Goal: Task Accomplishment & Management: Use online tool/utility

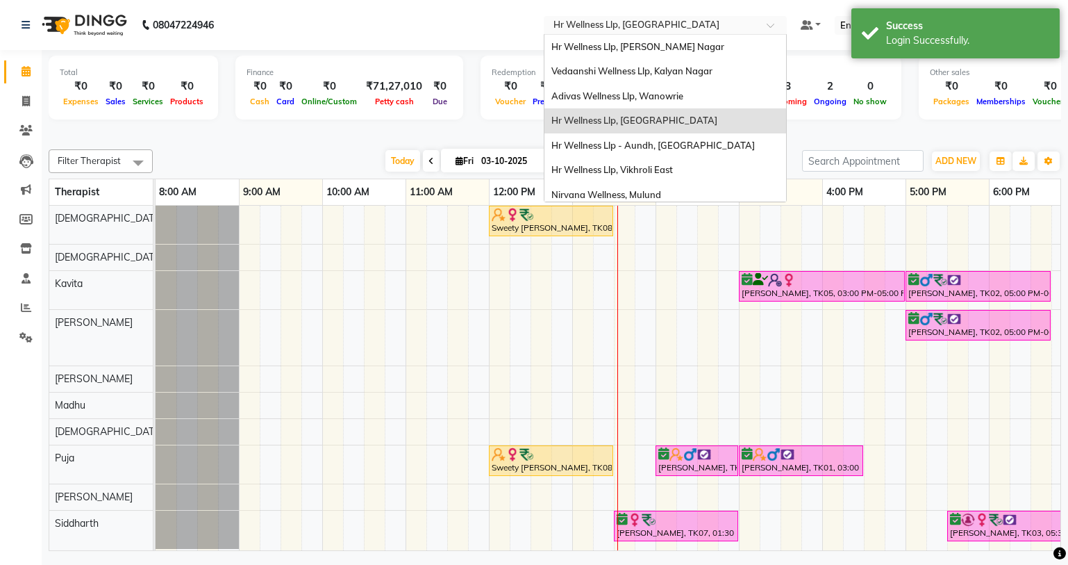
click at [776, 26] on span at bounding box center [775, 29] width 17 height 14
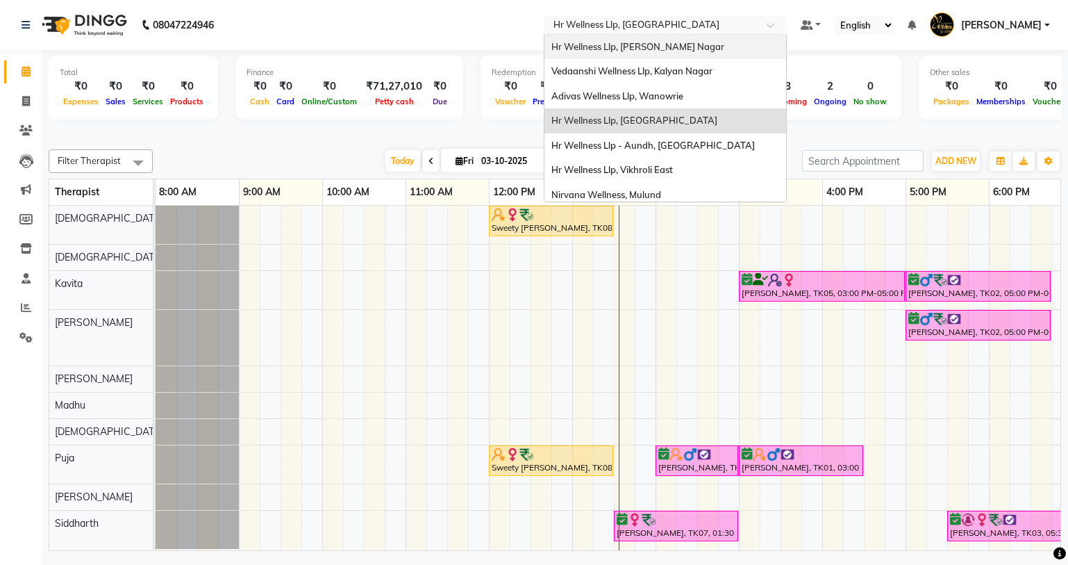
click at [658, 43] on span "Hr Wellness Llp, [PERSON_NAME] Nagar" at bounding box center [637, 46] width 173 height 11
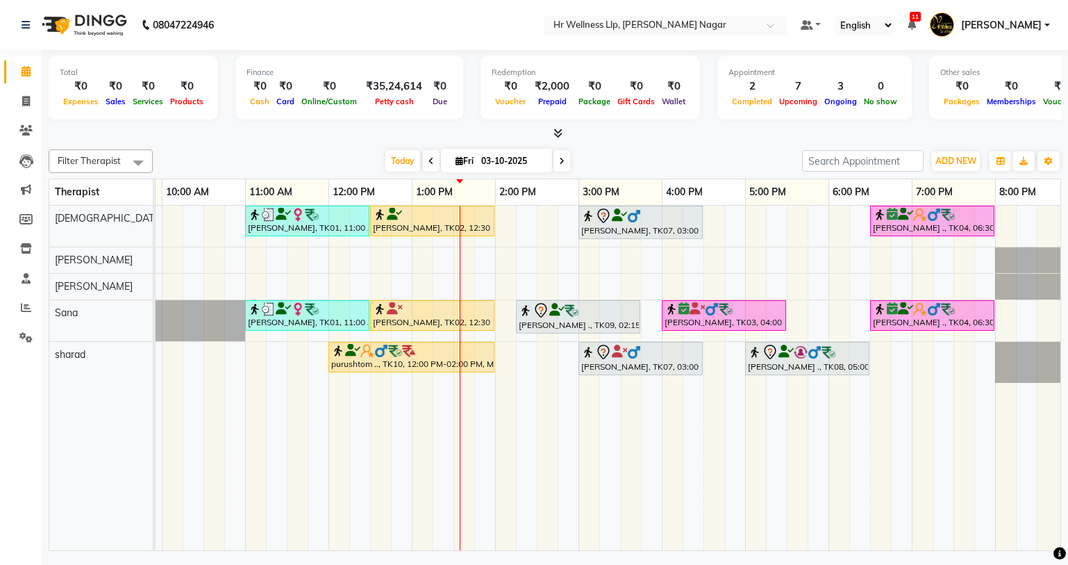
scroll to position [0, 163]
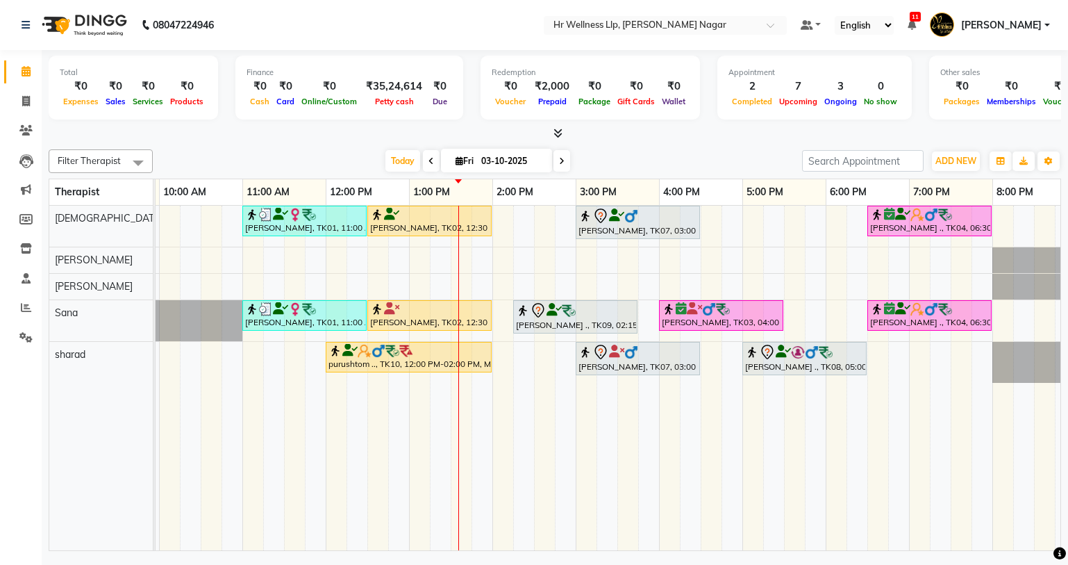
click at [556, 164] on span at bounding box center [561, 161] width 17 height 22
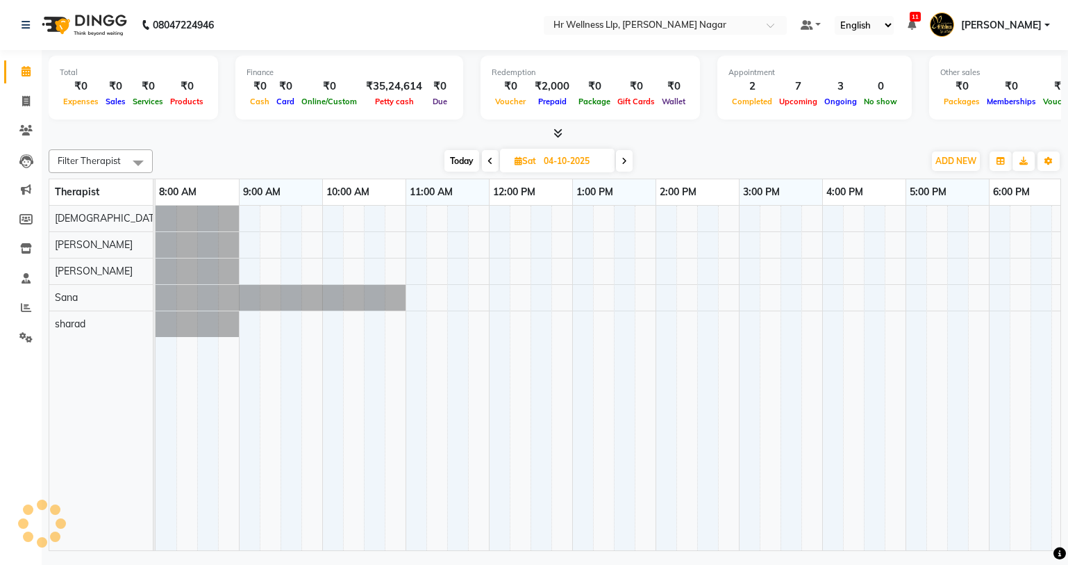
scroll to position [0, 178]
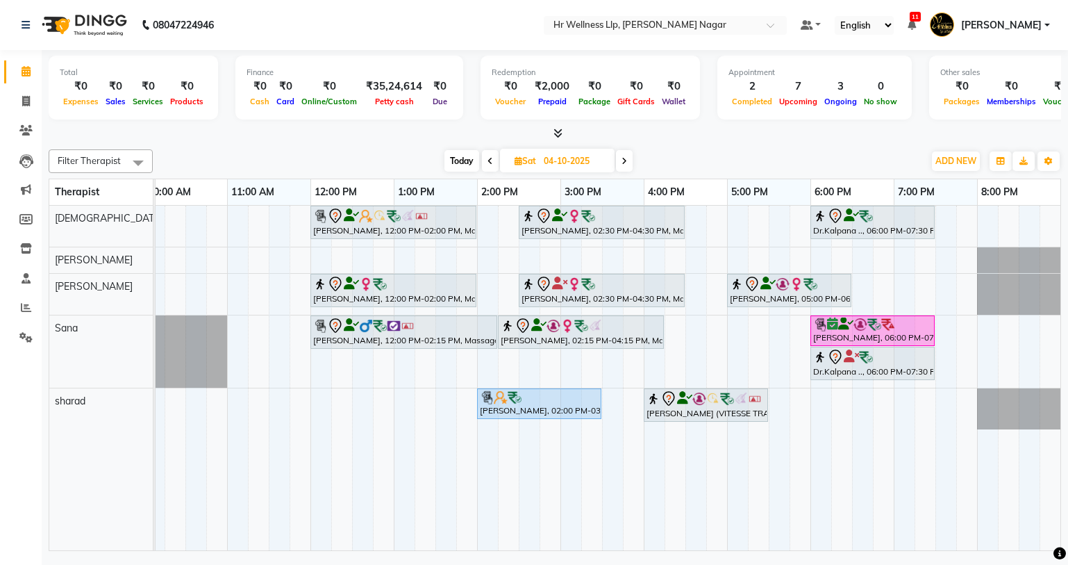
click at [625, 165] on icon at bounding box center [625, 161] width 6 height 8
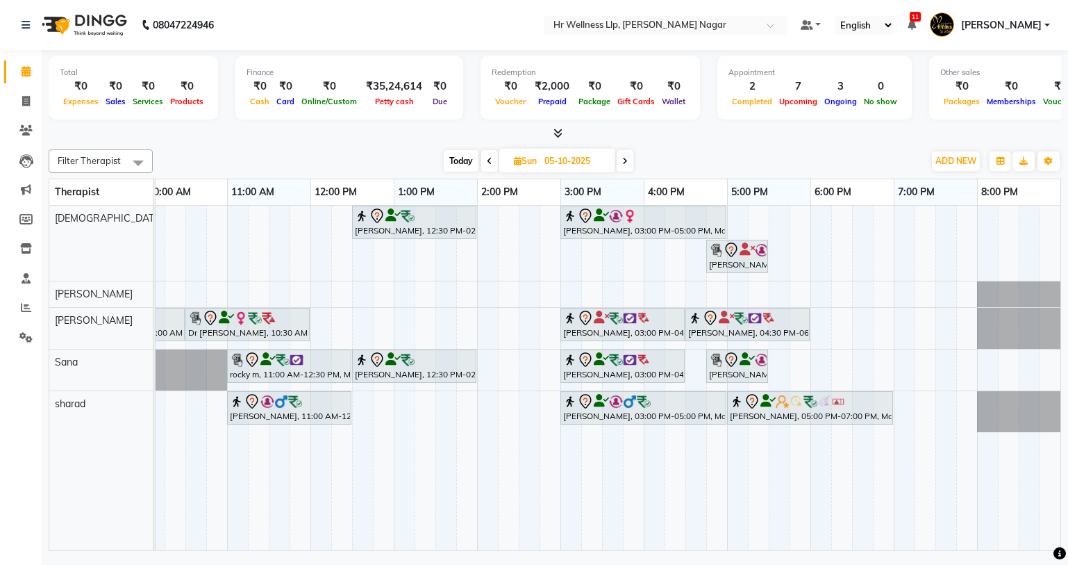
click at [488, 159] on icon at bounding box center [490, 161] width 6 height 8
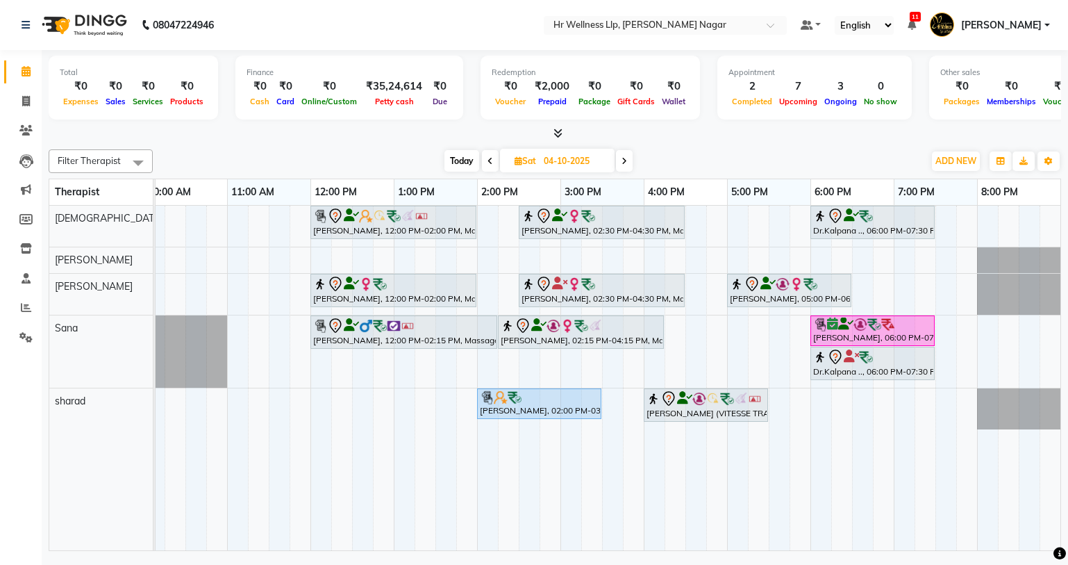
click at [488, 159] on icon at bounding box center [491, 161] width 6 height 8
type input "03-10-2025"
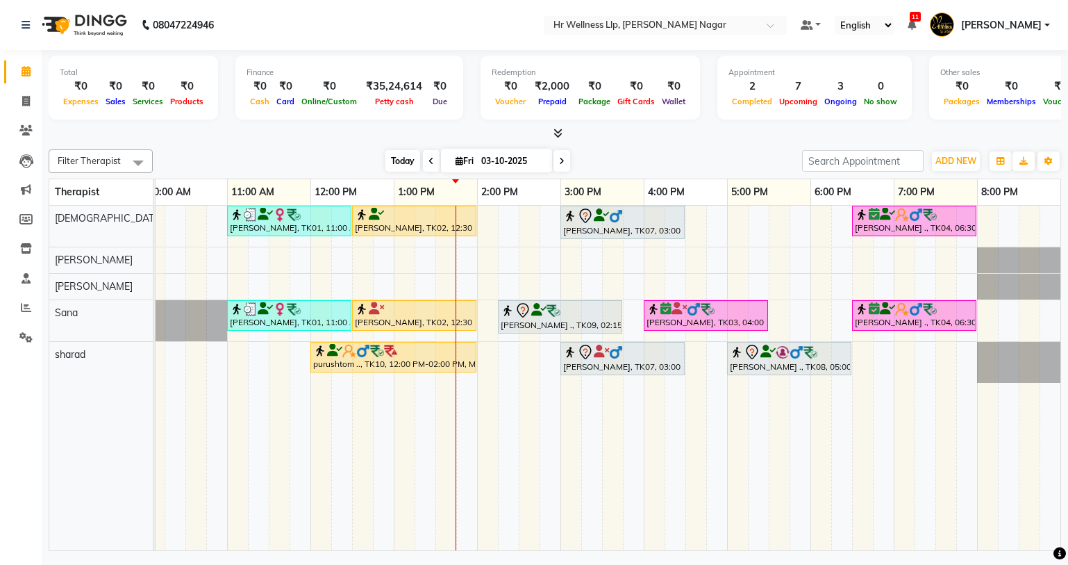
click at [405, 160] on span "Today" at bounding box center [402, 161] width 35 height 22
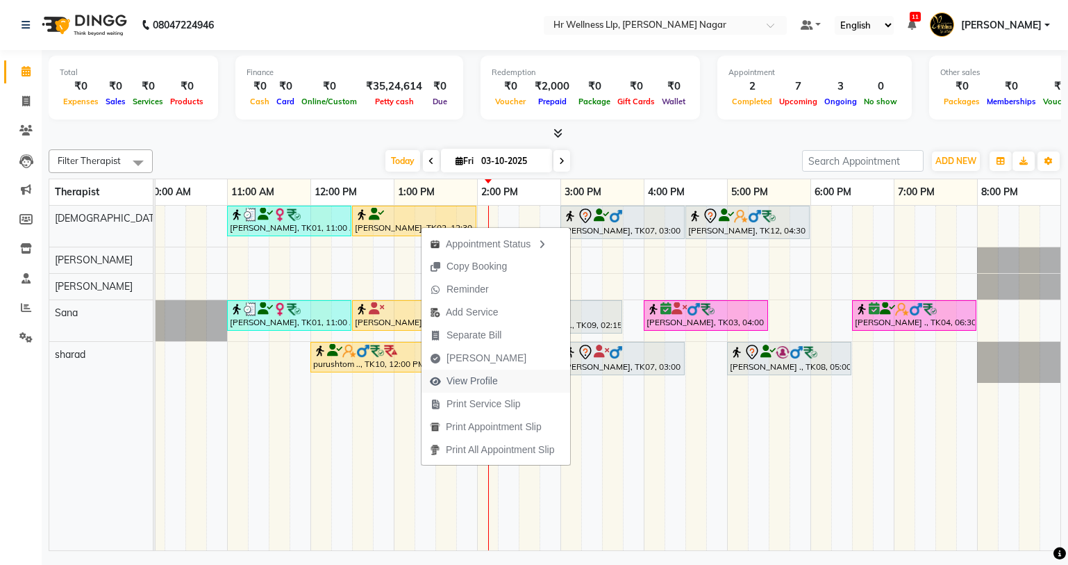
click at [480, 381] on span "View Profile" at bounding box center [472, 381] width 51 height 15
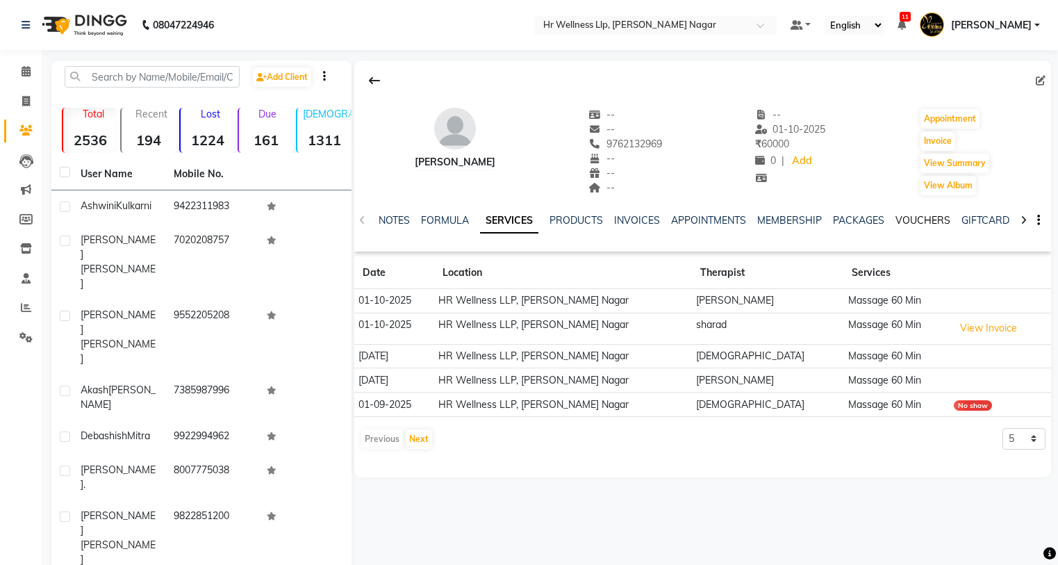
click at [900, 220] on link "VOUCHERS" at bounding box center [922, 220] width 55 height 13
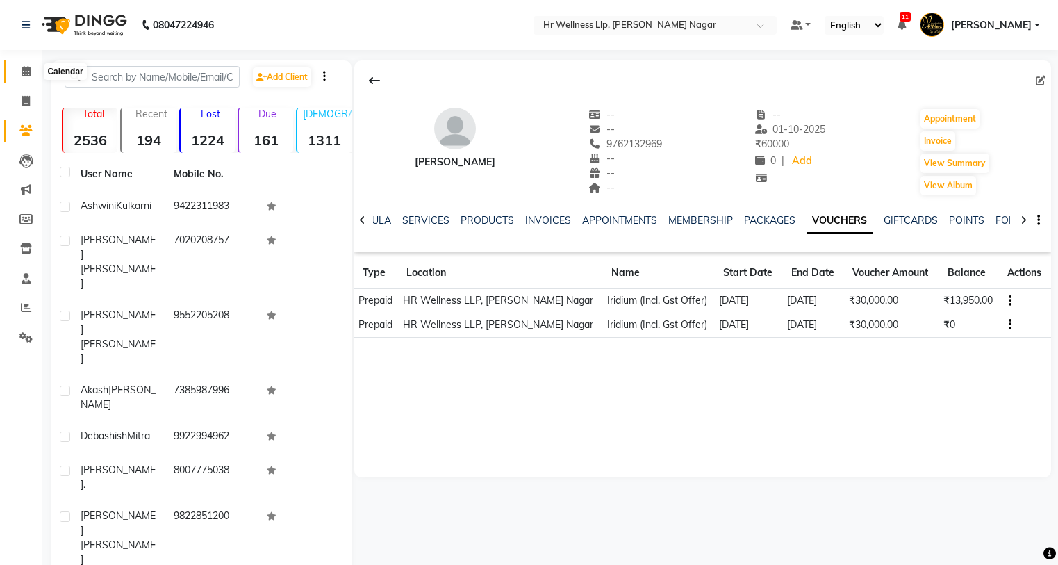
click at [26, 73] on icon at bounding box center [26, 71] width 9 height 10
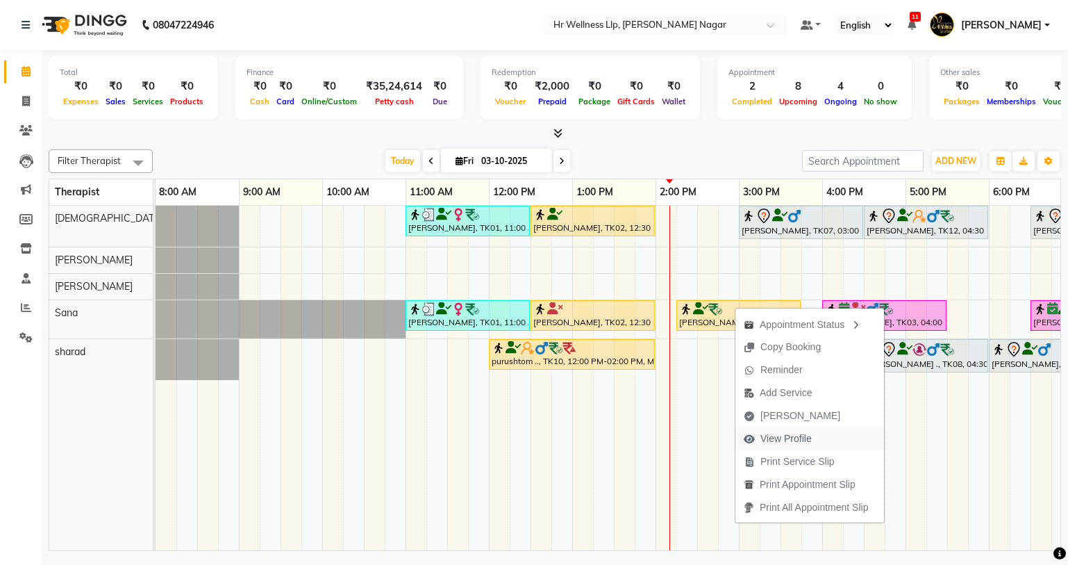
click at [787, 436] on span "View Profile" at bounding box center [785, 438] width 51 height 15
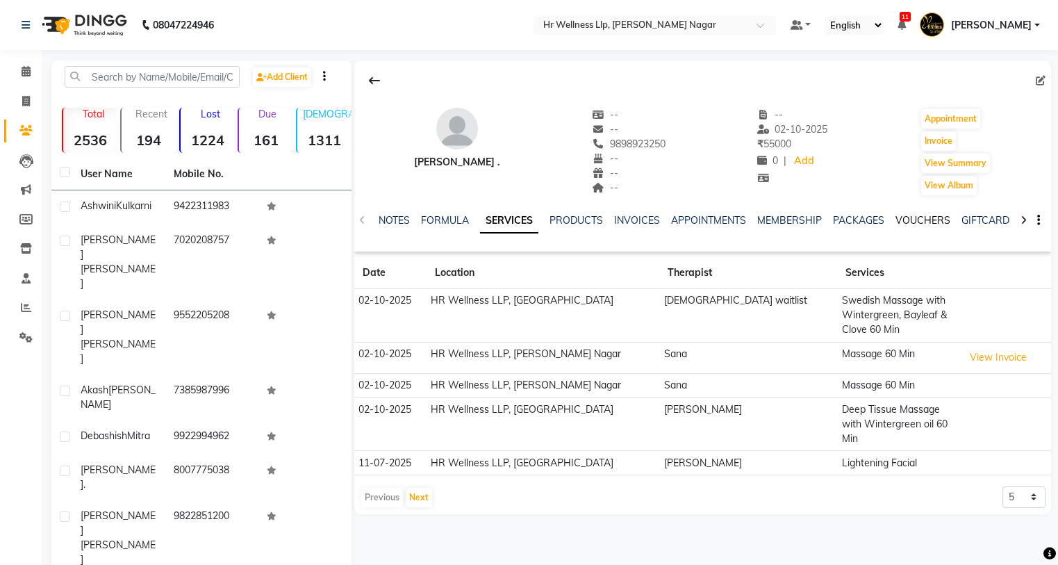
click at [918, 215] on link "VOUCHERS" at bounding box center [922, 220] width 55 height 13
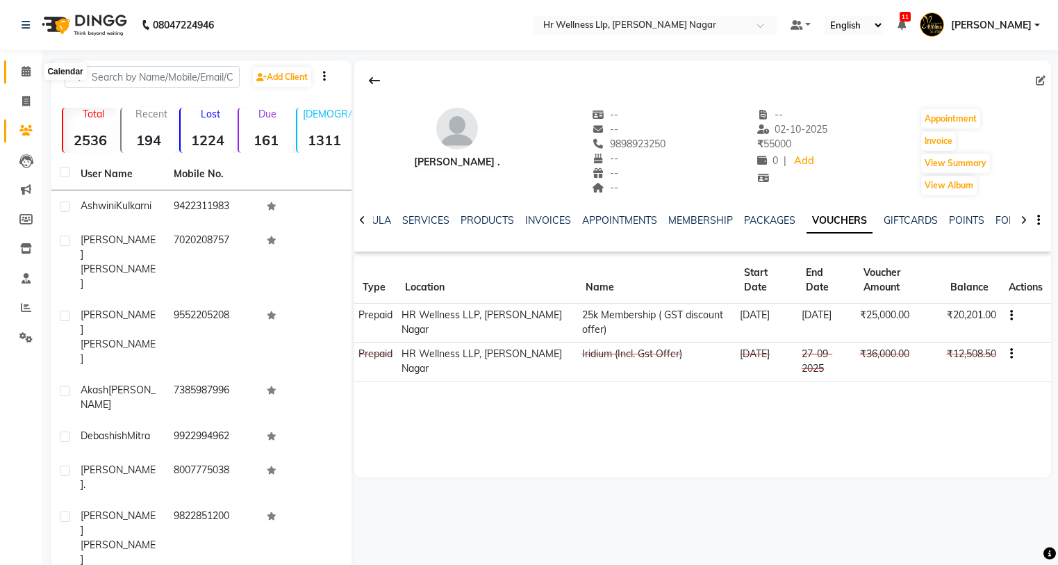
click at [23, 69] on icon at bounding box center [26, 71] width 9 height 10
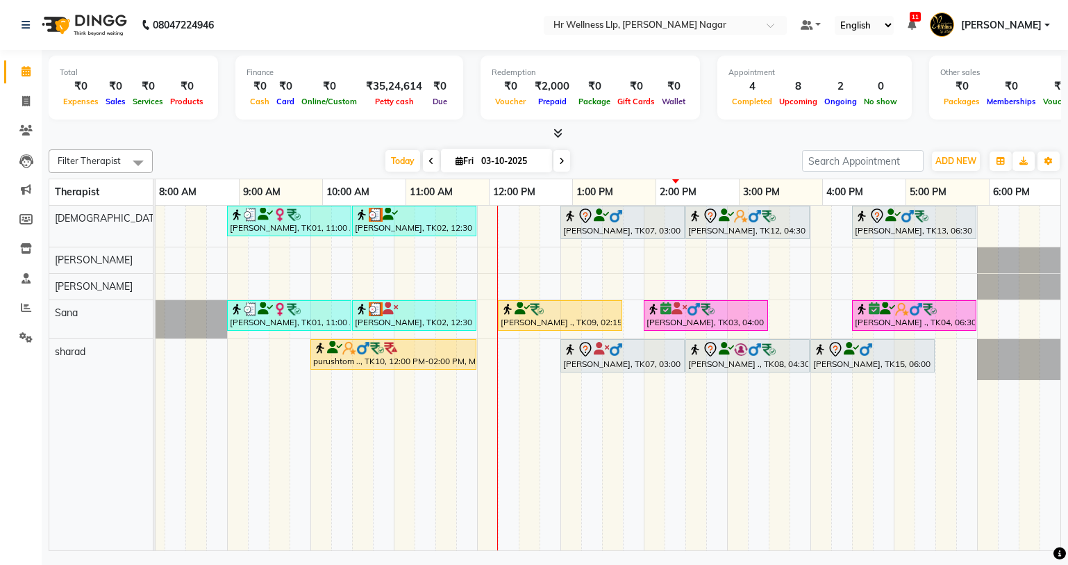
scroll to position [0, 178]
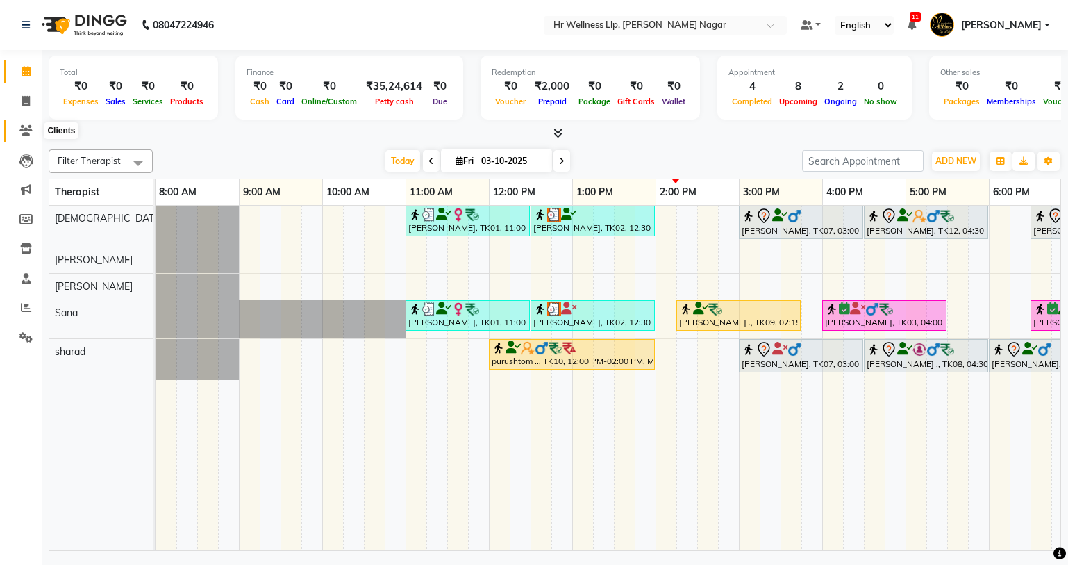
click at [28, 128] on icon at bounding box center [25, 130] width 13 height 10
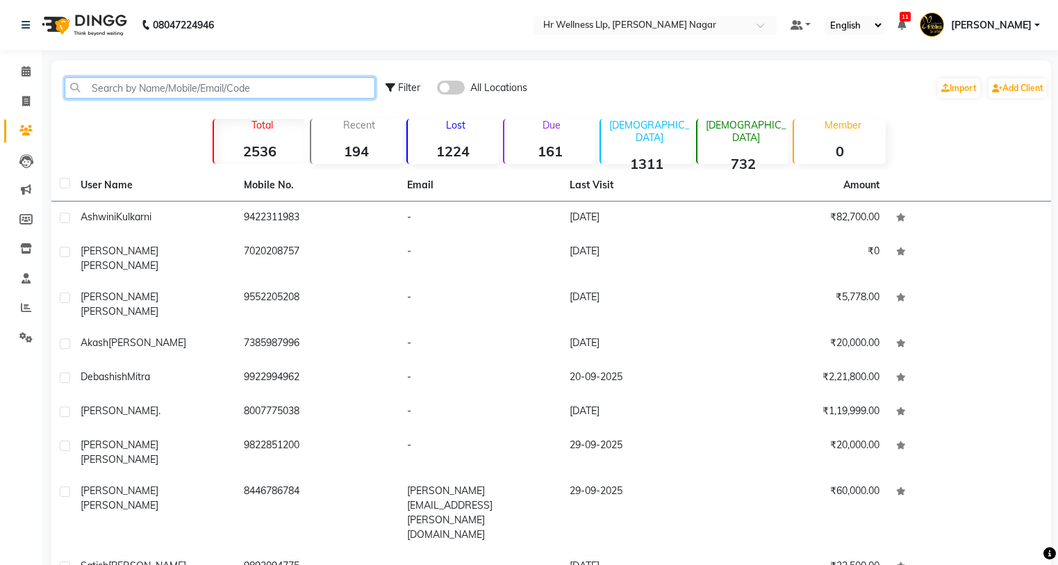
click at [190, 83] on input "text" at bounding box center [220, 88] width 310 height 22
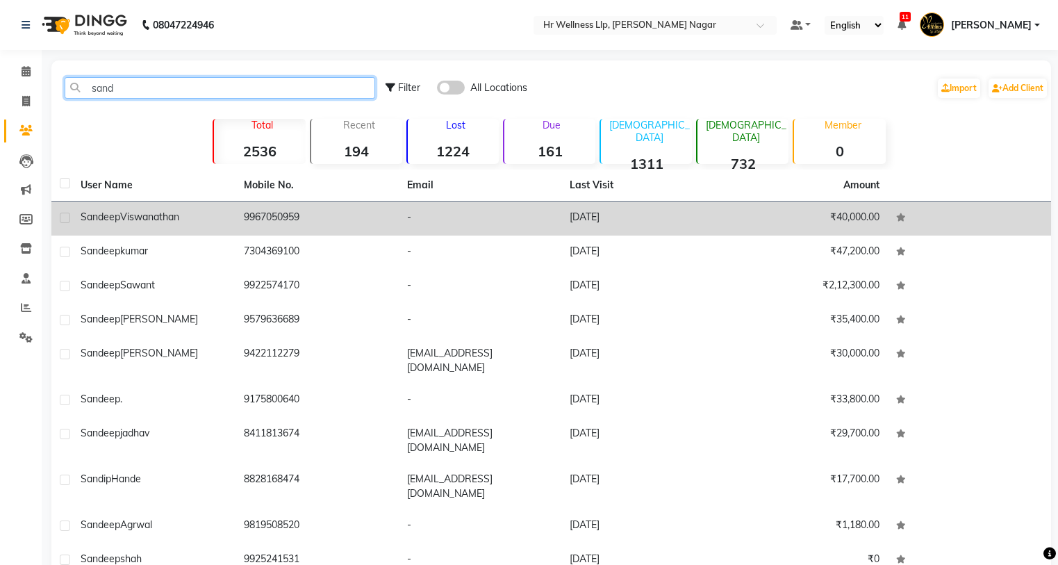
type input "sand"
click at [164, 213] on span "Viswanathan" at bounding box center [149, 216] width 59 height 13
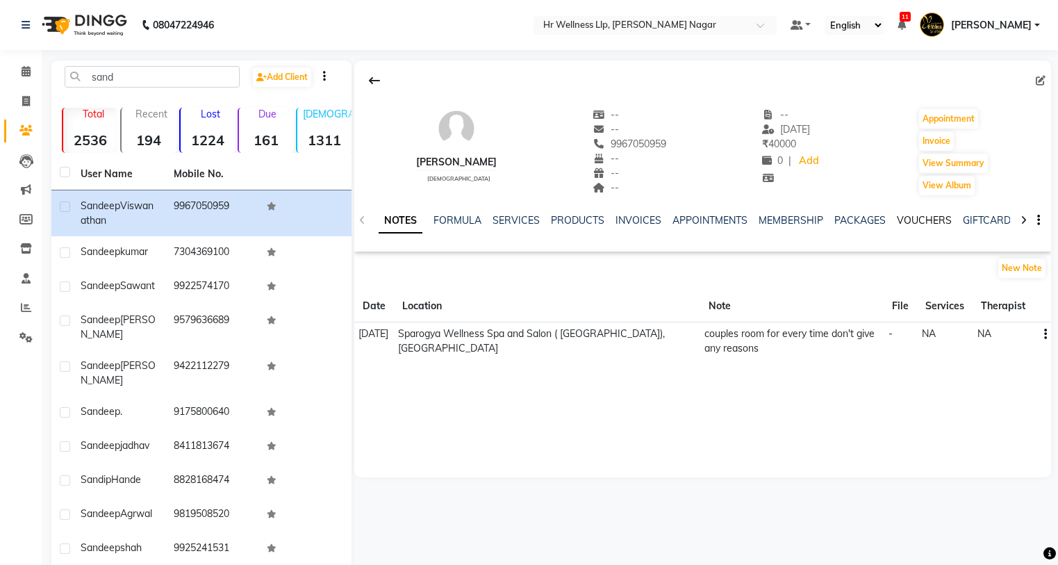
click at [904, 223] on link "VOUCHERS" at bounding box center [924, 220] width 55 height 13
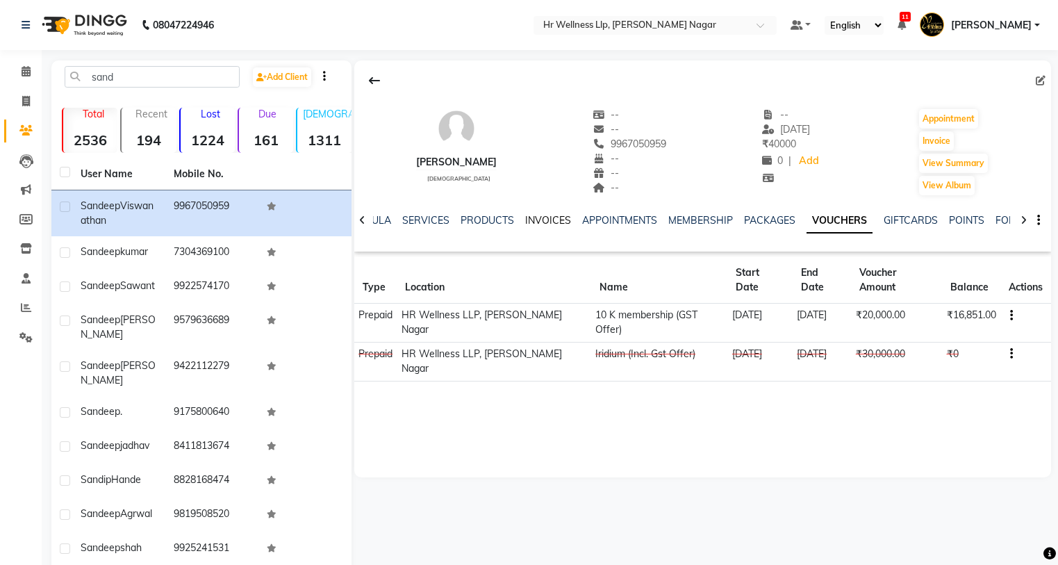
click at [560, 220] on link "INVOICES" at bounding box center [548, 220] width 46 height 13
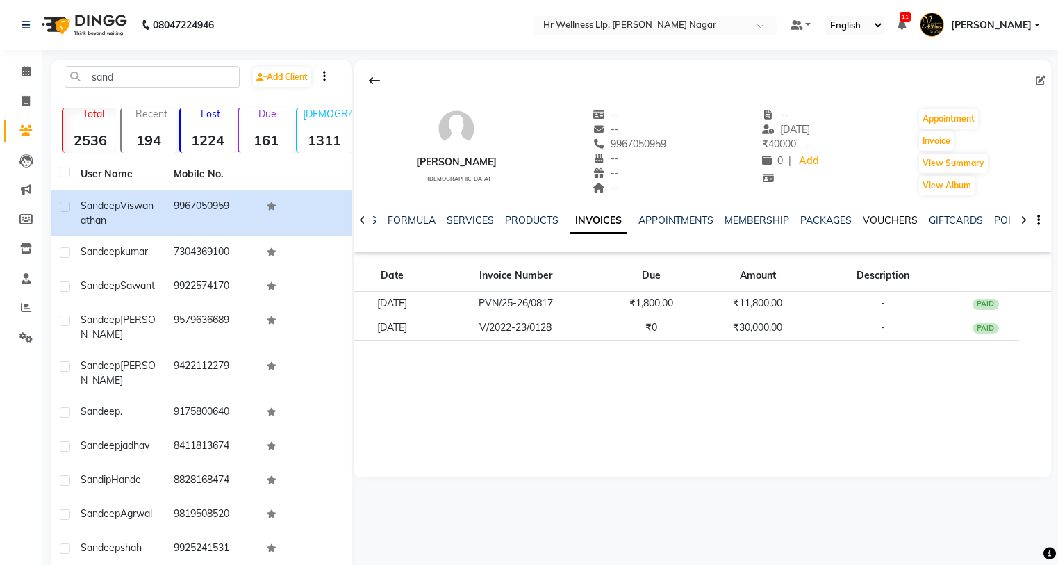
click at [883, 219] on link "VOUCHERS" at bounding box center [890, 220] width 55 height 13
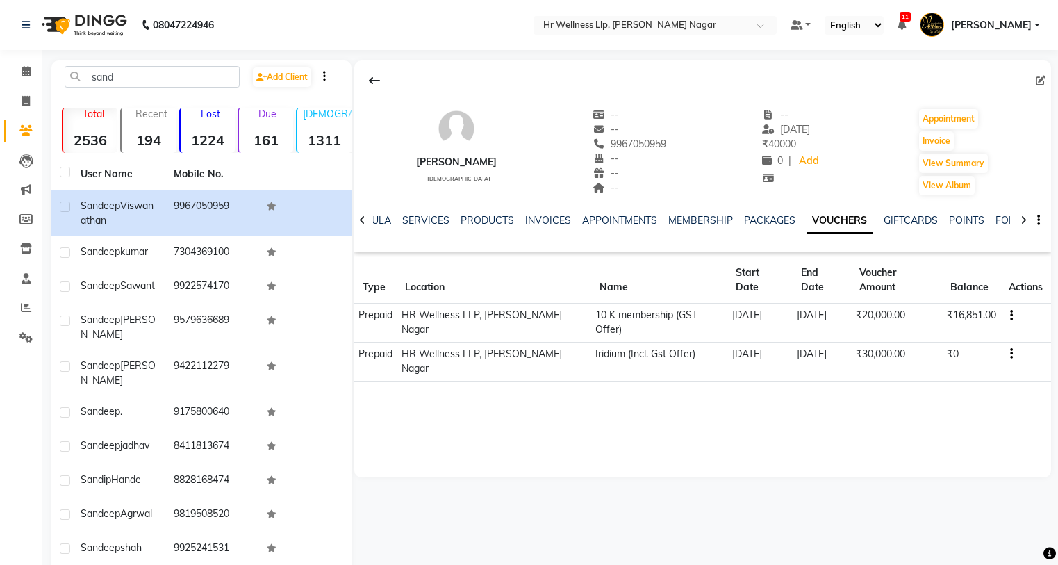
click at [664, 303] on td "10 K membership (GST Offer)" at bounding box center [659, 322] width 137 height 39
click at [1010, 315] on icon "button" at bounding box center [1011, 315] width 3 height 1
click at [901, 296] on div "Edit" at bounding box center [943, 299] width 87 height 17
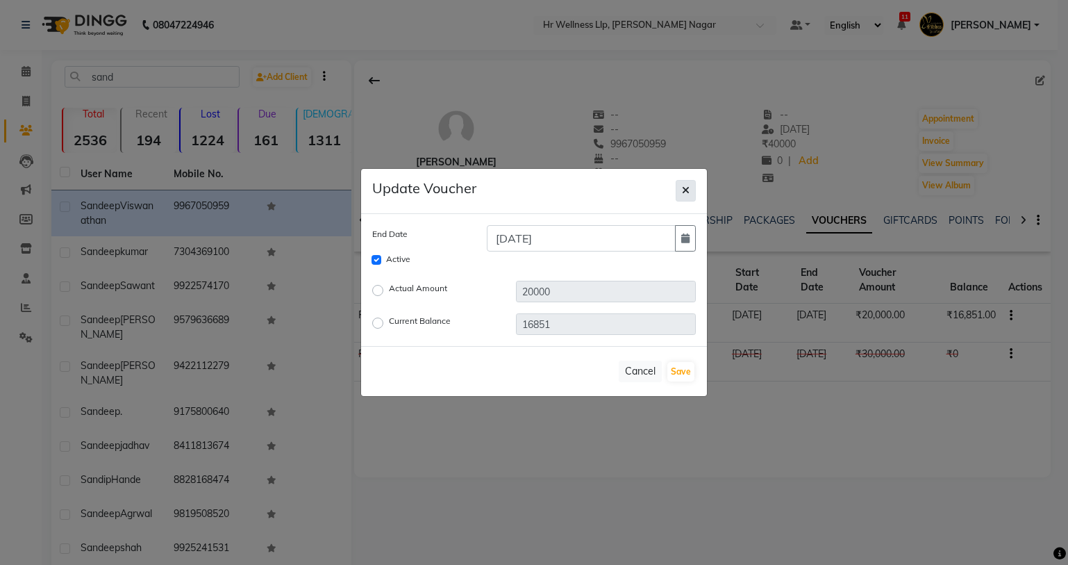
click at [686, 191] on icon "button" at bounding box center [686, 190] width 8 height 10
checkbox input "false"
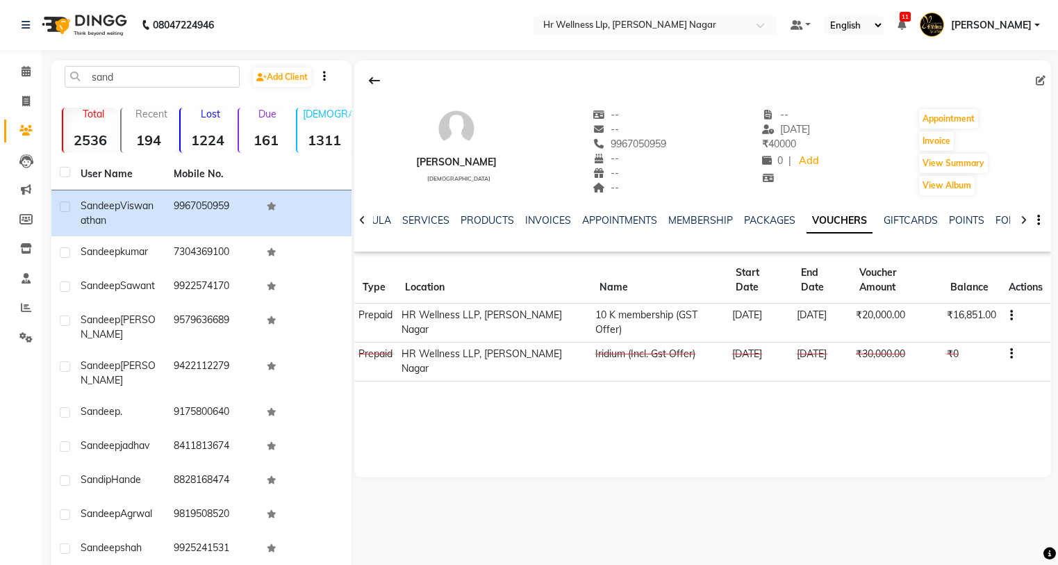
click at [609, 303] on td "10 K membership (GST Offer)" at bounding box center [659, 322] width 137 height 39
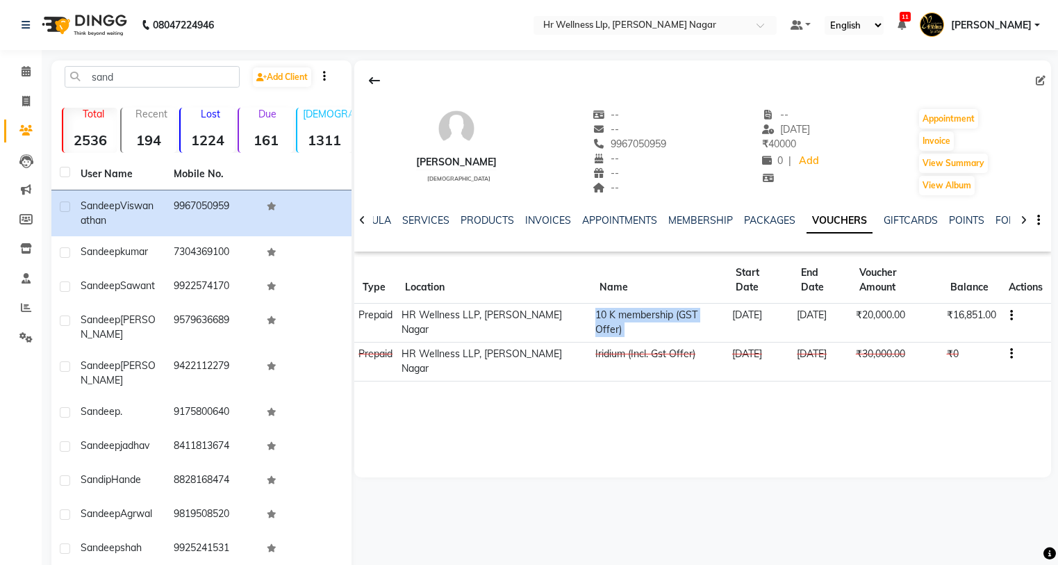
click at [609, 303] on td "10 K membership (GST Offer)" at bounding box center [659, 322] width 137 height 39
click at [629, 437] on div "Sandeep Viswanathan male -- -- 9967050959 -- -- -- -- 10-07-2025 ₹ 40000 0 | Ad…" at bounding box center [702, 268] width 697 height 417
click at [638, 342] on td "Iridium (Incl. Gst Offer)" at bounding box center [659, 361] width 137 height 39
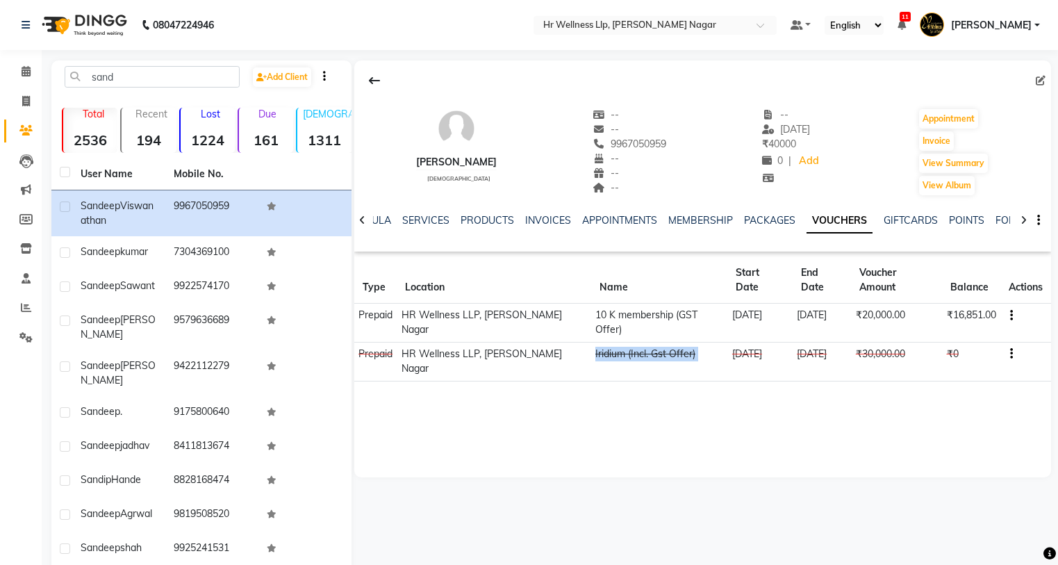
click at [638, 342] on td "Iridium (Incl. Gst Offer)" at bounding box center [659, 361] width 137 height 39
click at [746, 409] on div "Sandeep Viswanathan male -- -- 9967050959 -- -- -- -- 10-07-2025 ₹ 40000 0 | Ad…" at bounding box center [702, 268] width 697 height 417
click at [735, 342] on td "01-07-2022" at bounding box center [759, 361] width 65 height 39
click at [816, 372] on div "Sandeep Viswanathan male -- -- 9967050959 -- -- -- -- 10-07-2025 ₹ 40000 0 | Ad…" at bounding box center [702, 268] width 697 height 417
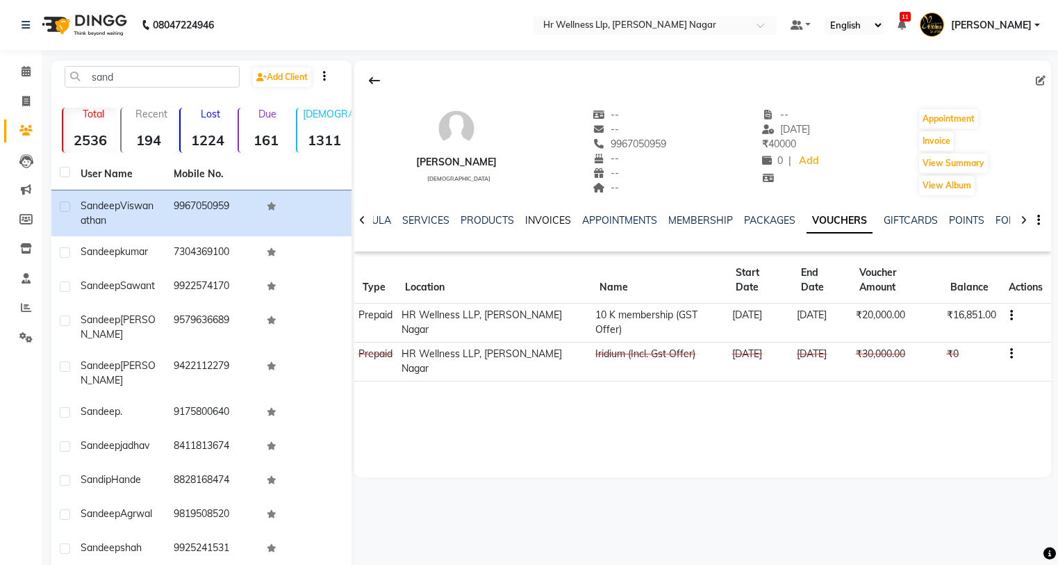
click at [538, 220] on link "INVOICES" at bounding box center [548, 220] width 46 height 13
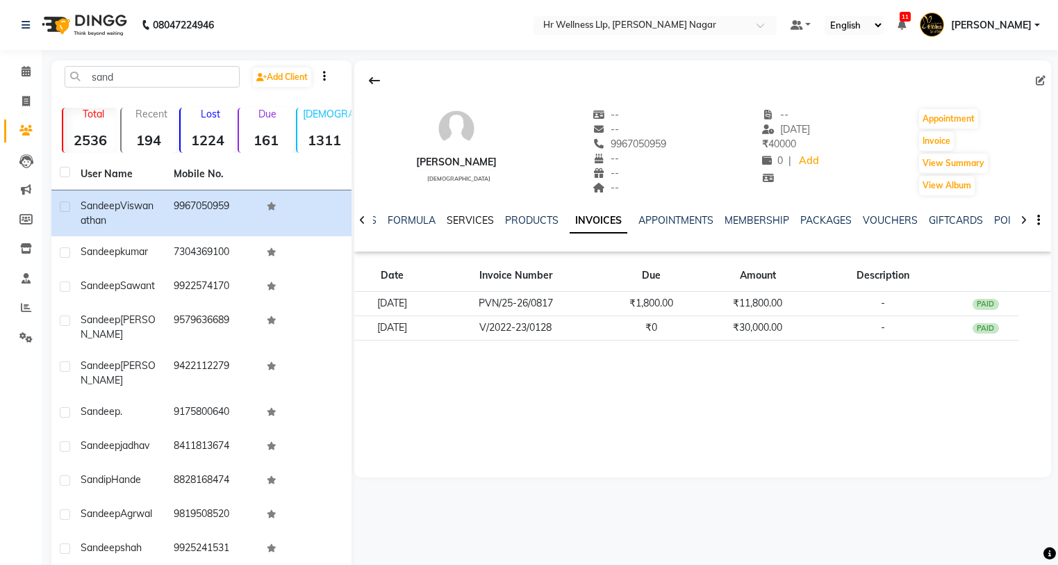
click at [469, 218] on link "SERVICES" at bounding box center [470, 220] width 47 height 13
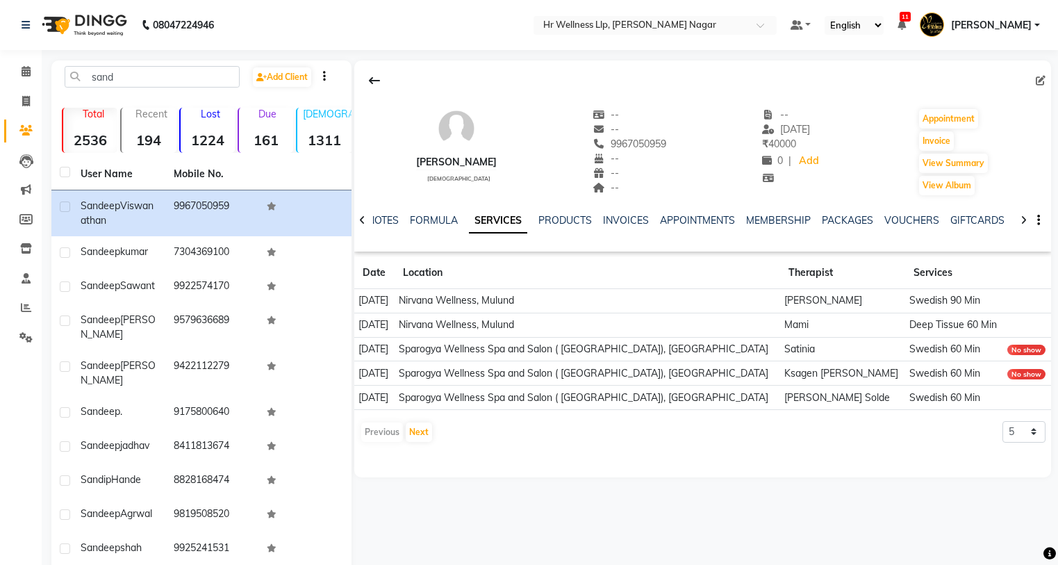
click at [493, 301] on td "Nirvana Wellness, Mulund" at bounding box center [586, 301] width 385 height 24
click at [394, 303] on td "22-08-2025" at bounding box center [374, 301] width 40 height 24
click at [631, 220] on link "INVOICES" at bounding box center [626, 220] width 46 height 13
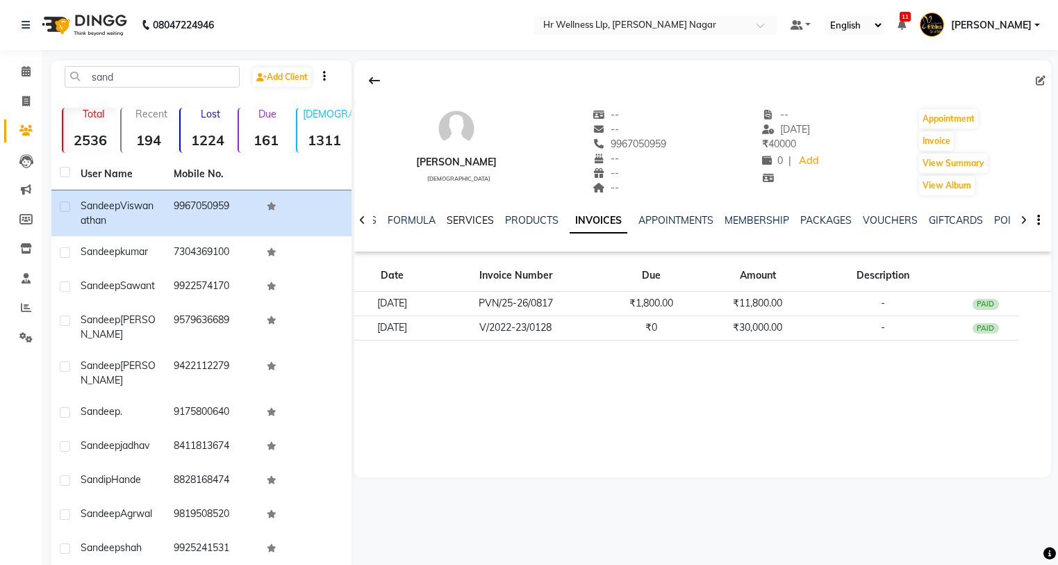
click at [461, 216] on link "SERVICES" at bounding box center [470, 220] width 47 height 13
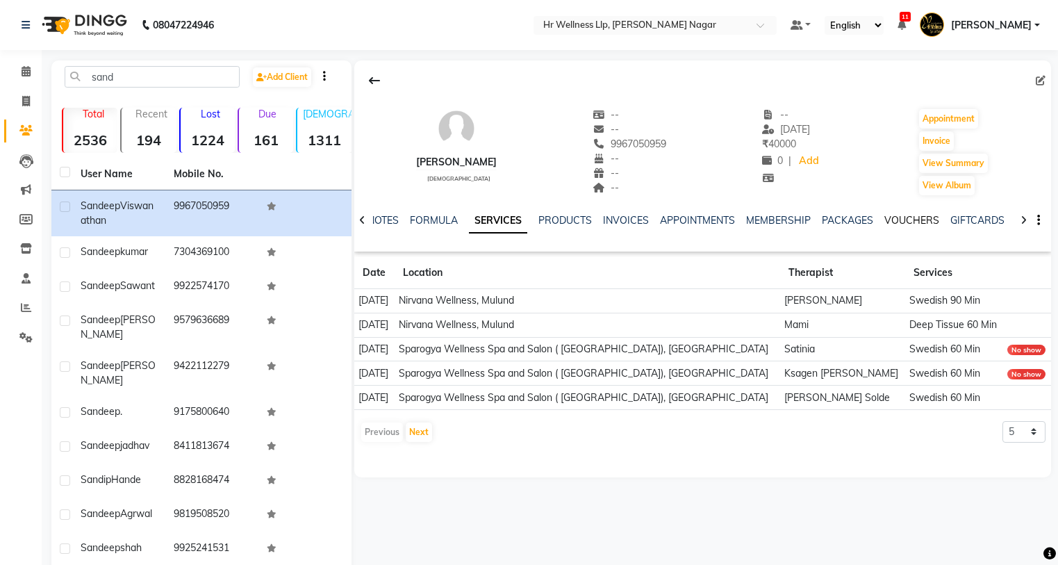
click at [906, 216] on link "VOUCHERS" at bounding box center [911, 220] width 55 height 13
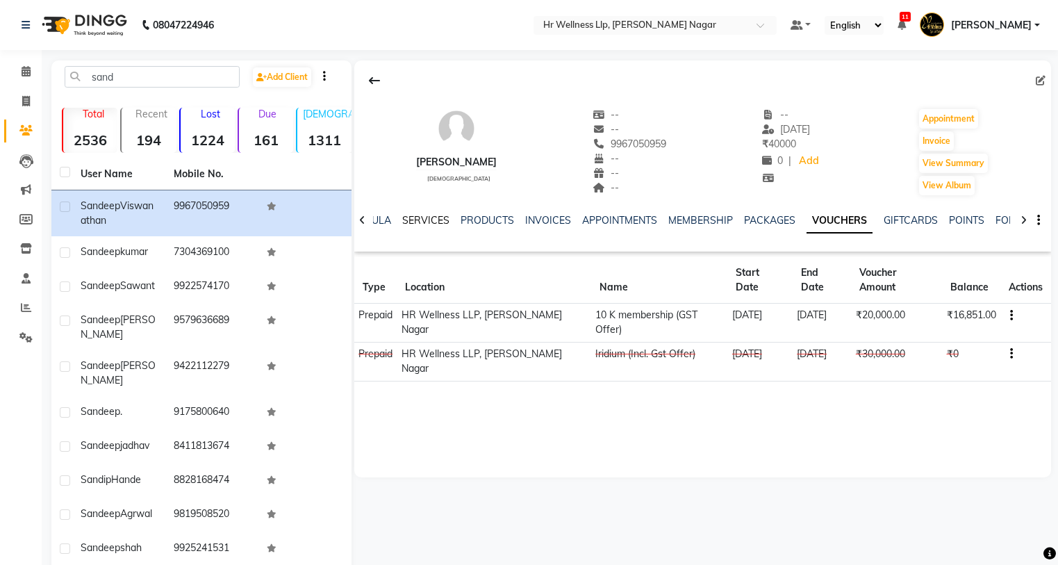
click at [421, 220] on link "SERVICES" at bounding box center [425, 220] width 47 height 13
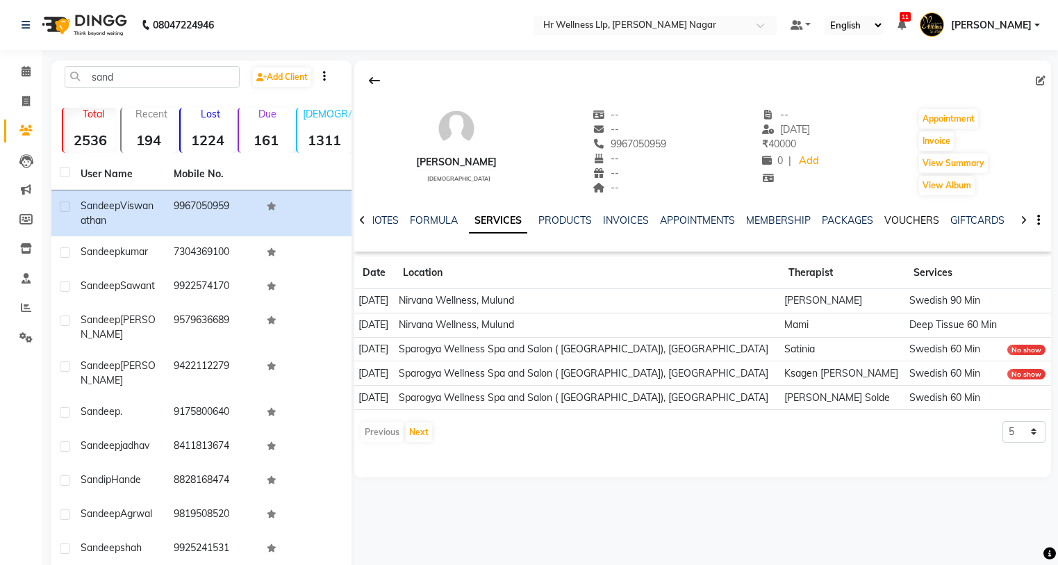
click at [895, 222] on link "VOUCHERS" at bounding box center [911, 220] width 55 height 13
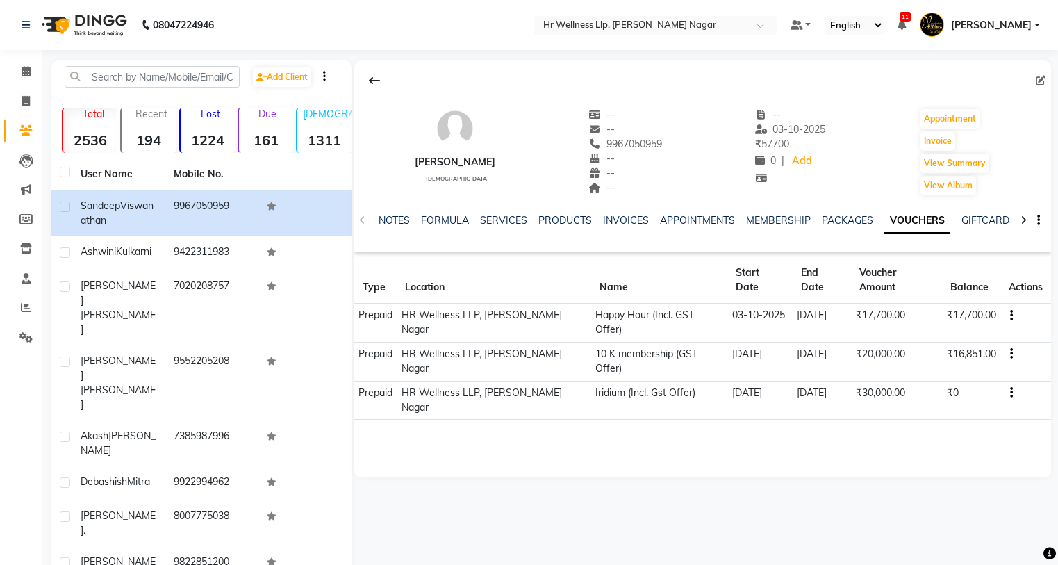
click at [1010, 315] on icon "button" at bounding box center [1011, 315] width 3 height 1
click at [968, 292] on div "Edit" at bounding box center [970, 291] width 33 height 17
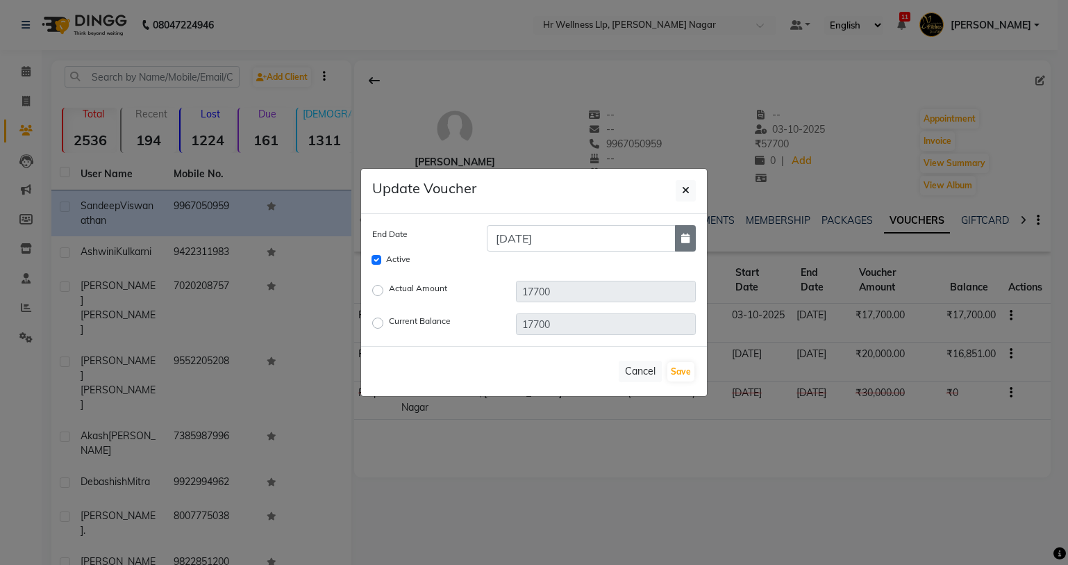
click at [681, 244] on button "button" at bounding box center [685, 238] width 21 height 26
select select "10"
select select "2026"
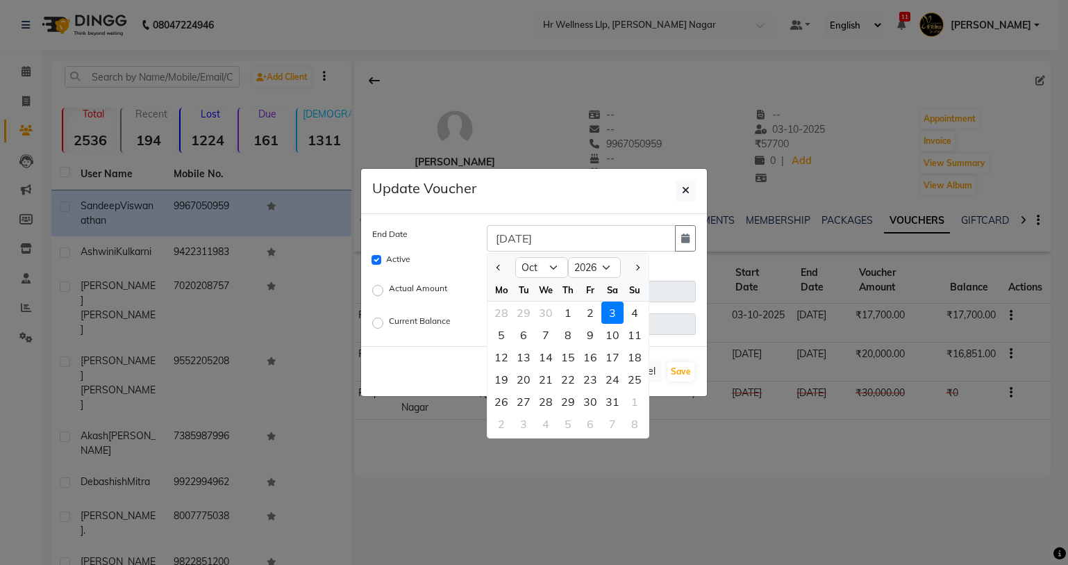
click at [803, 439] on ngb-modal-window "Update Voucher End Date [DATE] Jan Feb Mar Apr May Jun [DATE] Aug Sep Oct Nov […" at bounding box center [534, 282] width 1068 height 565
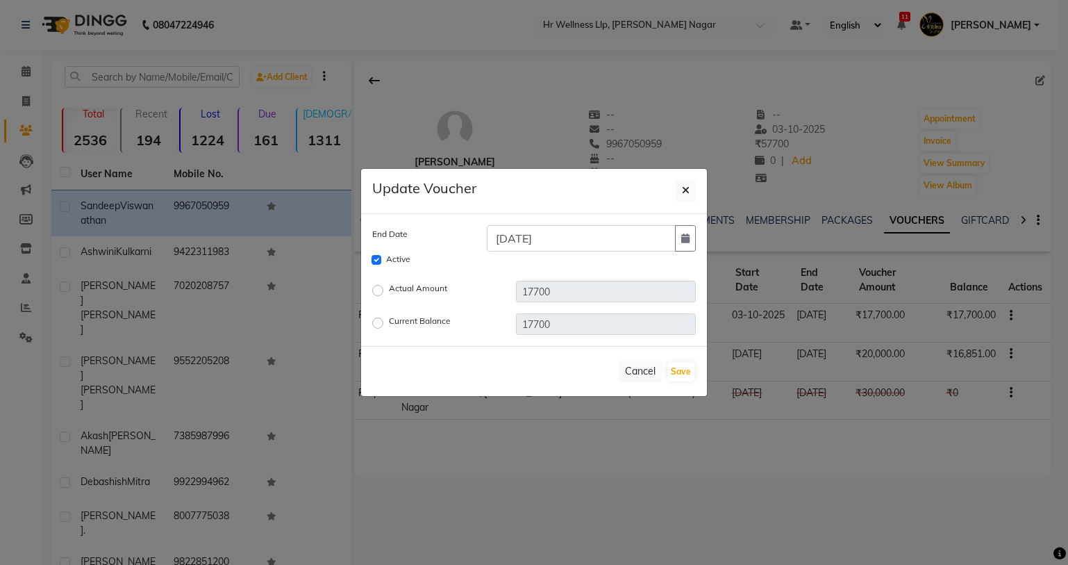
click at [389, 290] on label "Actual Amount" at bounding box center [418, 290] width 58 height 17
click at [376, 290] on input "Actual Amount" at bounding box center [380, 290] width 10 height 10
radio input "true"
click at [556, 291] on input "17700" at bounding box center [606, 292] width 180 height 22
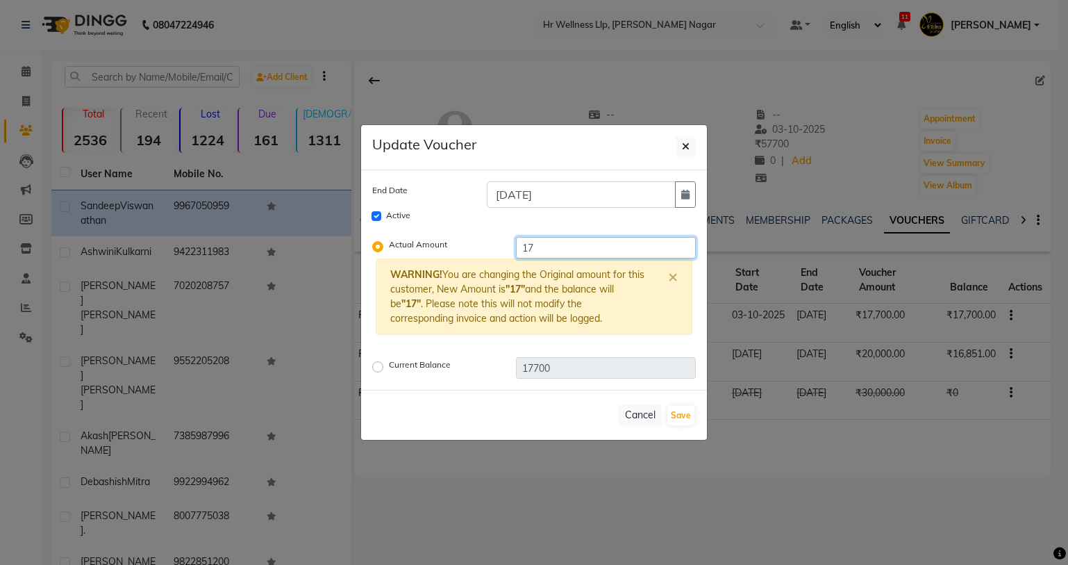
type input "1"
type input "16851"
click at [685, 415] on button "Save" at bounding box center [680, 415] width 27 height 19
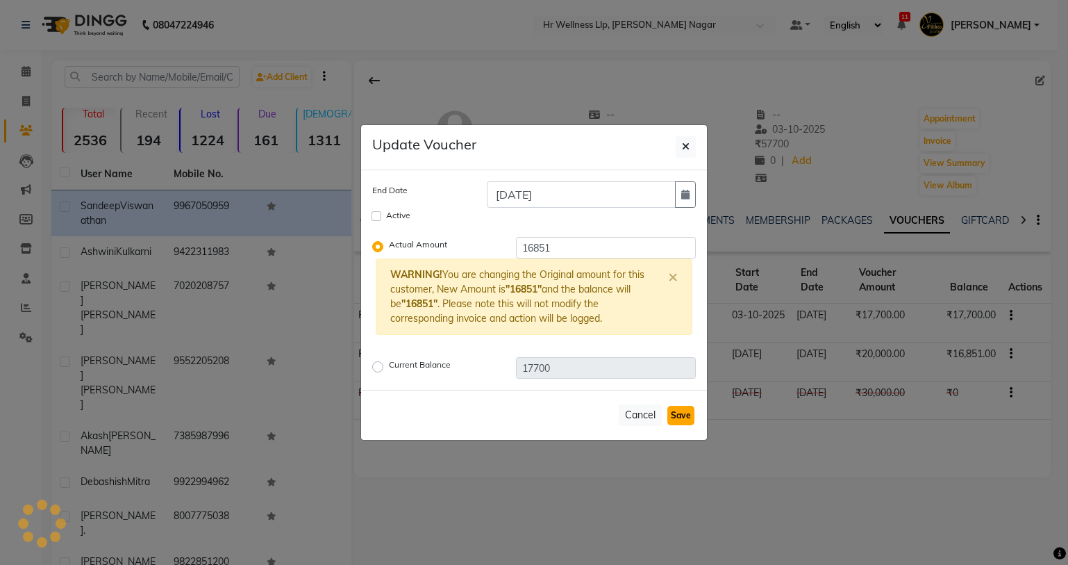
checkbox input "false"
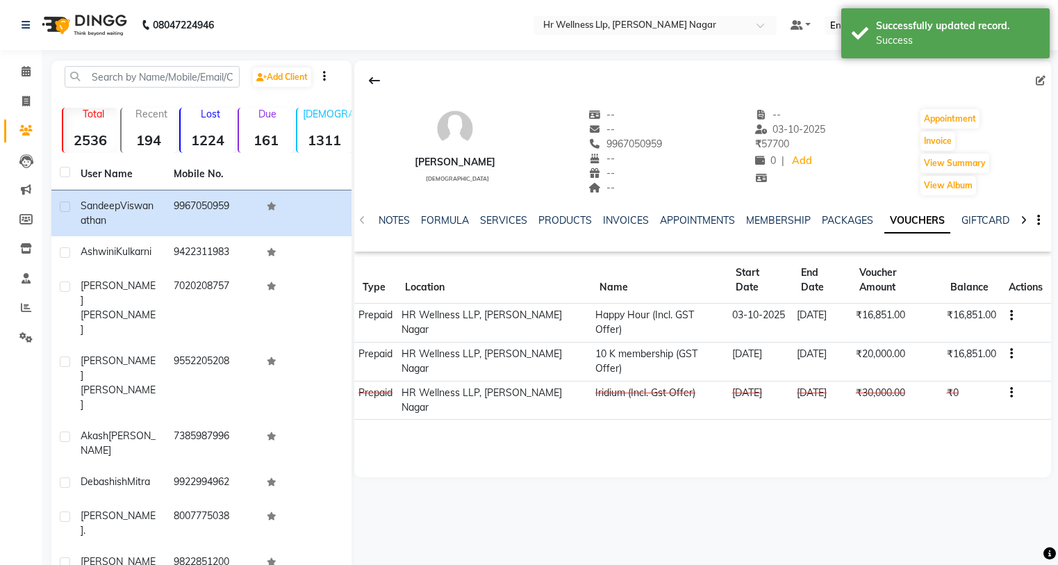
click at [1010, 315] on icon "button" at bounding box center [1011, 315] width 3 height 1
click at [969, 293] on div "Edit" at bounding box center [970, 291] width 33 height 17
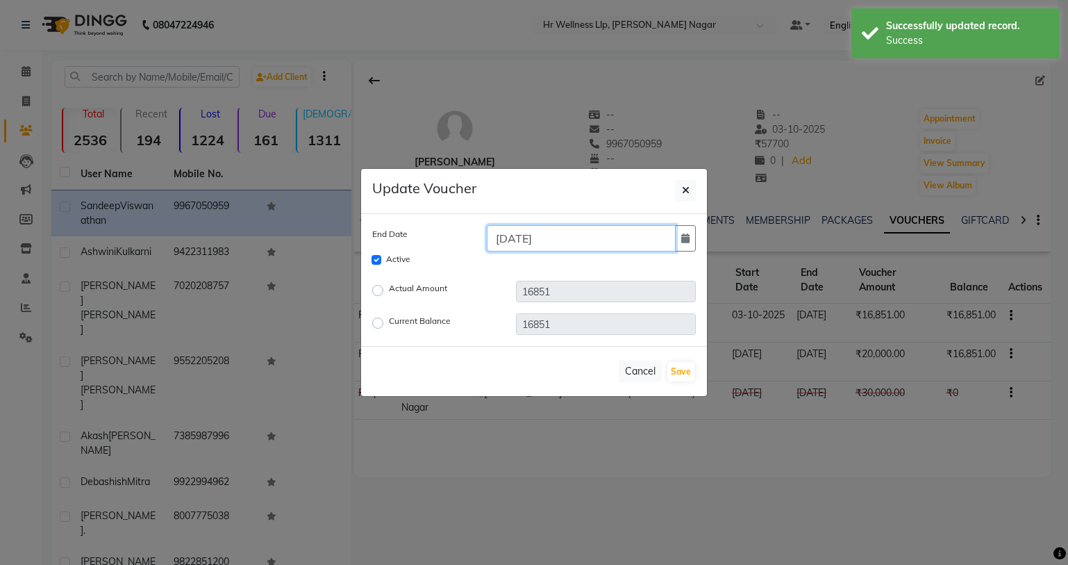
click at [527, 240] on input "03-10-2026" at bounding box center [581, 238] width 189 height 26
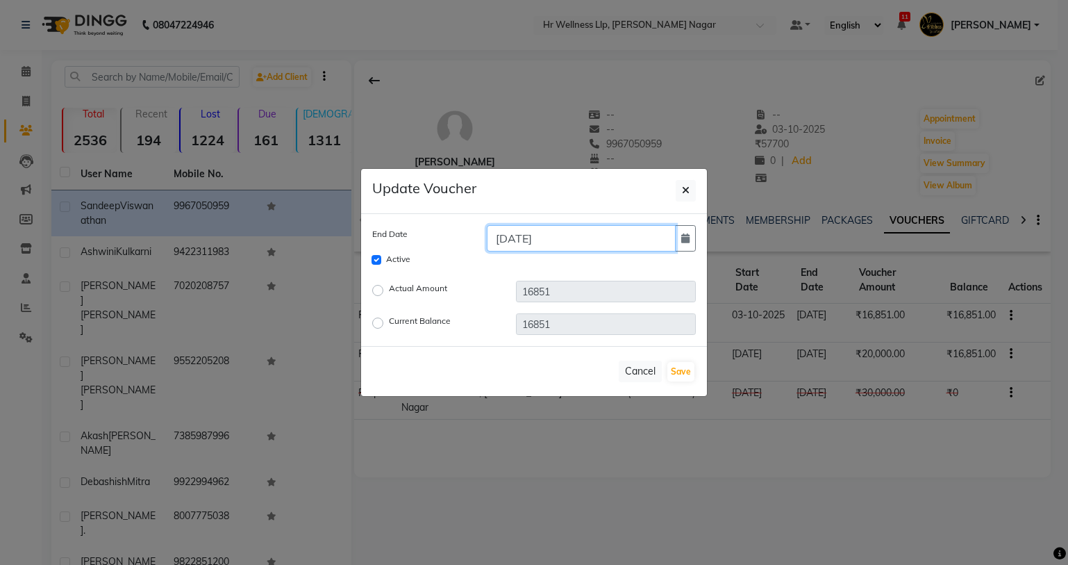
click at [510, 235] on input "03-07-2026" at bounding box center [581, 238] width 189 height 26
type input "10-07-2026"
click at [672, 368] on button "Save" at bounding box center [680, 371] width 27 height 19
checkbox input "false"
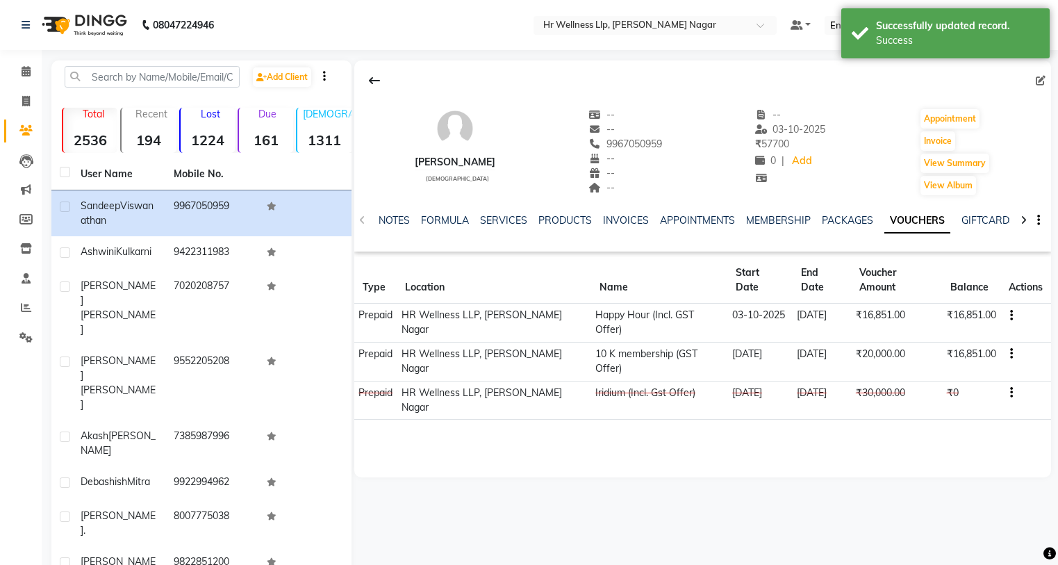
click at [1005, 347] on button "button" at bounding box center [1008, 354] width 8 height 15
click at [913, 330] on div "Edit" at bounding box center [943, 323] width 87 height 17
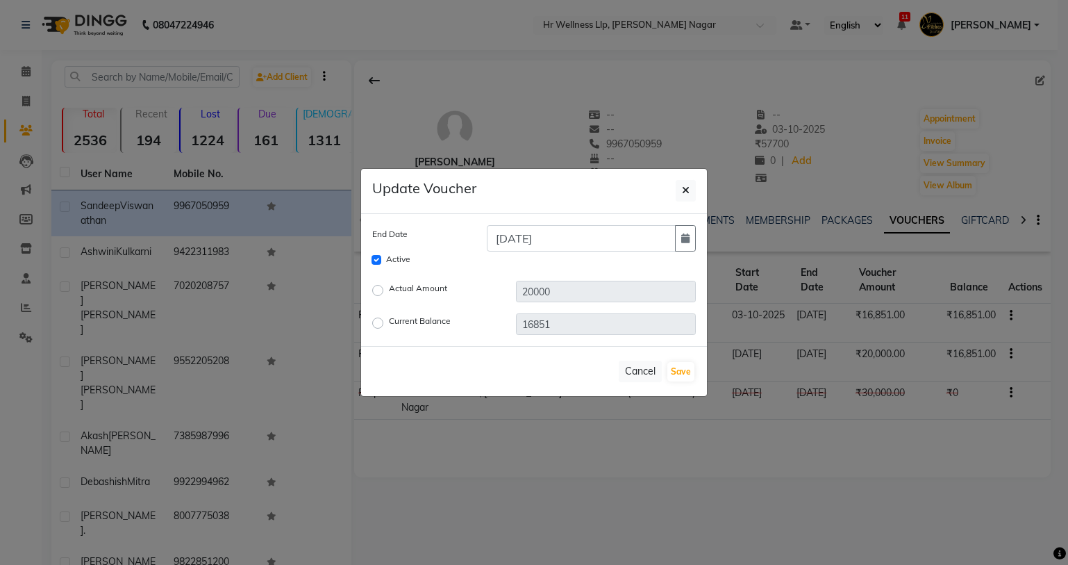
click at [389, 293] on label "Actual Amount" at bounding box center [418, 290] width 58 height 17
click at [380, 293] on input "Actual Amount" at bounding box center [380, 290] width 10 height 10
radio input "true"
click at [389, 327] on label "Current Balance" at bounding box center [420, 323] width 62 height 17
click at [375, 327] on input "Current Balance" at bounding box center [380, 323] width 10 height 10
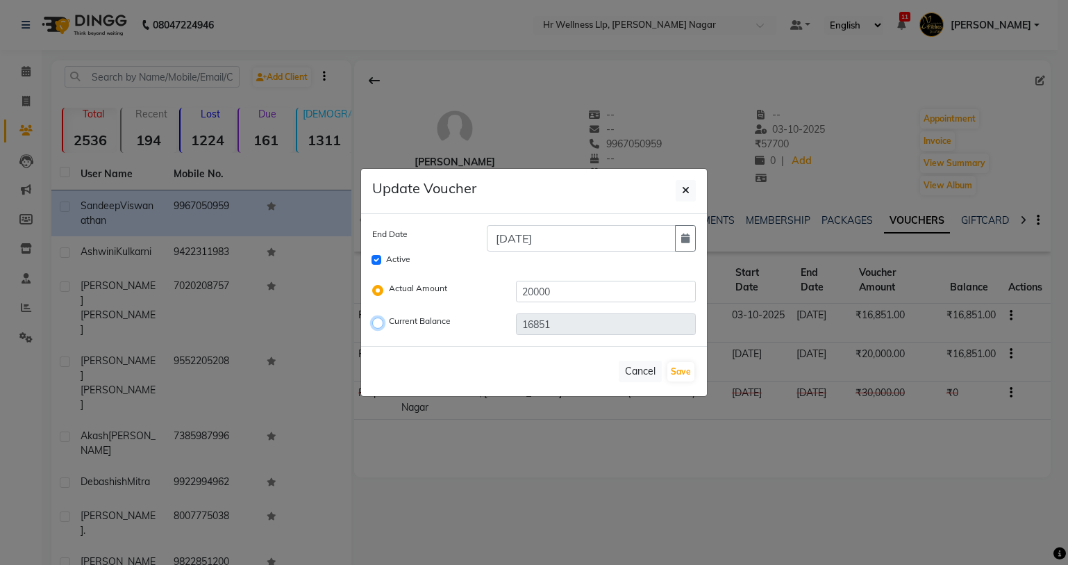
radio input "true"
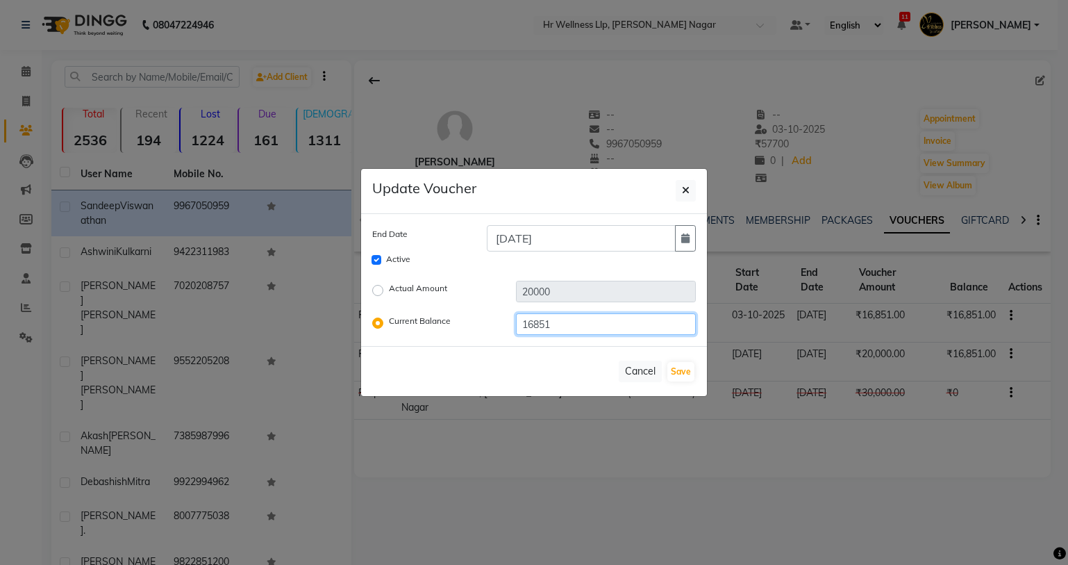
drag, startPoint x: 573, startPoint y: 325, endPoint x: 521, endPoint y: 324, distance: 52.1
click at [521, 324] on input "16851" at bounding box center [606, 324] width 180 height 22
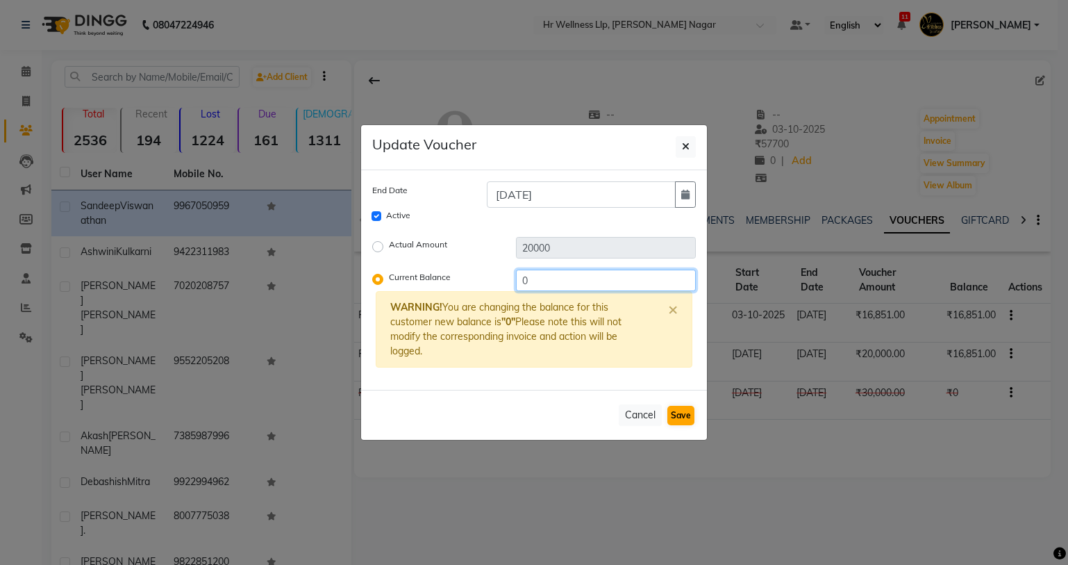
type input "0"
click at [678, 418] on button "Save" at bounding box center [680, 415] width 27 height 19
checkbox input "false"
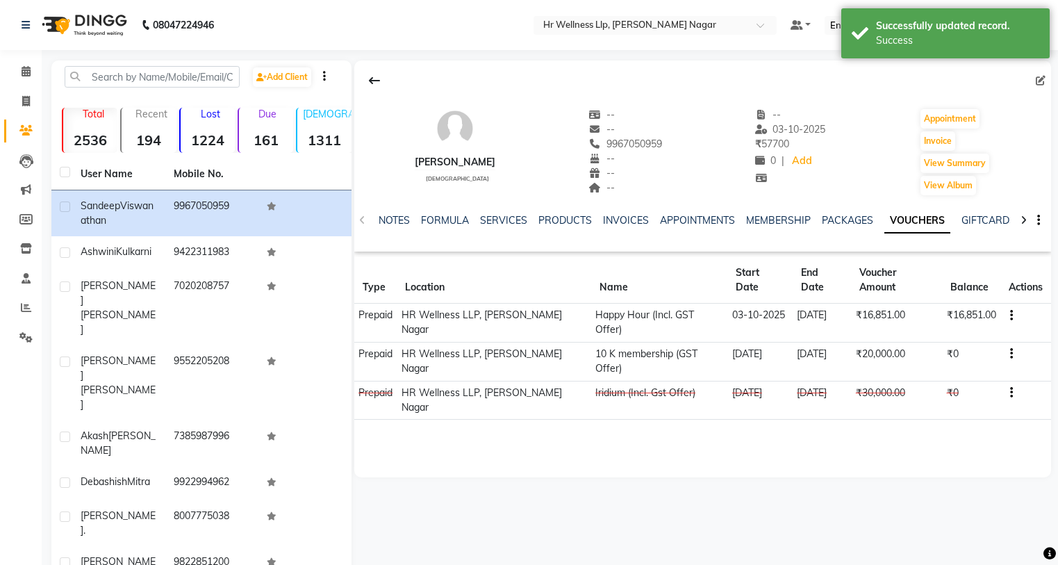
click at [1010, 353] on icon "button" at bounding box center [1011, 353] width 3 height 1
click at [912, 334] on div "Edit" at bounding box center [943, 332] width 87 height 17
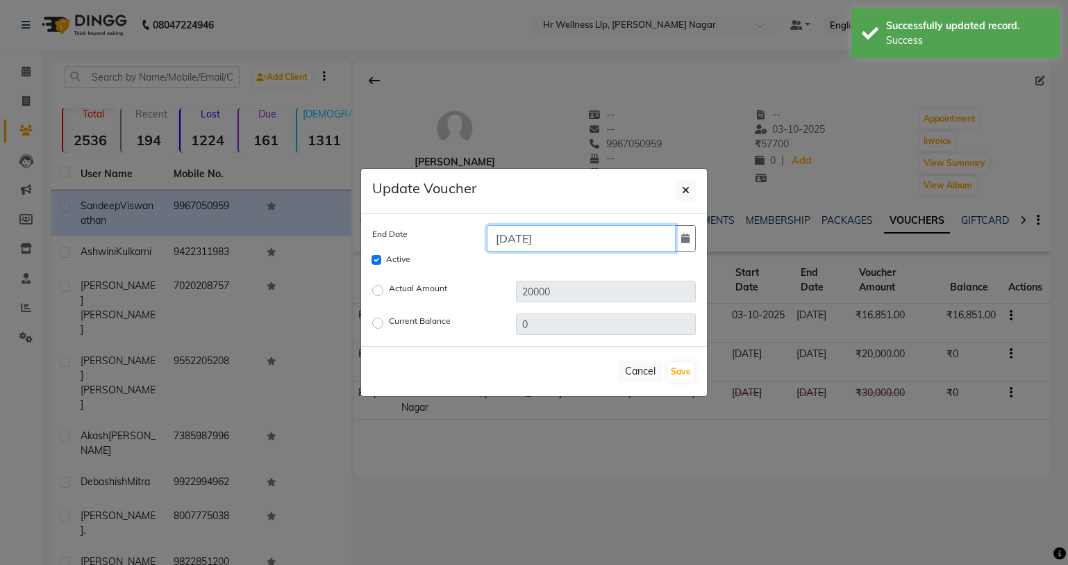
click at [560, 235] on input "10-07-2026" at bounding box center [581, 238] width 189 height 26
type input "10-07-2025"
click at [374, 258] on input "Active" at bounding box center [377, 260] width 10 height 10
checkbox input "false"
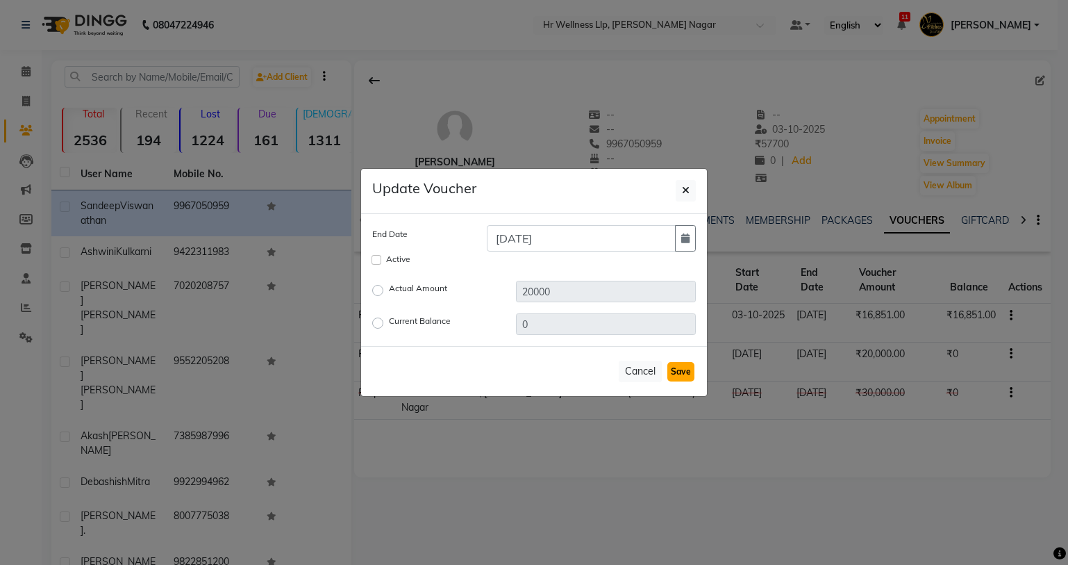
click at [678, 373] on button "Save" at bounding box center [680, 371] width 27 height 19
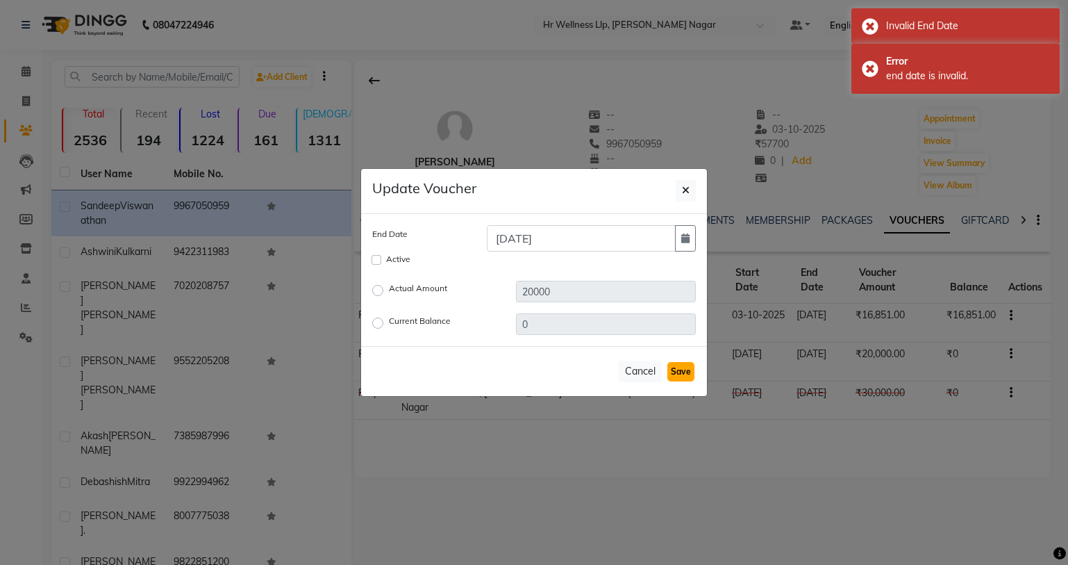
click at [678, 373] on button "Save" at bounding box center [680, 371] width 27 height 19
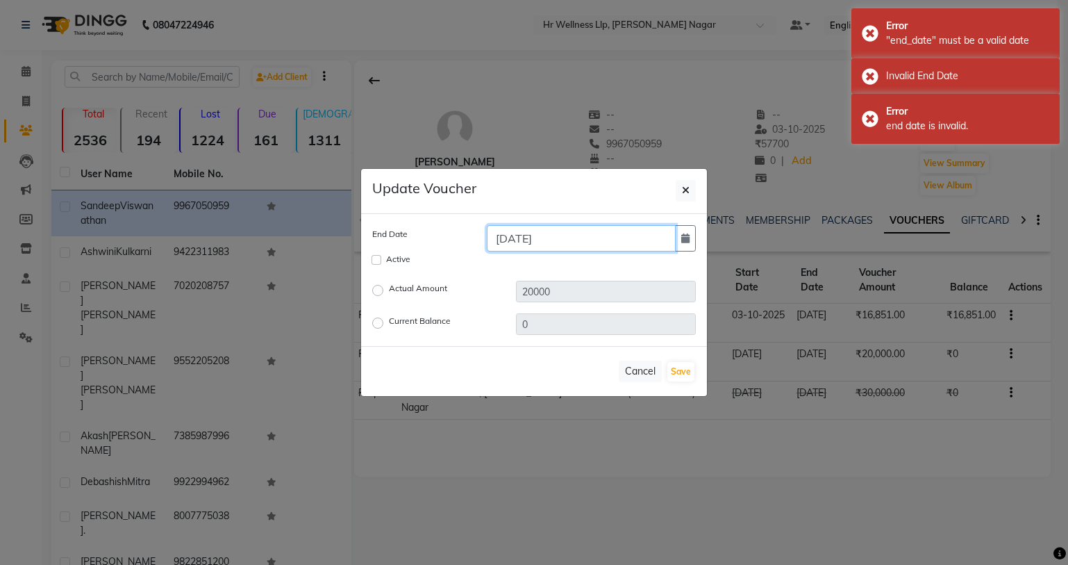
click at [557, 235] on input "10-07-2025" at bounding box center [581, 238] width 189 height 26
type input "10-07-2026"
click at [680, 373] on button "Save" at bounding box center [680, 371] width 27 height 19
checkbox input "false"
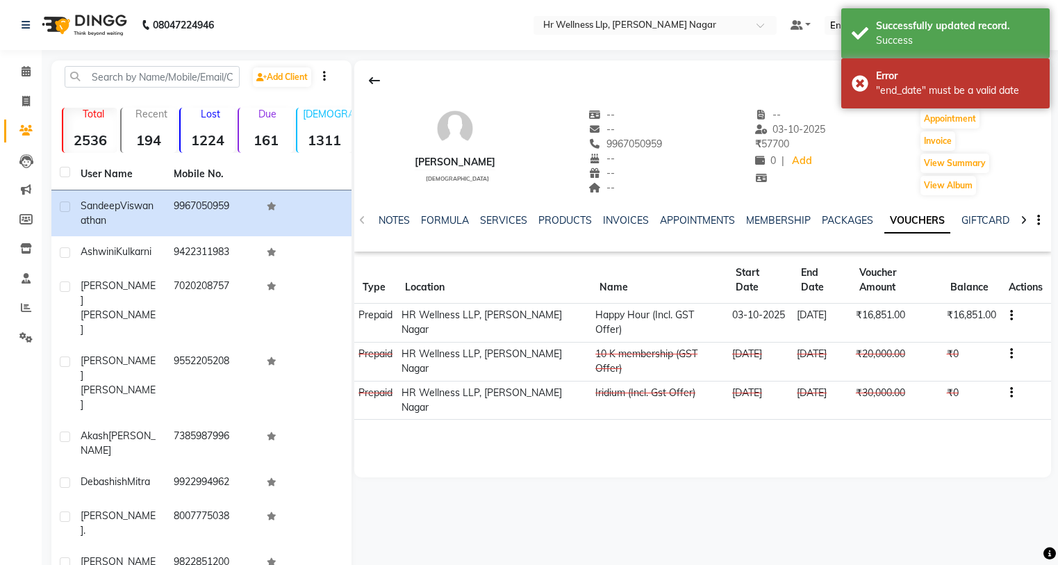
click at [727, 381] on td "01-07-2022" at bounding box center [759, 400] width 65 height 39
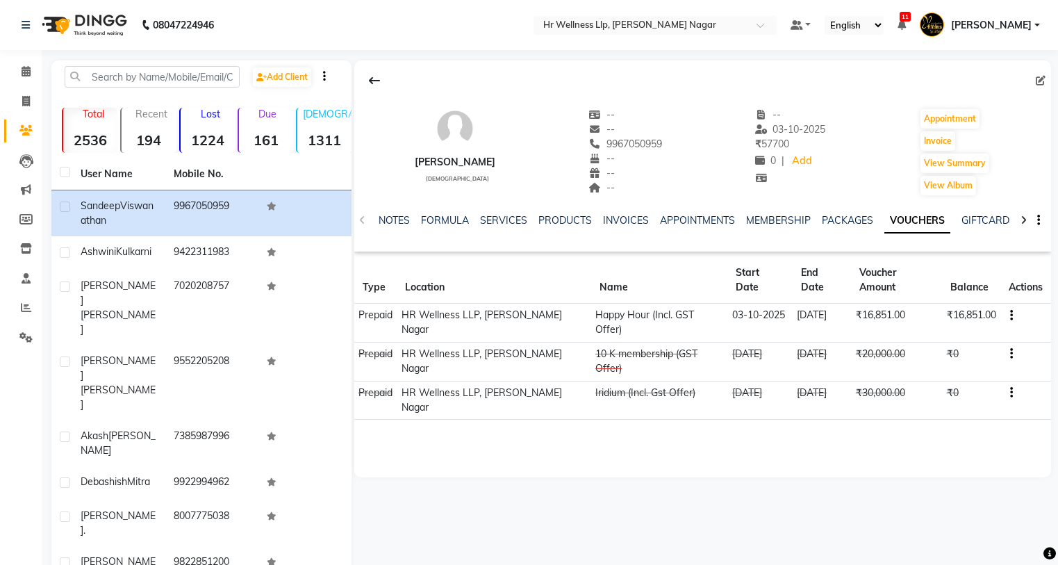
click at [518, 416] on div "Sandeep Viswanathan male -- -- 9967050959 -- -- -- -- 03-10-2025 ₹ 57700 0 | Ad…" at bounding box center [702, 268] width 697 height 417
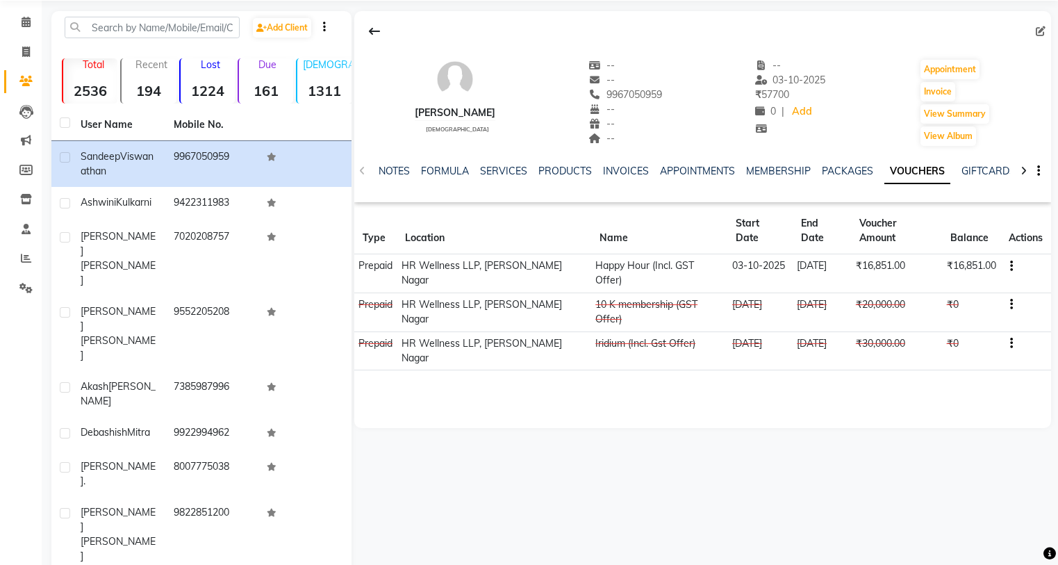
click at [554, 368] on div "Sandeep Viswanathan male -- -- 9967050959 -- -- -- -- 03-10-2025 ₹ 57700 0 | Ad…" at bounding box center [702, 219] width 697 height 417
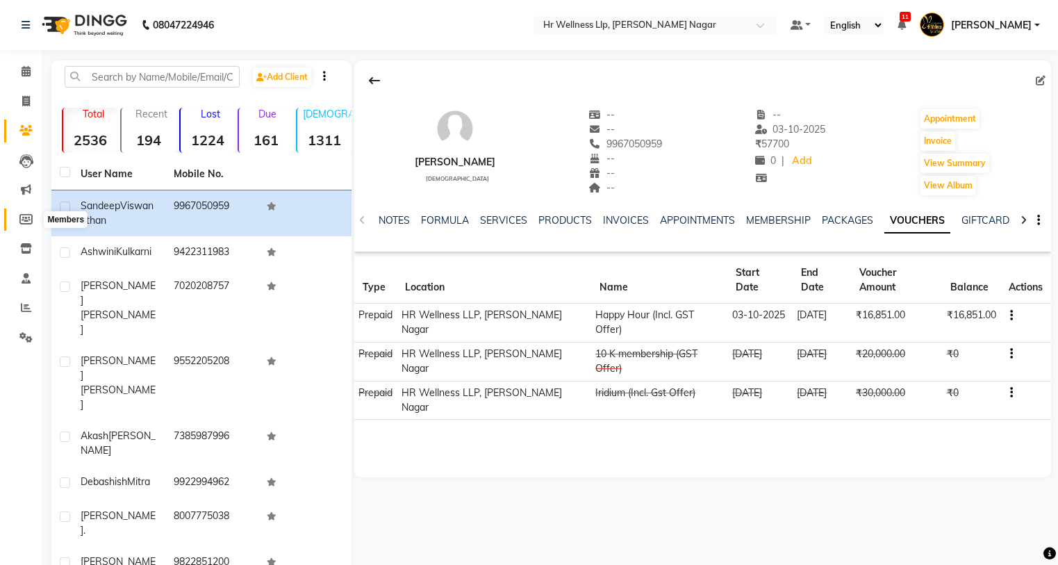
click at [30, 224] on icon at bounding box center [25, 219] width 13 height 10
select select
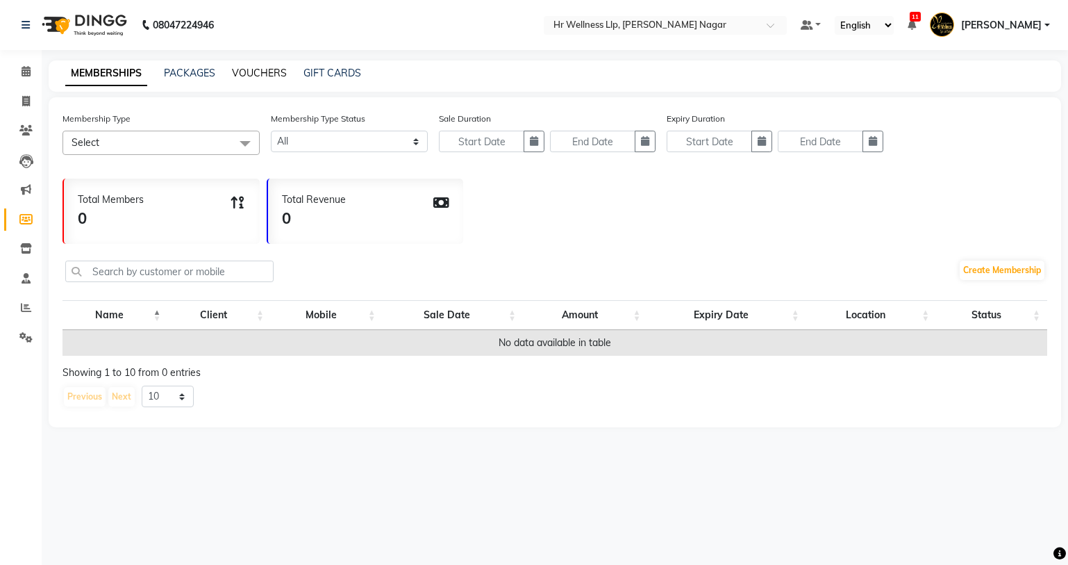
click at [263, 70] on link "VOUCHERS" at bounding box center [259, 73] width 55 height 13
select select
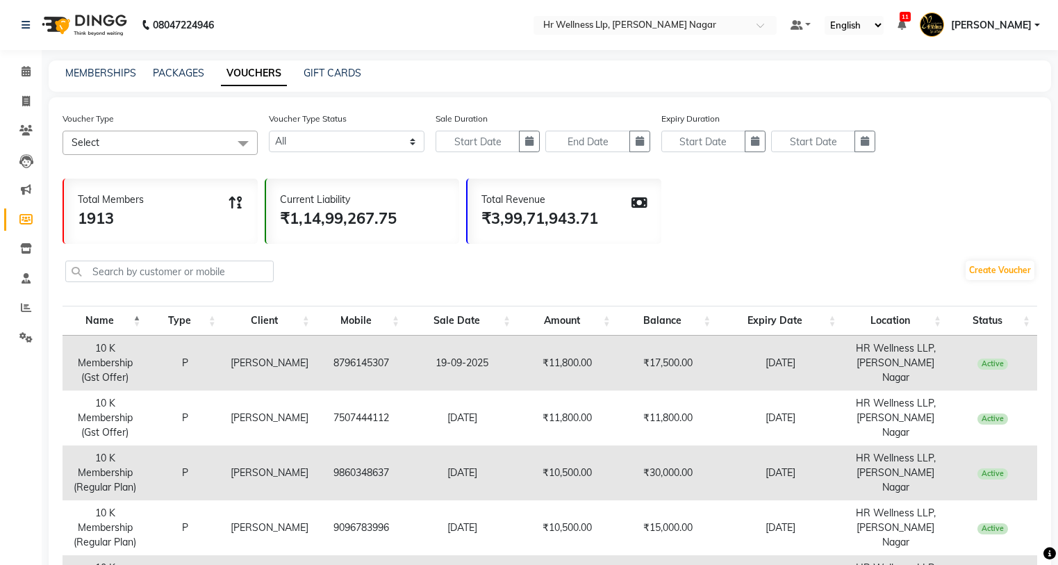
click at [240, 143] on span at bounding box center [243, 144] width 28 height 26
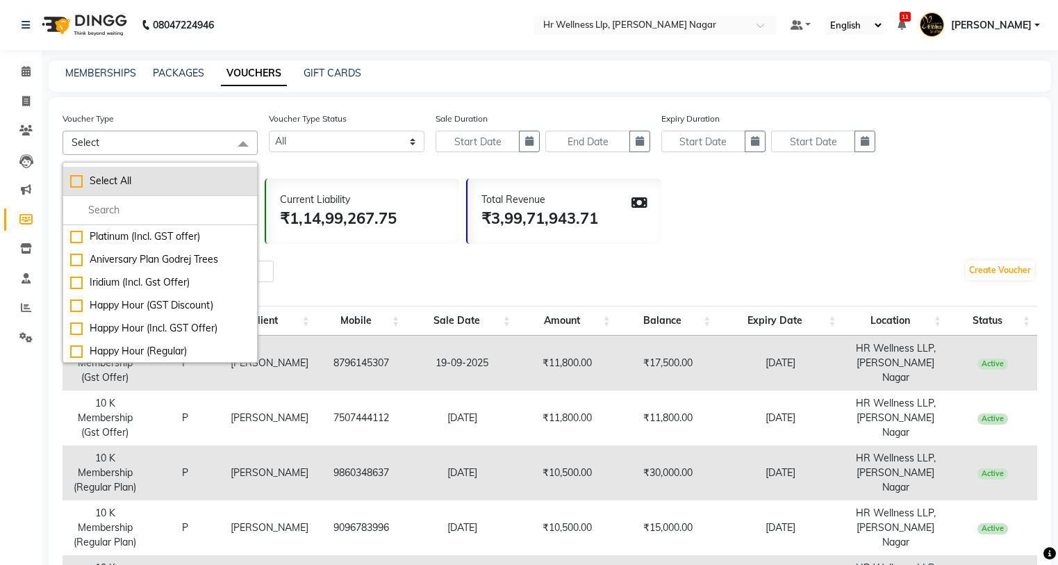
click at [76, 183] on div "Select All" at bounding box center [160, 181] width 180 height 15
checkbox input "true"
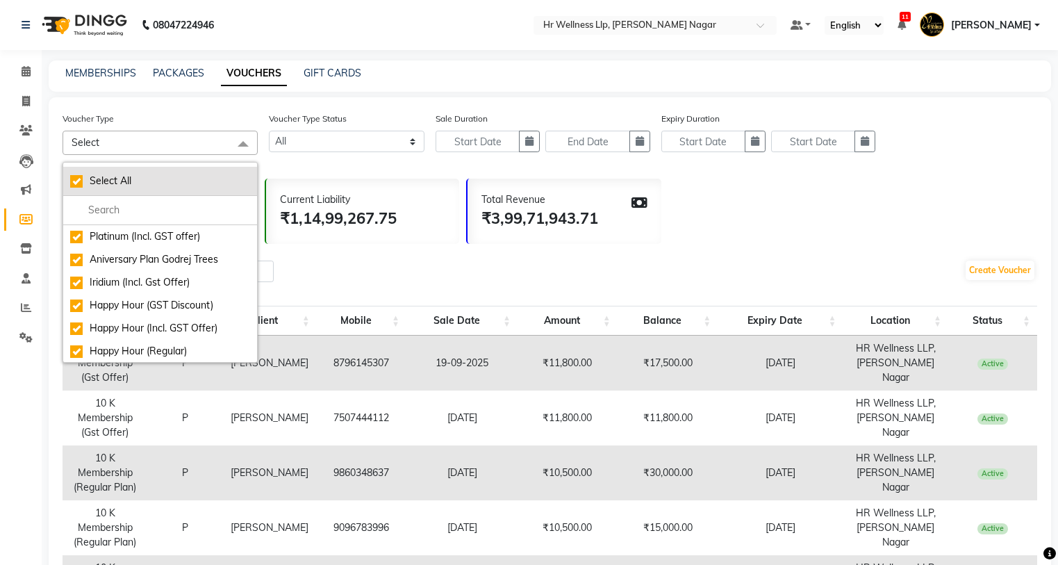
checkbox input "true"
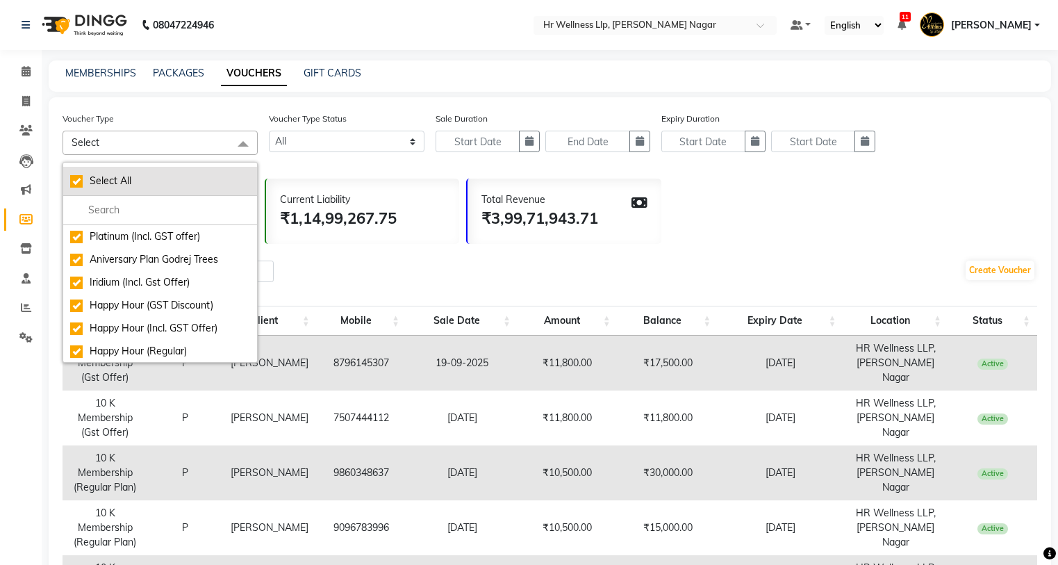
checkbox input "true"
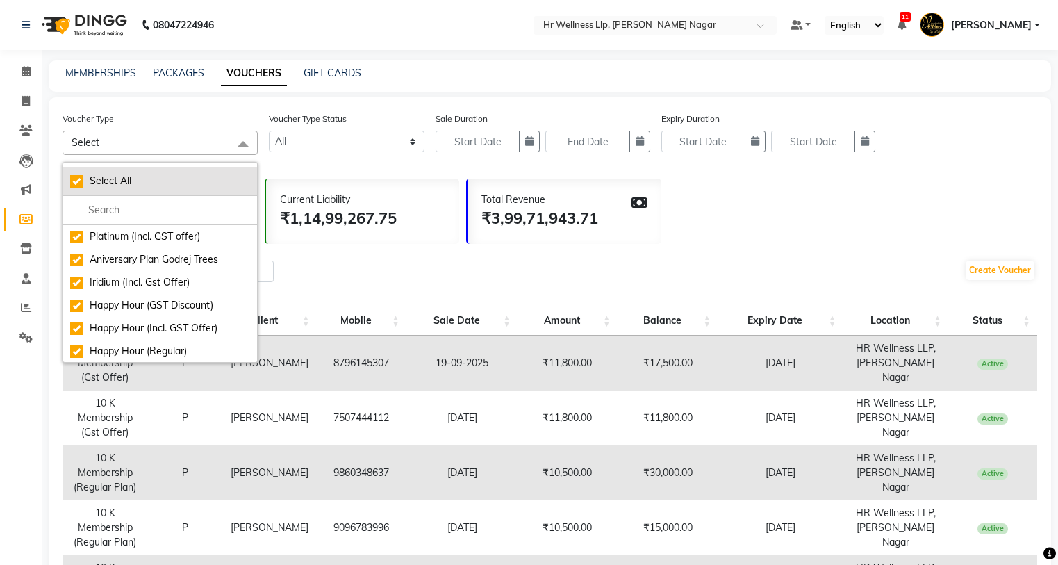
checkbox input "true"
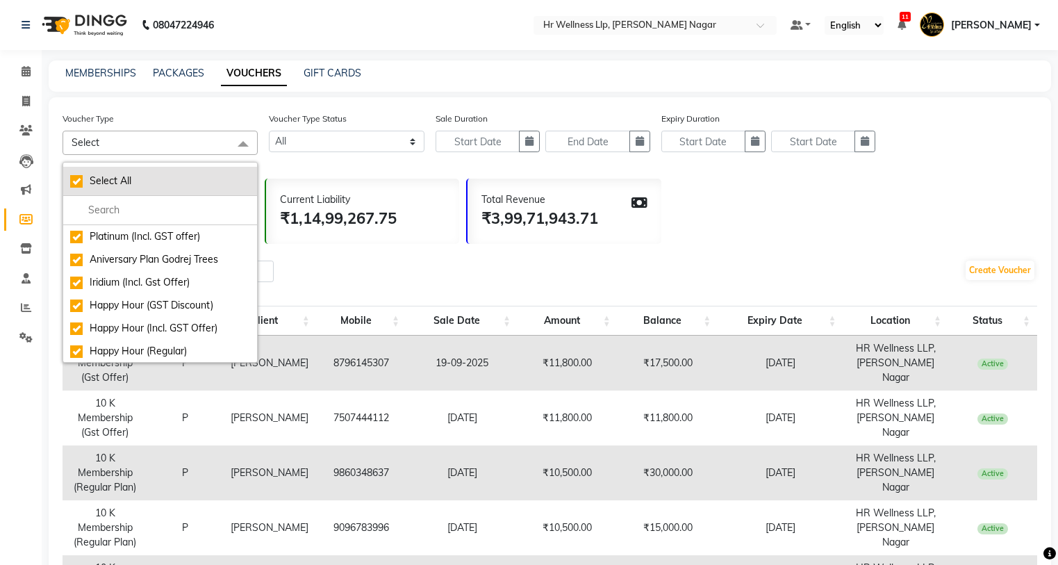
checkbox input "true"
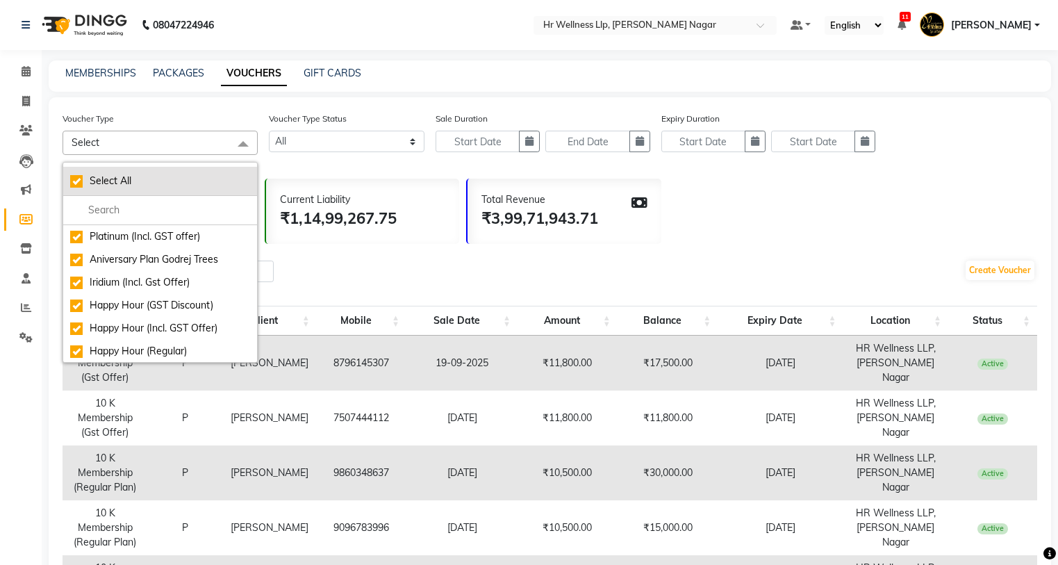
checkbox input "true"
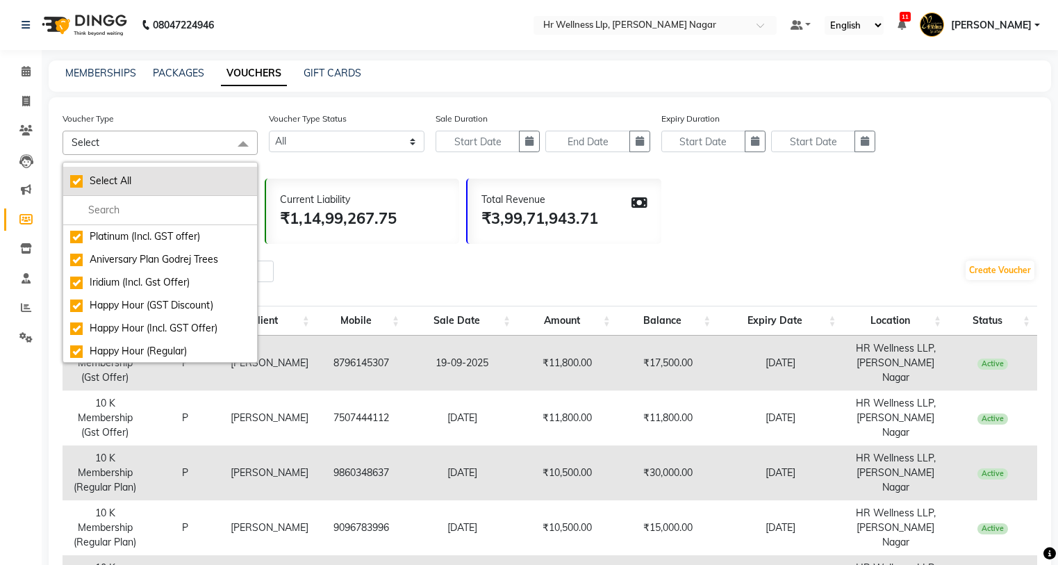
checkbox input "true"
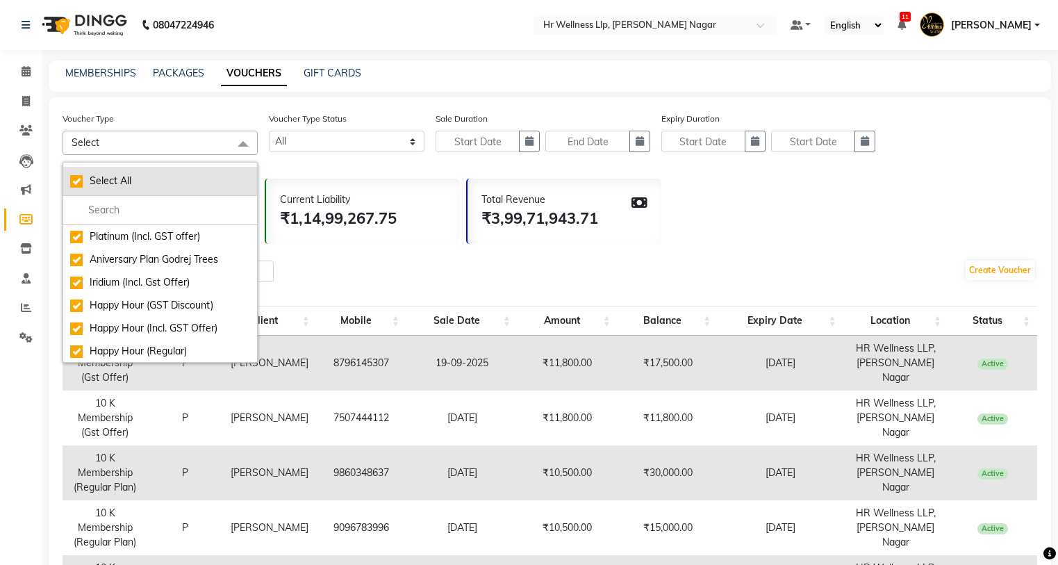
checkbox input "true"
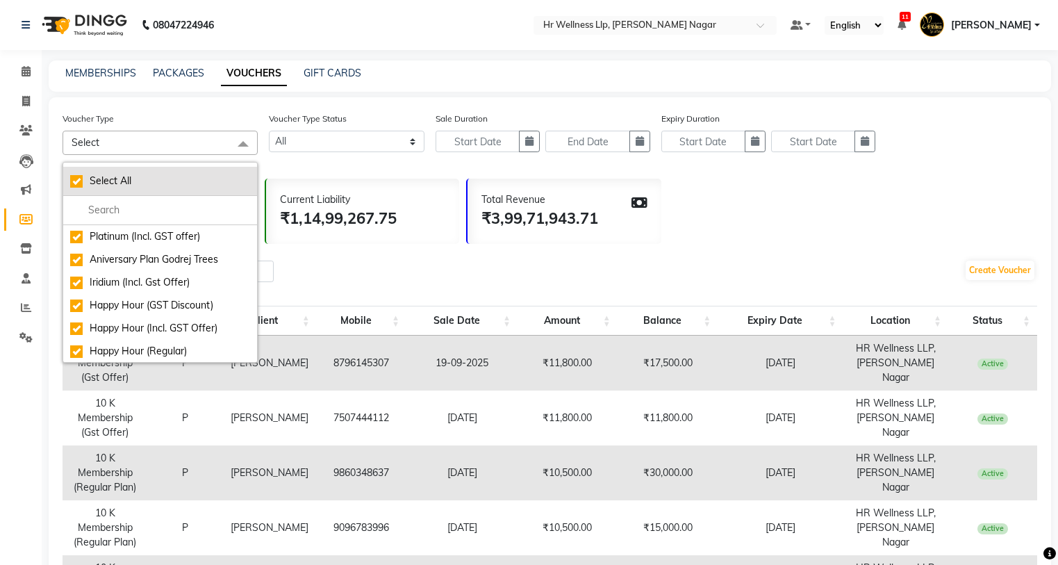
checkbox input "true"
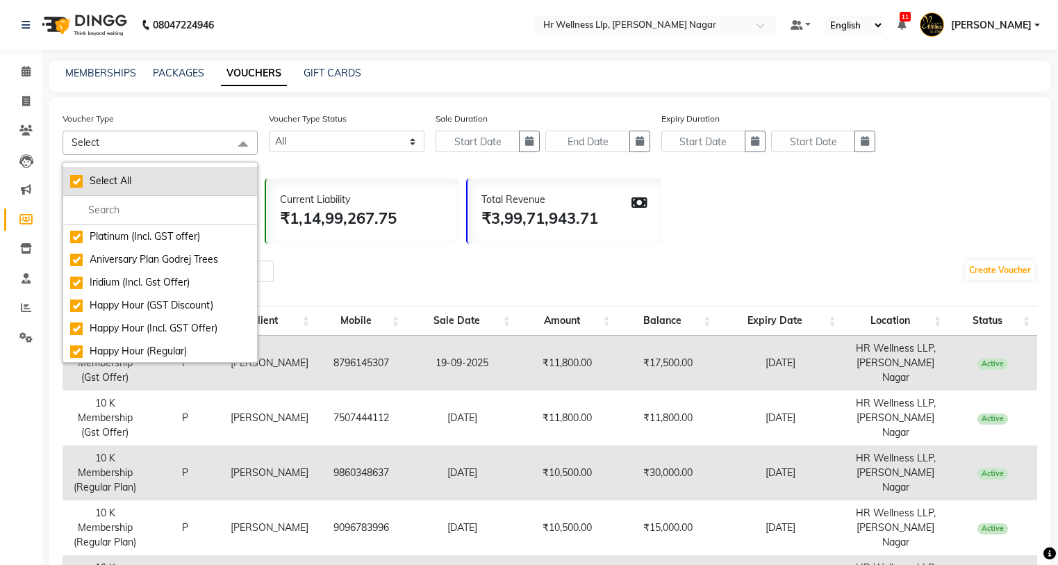
checkbox input "true"
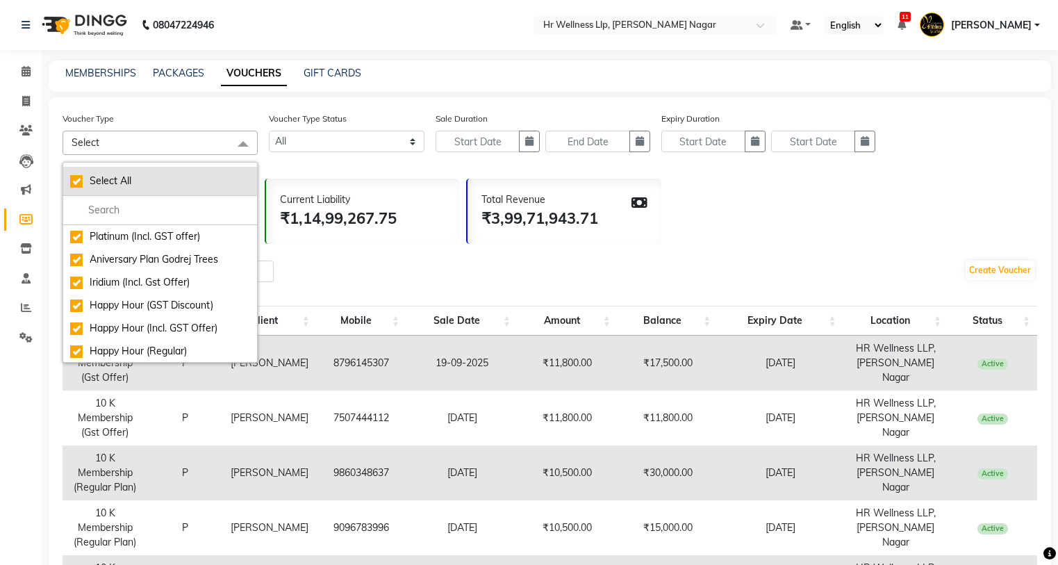
checkbox input "true"
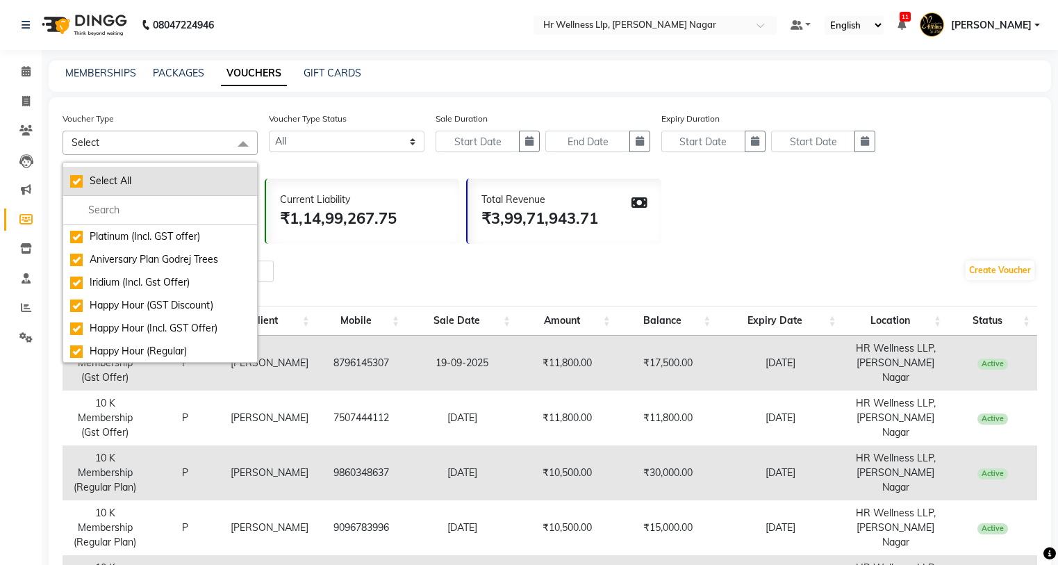
checkbox input "true"
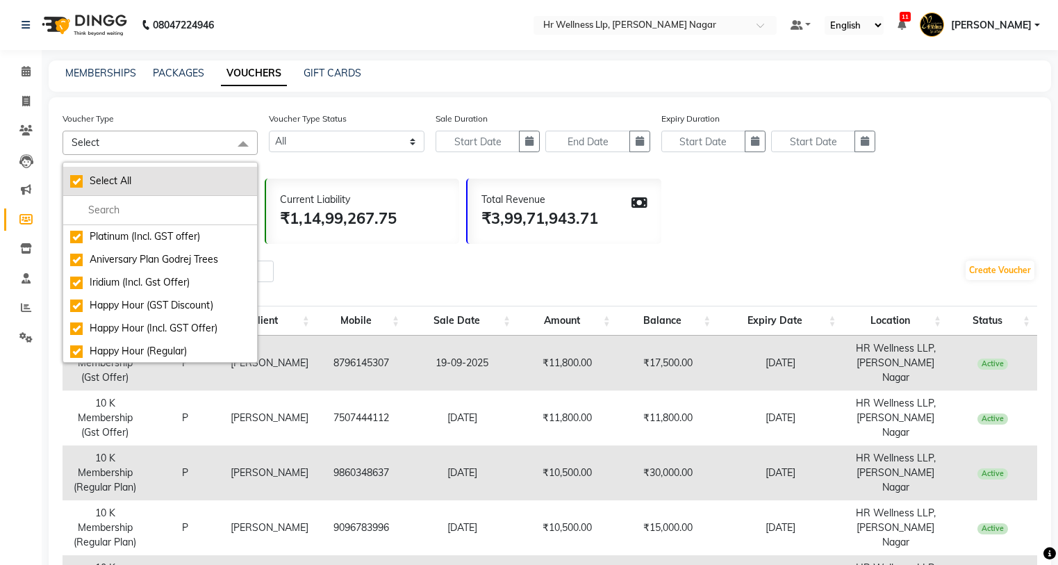
checkbox input "true"
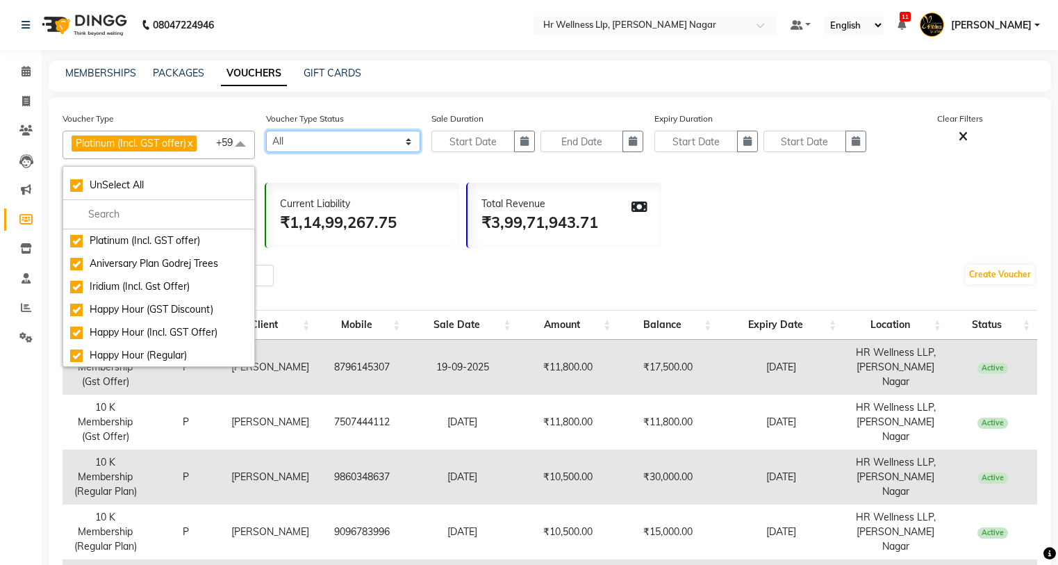
click at [406, 146] on select "Active Expired All" at bounding box center [343, 142] width 154 height 22
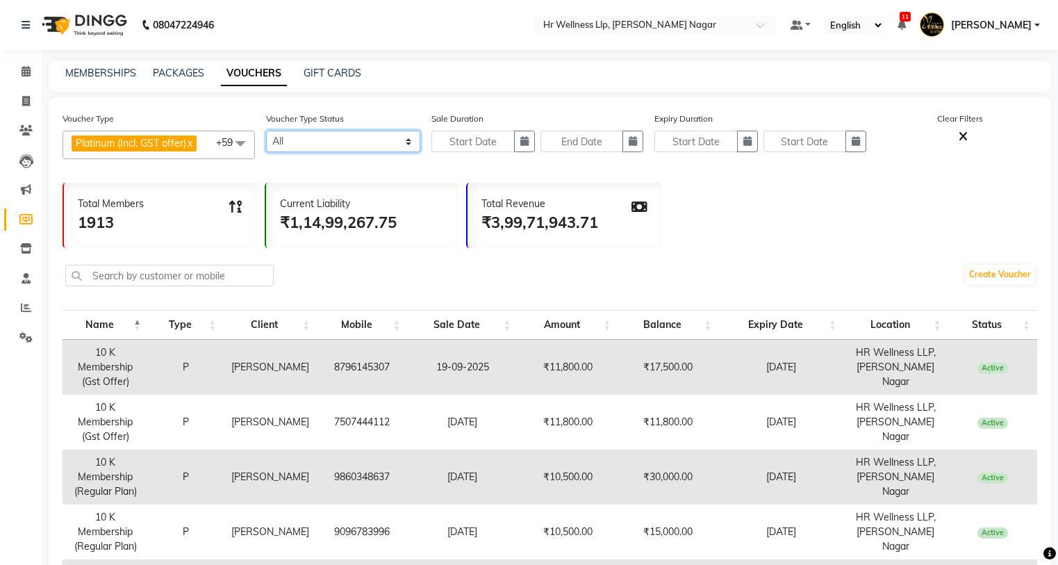
select select "true"
click at [266, 131] on select "Active Expired All" at bounding box center [343, 142] width 154 height 22
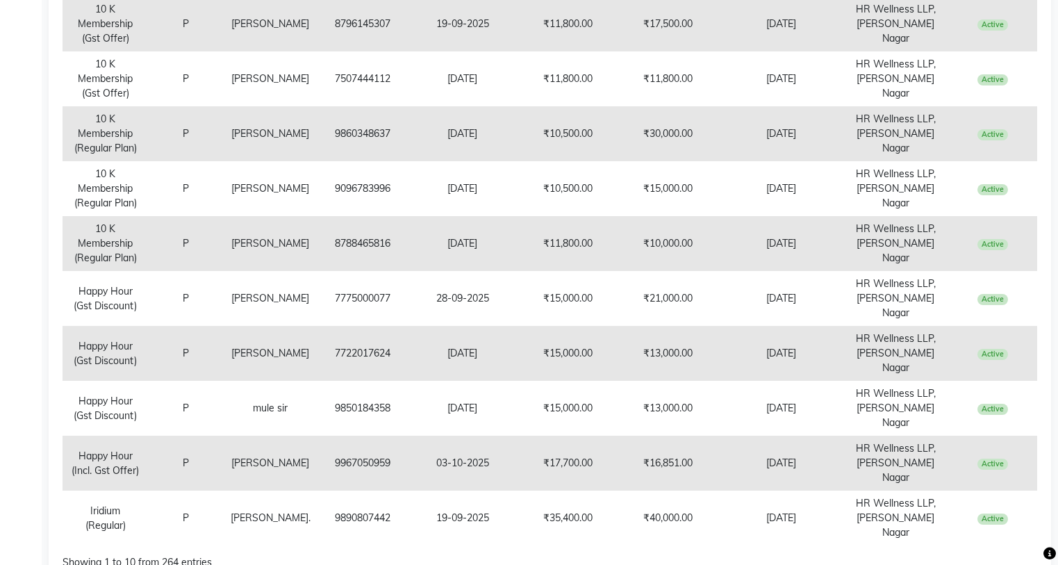
select select "100"
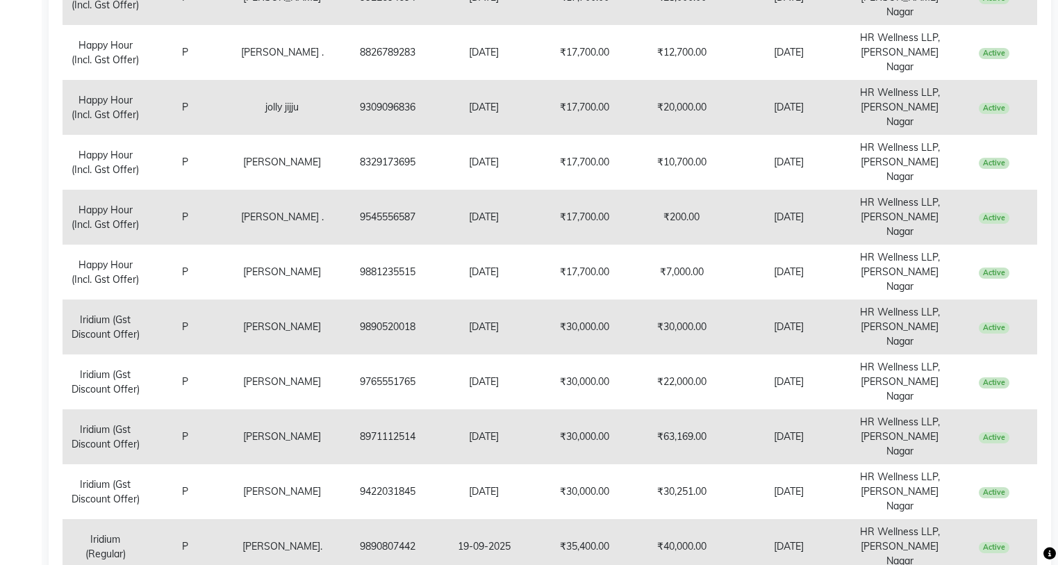
scroll to position [4522, 0]
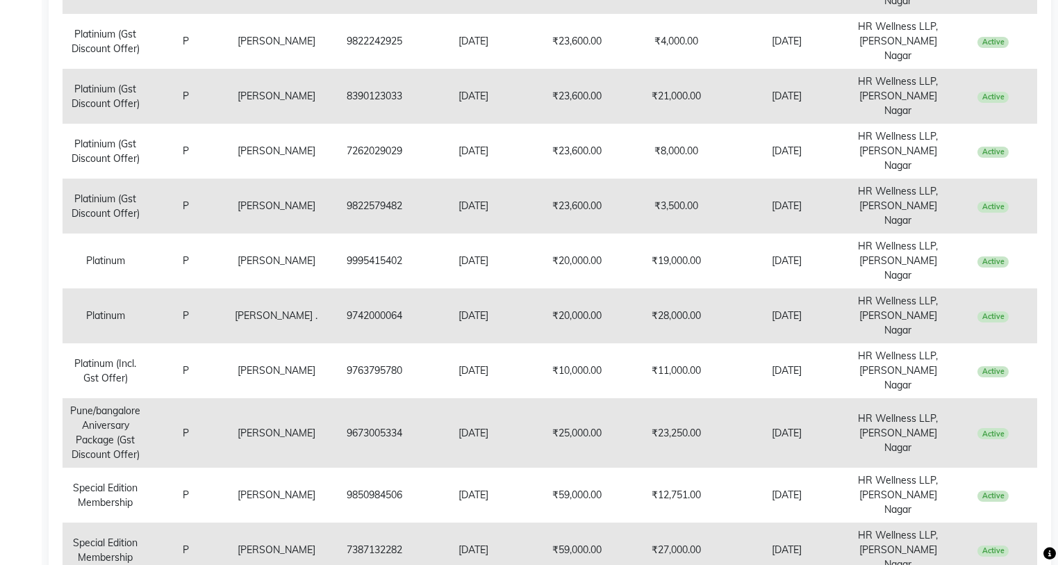
scroll to position [2504, 0]
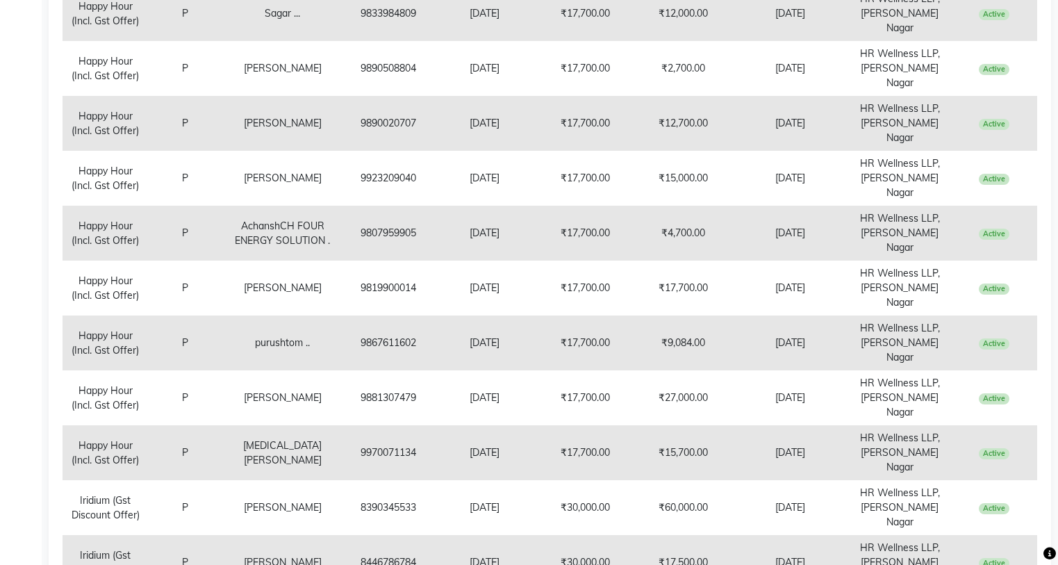
scroll to position [4552, 0]
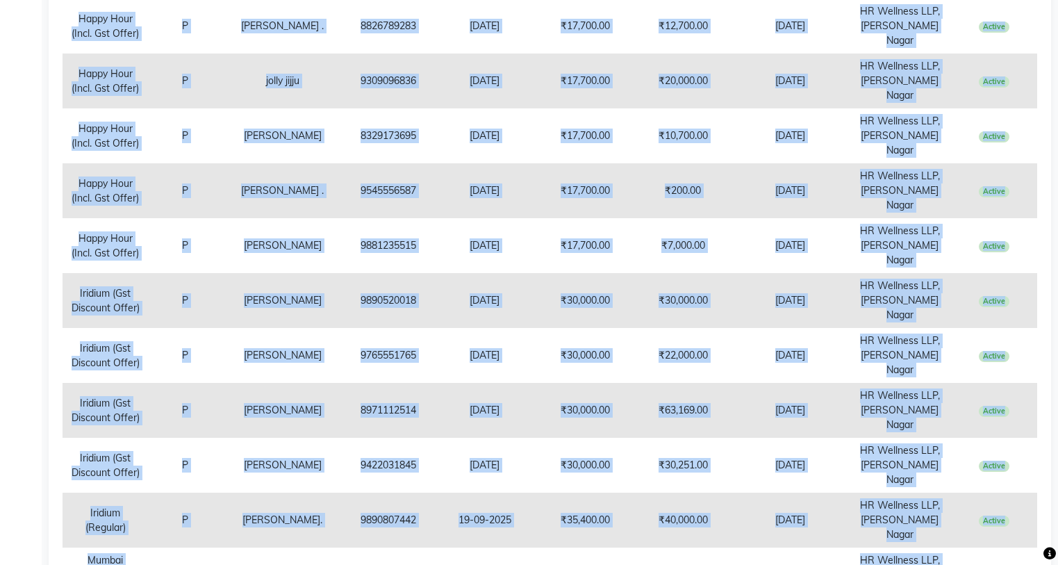
scroll to position [4522, 0]
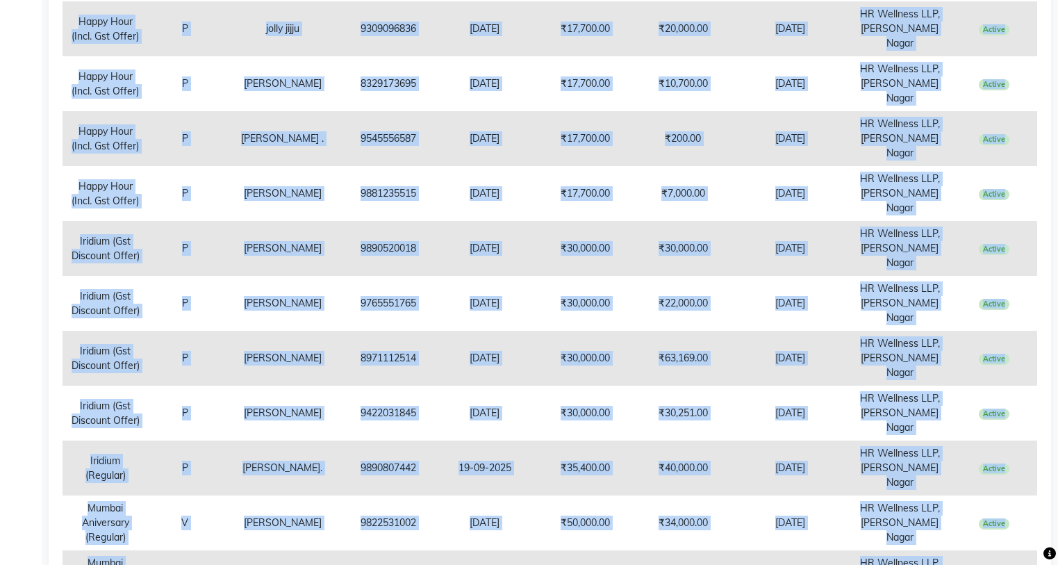
drag, startPoint x: 69, startPoint y: 225, endPoint x: 1010, endPoint y: 452, distance: 968.7
copy tbody "10 K Membership (Gst Offer) P Anuradha Shinde 8796145307 19-09-2025 ₹11,800.00 …"
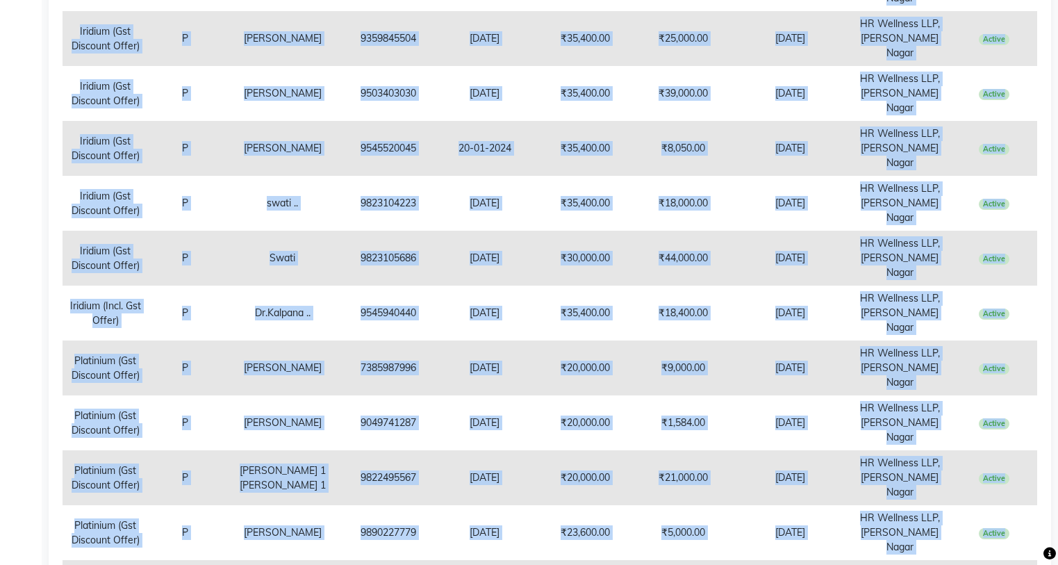
scroll to position [4552, 0]
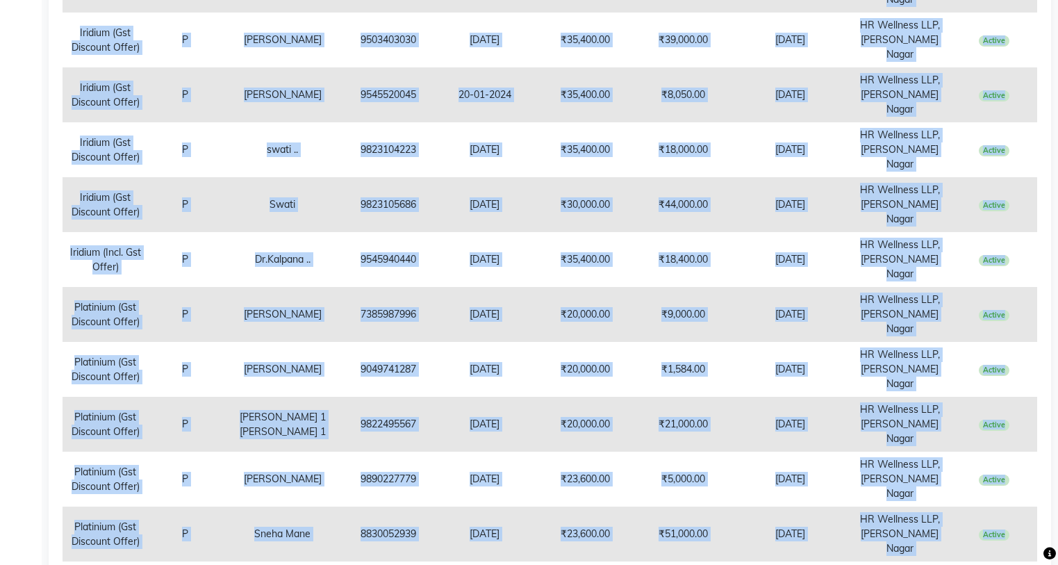
drag, startPoint x: 89, startPoint y: 236, endPoint x: 1006, endPoint y: 463, distance: 944.2
copy tbody "10 K Membership (Gst Offer) P Santosh Nair 9167240113 23-02-2025 ₹11,800.00 ₹7,…"
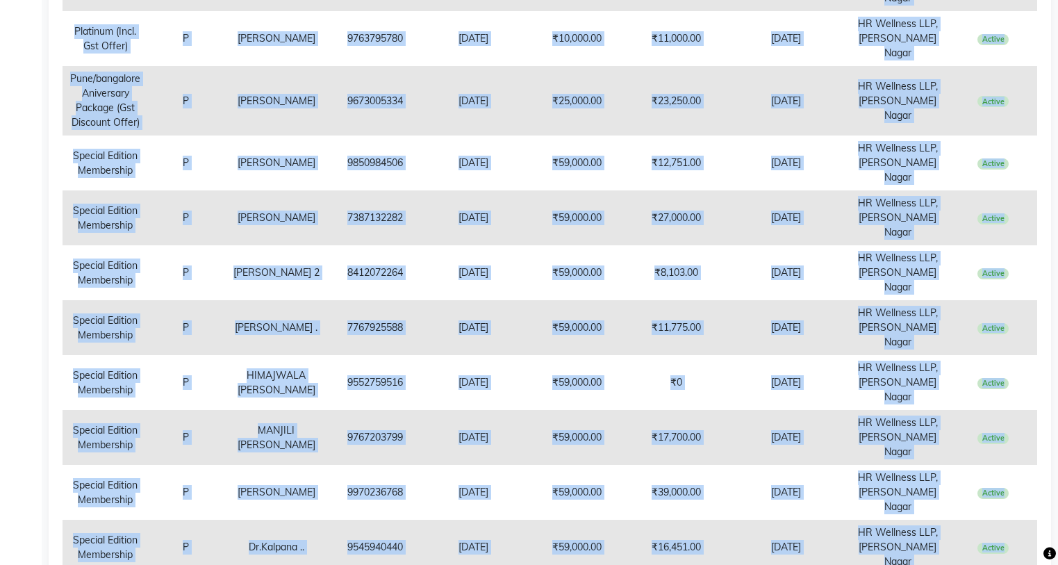
scroll to position [2504, 0]
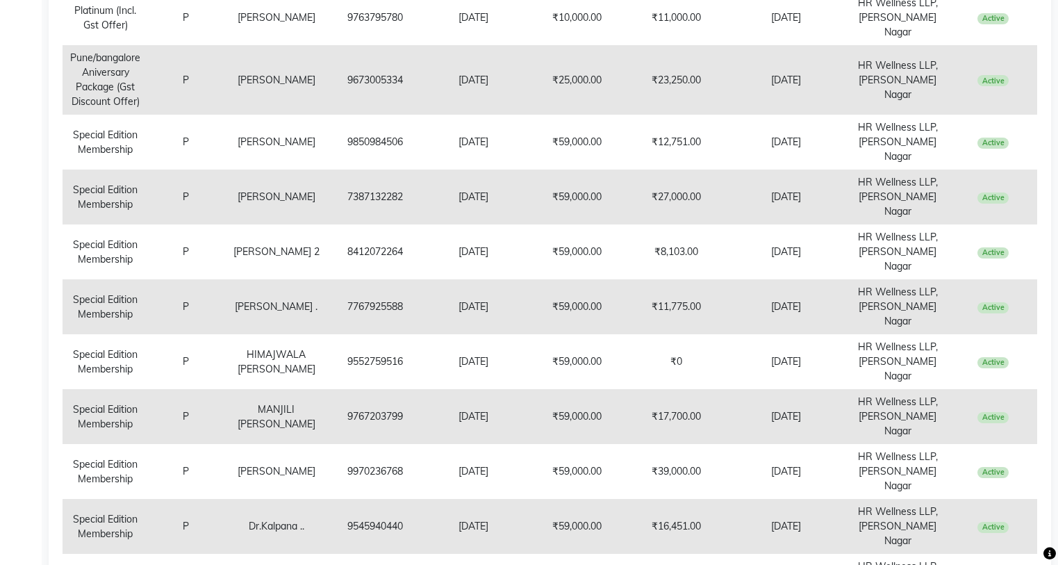
drag, startPoint x: 76, startPoint y: 346, endPoint x: 1067, endPoint y: 444, distance: 996.6
copy table "Name Type Client Mobile Sale Date Amount Balance Expiry Date Location Status C"
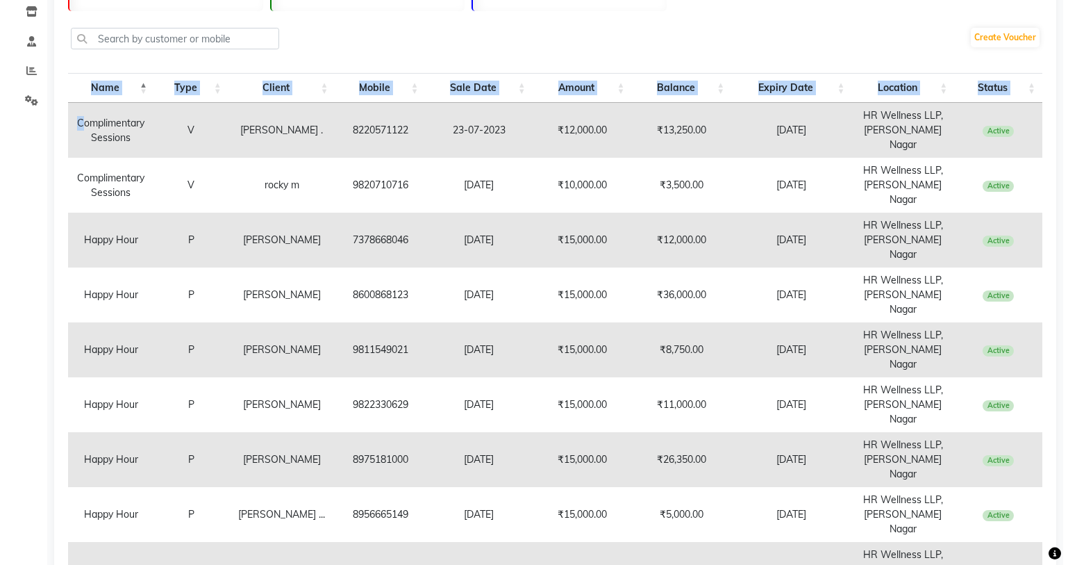
scroll to position [0, 0]
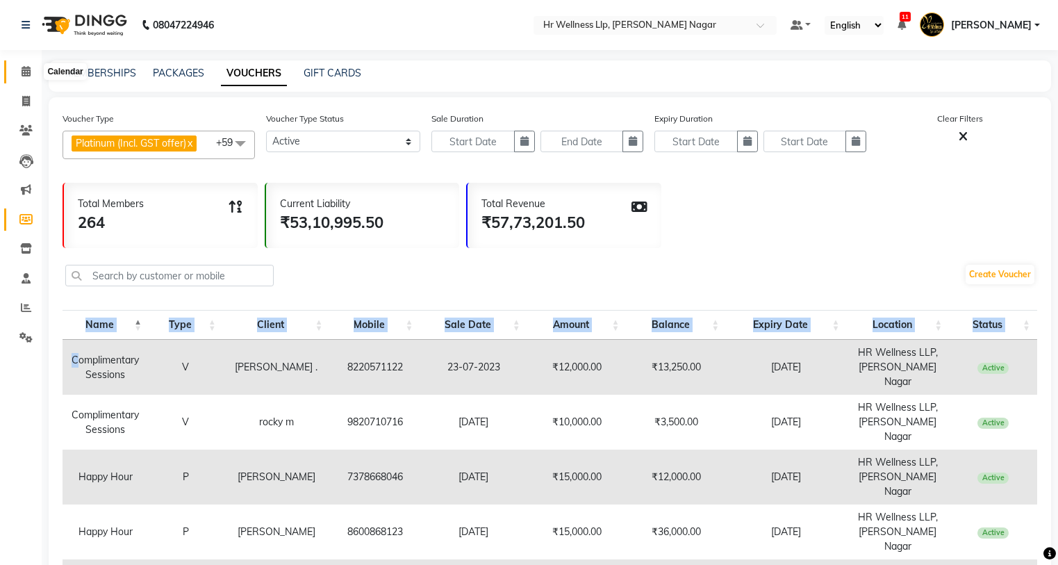
click at [22, 73] on icon at bounding box center [26, 71] width 9 height 10
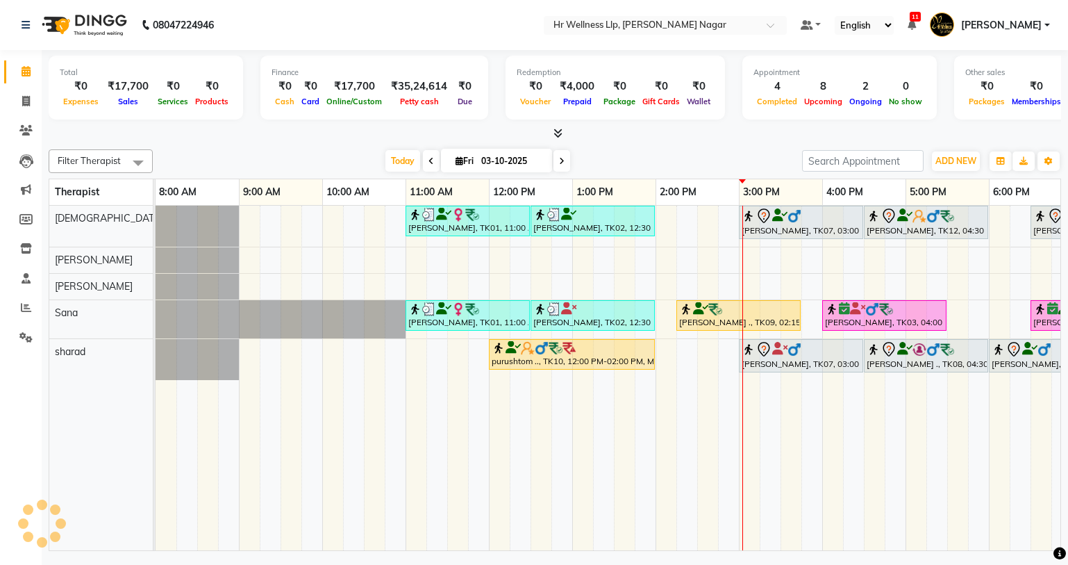
click at [430, 160] on icon at bounding box center [431, 161] width 6 height 8
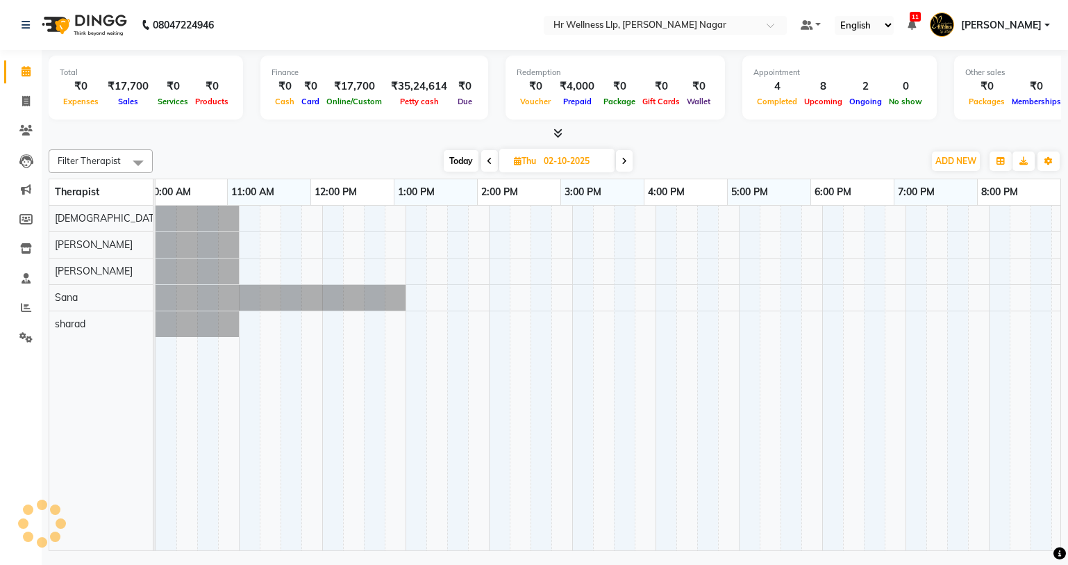
scroll to position [0, 178]
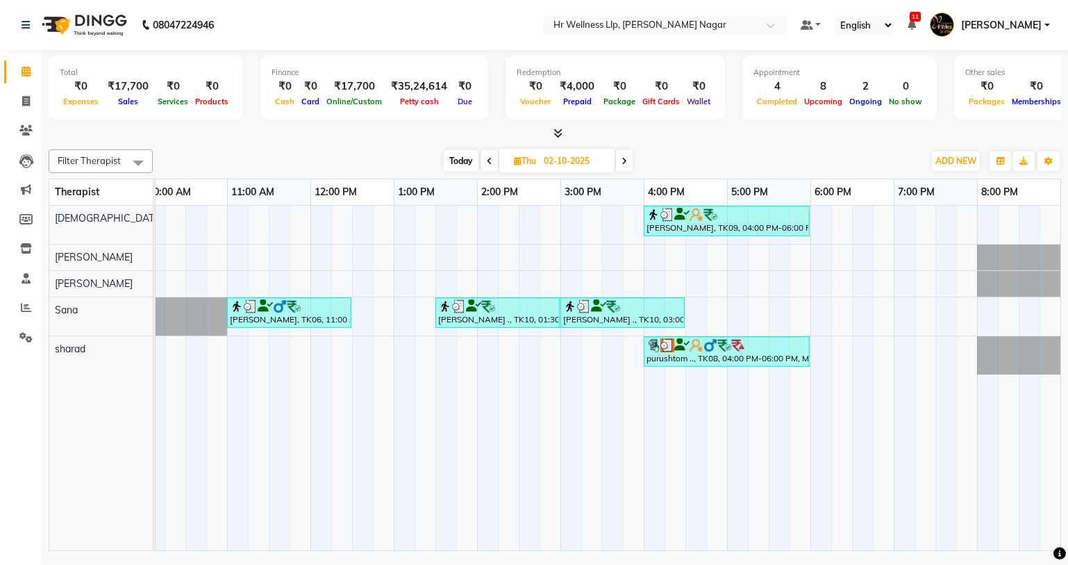
click at [490, 159] on icon at bounding box center [490, 161] width 6 height 8
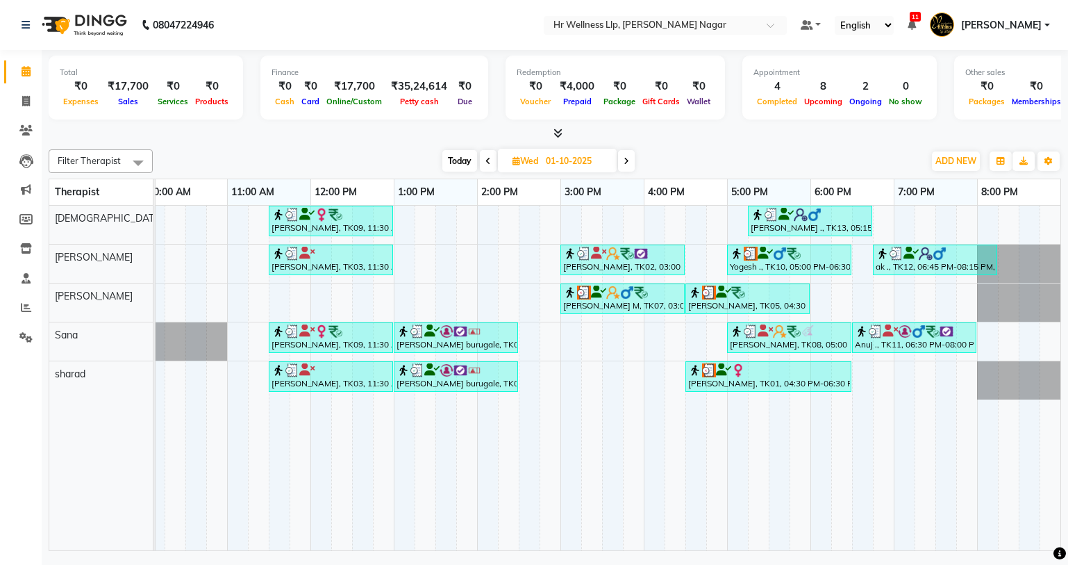
click at [485, 163] on icon at bounding box center [488, 161] width 6 height 8
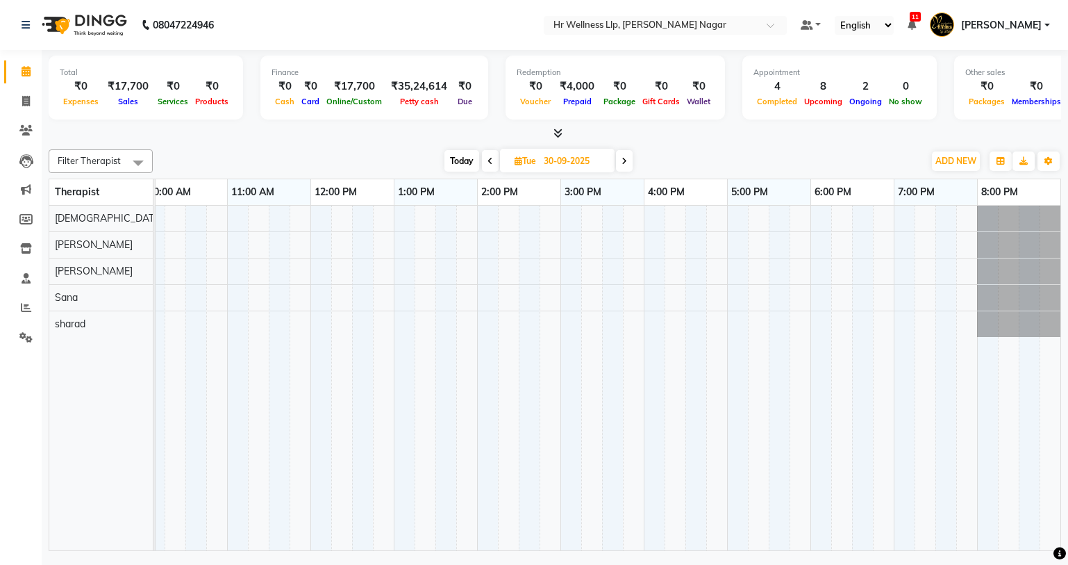
click at [488, 163] on icon at bounding box center [491, 161] width 6 height 8
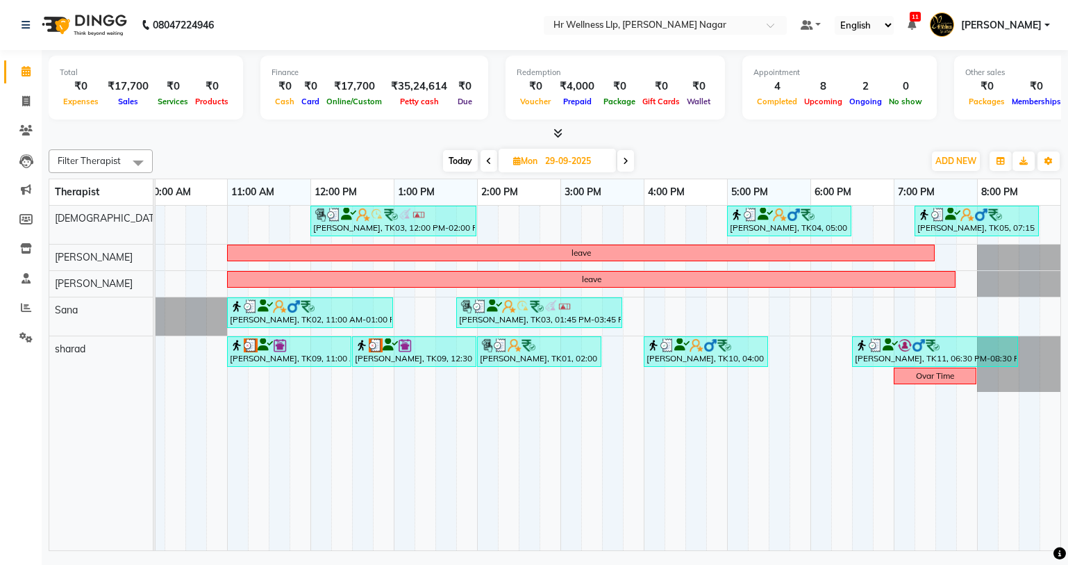
click at [487, 163] on icon at bounding box center [489, 161] width 6 height 8
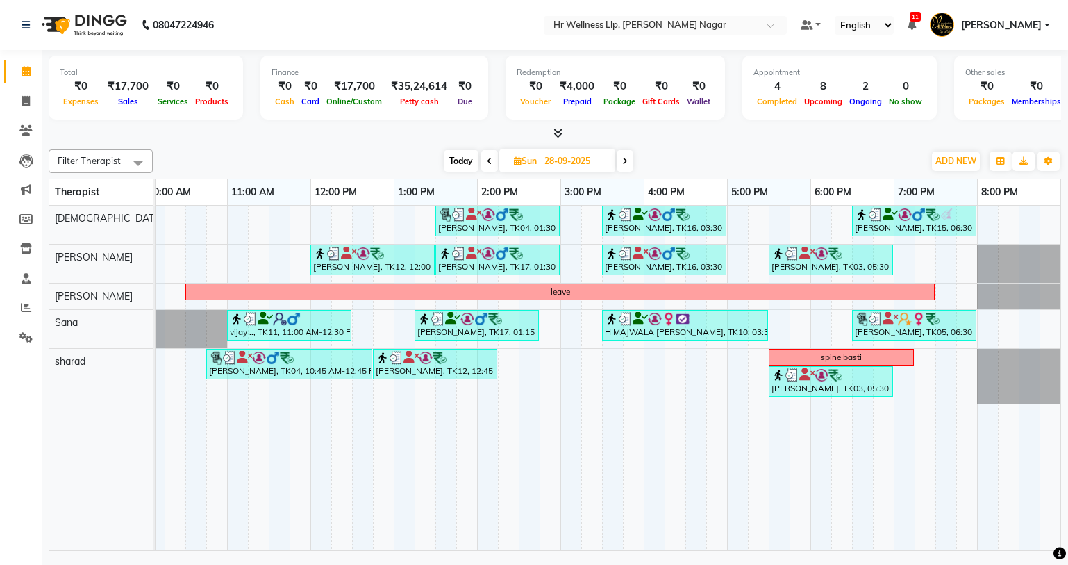
click at [487, 163] on icon at bounding box center [490, 161] width 6 height 8
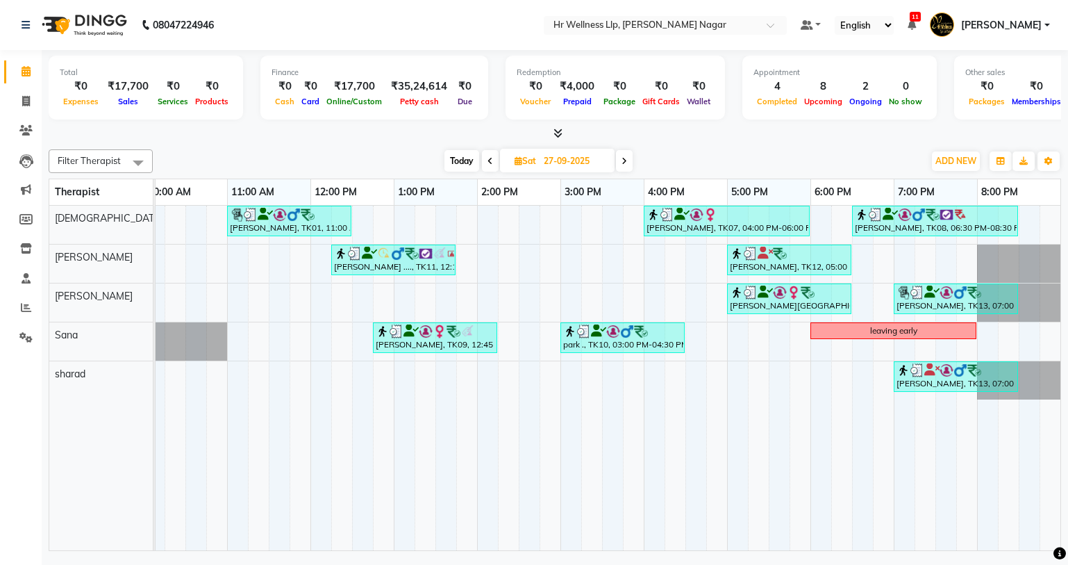
click at [488, 163] on icon at bounding box center [491, 161] width 6 height 8
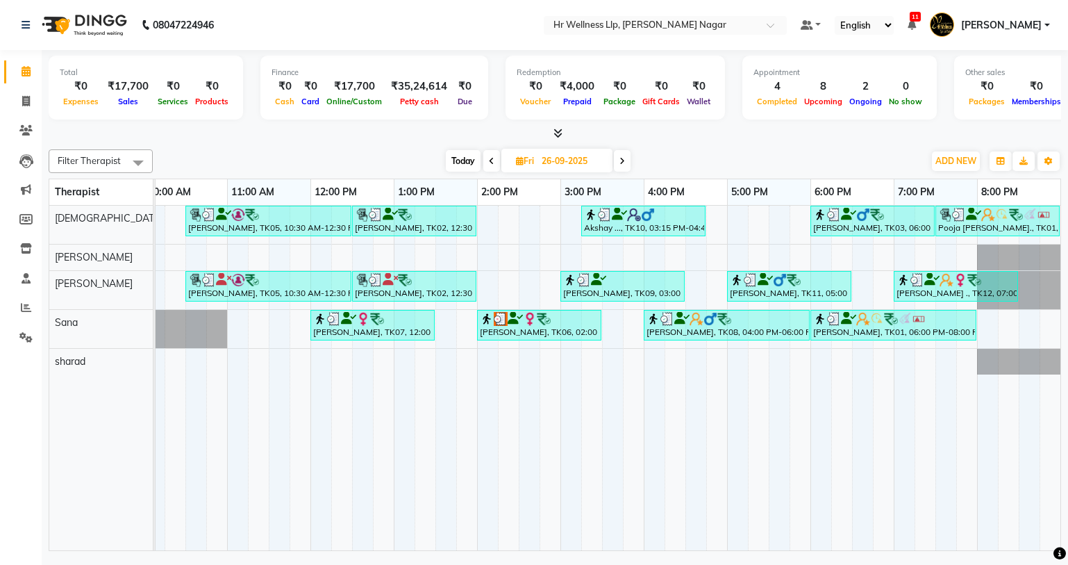
click at [490, 160] on icon at bounding box center [492, 161] width 6 height 8
type input "25-09-2025"
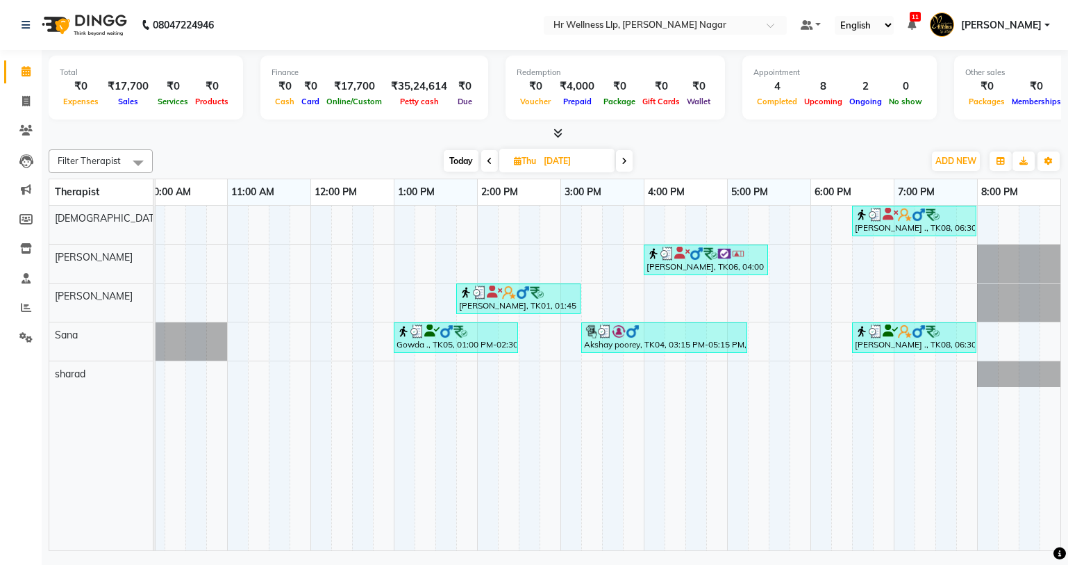
click at [560, 156] on input "25-09-2025" at bounding box center [574, 161] width 69 height 21
select select "9"
select select "2025"
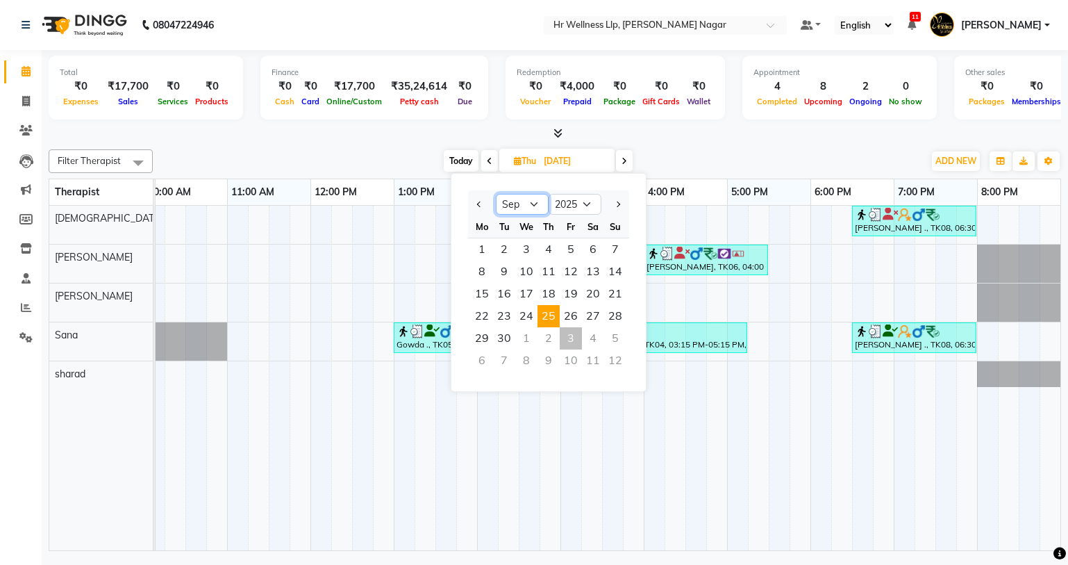
click at [528, 205] on select "Jan Feb Mar Apr May Jun Jul Aug Sep Oct Nov Dec" at bounding box center [522, 204] width 53 height 21
select select "8"
click at [496, 194] on select "Jan Feb Mar Apr May Jun Jul Aug Sep Oct Nov Dec" at bounding box center [522, 204] width 53 height 21
click at [478, 339] on span "25" at bounding box center [482, 338] width 22 height 22
type input "25-08-2025"
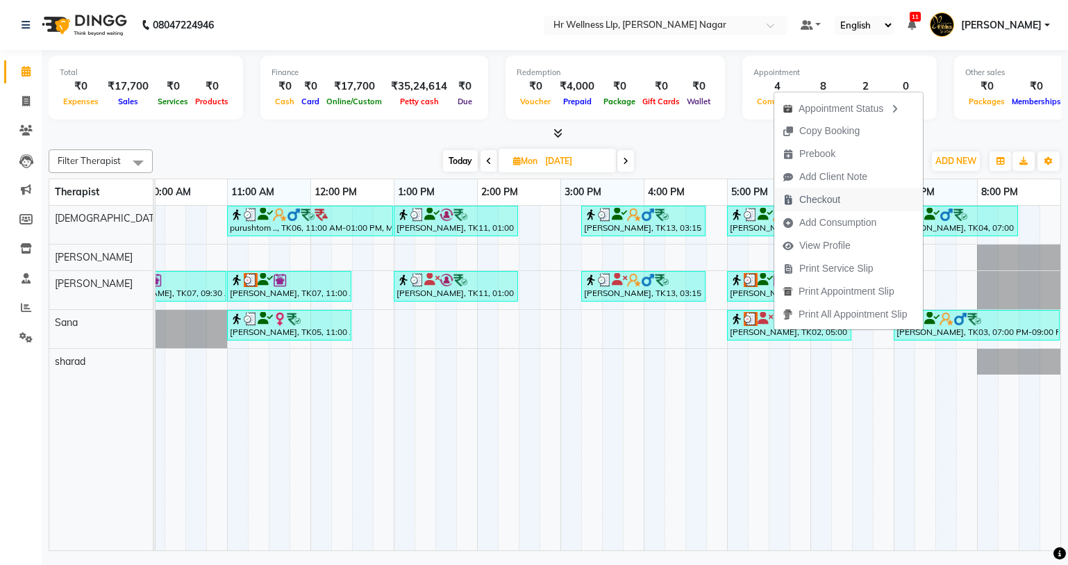
click at [817, 197] on span "Checkout" at bounding box center [819, 199] width 41 height 15
select select "service"
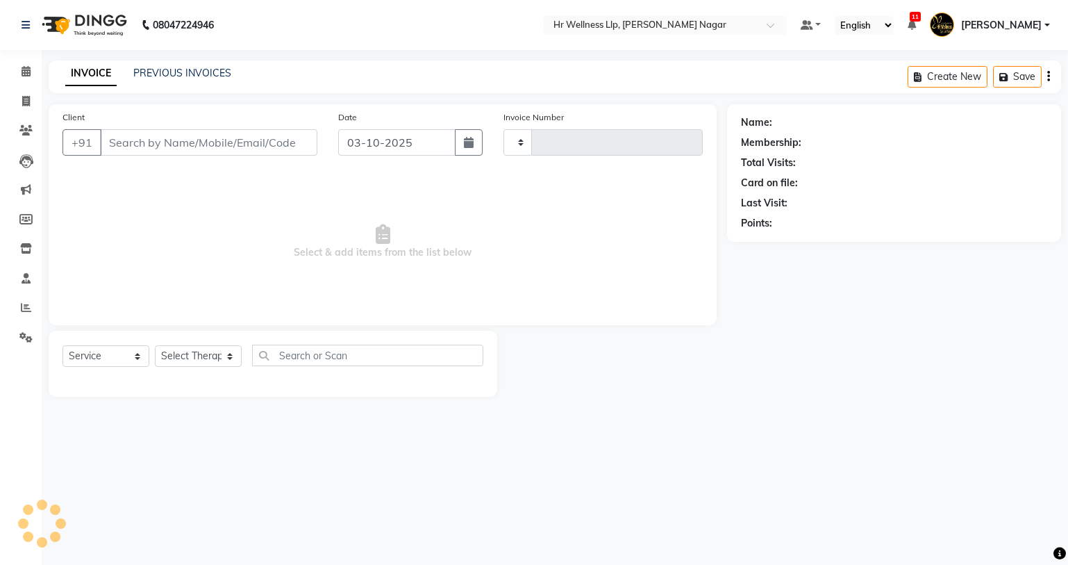
type input "1321"
select select "4289"
type input "7074212159"
type input "25-08-2025"
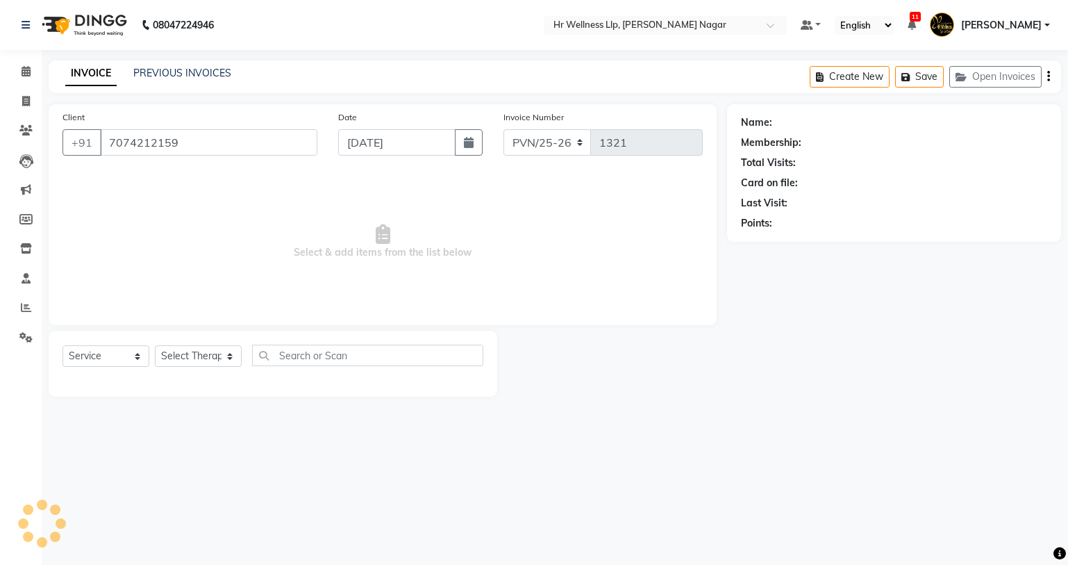
select select "19731"
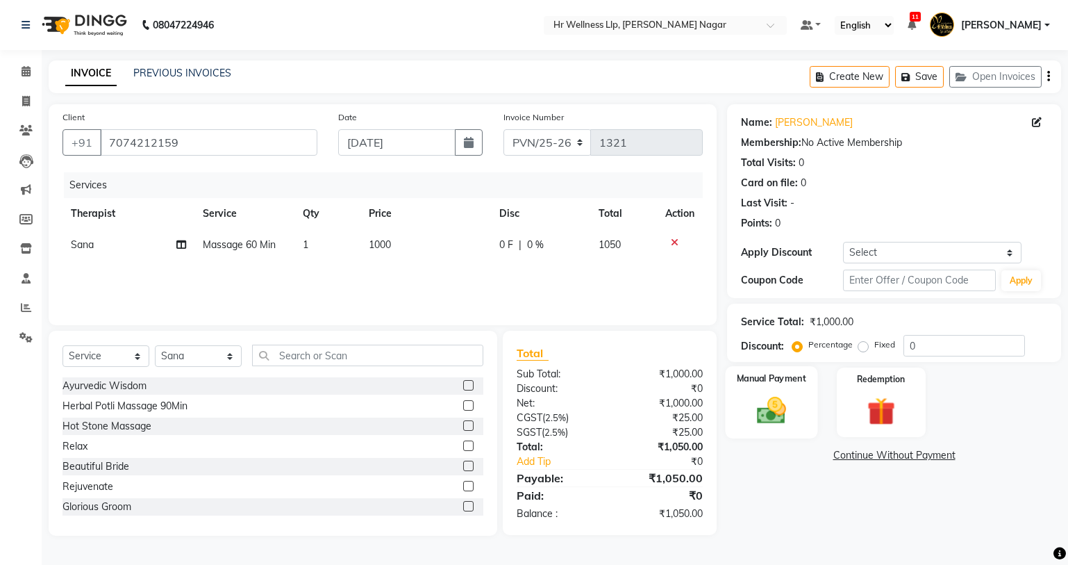
click at [774, 411] on img at bounding box center [771, 411] width 47 height 34
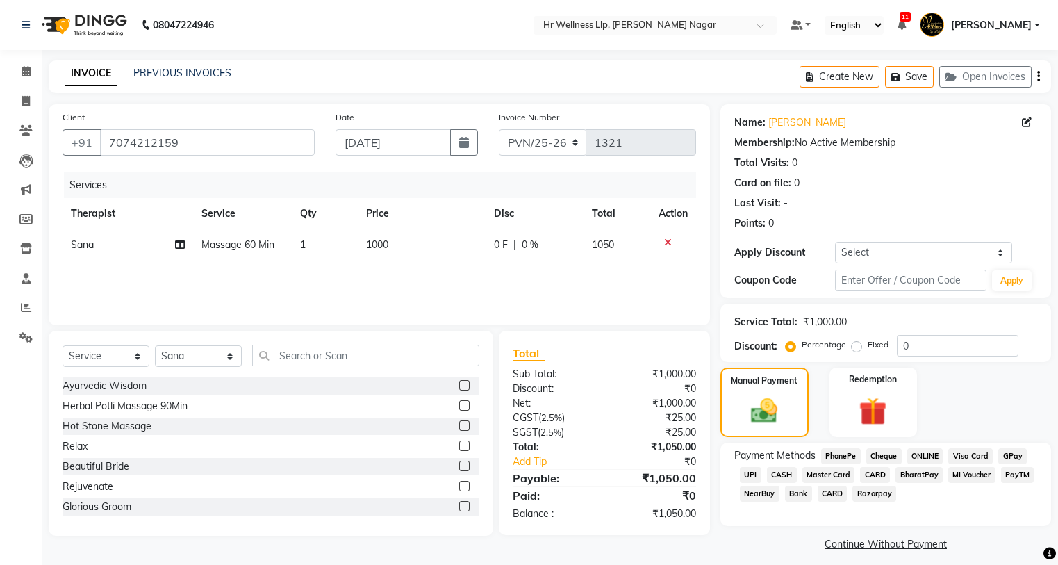
click at [973, 476] on span "MI Voucher" at bounding box center [971, 475] width 47 height 16
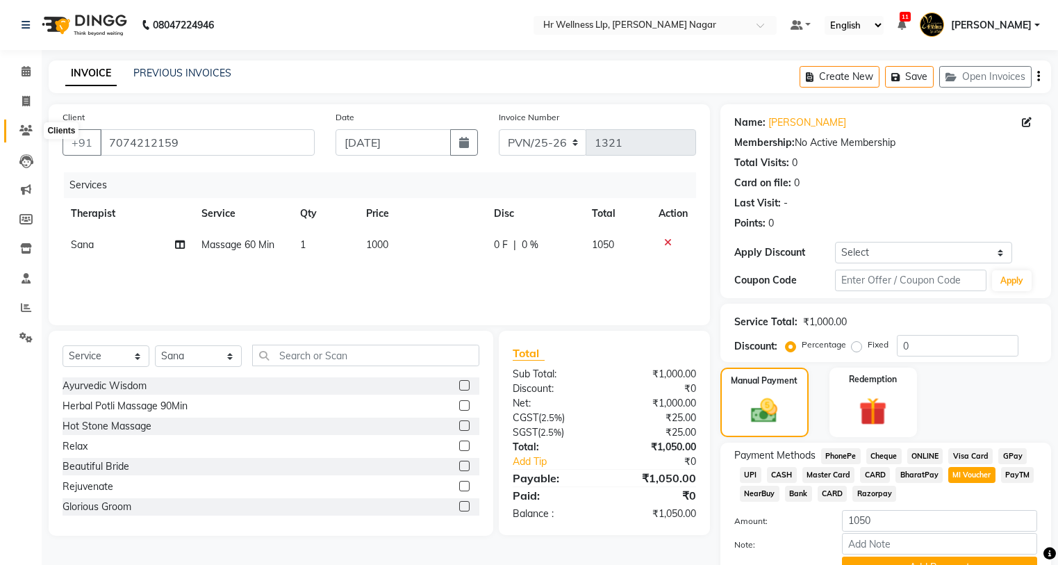
click at [22, 131] on icon at bounding box center [25, 130] width 13 height 10
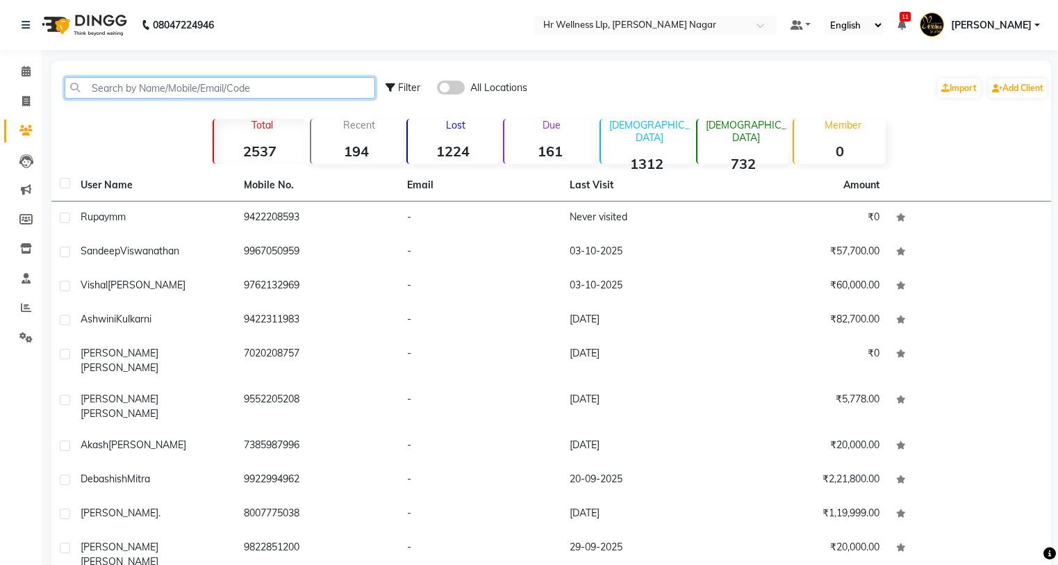
click at [203, 83] on input "text" at bounding box center [220, 88] width 310 height 22
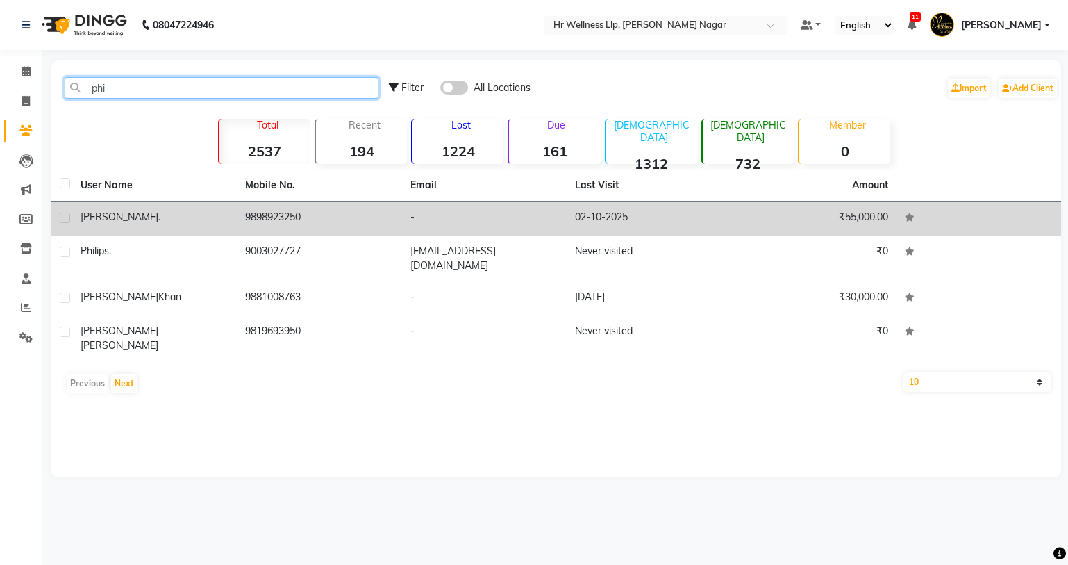
type input "phi"
click at [267, 225] on td "9898923250" at bounding box center [319, 218] width 165 height 34
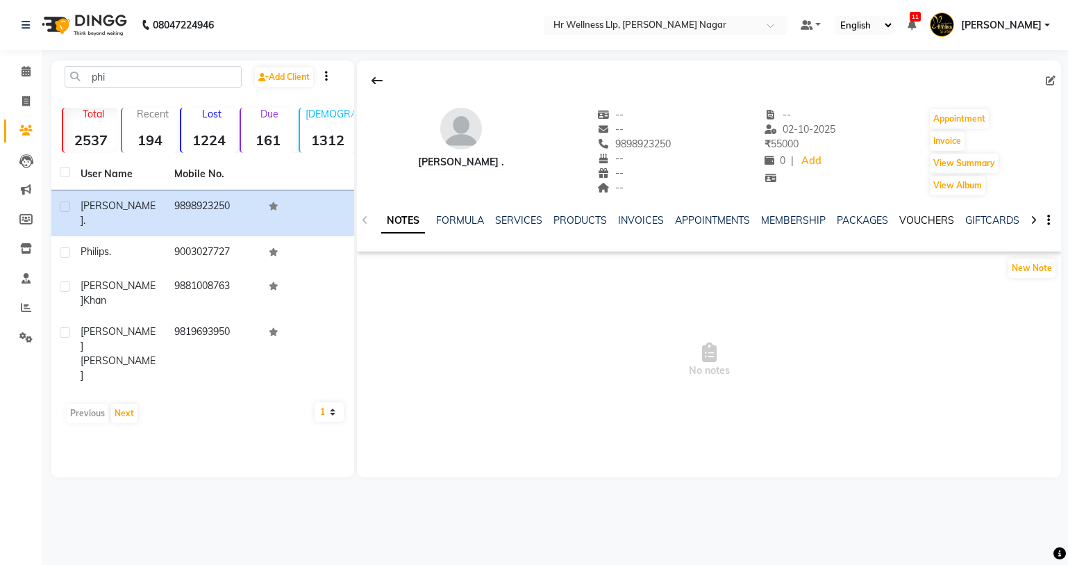
click at [933, 219] on link "VOUCHERS" at bounding box center [926, 220] width 55 height 13
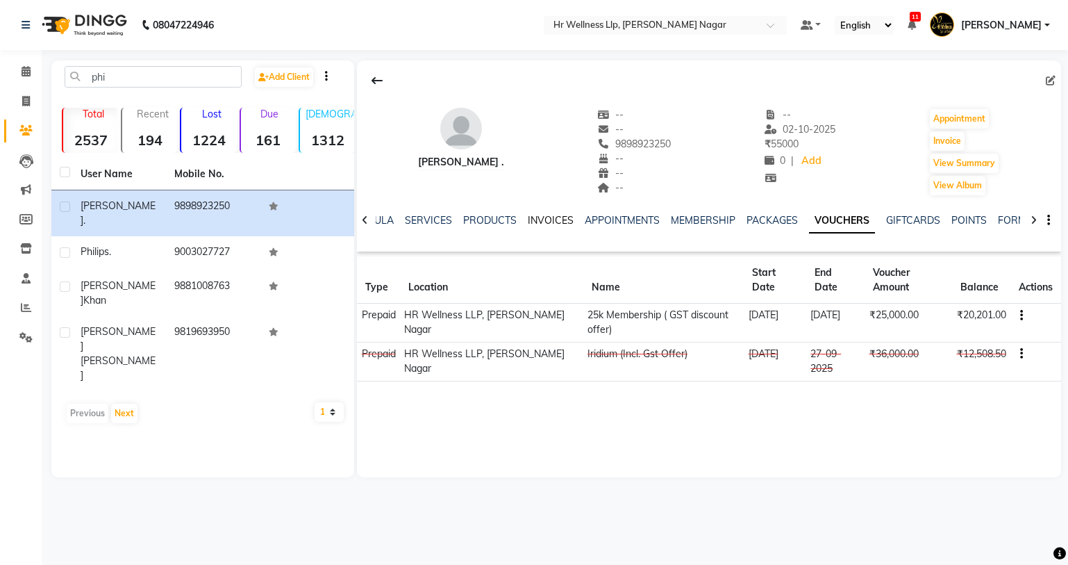
click at [550, 215] on link "INVOICES" at bounding box center [551, 220] width 46 height 13
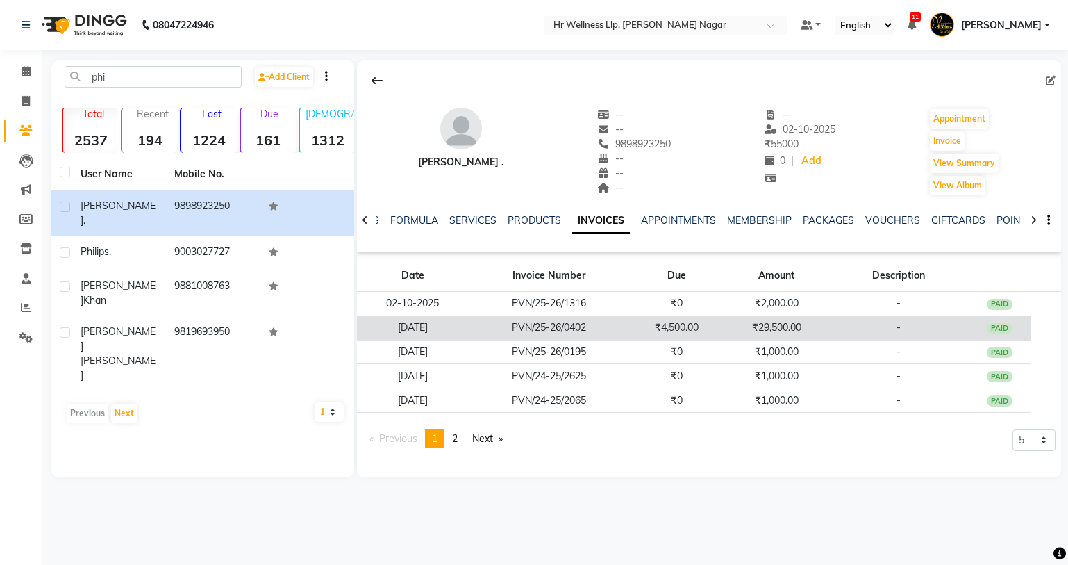
click at [772, 327] on td "₹29,500.00" at bounding box center [776, 327] width 105 height 24
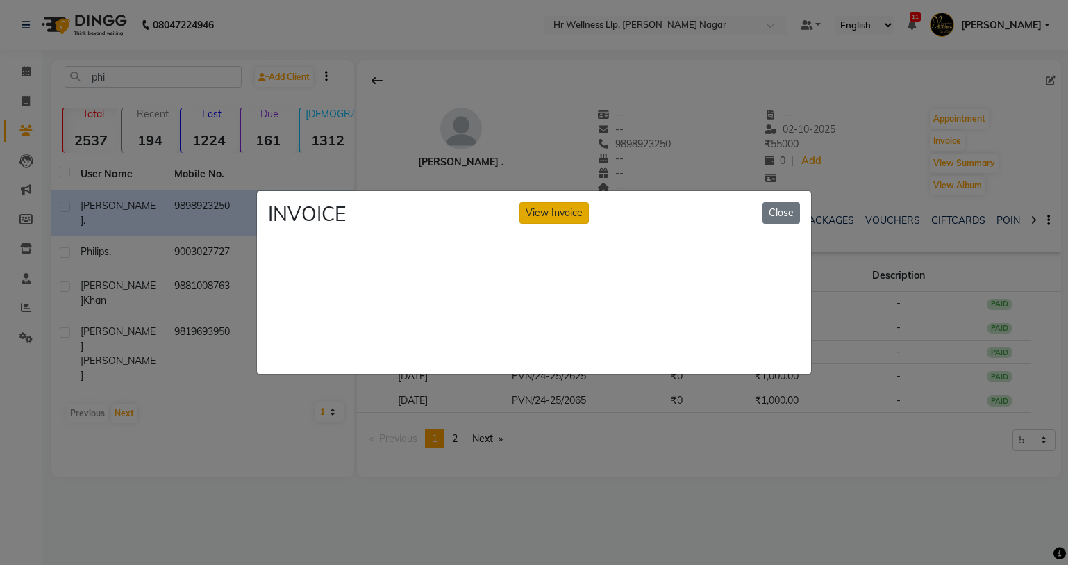
click at [534, 208] on button "View Invoice" at bounding box center [553, 213] width 69 height 22
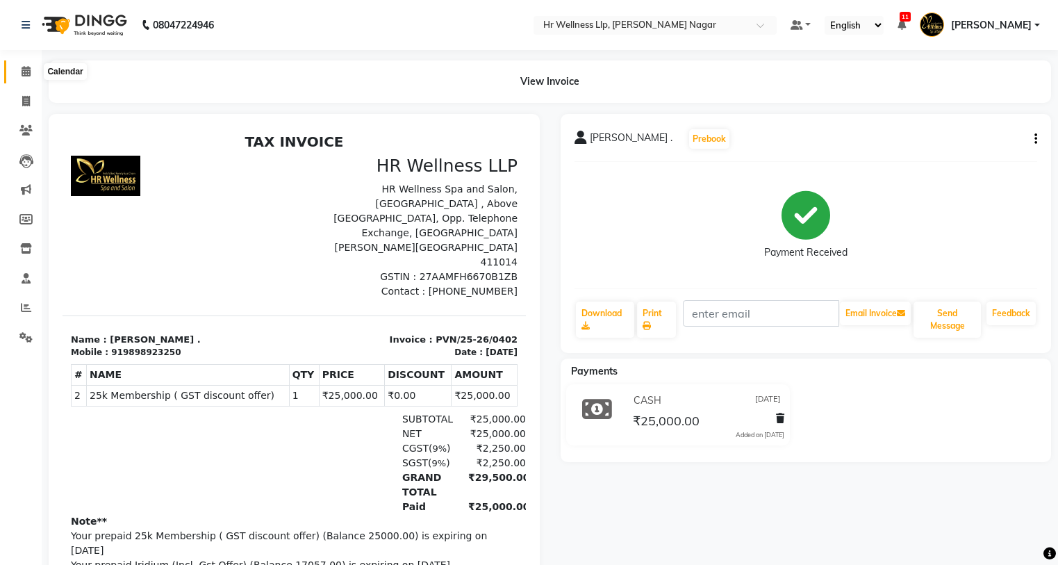
click at [22, 68] on icon at bounding box center [26, 71] width 9 height 10
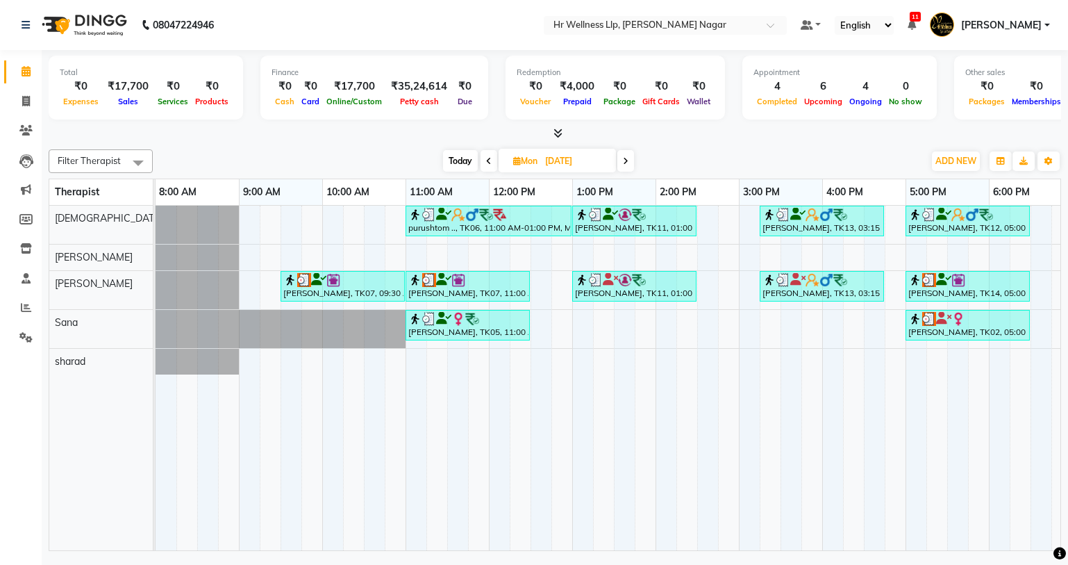
click at [469, 161] on span "Today" at bounding box center [460, 161] width 35 height 22
type input "03-10-2025"
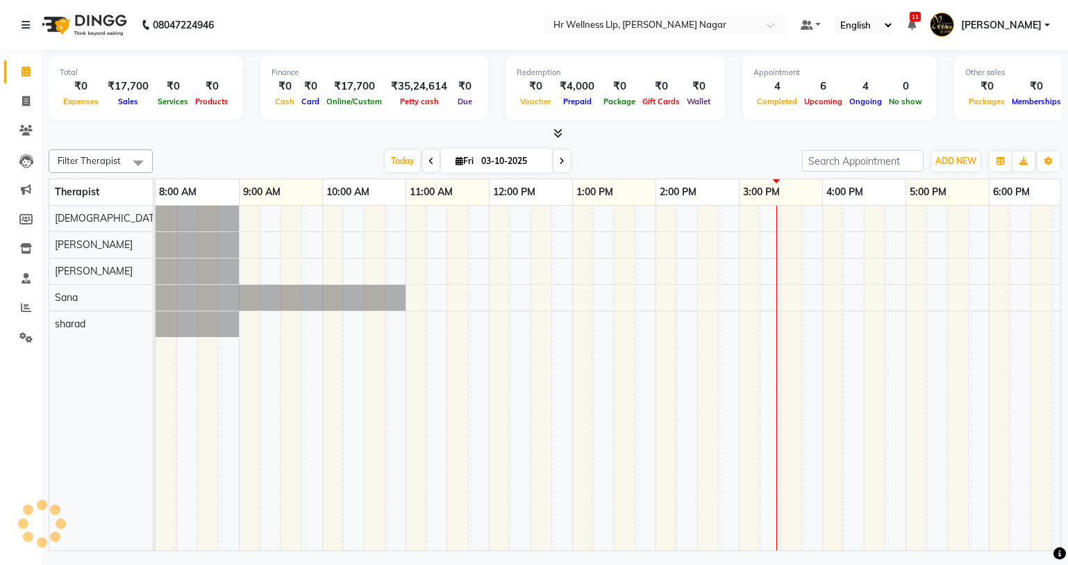
scroll to position [0, 178]
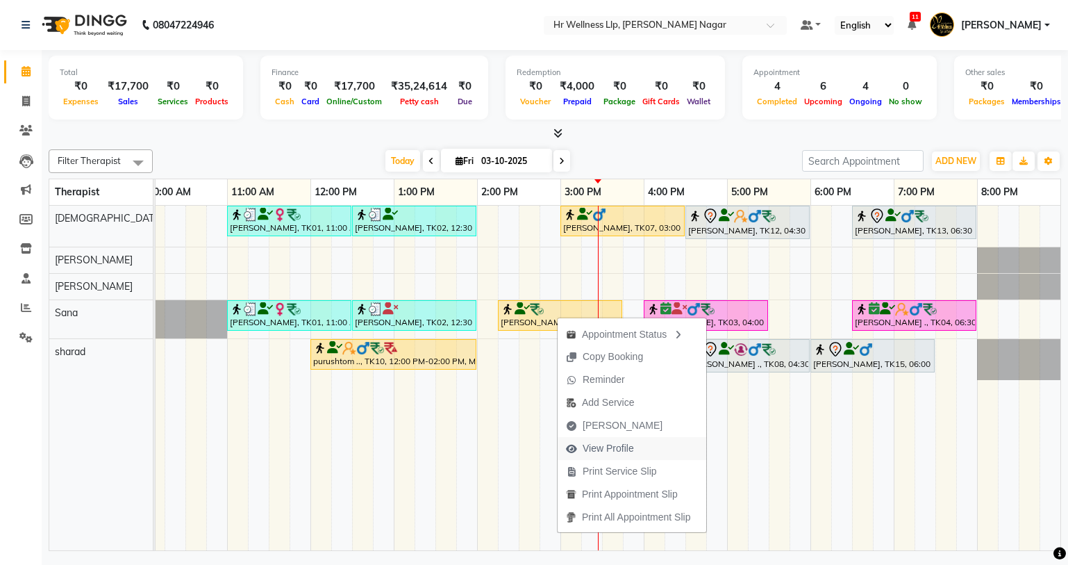
click at [622, 445] on span "View Profile" at bounding box center [608, 448] width 51 height 15
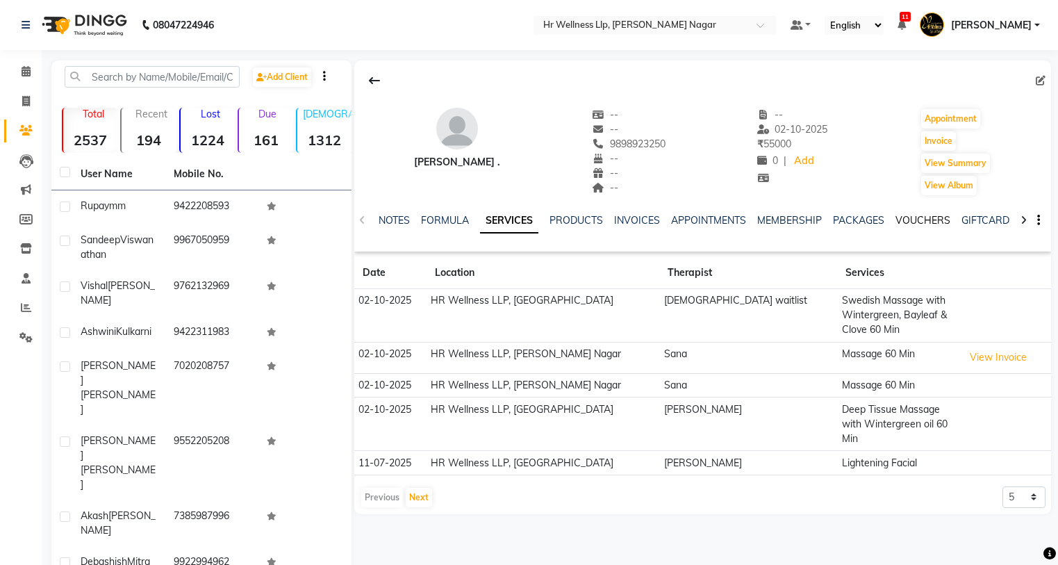
click at [909, 214] on link "VOUCHERS" at bounding box center [922, 220] width 55 height 13
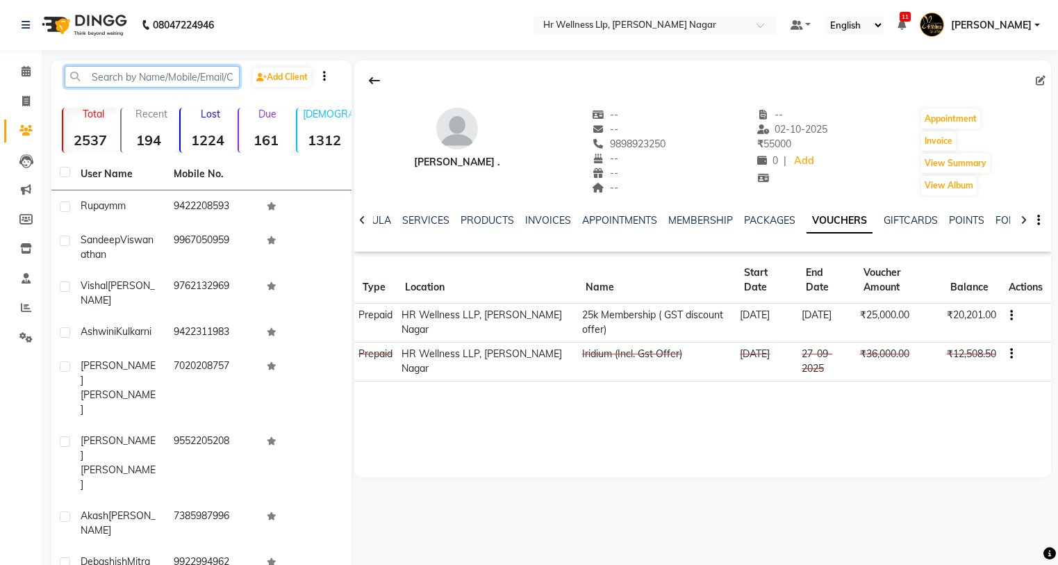
click at [178, 76] on input "text" at bounding box center [152, 77] width 175 height 22
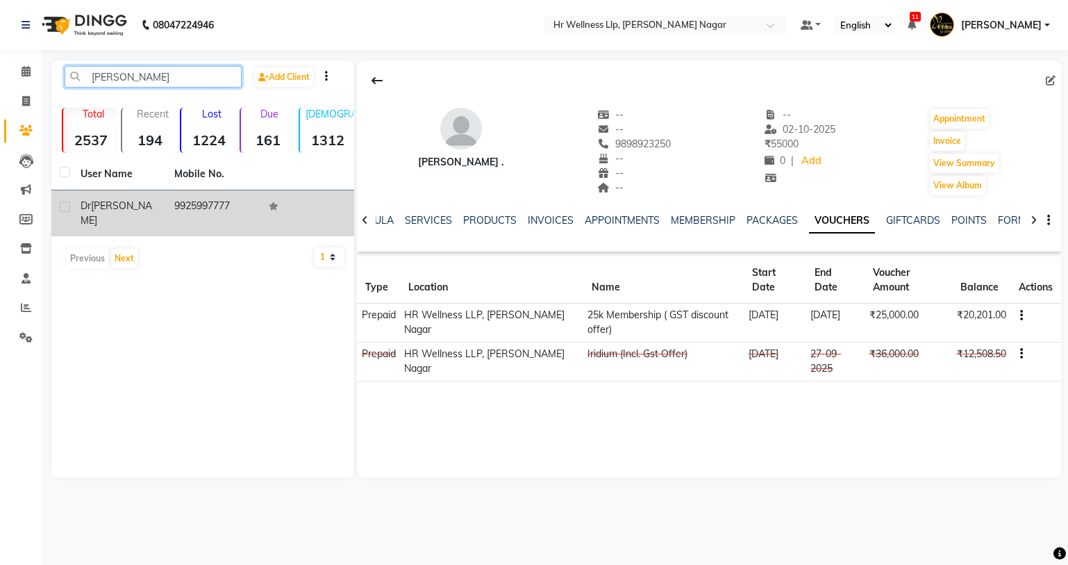
type input "Kamlesh"
click at [129, 226] on div "Dr Kamlesh Gadhia" at bounding box center [119, 213] width 77 height 29
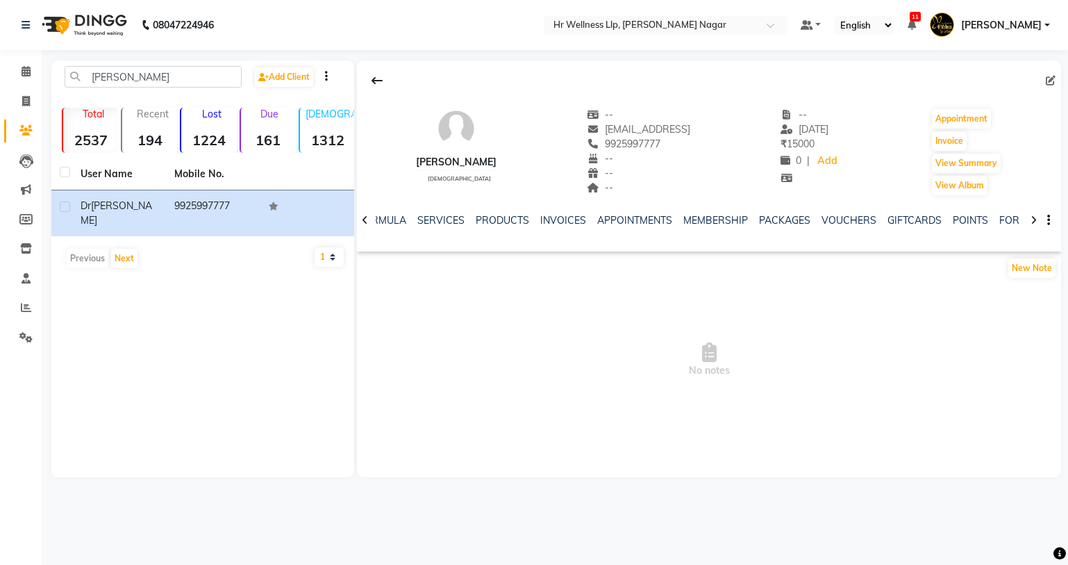
click at [851, 213] on div "VOUCHERS" at bounding box center [849, 220] width 55 height 15
click at [849, 216] on link "VOUCHERS" at bounding box center [849, 220] width 55 height 13
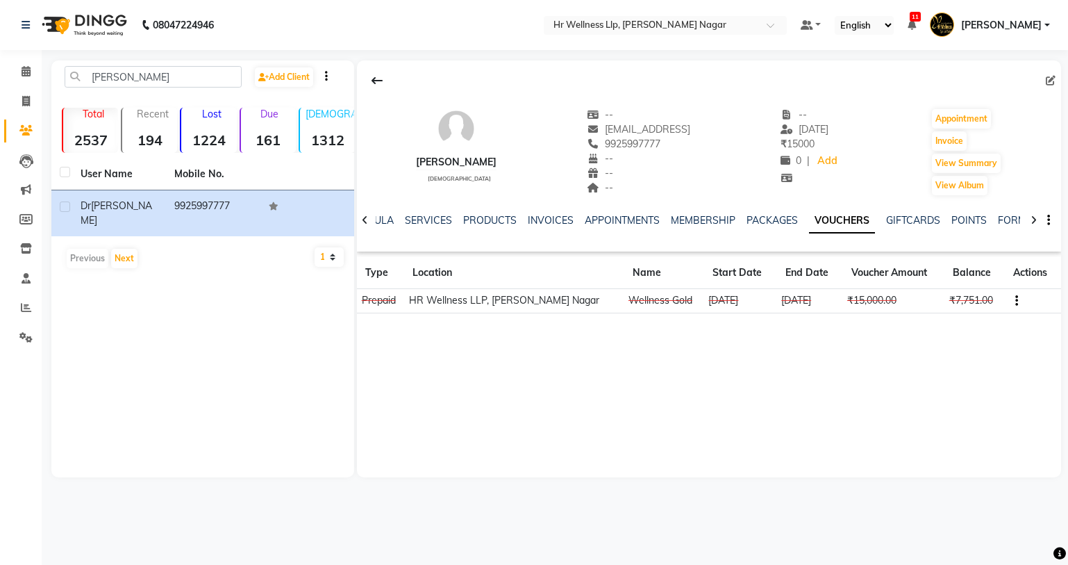
click at [1015, 301] on icon "button" at bounding box center [1016, 301] width 3 height 1
click at [933, 302] on div "Edit" at bounding box center [946, 299] width 87 height 17
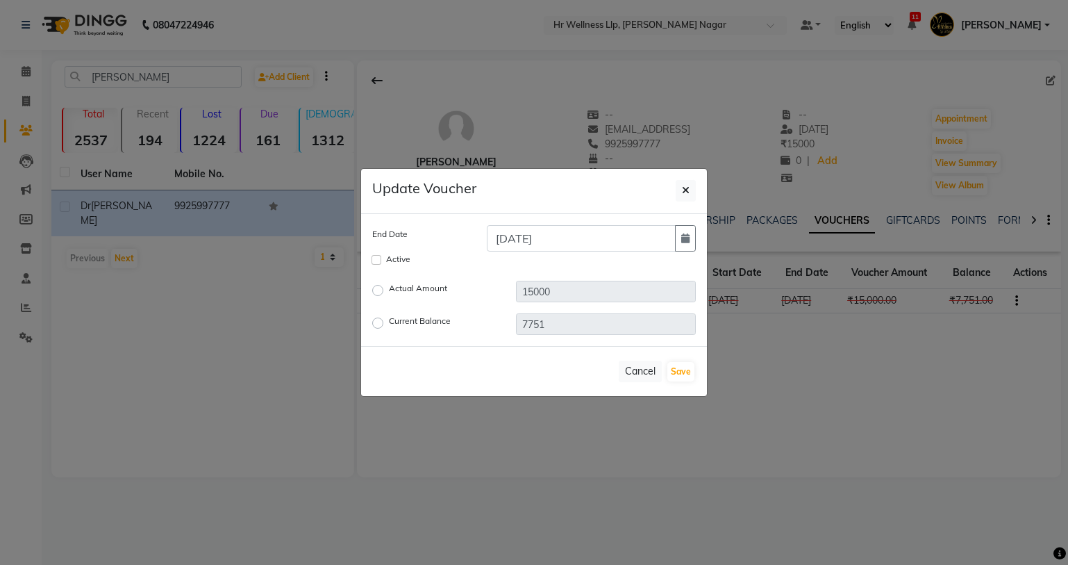
click at [389, 324] on label "Current Balance" at bounding box center [420, 323] width 62 height 17
click at [380, 324] on input "Current Balance" at bounding box center [380, 323] width 10 height 10
radio input "true"
drag, startPoint x: 578, startPoint y: 328, endPoint x: 517, endPoint y: 324, distance: 61.2
click at [517, 324] on input "7751" at bounding box center [606, 324] width 180 height 22
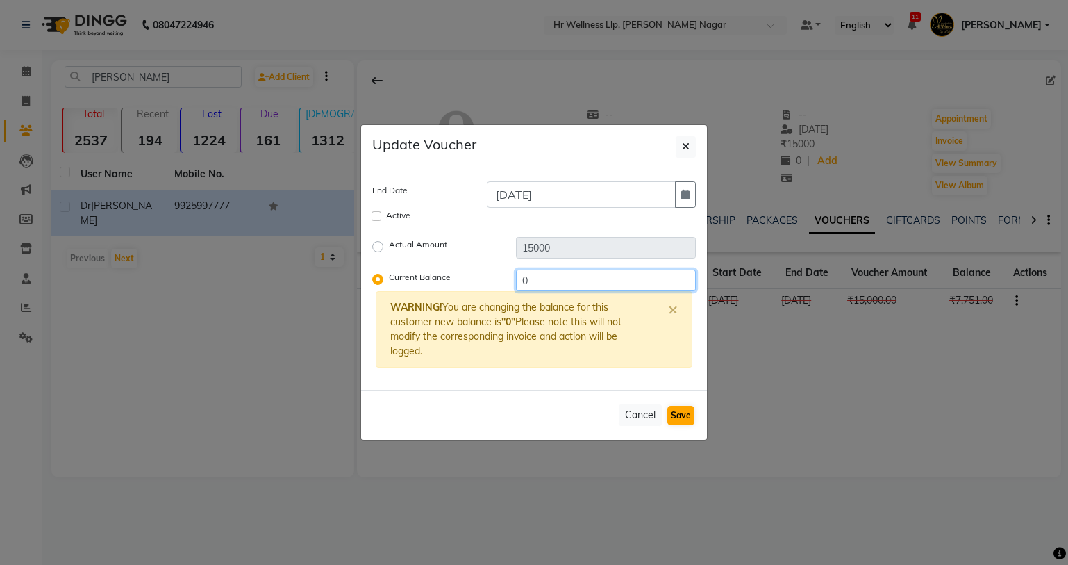
type input "0"
click at [679, 413] on button "Save" at bounding box center [680, 415] width 27 height 19
checkbox input "false"
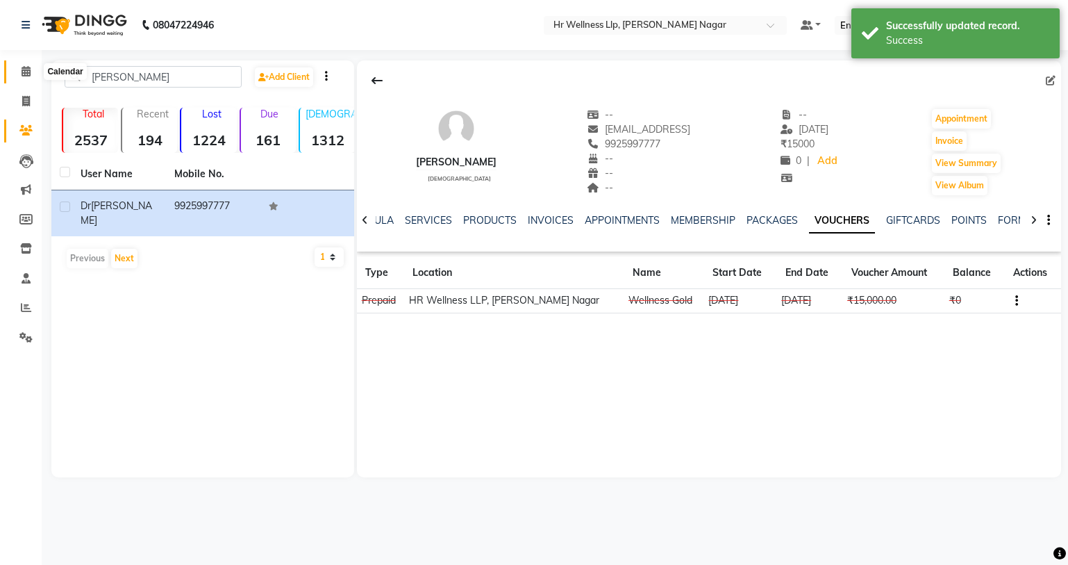
click at [26, 67] on icon at bounding box center [26, 71] width 9 height 10
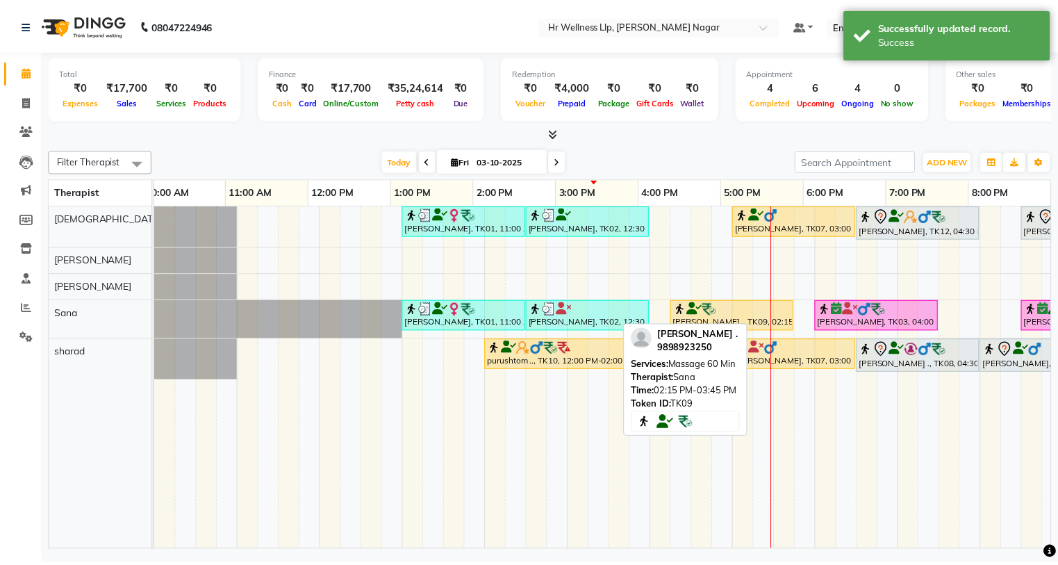
scroll to position [0, 178]
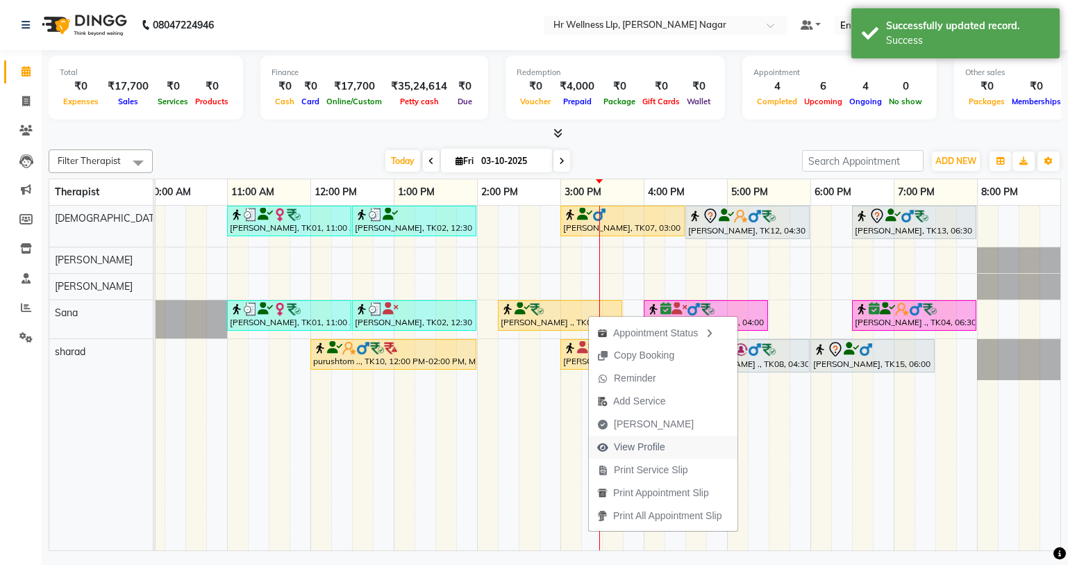
click at [642, 440] on span "View Profile" at bounding box center [639, 447] width 51 height 15
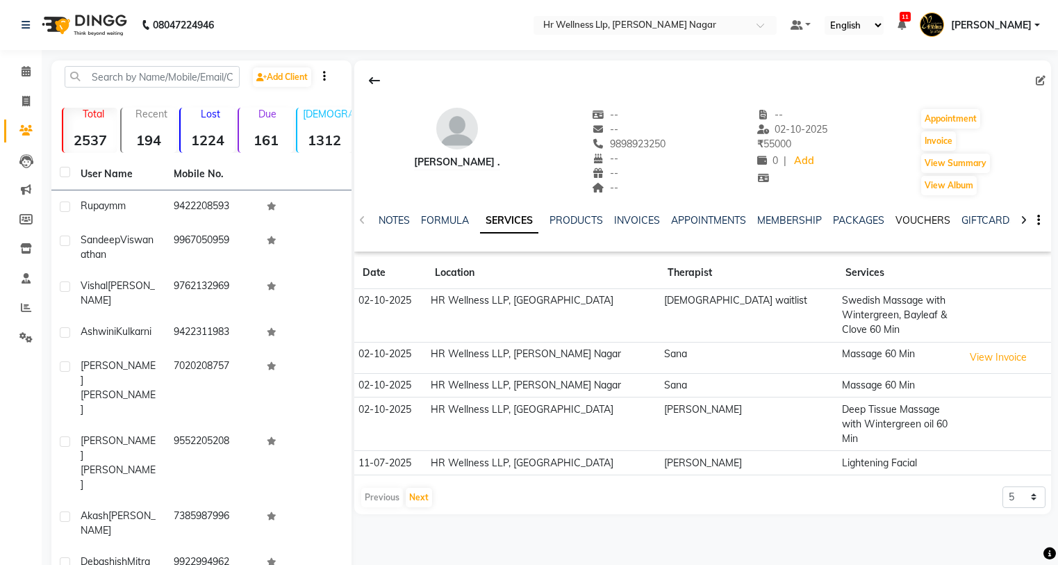
click at [920, 224] on link "VOUCHERS" at bounding box center [922, 220] width 55 height 13
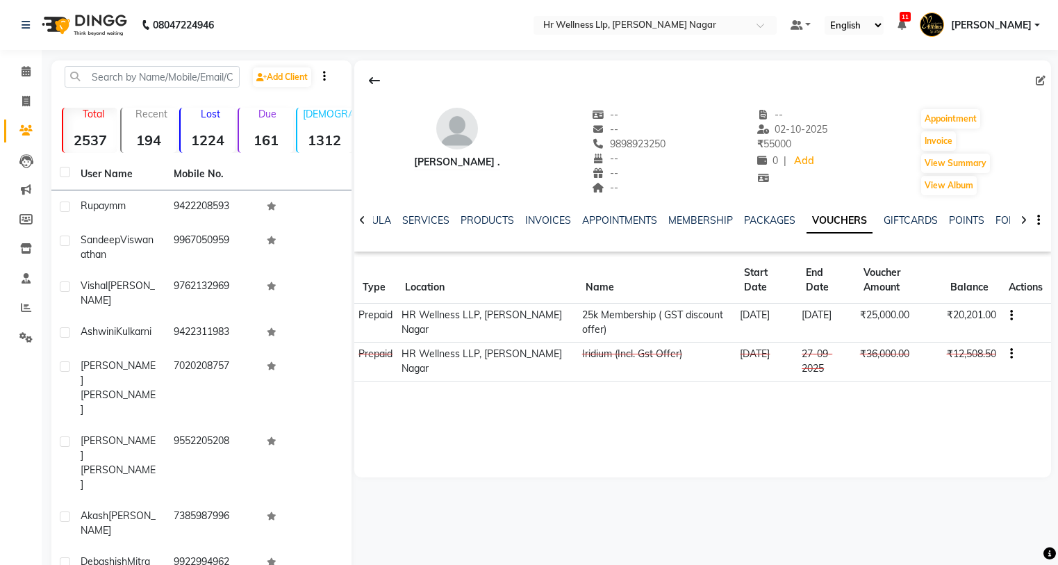
click at [1008, 358] on button "button" at bounding box center [1008, 354] width 8 height 15
click at [938, 366] on div "Merge" at bounding box center [945, 370] width 87 height 17
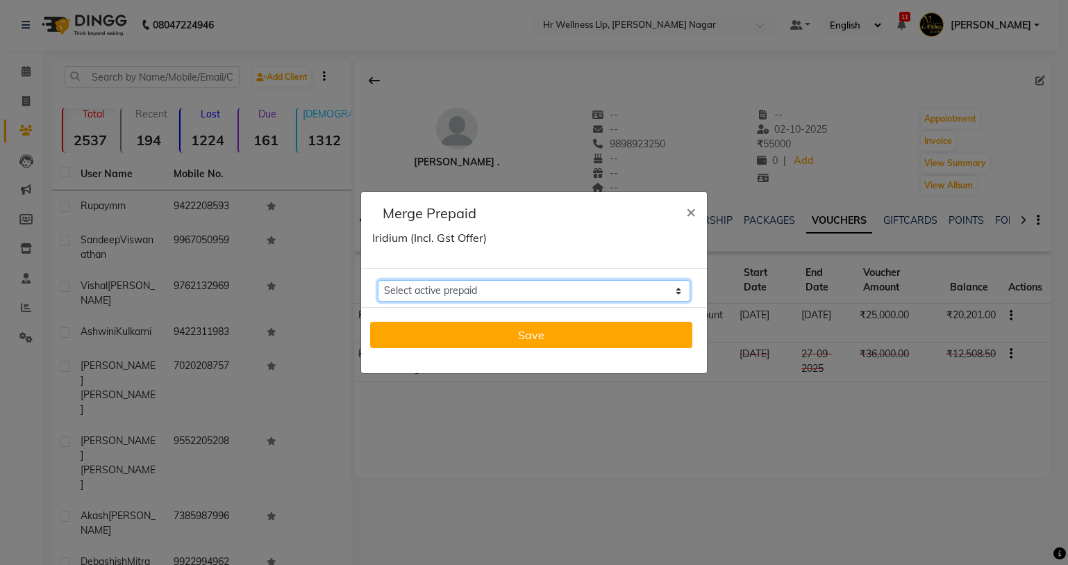
click at [652, 284] on select "Select active prepaid 25k Membership ( GST discount offer) Balance: 20201" at bounding box center [534, 291] width 313 height 22
select select "270099"
click at [378, 280] on select "Select active prepaid 25k Membership ( GST discount offer) Balance: 20201" at bounding box center [534, 291] width 313 height 22
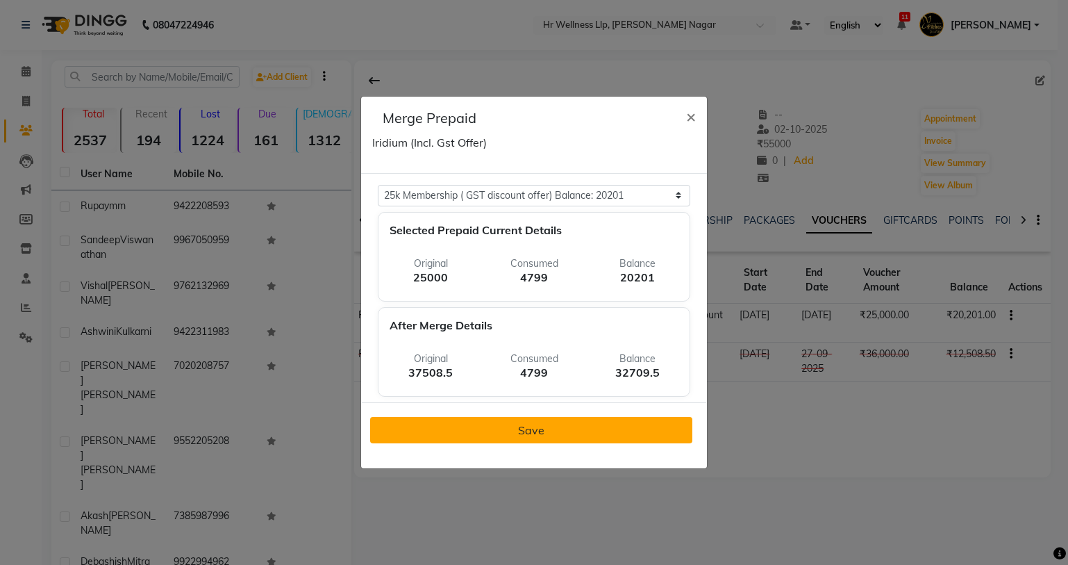
click at [534, 427] on span "Save" at bounding box center [531, 430] width 26 height 14
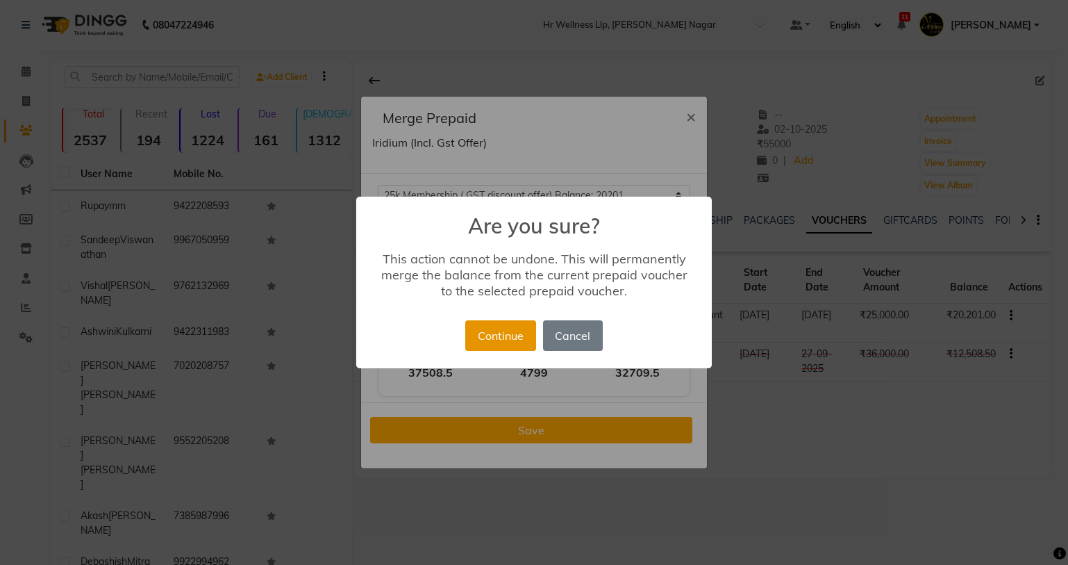
click at [527, 338] on button "Continue" at bounding box center [500, 335] width 70 height 31
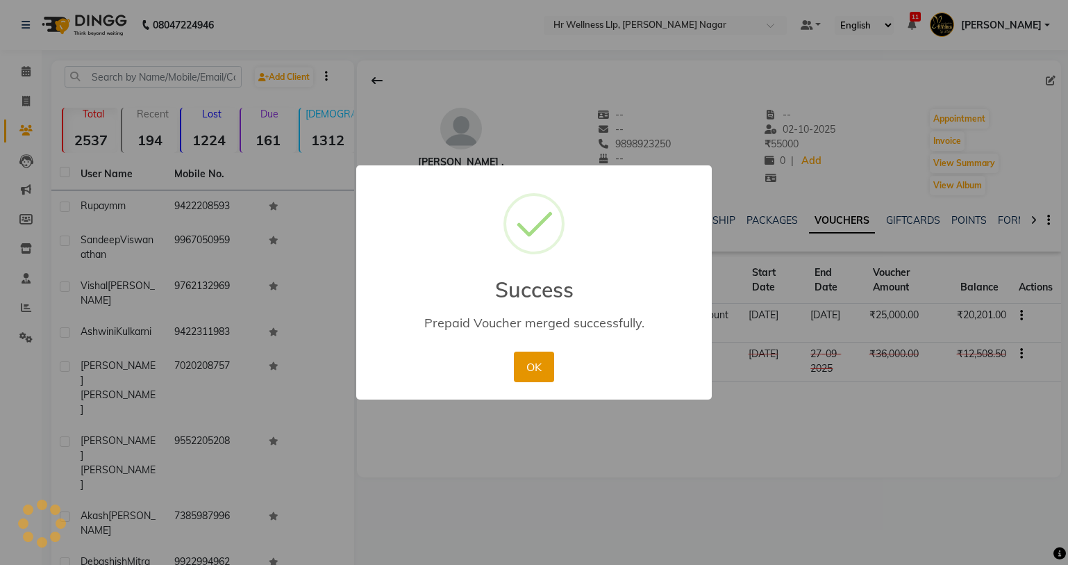
click at [531, 364] on button "OK" at bounding box center [534, 366] width 40 height 31
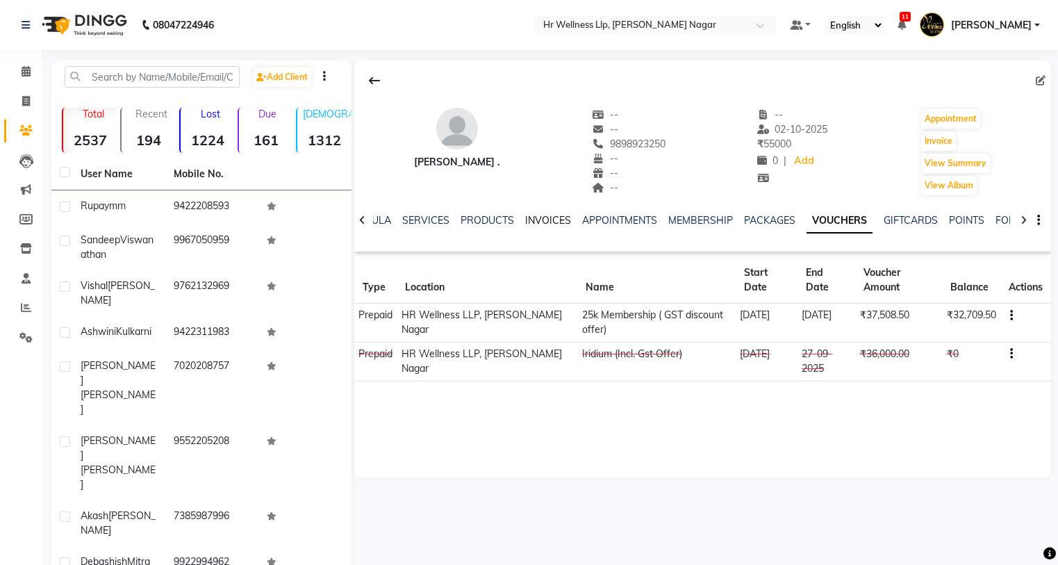
click at [542, 219] on link "INVOICES" at bounding box center [548, 220] width 46 height 13
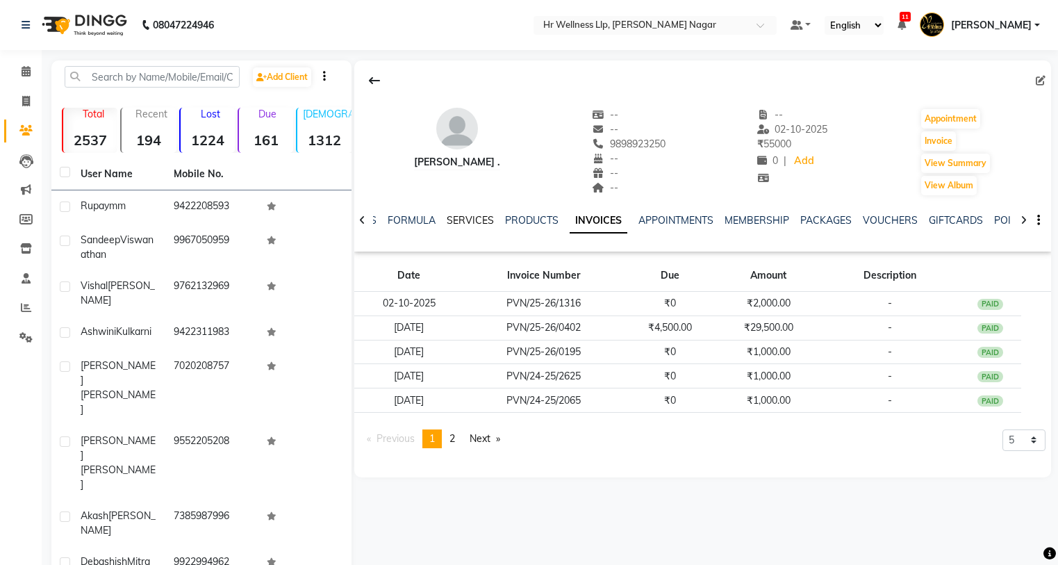
click at [487, 220] on link "SERVICES" at bounding box center [470, 220] width 47 height 13
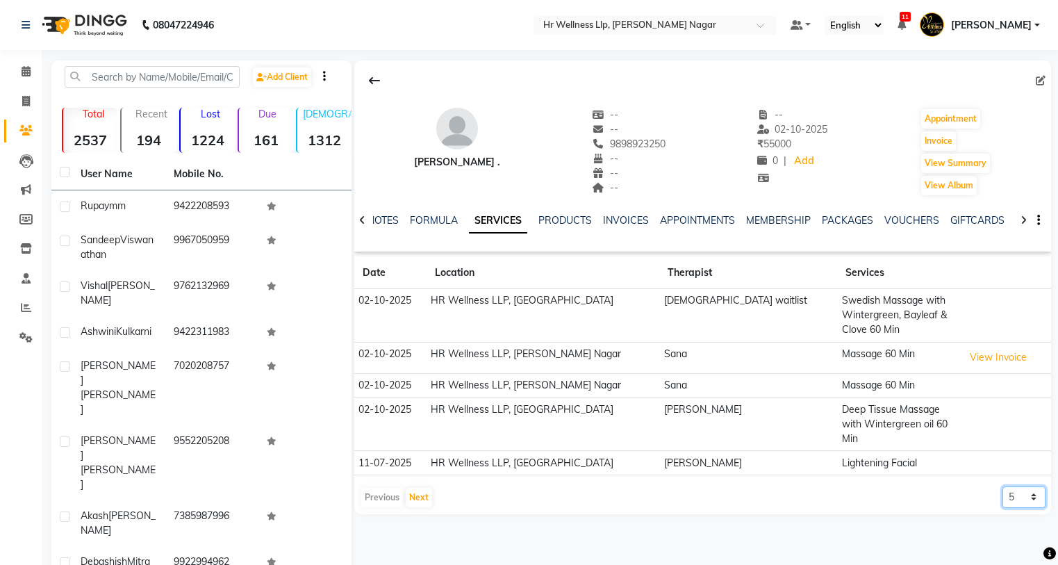
click at [1035, 486] on select "5 10 50 100 500" at bounding box center [1023, 497] width 43 height 22
select select "50"
click at [1002, 486] on select "5 10 50 100 500" at bounding box center [1023, 497] width 43 height 22
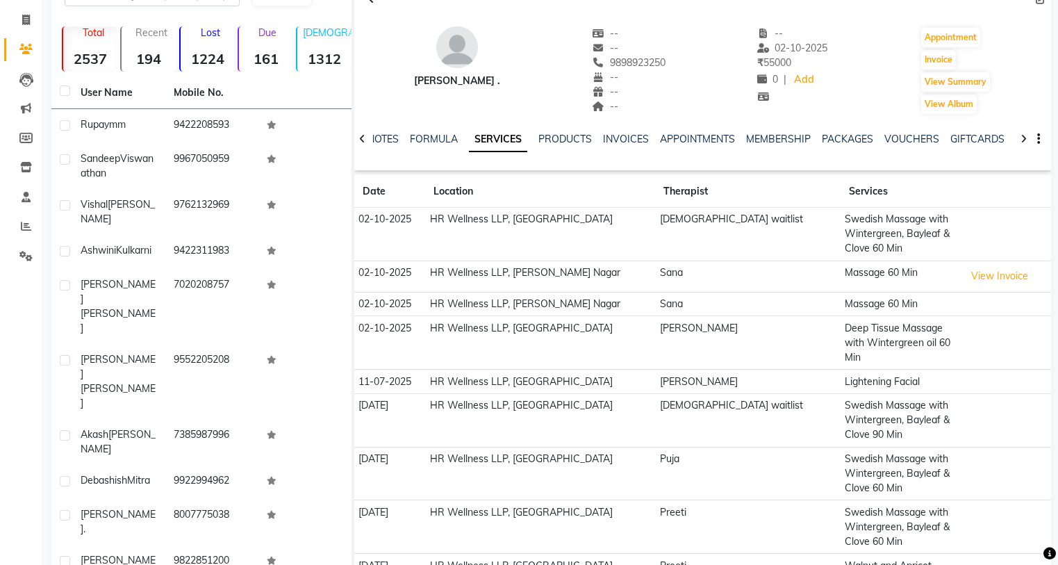
scroll to position [80, 0]
click at [895, 135] on link "VOUCHERS" at bounding box center [911, 140] width 55 height 13
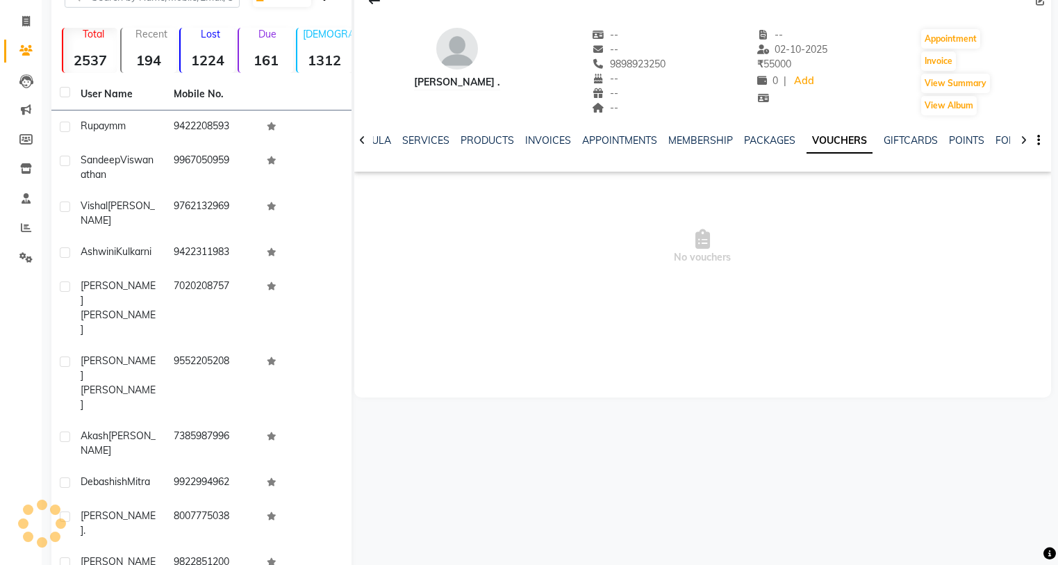
scroll to position [49, 0]
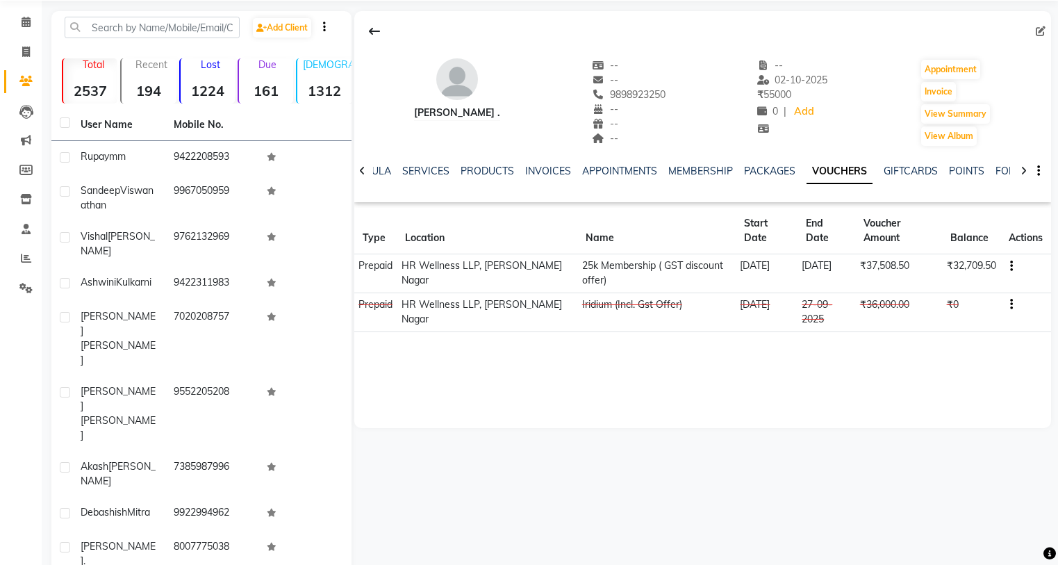
click at [708, 391] on div "Philip . -- -- 9898923250 -- -- -- -- 02-10-2025 ₹ 55000 0 | Add Appointment In…" at bounding box center [702, 219] width 697 height 417
click at [25, 24] on icon at bounding box center [26, 22] width 9 height 10
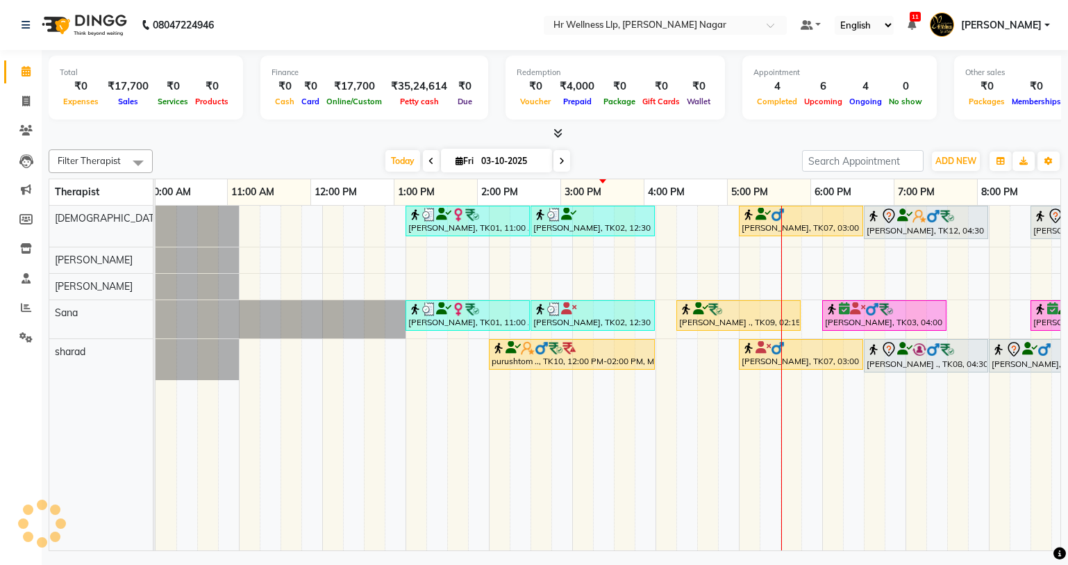
scroll to position [0, 178]
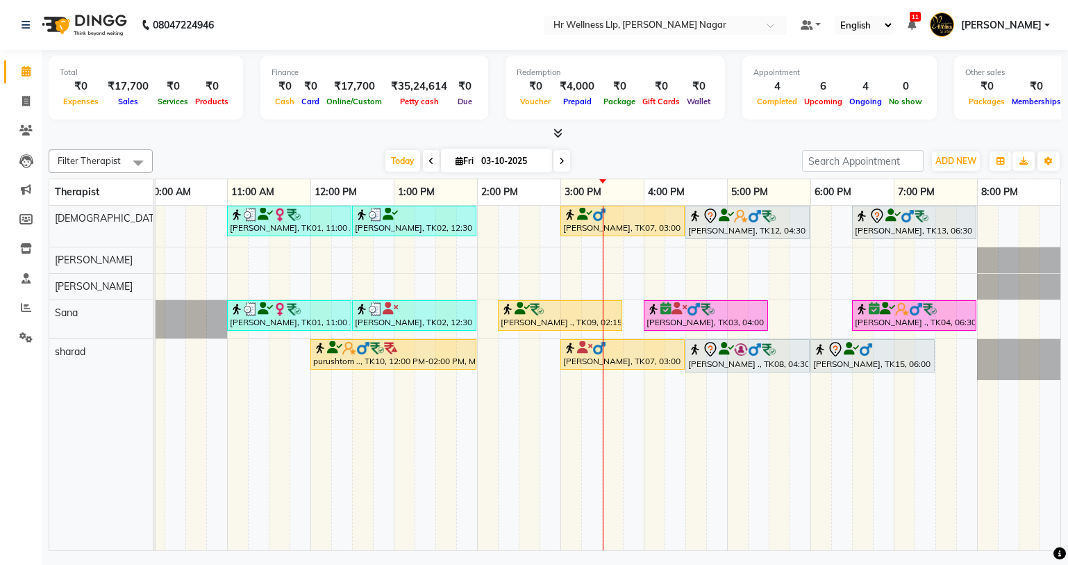
click at [428, 160] on icon at bounding box center [431, 161] width 6 height 8
type input "02-10-2025"
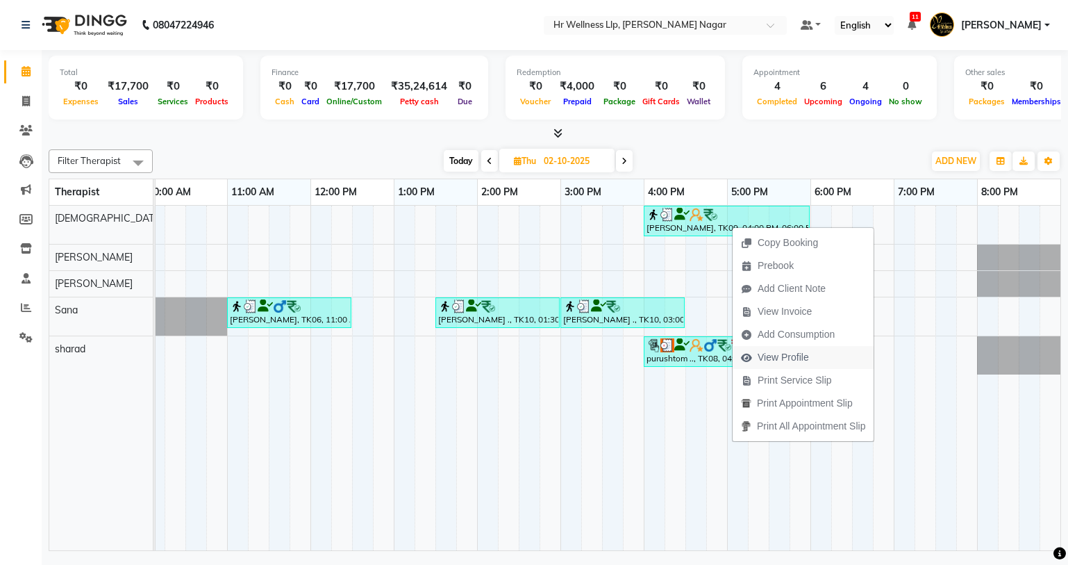
click at [794, 358] on span "View Profile" at bounding box center [783, 357] width 51 height 15
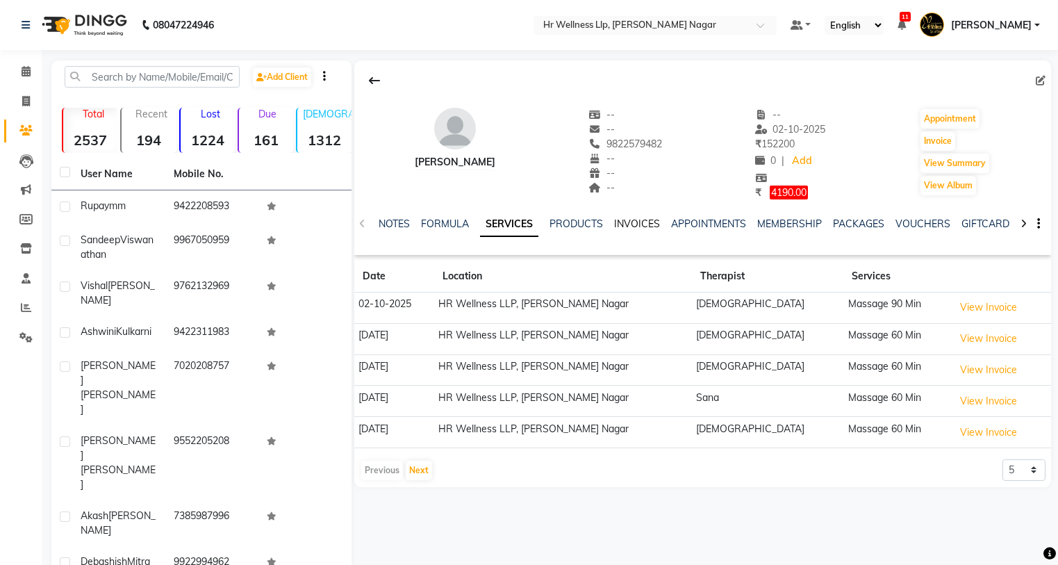
click at [642, 224] on link "INVOICES" at bounding box center [637, 223] width 46 height 13
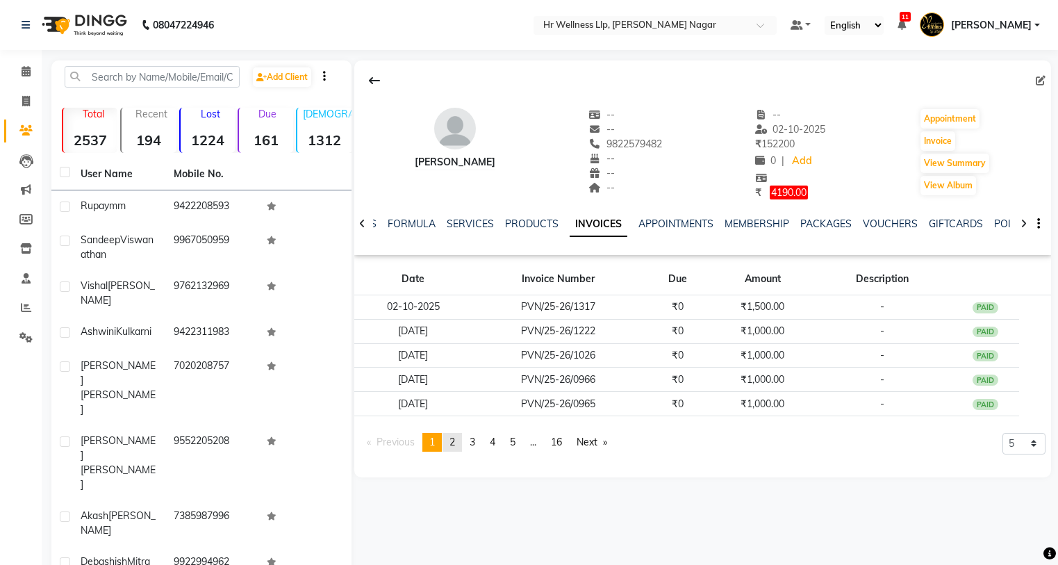
click at [460, 443] on link "page 2" at bounding box center [451, 442] width 19 height 19
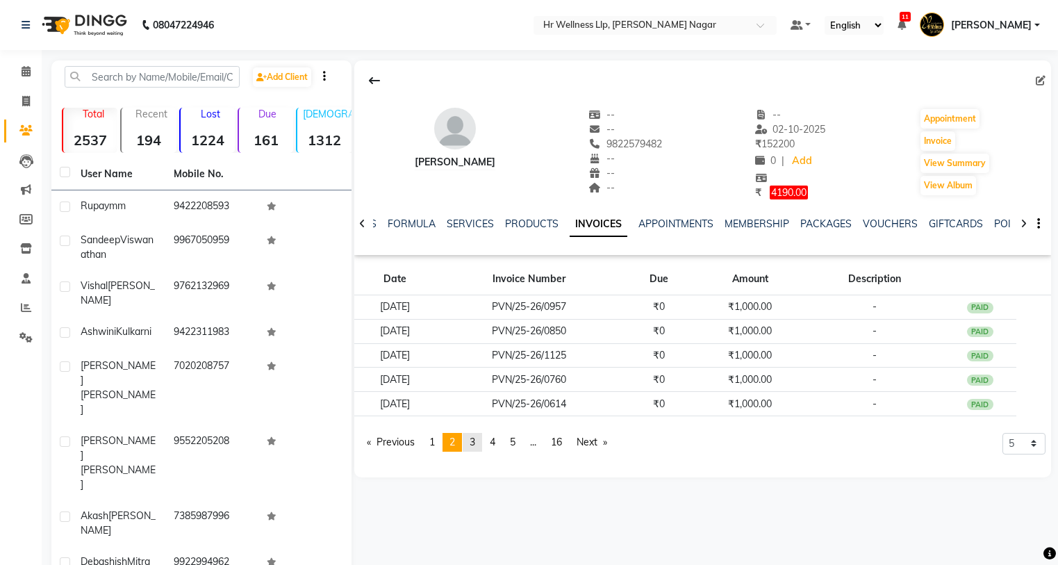
click at [472, 441] on span "3" at bounding box center [472, 441] width 6 height 13
click at [455, 440] on span "2" at bounding box center [452, 441] width 6 height 13
click at [435, 448] on link "page 1" at bounding box center [431, 442] width 19 height 19
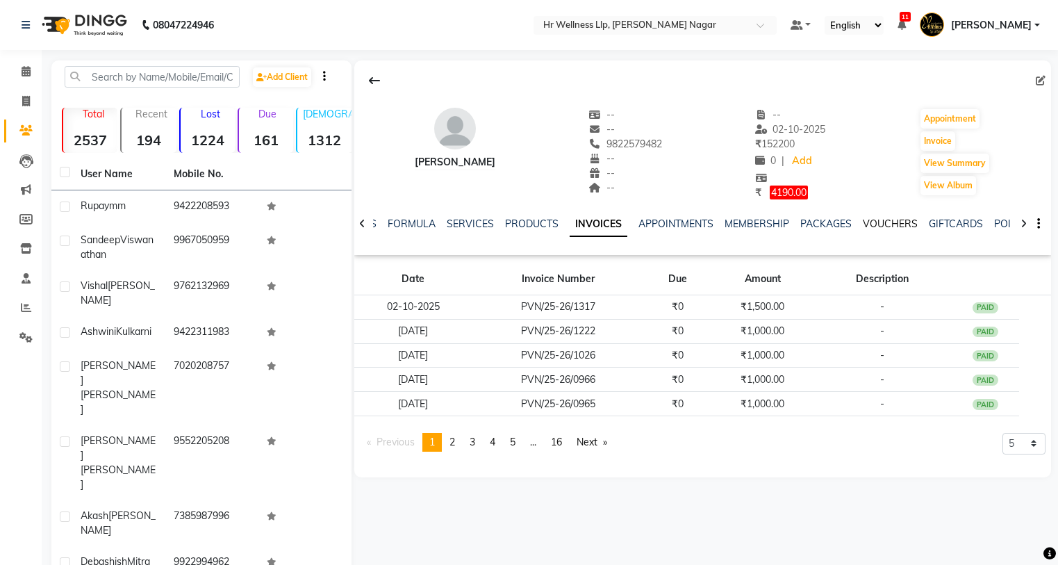
click at [881, 223] on link "VOUCHERS" at bounding box center [890, 223] width 55 height 13
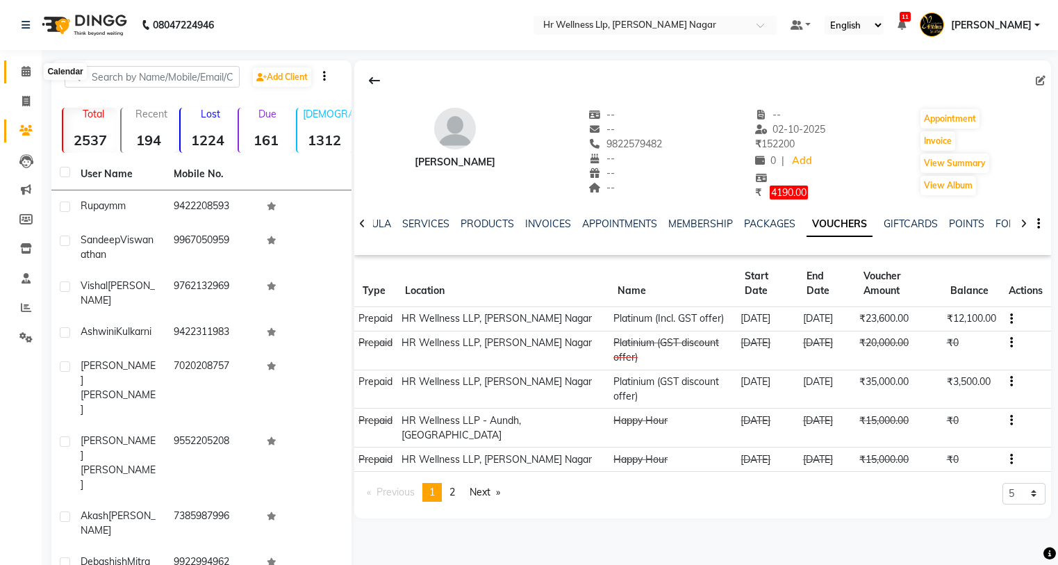
click at [27, 74] on icon at bounding box center [26, 71] width 9 height 10
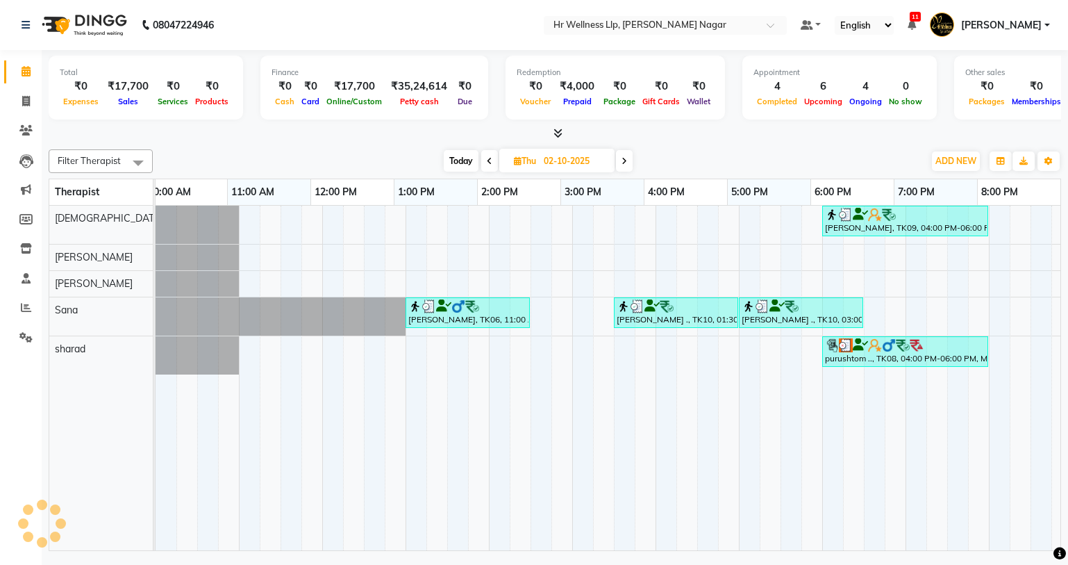
scroll to position [0, 178]
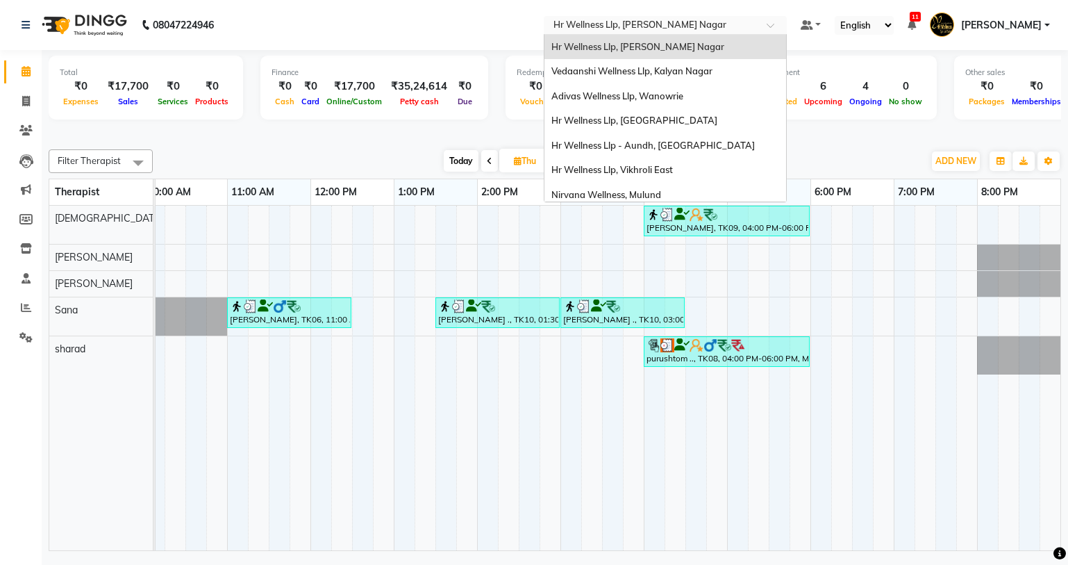
click at [773, 25] on span at bounding box center [775, 29] width 17 height 14
click at [644, 117] on span "Hr Wellness Llp, Koregaon Park" at bounding box center [634, 120] width 166 height 11
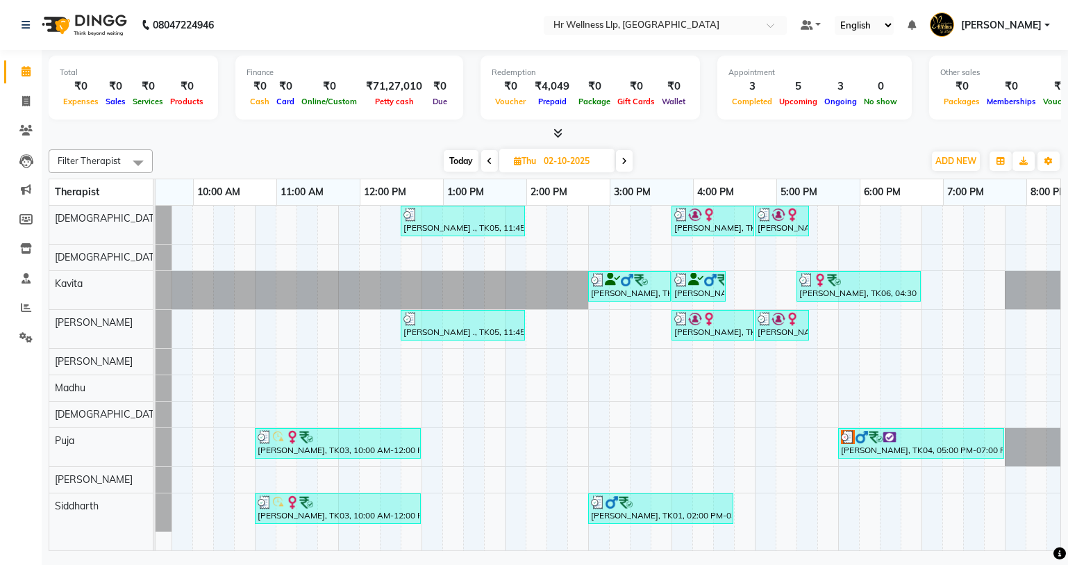
scroll to position [0, 67]
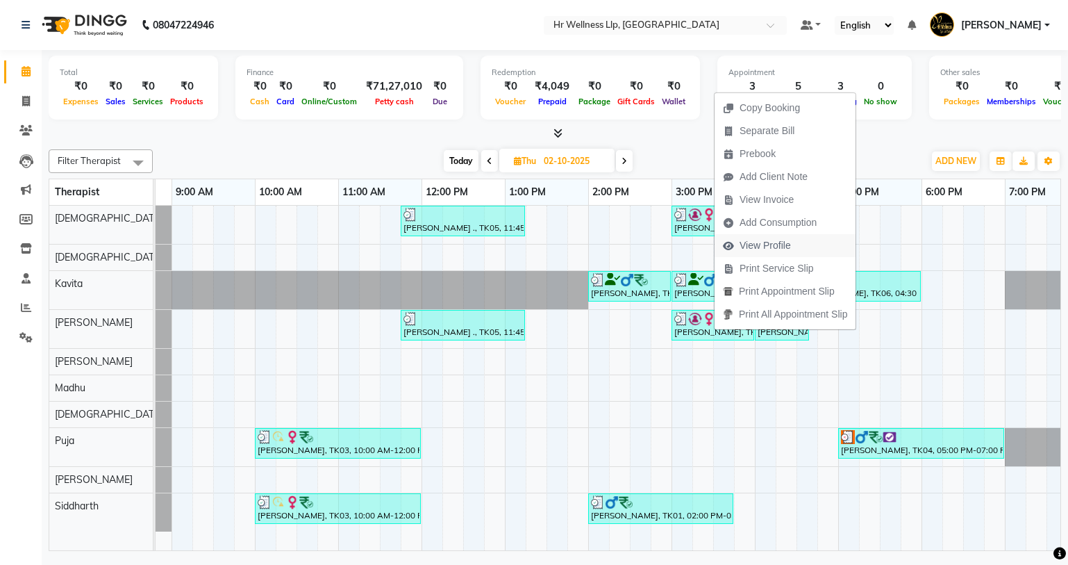
click at [774, 242] on span "View Profile" at bounding box center [765, 245] width 51 height 15
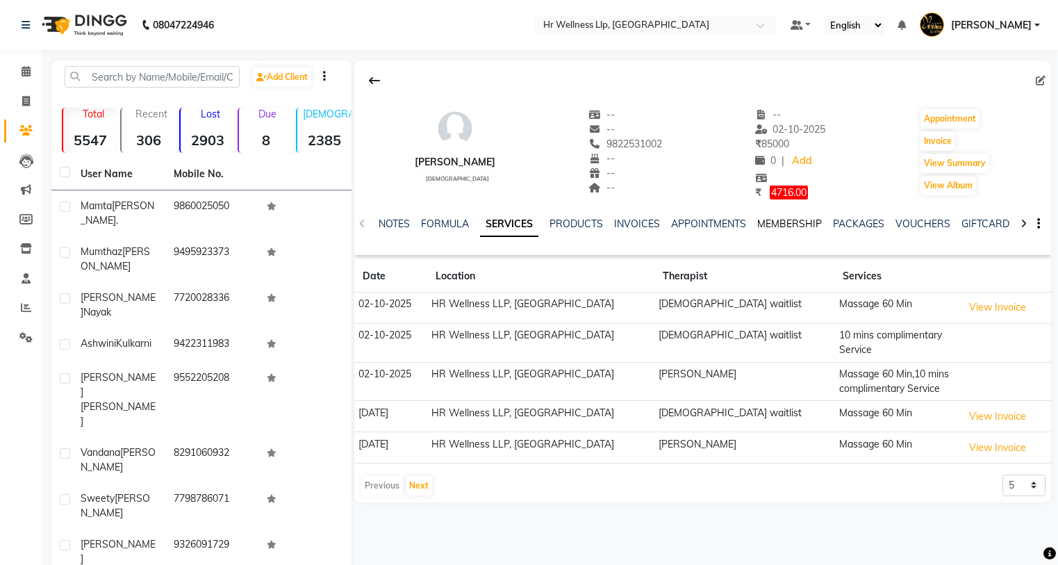
click at [801, 224] on link "MEMBERSHIP" at bounding box center [789, 223] width 65 height 13
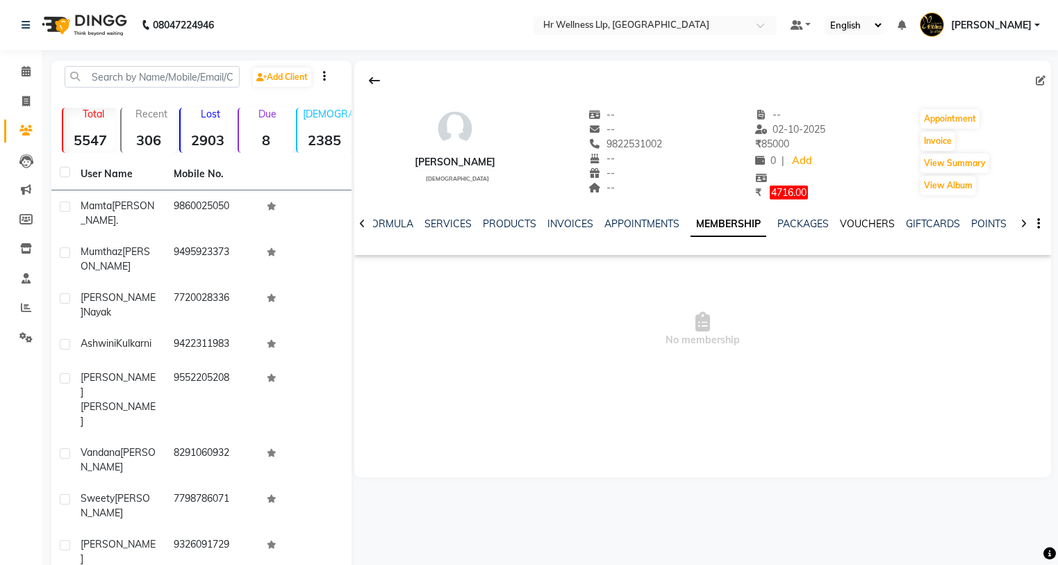
click at [851, 221] on link "VOUCHERS" at bounding box center [867, 223] width 55 height 13
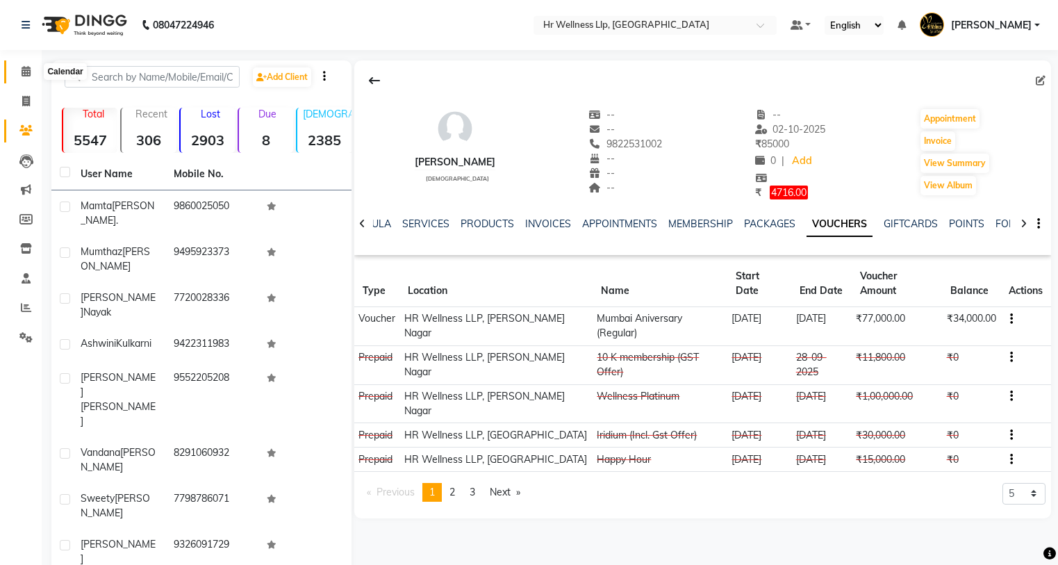
click at [26, 74] on icon at bounding box center [26, 71] width 9 height 10
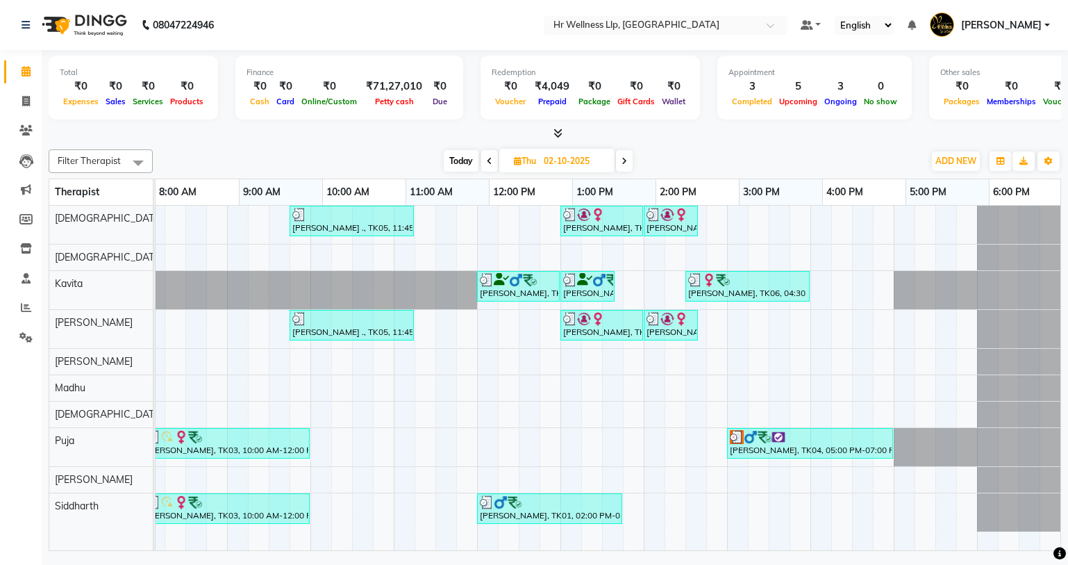
scroll to position [0, 178]
click at [623, 165] on icon at bounding box center [625, 161] width 6 height 8
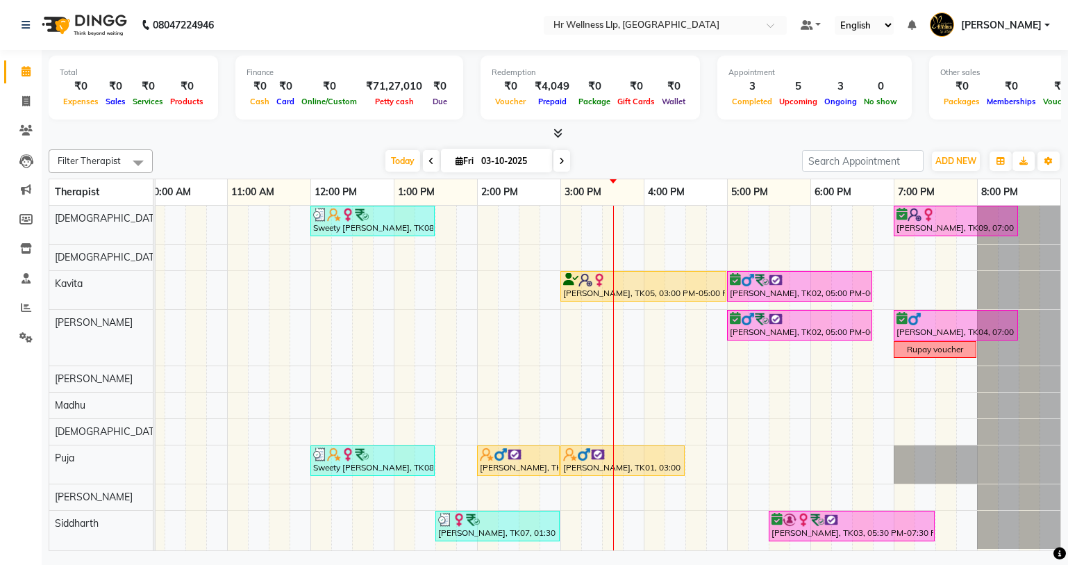
click at [556, 160] on span at bounding box center [561, 161] width 17 height 22
type input "04-10-2025"
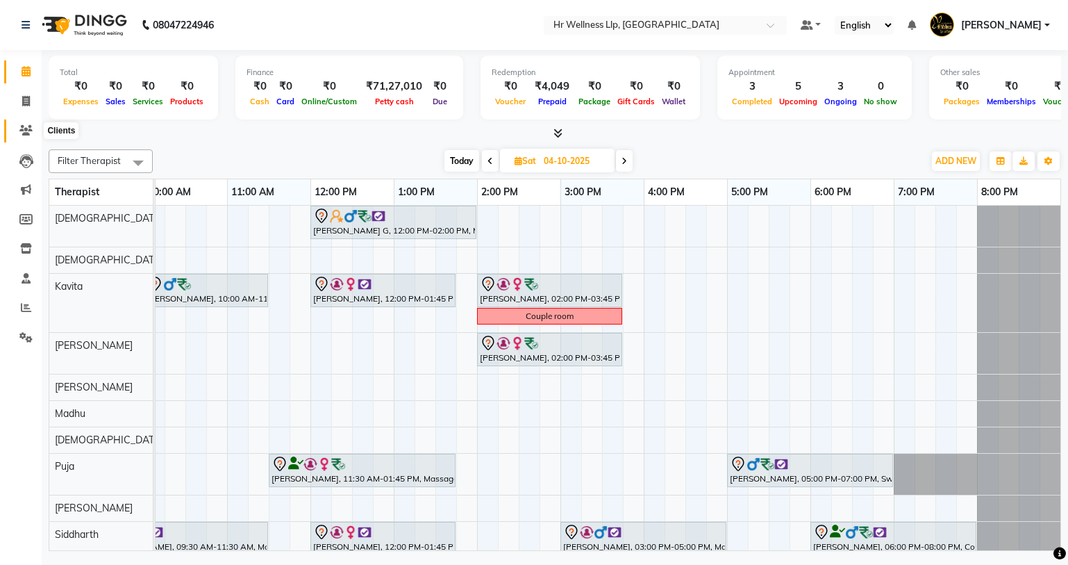
click at [26, 133] on icon at bounding box center [25, 130] width 13 height 10
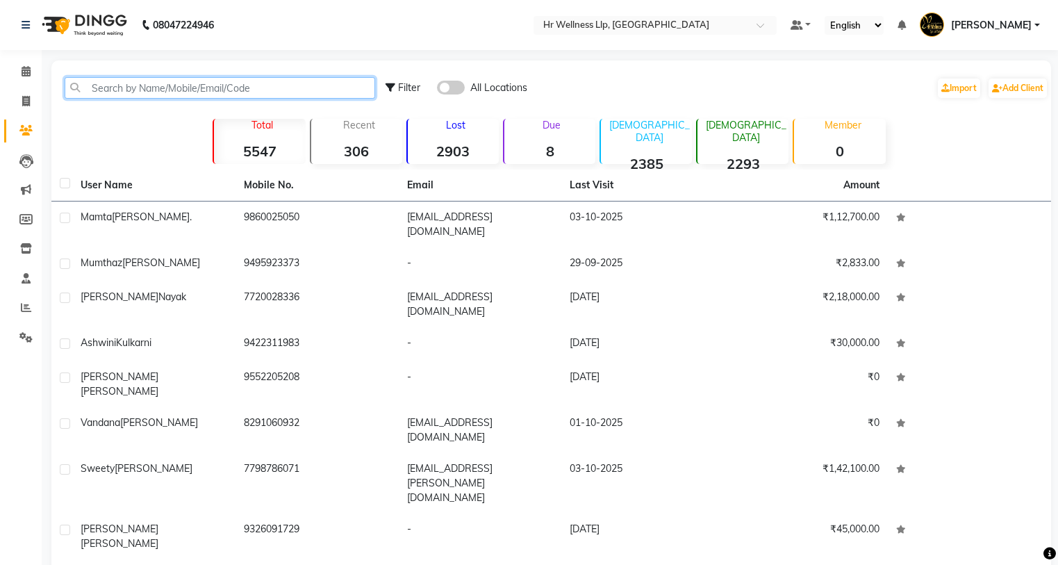
click at [178, 85] on input "text" at bounding box center [220, 88] width 310 height 22
paste input "9422371939"
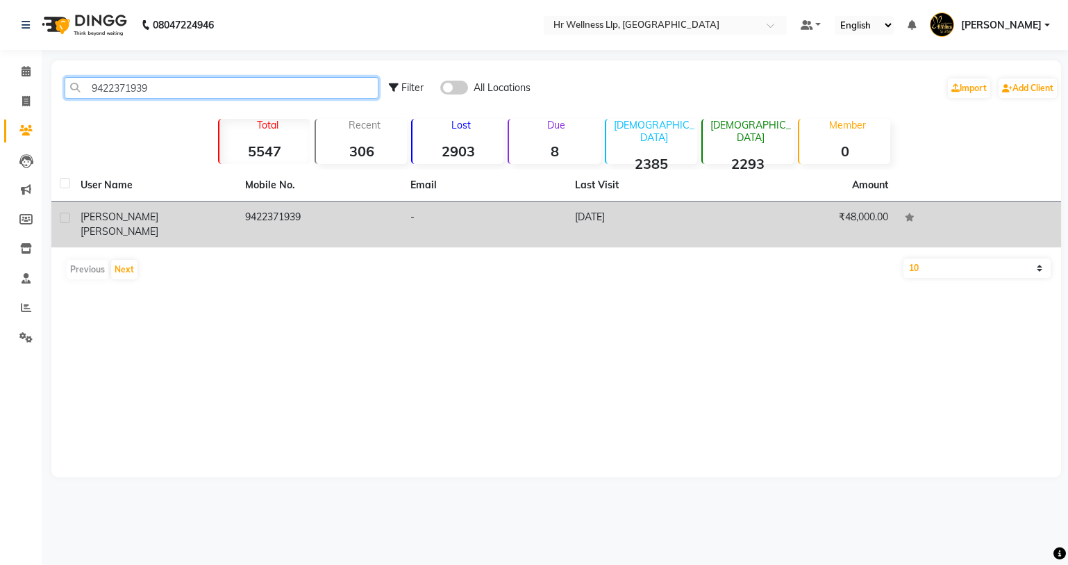
type input "9422371939"
click at [150, 225] on span "PUSDEKAR" at bounding box center [120, 231] width 78 height 13
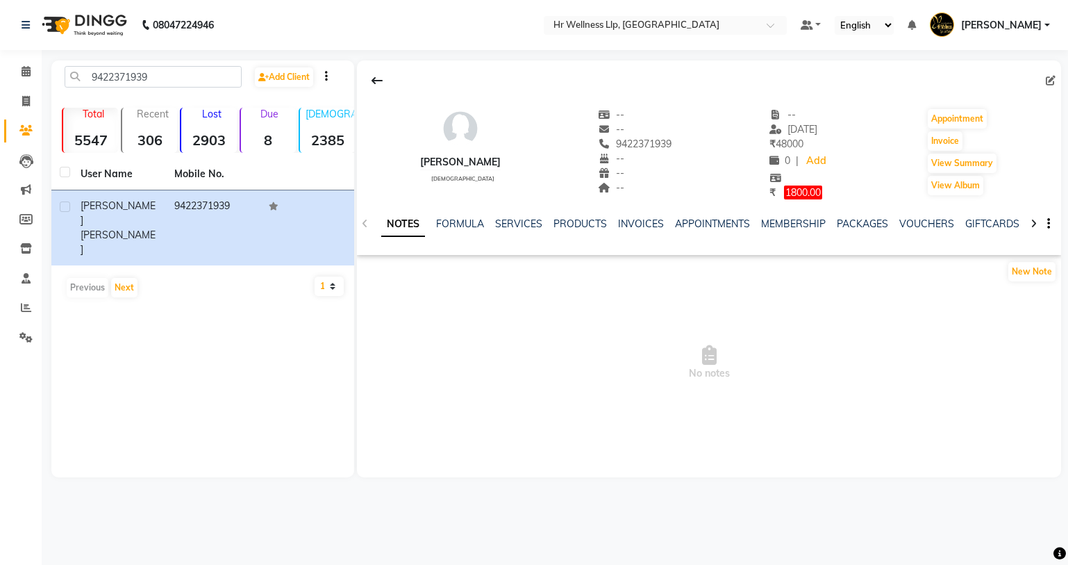
click at [922, 214] on div "NOTES FORMULA SERVICES PRODUCTS INVOICES APPOINTMENTS MEMBERSHIP PACKAGES VOUCH…" at bounding box center [709, 224] width 704 height 48
click at [922, 222] on link "VOUCHERS" at bounding box center [926, 223] width 55 height 13
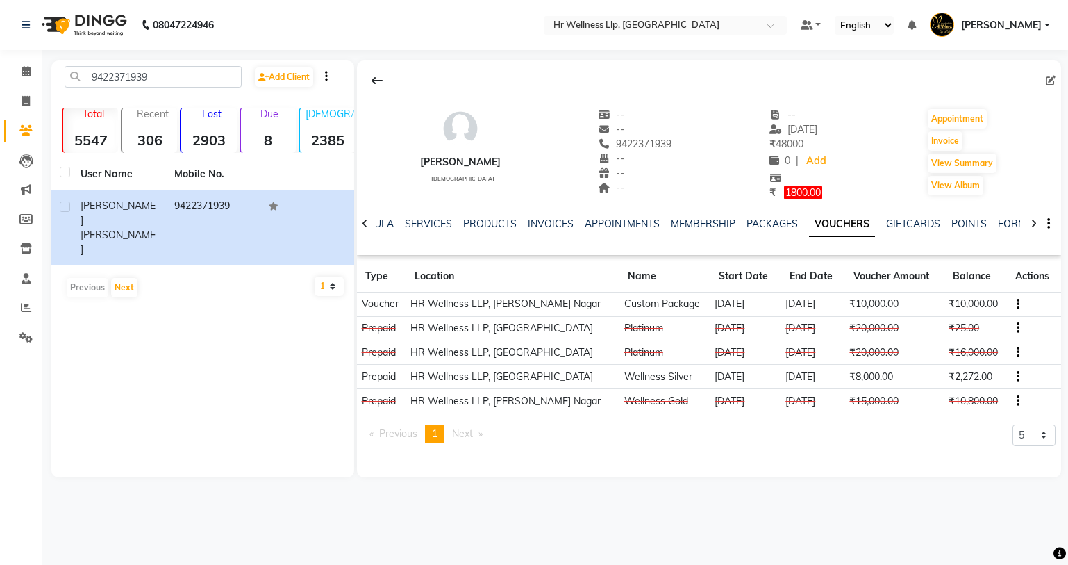
click at [1017, 305] on icon "button" at bounding box center [1018, 304] width 3 height 1
click at [972, 290] on div "Edit" at bounding box center [975, 295] width 33 height 17
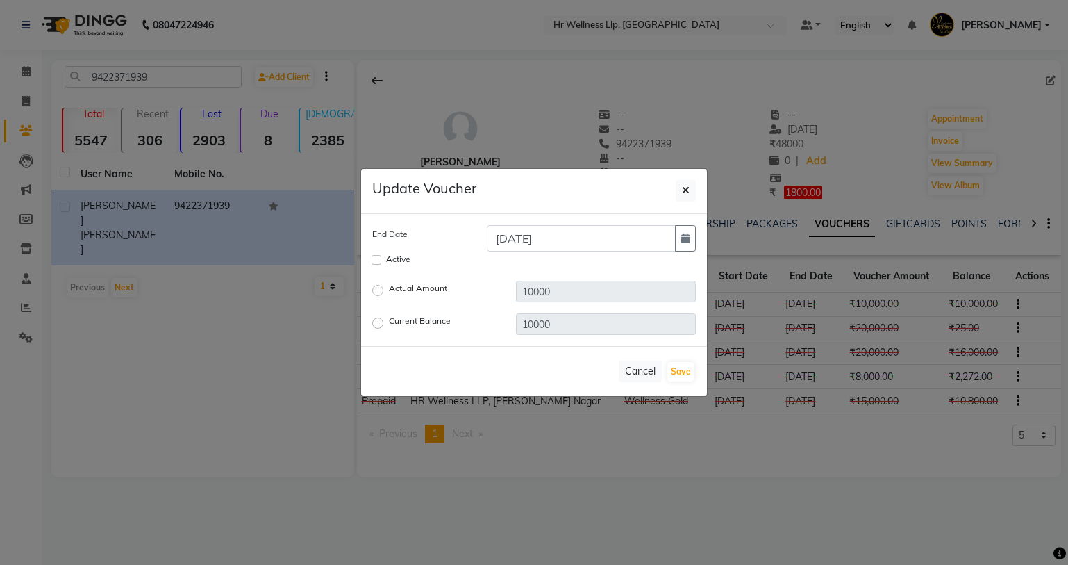
click at [389, 326] on label "Current Balance" at bounding box center [420, 323] width 62 height 17
click at [378, 326] on input "Current Balance" at bounding box center [380, 323] width 10 height 10
radio input "true"
click at [554, 328] on input "10000" at bounding box center [606, 324] width 180 height 22
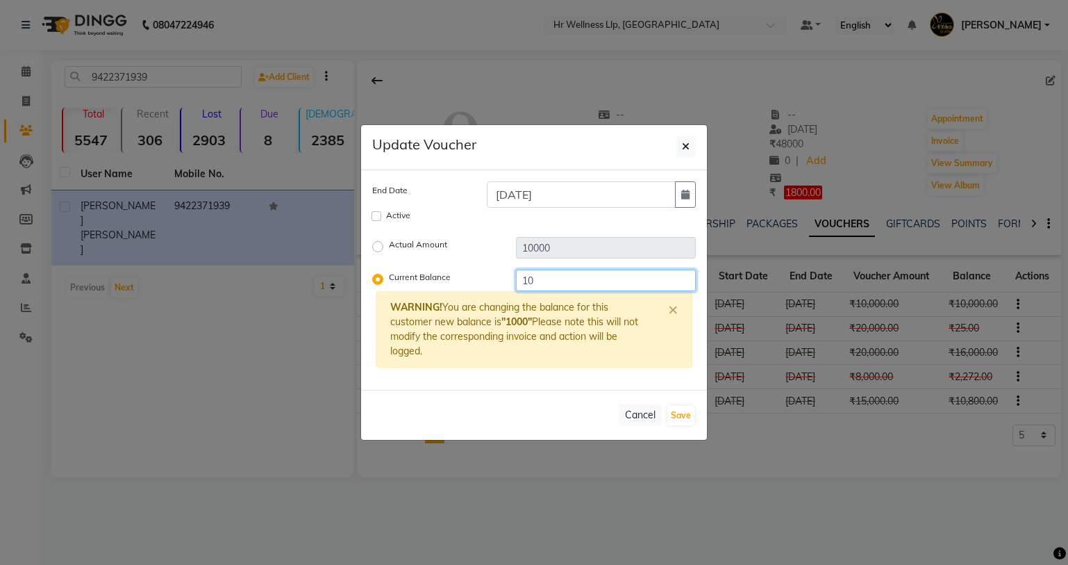
type input "1"
type input "0"
click at [676, 419] on button "Save" at bounding box center [680, 415] width 27 height 19
checkbox input "false"
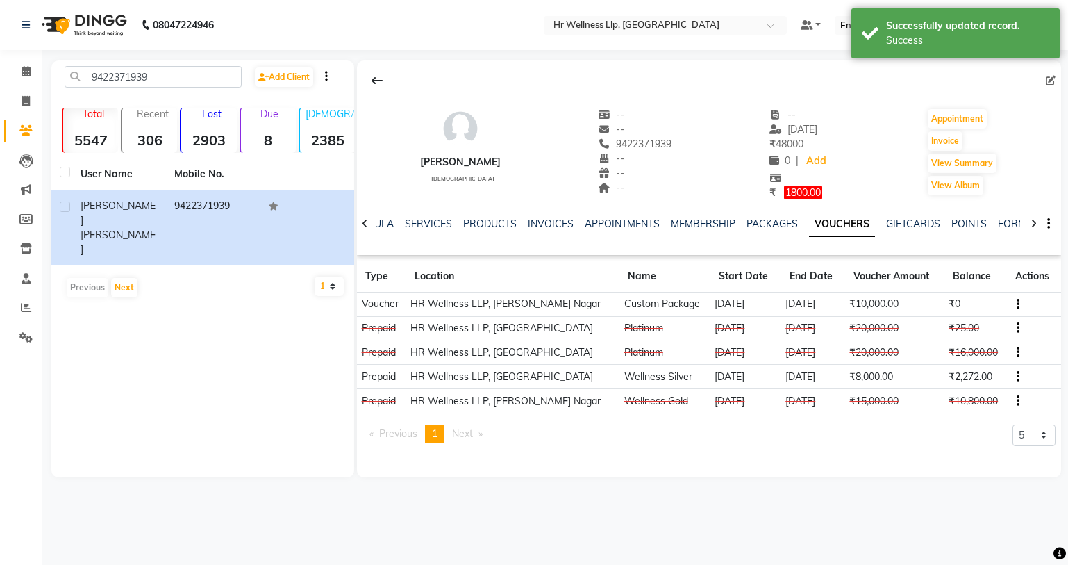
click at [1012, 352] on button "button" at bounding box center [1015, 352] width 8 height 15
click at [922, 351] on div "Edit" at bounding box center [949, 351] width 87 height 17
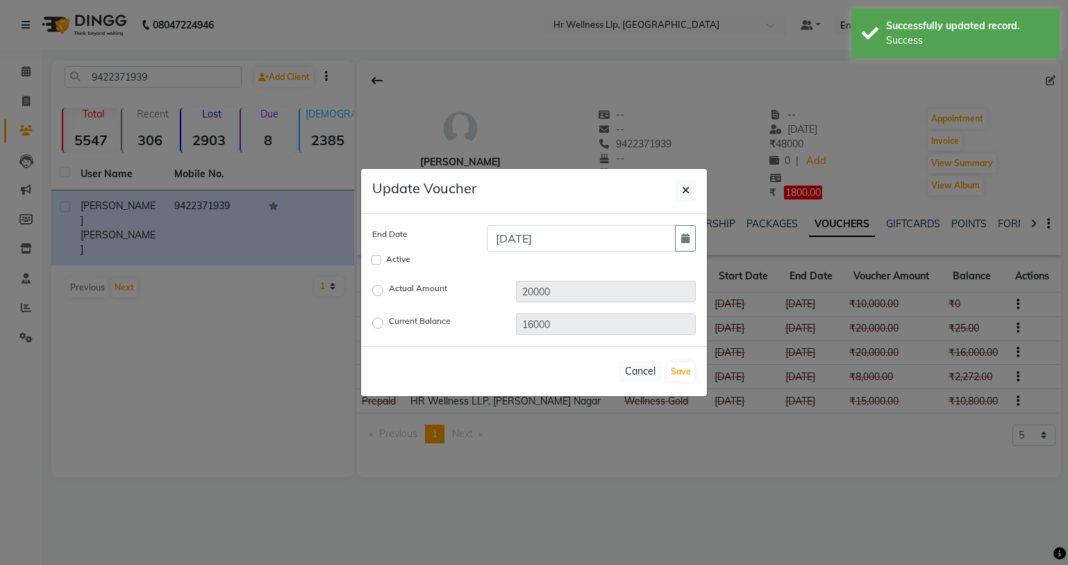
click at [389, 324] on label "Current Balance" at bounding box center [420, 323] width 62 height 17
click at [378, 324] on input "Current Balance" at bounding box center [380, 323] width 10 height 10
radio input "true"
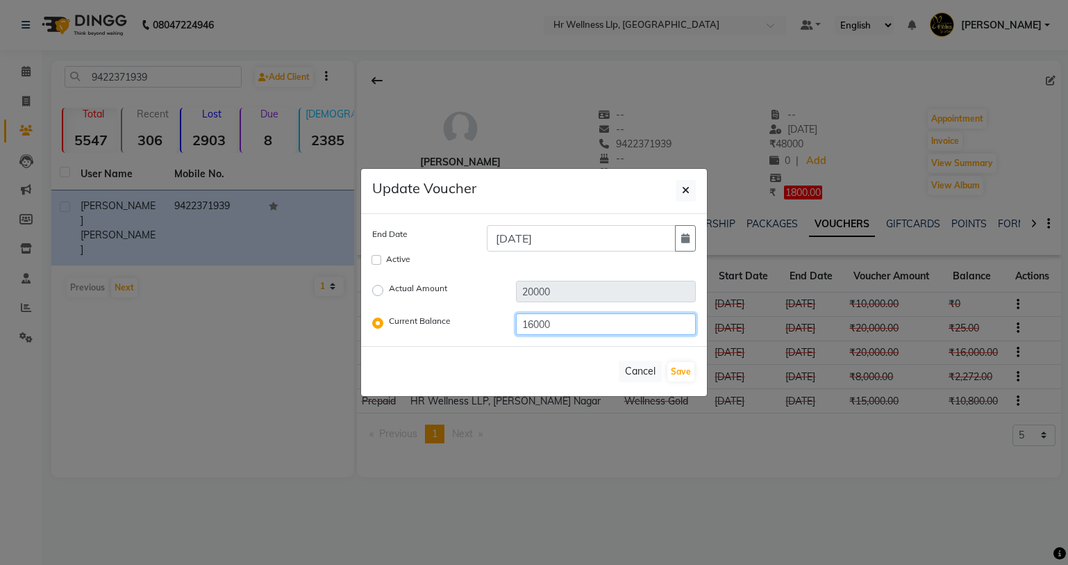
click at [543, 324] on input "16000" at bounding box center [606, 324] width 180 height 22
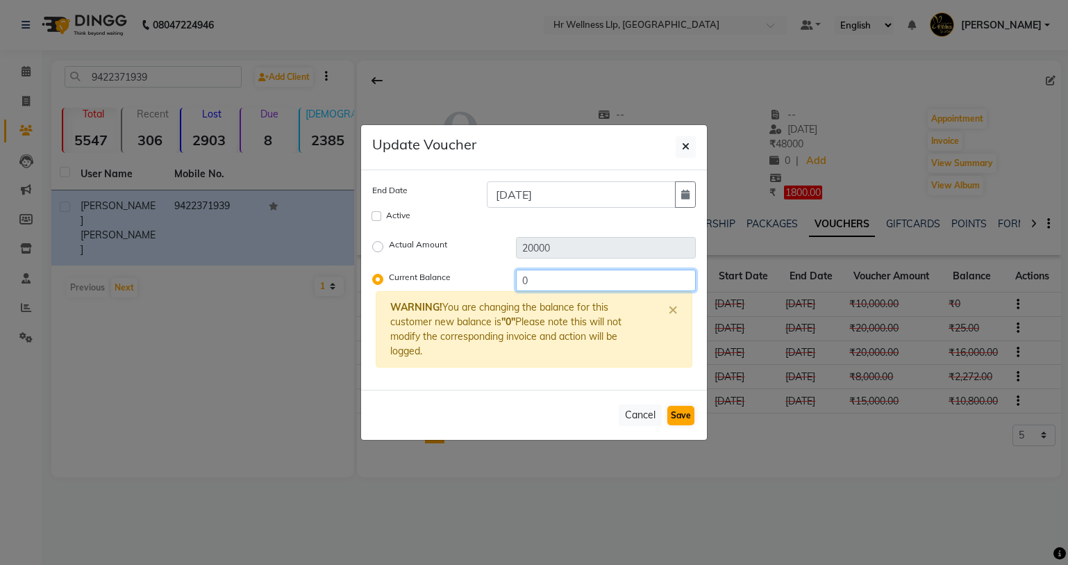
type input "0"
click at [680, 413] on button "Save" at bounding box center [680, 415] width 27 height 19
checkbox input "false"
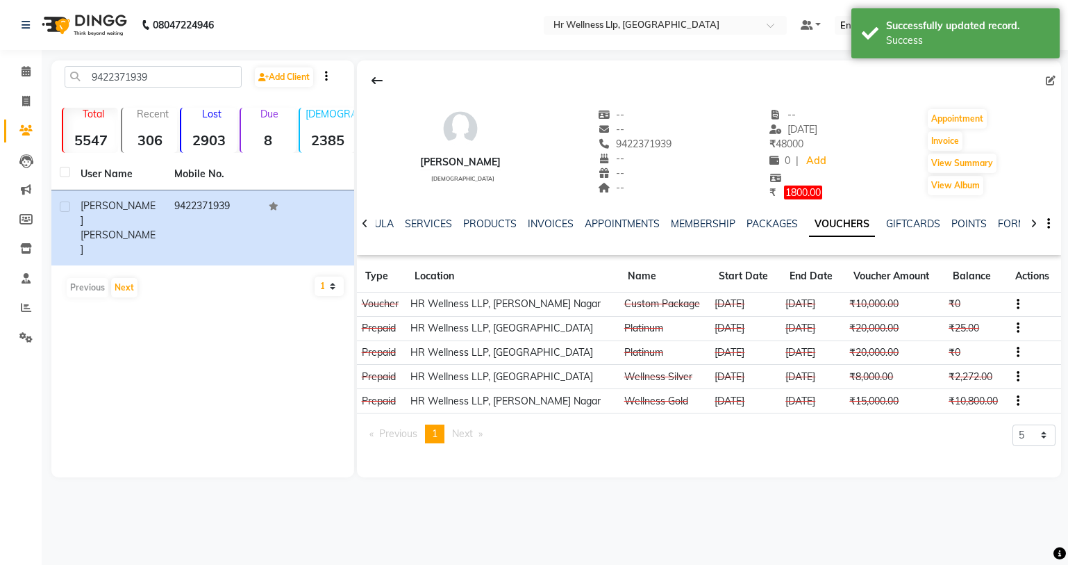
click at [1016, 403] on td at bounding box center [1034, 401] width 54 height 24
click at [1012, 399] on button "button" at bounding box center [1015, 401] width 8 height 15
click at [924, 403] on div "Edit" at bounding box center [949, 400] width 87 height 17
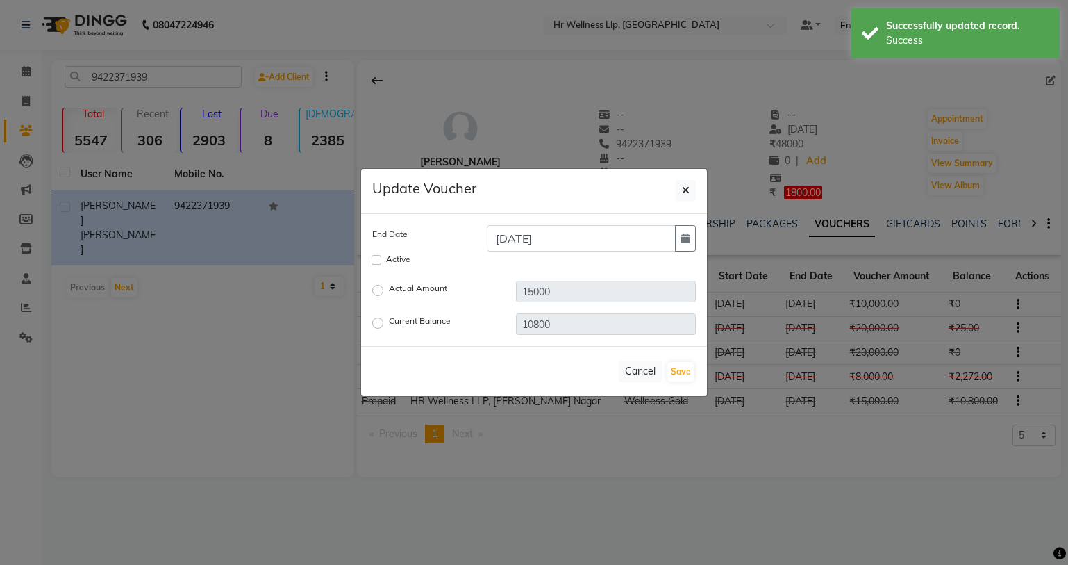
click at [389, 319] on label "Current Balance" at bounding box center [420, 323] width 62 height 17
click at [375, 319] on input "Current Balance" at bounding box center [380, 323] width 10 height 10
radio input "true"
drag, startPoint x: 565, startPoint y: 319, endPoint x: 517, endPoint y: 318, distance: 47.2
click at [517, 318] on input "10800" at bounding box center [606, 324] width 180 height 22
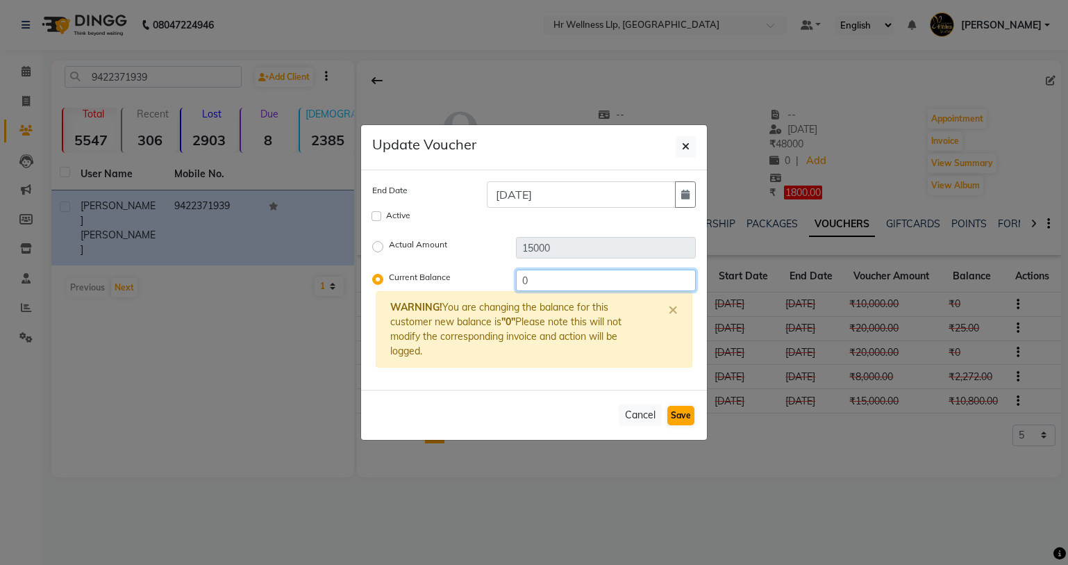
type input "0"
click at [684, 421] on button "Save" at bounding box center [680, 415] width 27 height 19
checkbox input "false"
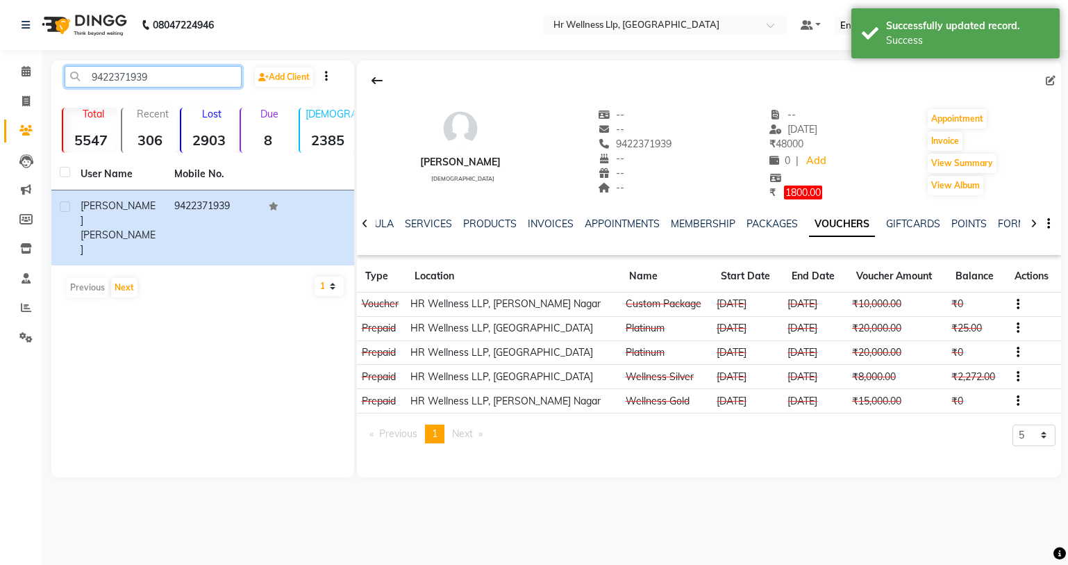
click at [174, 77] on input "9422371939" at bounding box center [153, 77] width 177 height 22
type input "9"
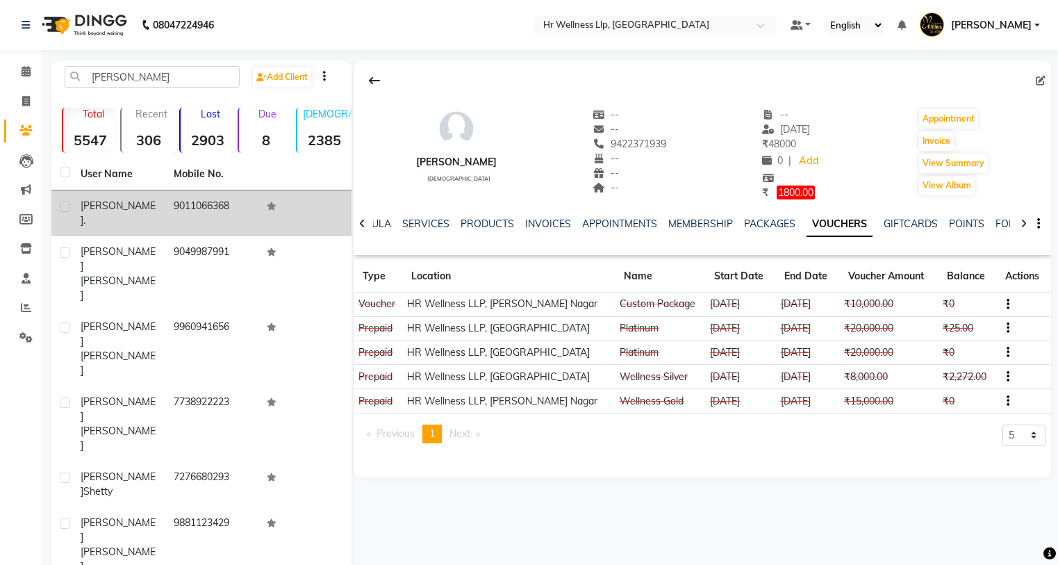
click at [86, 208] on span "Dhiraj" at bounding box center [118, 212] width 75 height 27
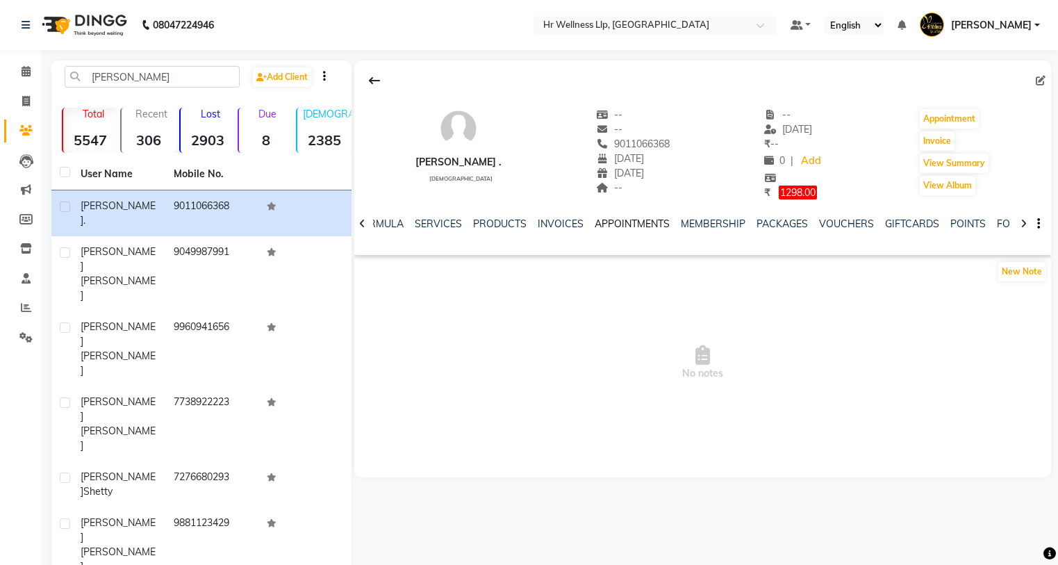
click at [603, 226] on link "APPOINTMENTS" at bounding box center [631, 223] width 75 height 13
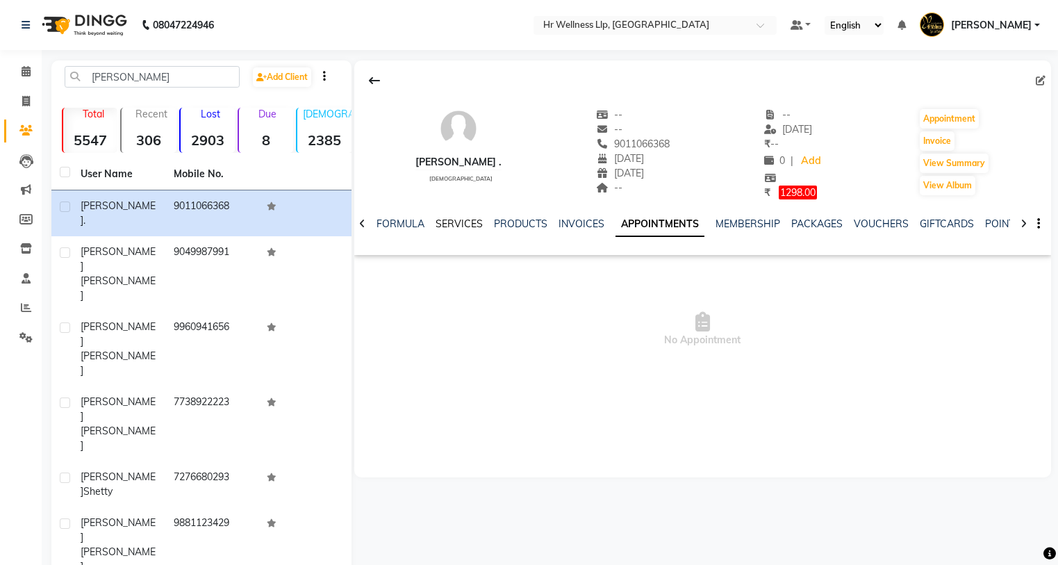
click at [467, 224] on link "SERVICES" at bounding box center [458, 223] width 47 height 13
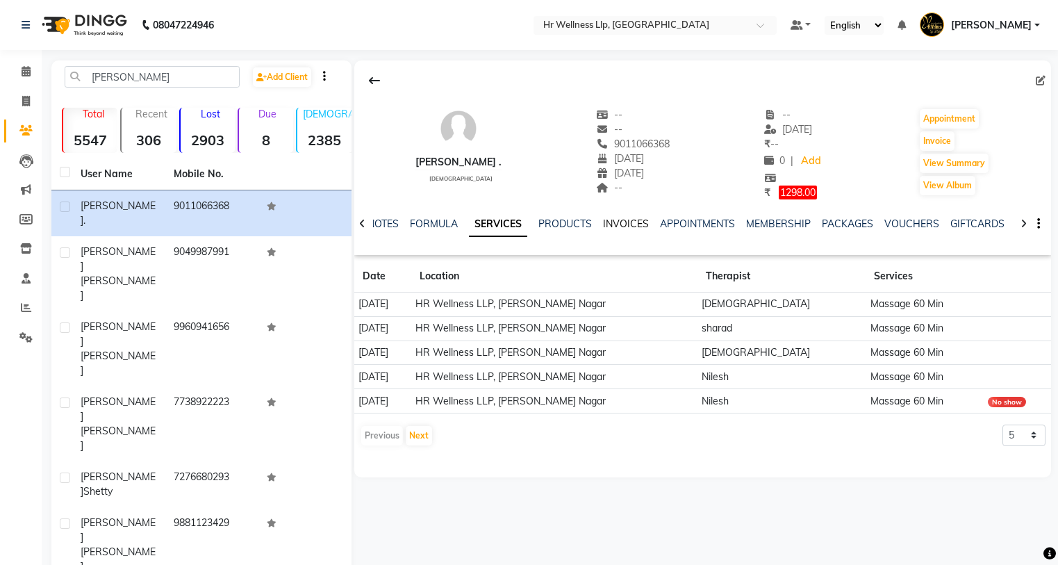
click at [624, 226] on link "INVOICES" at bounding box center [626, 223] width 46 height 13
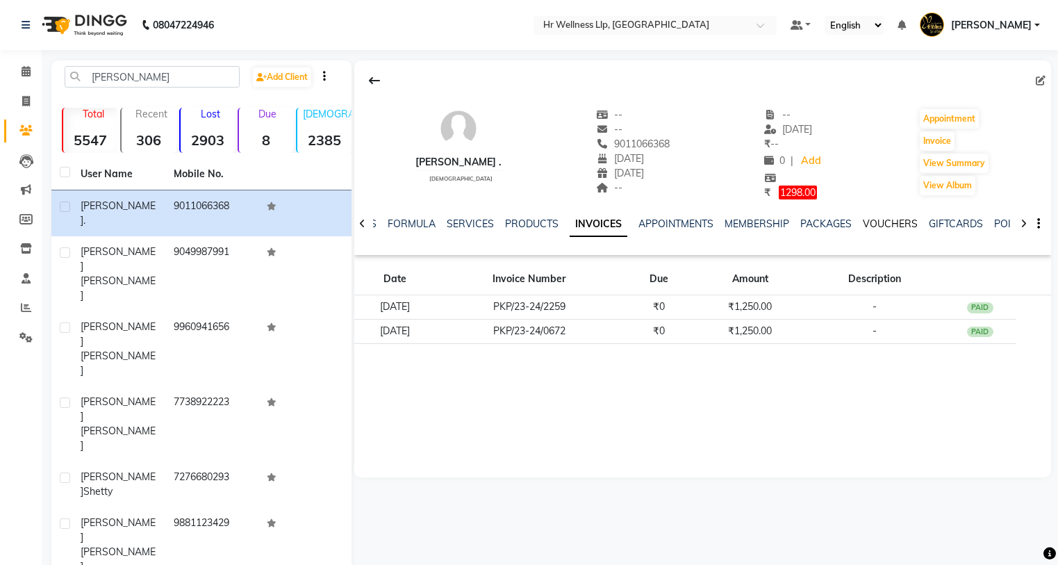
click at [878, 226] on link "VOUCHERS" at bounding box center [890, 223] width 55 height 13
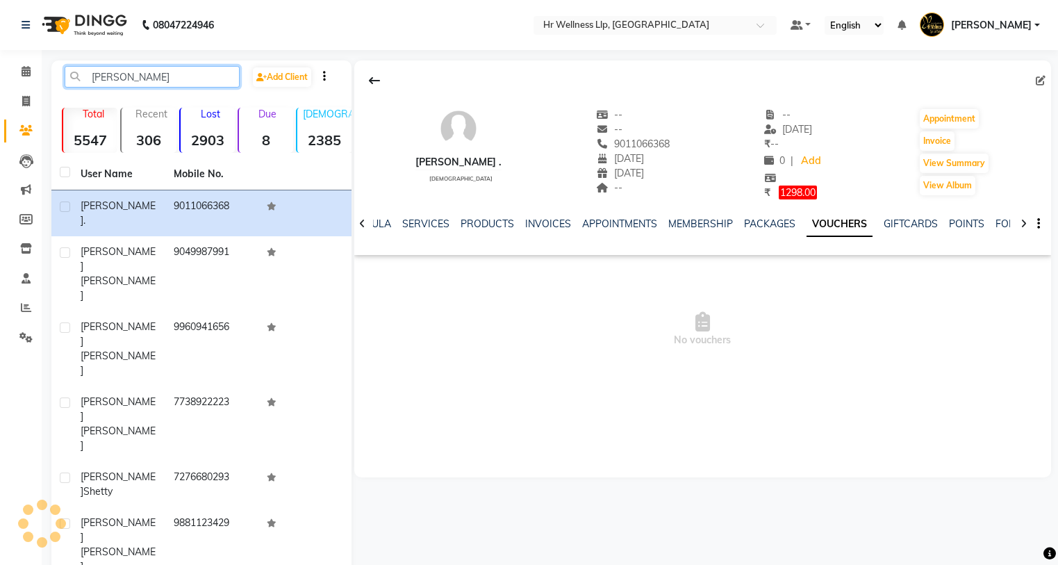
click at [140, 76] on input "dhiraj" at bounding box center [152, 77] width 175 height 22
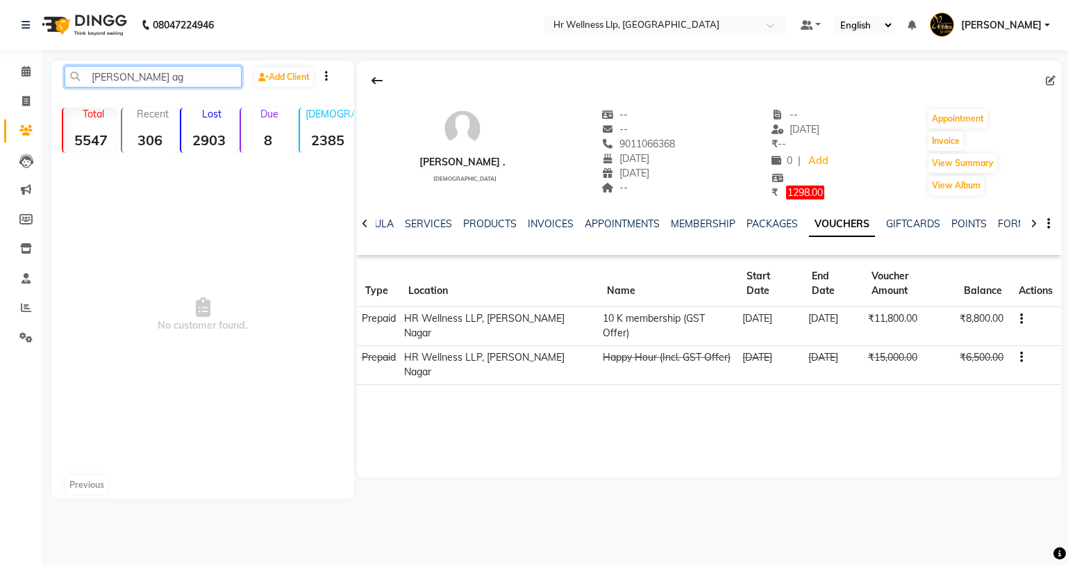
type input "dhiraj ag"
click at [845, 383] on div "Dhiraj . male -- -- 9011066368 05-08-1983 06-12-2011 -- -- 08-12-2023 ₹ -- 0 | …" at bounding box center [709, 268] width 704 height 417
click at [1020, 357] on icon "button" at bounding box center [1021, 357] width 3 height 1
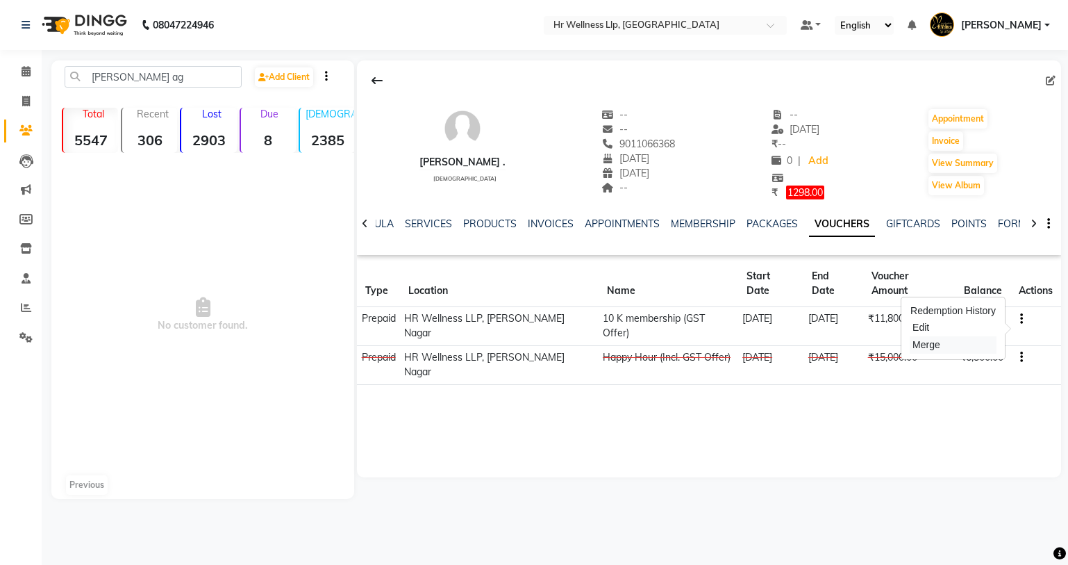
click at [922, 342] on div "Merge" at bounding box center [953, 344] width 87 height 17
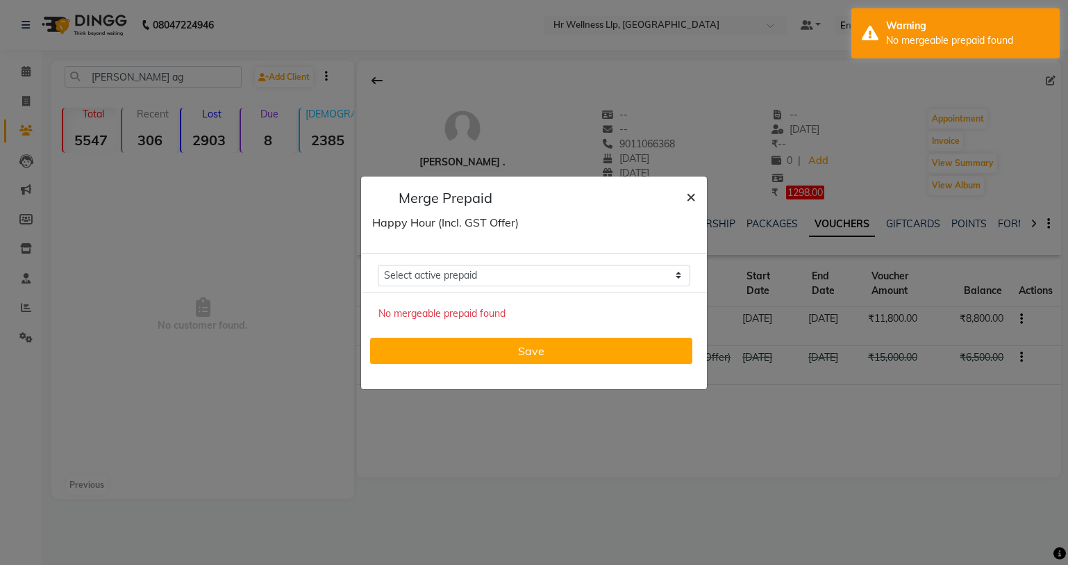
click at [690, 199] on span "×" at bounding box center [691, 195] width 10 height 21
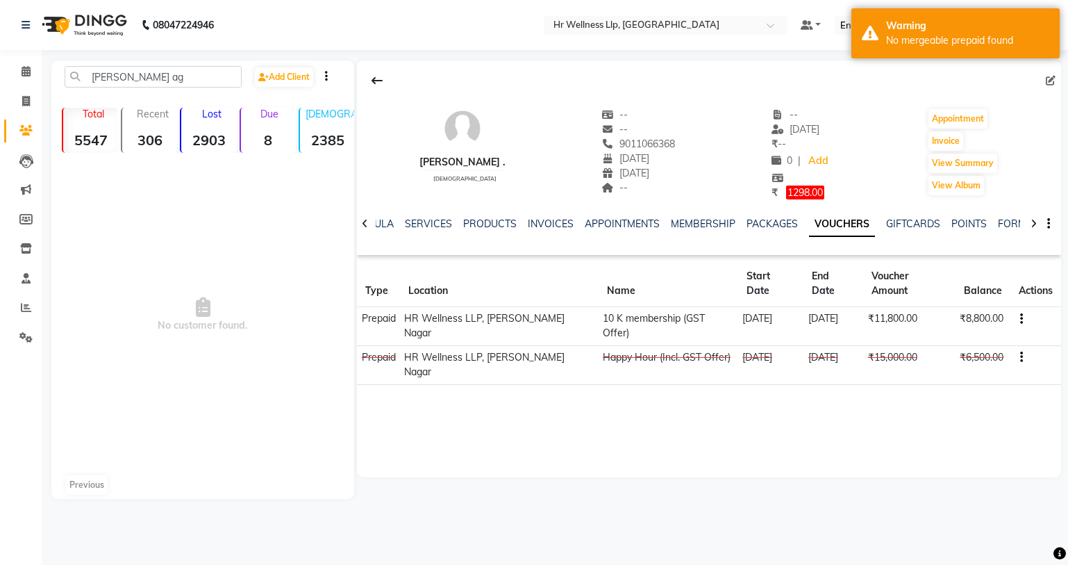
click at [1020, 319] on icon "button" at bounding box center [1021, 319] width 3 height 1
click at [919, 301] on div "Edit" at bounding box center [953, 302] width 87 height 17
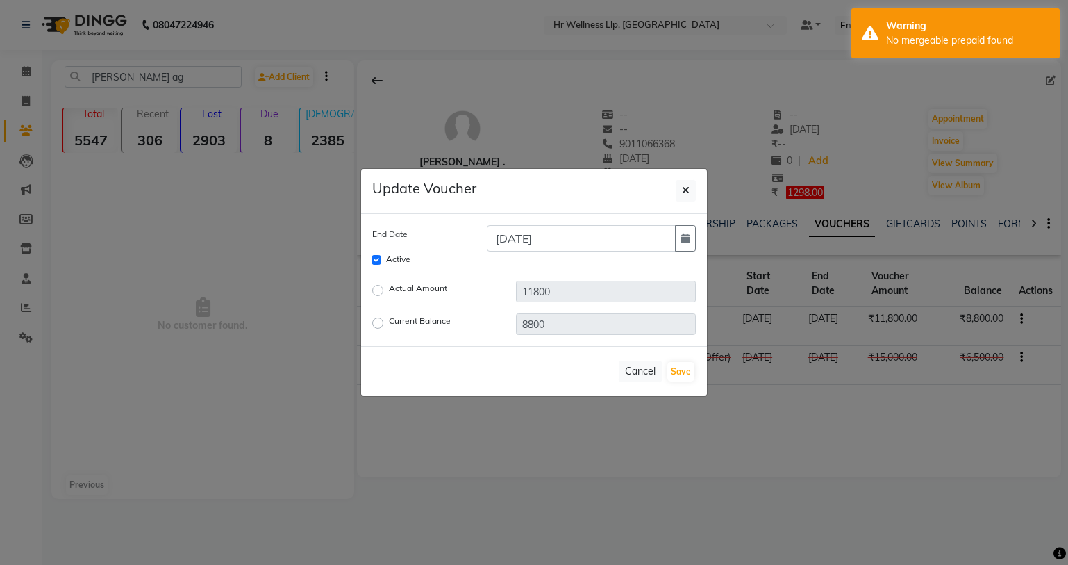
click at [389, 318] on label "Current Balance" at bounding box center [420, 323] width 62 height 17
click at [378, 318] on input "Current Balance" at bounding box center [380, 323] width 10 height 10
radio input "true"
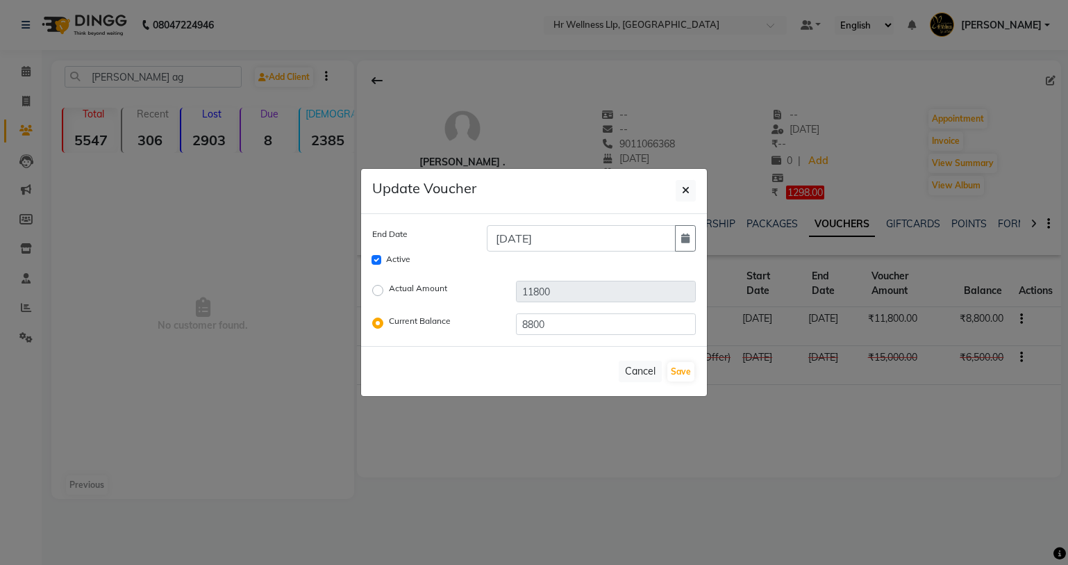
click at [389, 288] on label "Actual Amount" at bounding box center [418, 290] width 58 height 17
click at [379, 288] on input "Actual Amount" at bounding box center [380, 290] width 10 height 10
radio input "true"
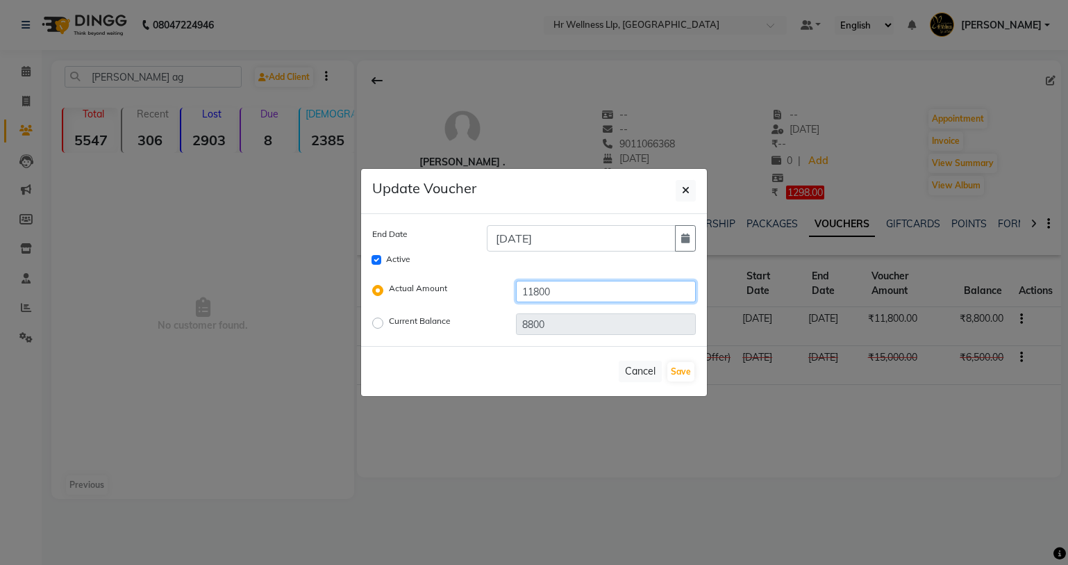
click at [537, 290] on input "11800" at bounding box center [606, 292] width 180 height 22
click at [534, 293] on input "11800" at bounding box center [606, 292] width 180 height 22
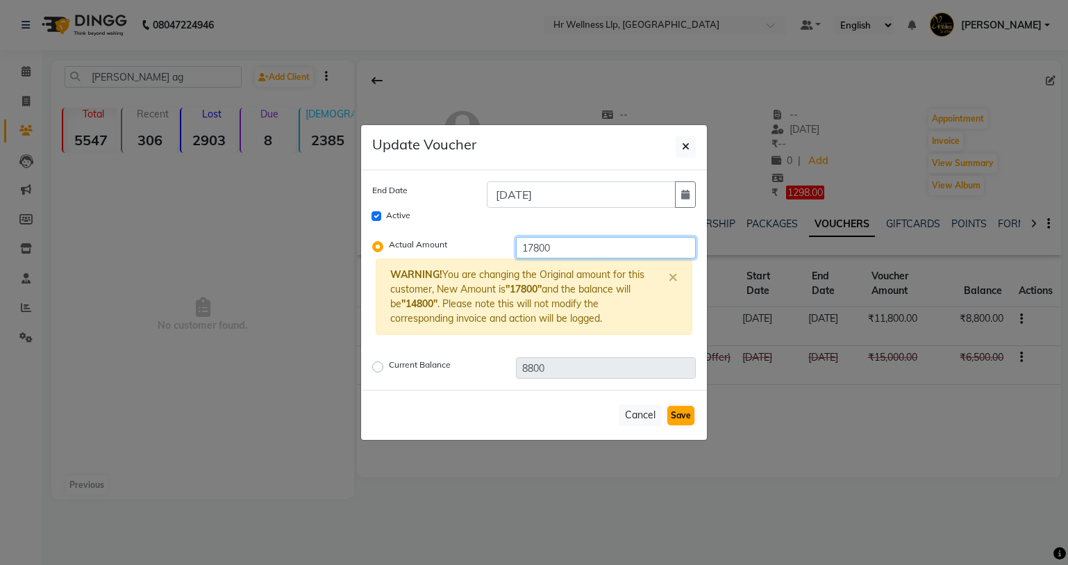
type input "17800"
click at [682, 420] on button "Save" at bounding box center [680, 415] width 27 height 19
checkbox input "false"
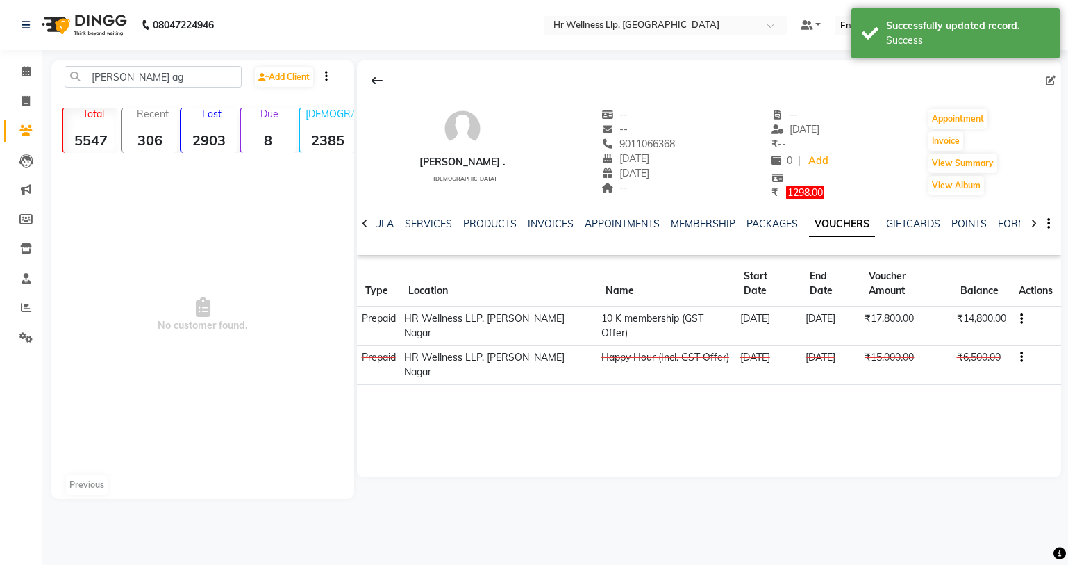
click at [1016, 350] on button "button" at bounding box center [1019, 357] width 8 height 15
click at [931, 331] on div "Edit" at bounding box center [953, 327] width 87 height 17
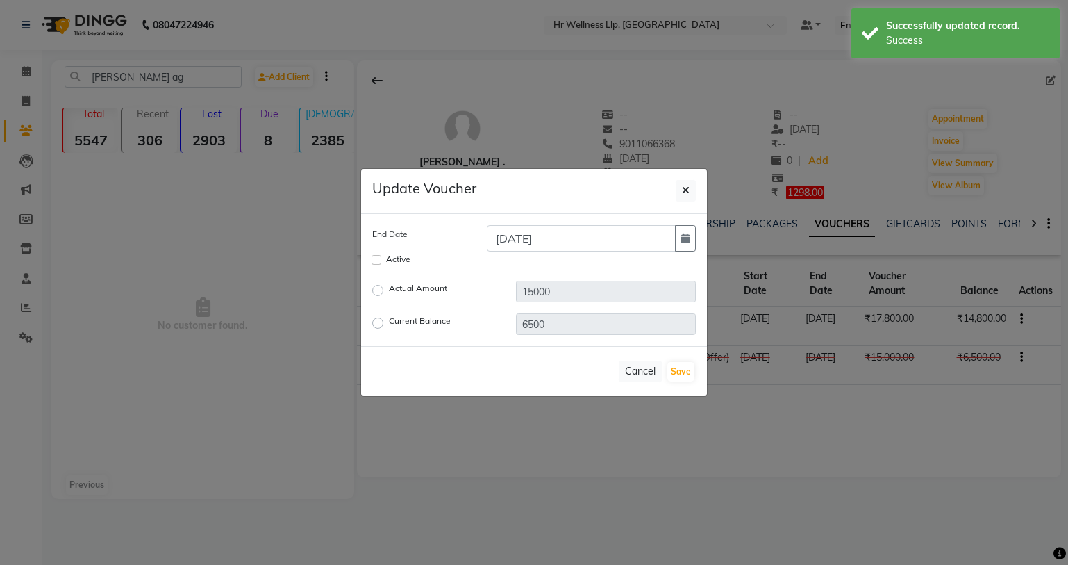
click at [389, 320] on label "Current Balance" at bounding box center [420, 323] width 62 height 17
click at [381, 320] on input "Current Balance" at bounding box center [380, 323] width 10 height 10
radio input "true"
click at [547, 331] on input "6500" at bounding box center [606, 324] width 180 height 22
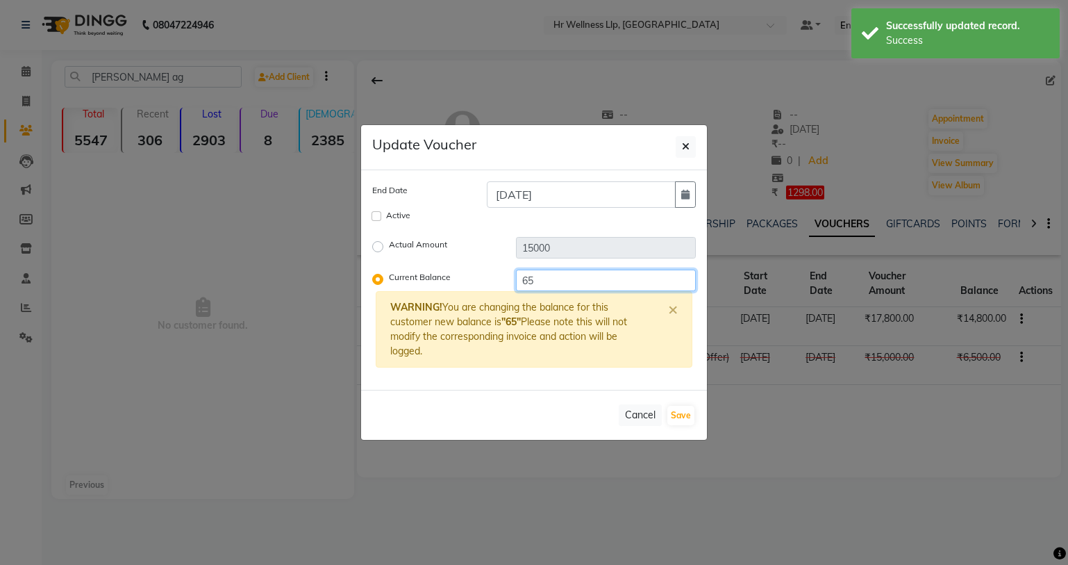
type input "6"
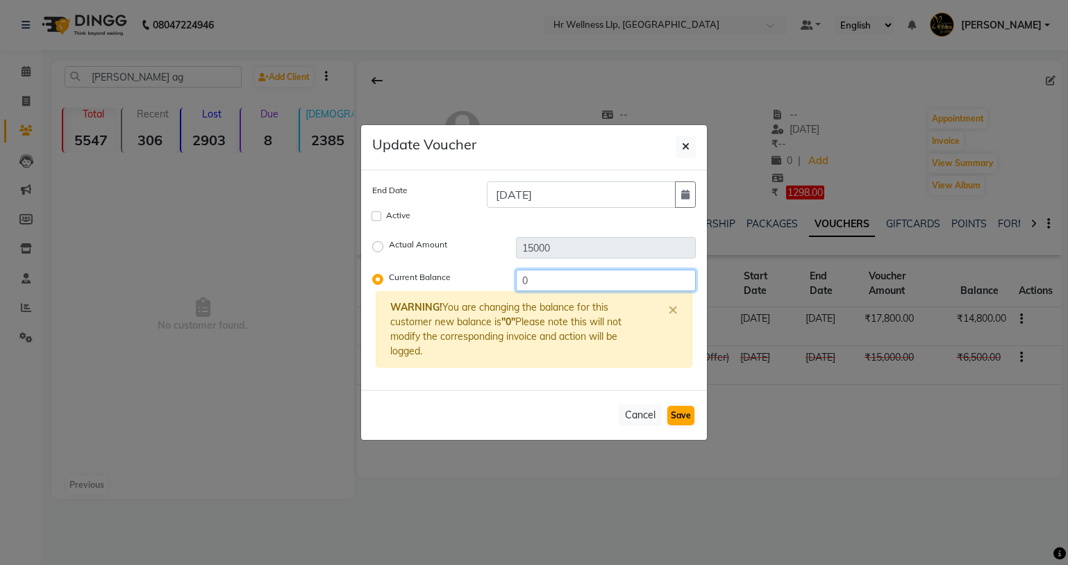
type input "0"
click at [684, 417] on button "Save" at bounding box center [680, 415] width 27 height 19
checkbox input "false"
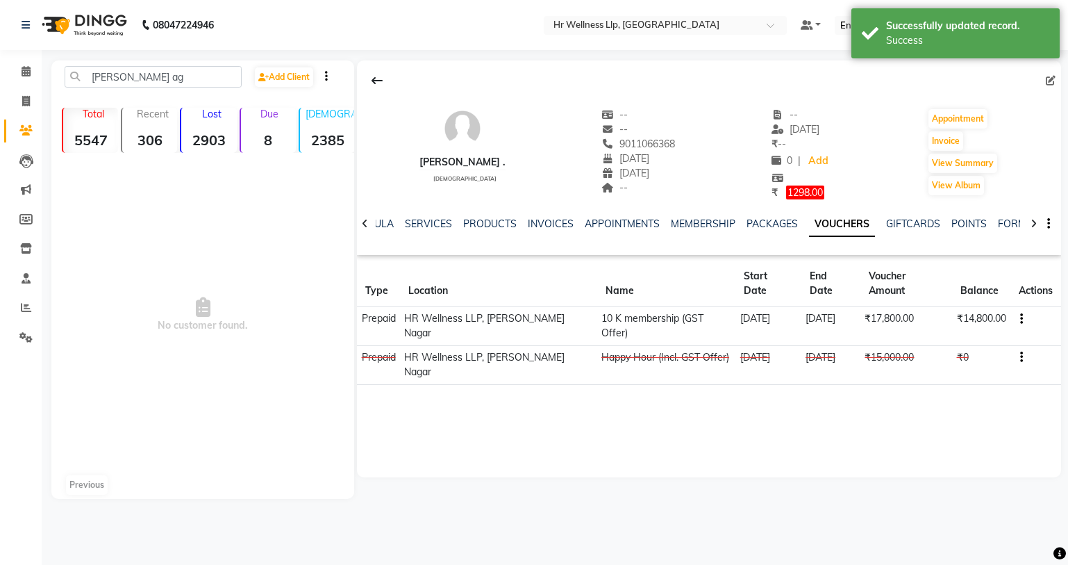
click at [1002, 372] on div "Dhiraj . male -- -- 9011066368 05-08-1983 06-12-2011 -- -- 08-12-2023 ₹ -- 0 | …" at bounding box center [709, 268] width 704 height 417
click at [31, 75] on icon at bounding box center [26, 71] width 9 height 10
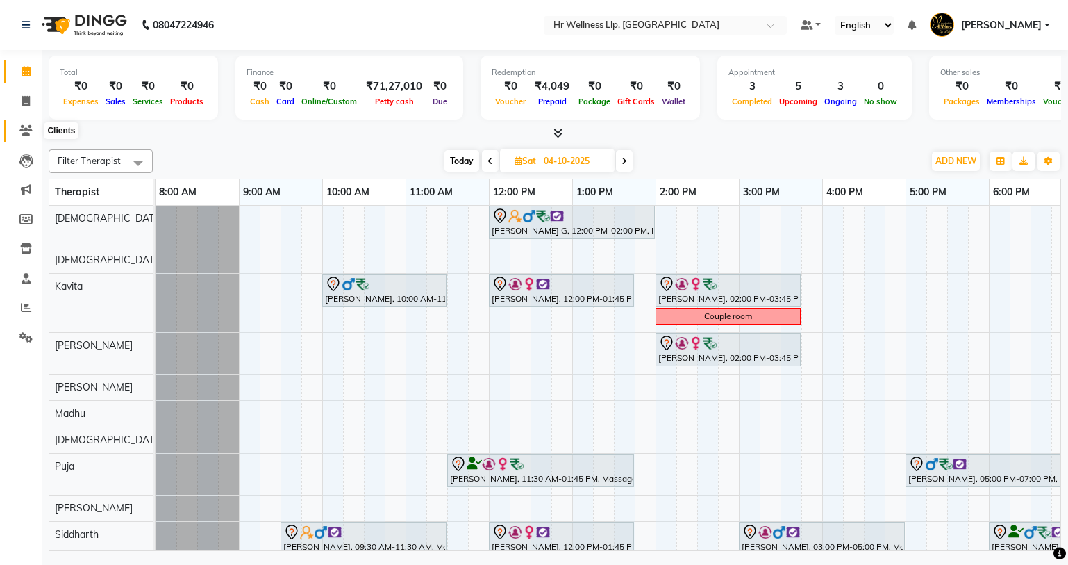
click at [26, 133] on icon at bounding box center [25, 130] width 13 height 10
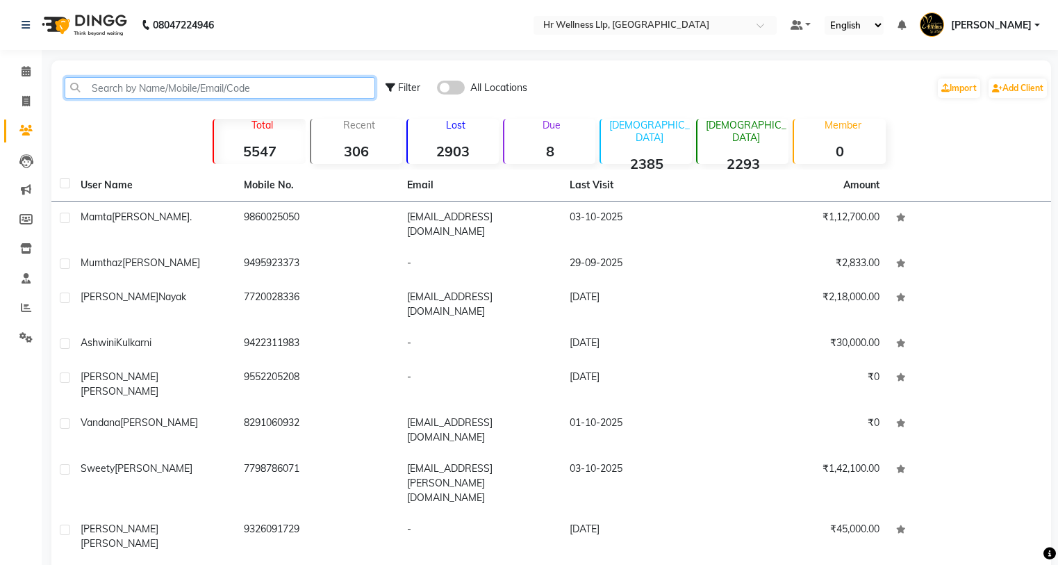
click at [199, 91] on input "text" at bounding box center [220, 88] width 310 height 22
paste input "9822579482"
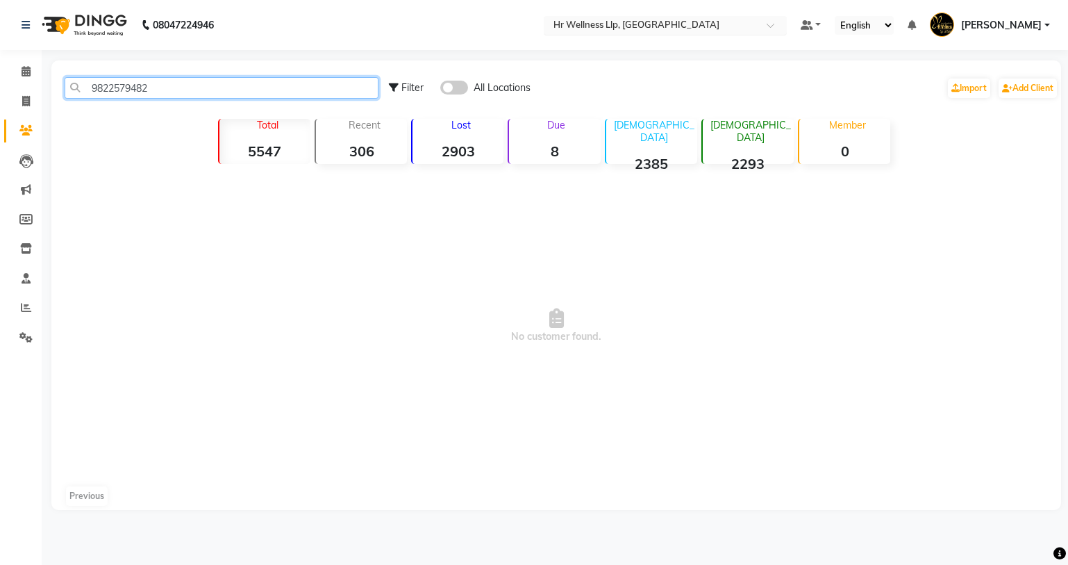
type input "9822579482"
click at [775, 26] on span at bounding box center [775, 29] width 17 height 14
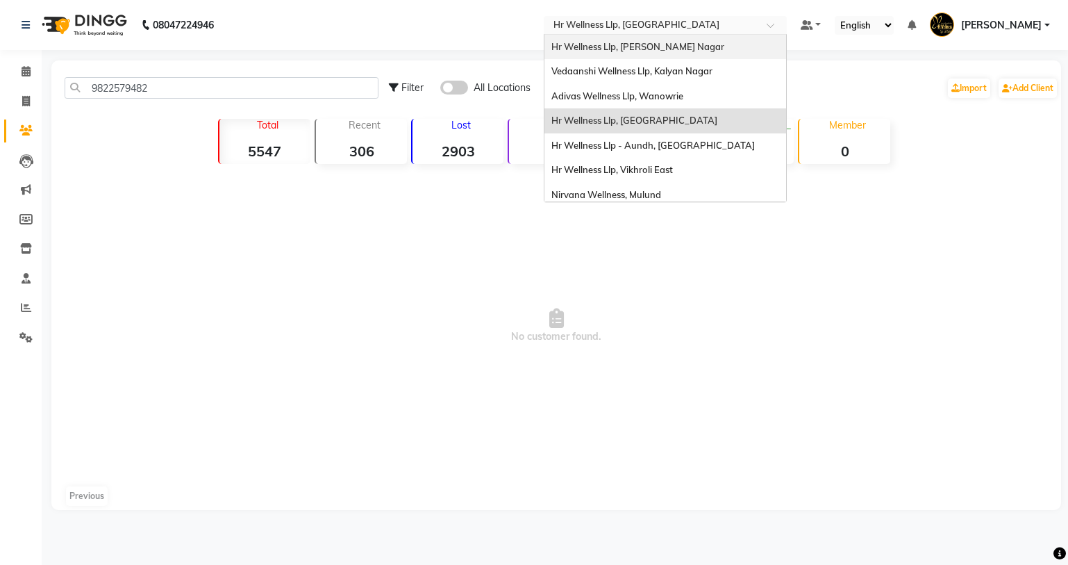
click at [646, 54] on div "Hr Wellness Llp, [PERSON_NAME] Nagar" at bounding box center [665, 47] width 242 height 25
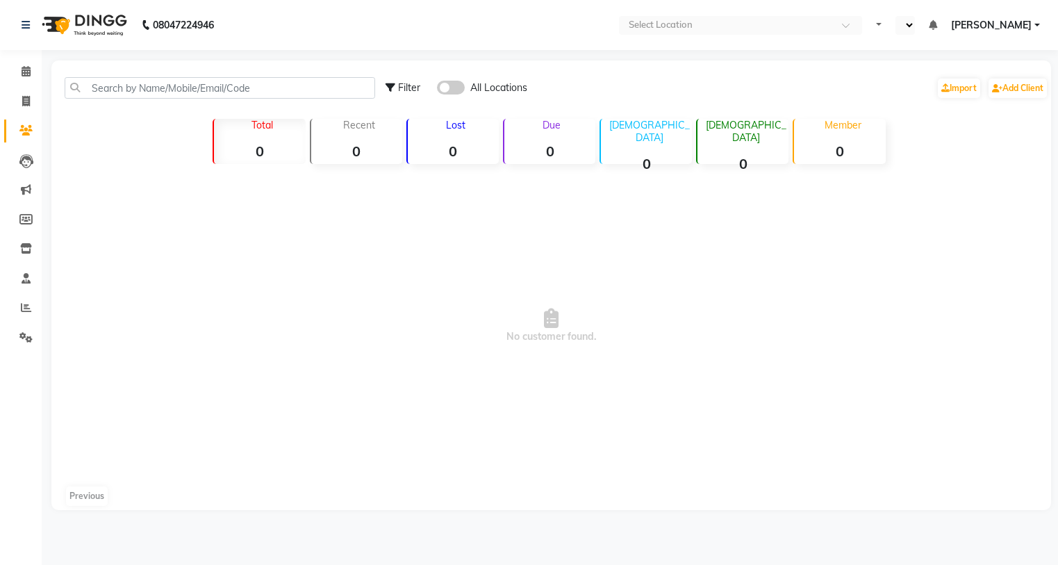
select select "en"
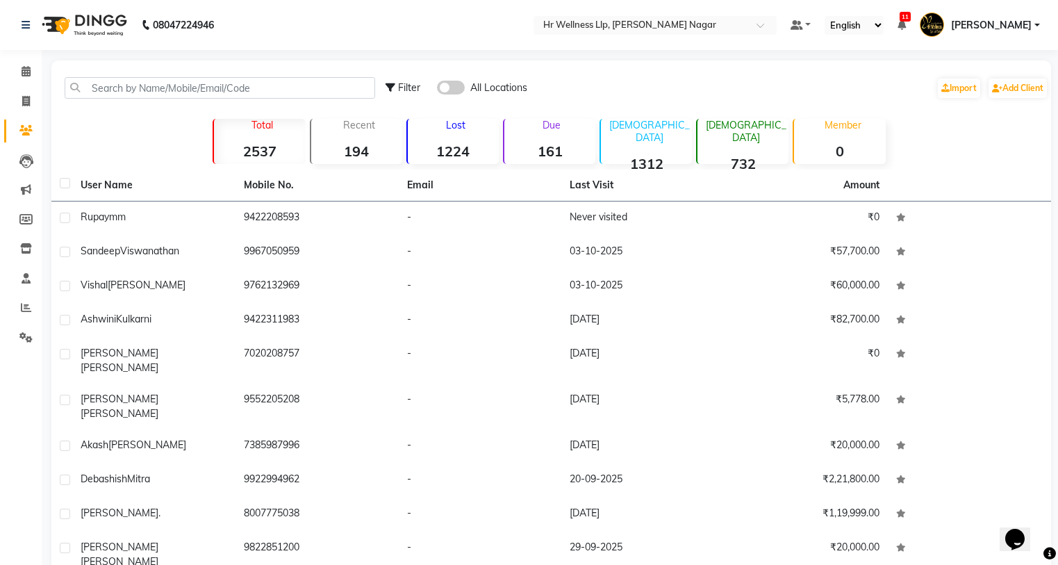
click at [458, 85] on span at bounding box center [451, 88] width 28 height 14
click at [437, 90] on input "checkbox" at bounding box center [437, 90] width 0 height 0
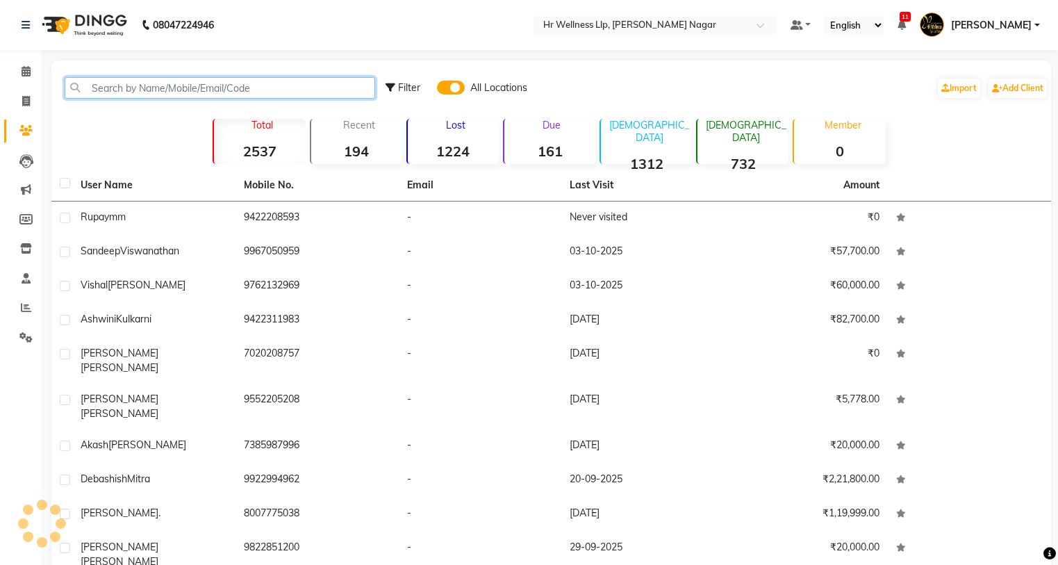
click at [258, 87] on input "text" at bounding box center [220, 88] width 310 height 22
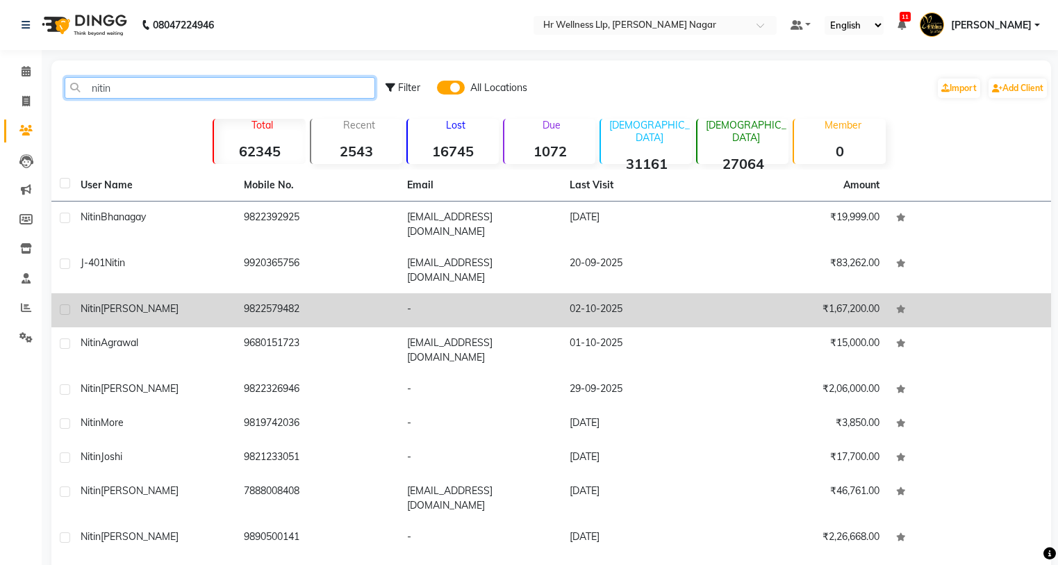
type input "nitin"
click at [251, 293] on td "9822579482" at bounding box center [316, 310] width 163 height 34
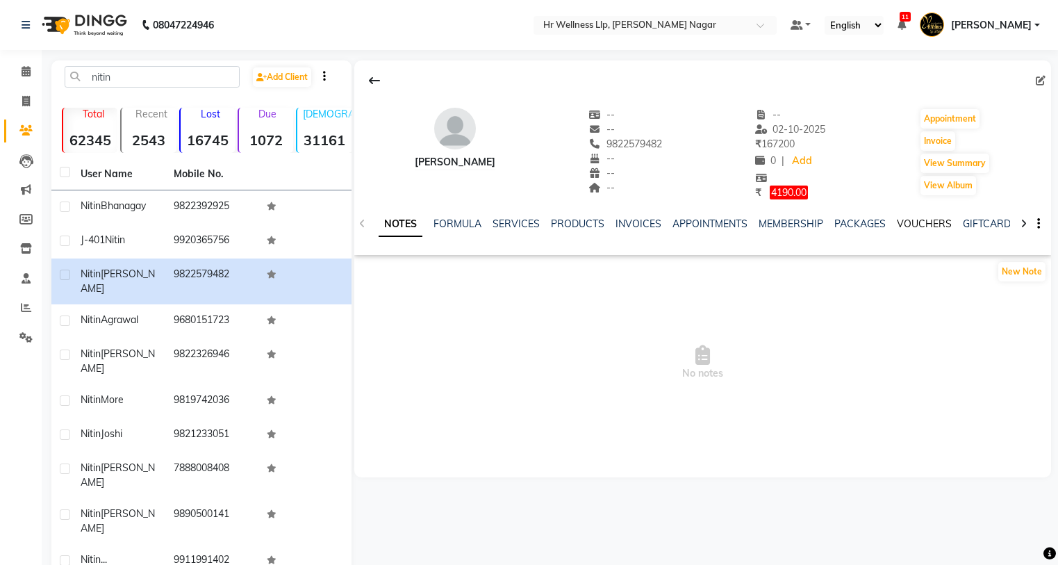
click at [913, 222] on link "VOUCHERS" at bounding box center [924, 223] width 55 height 13
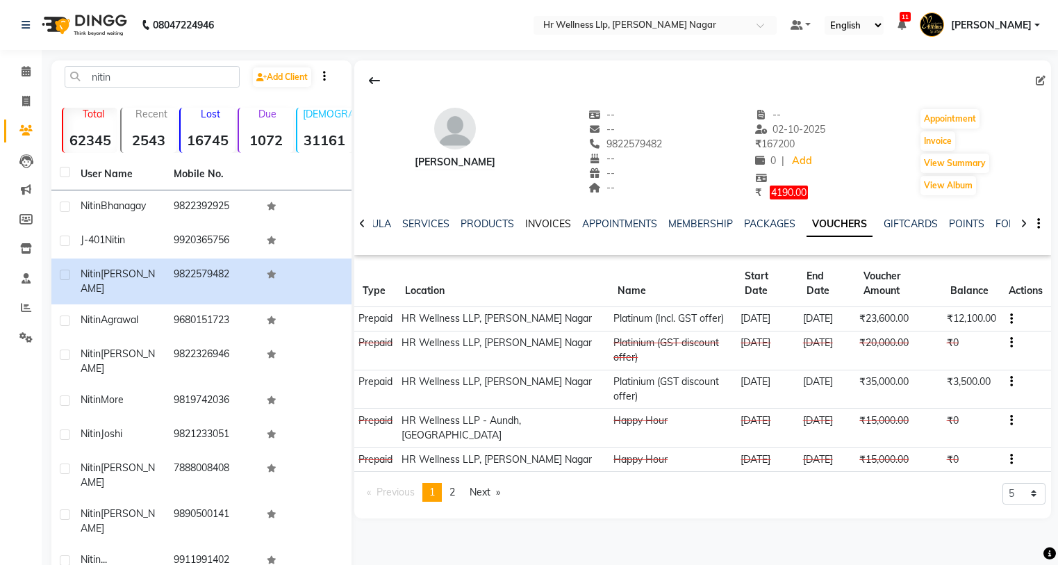
click at [535, 224] on link "INVOICES" at bounding box center [548, 223] width 46 height 13
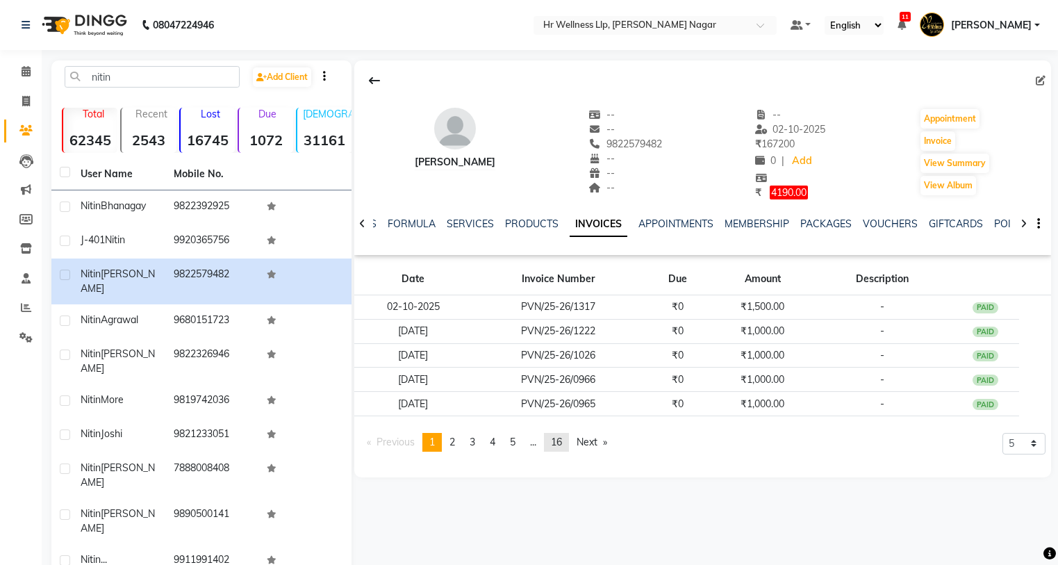
click at [562, 444] on span "16" at bounding box center [556, 441] width 11 height 13
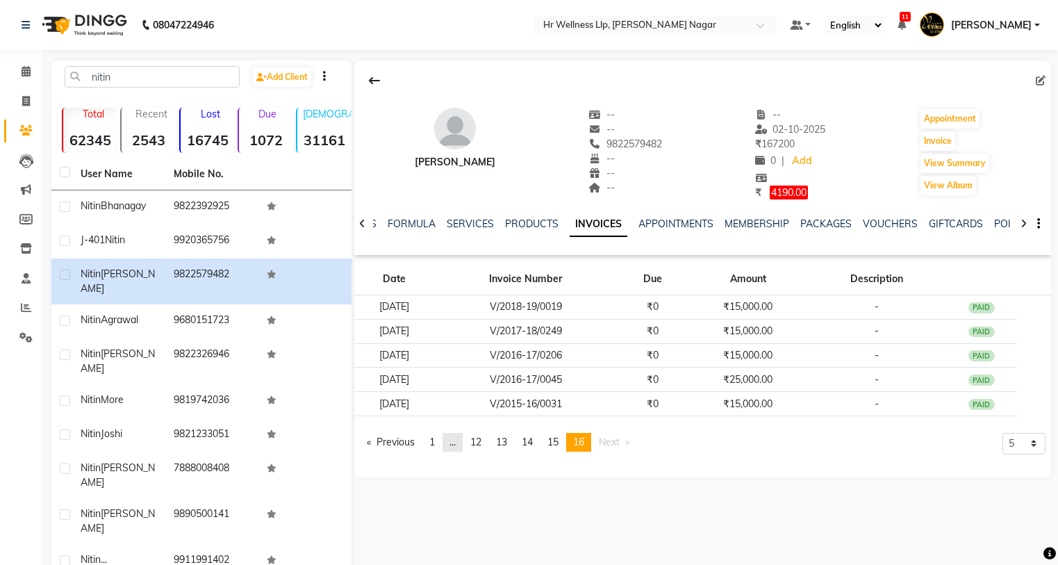
click at [459, 443] on link "page ..." at bounding box center [452, 442] width 20 height 19
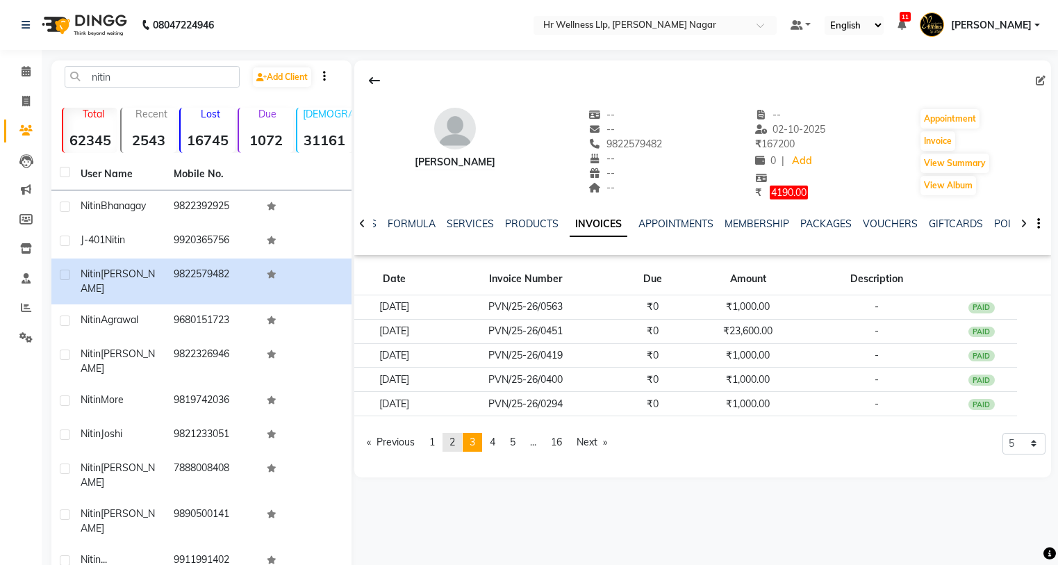
click at [454, 440] on span "2" at bounding box center [452, 441] width 6 height 13
click at [429, 439] on link "page 1" at bounding box center [431, 442] width 19 height 19
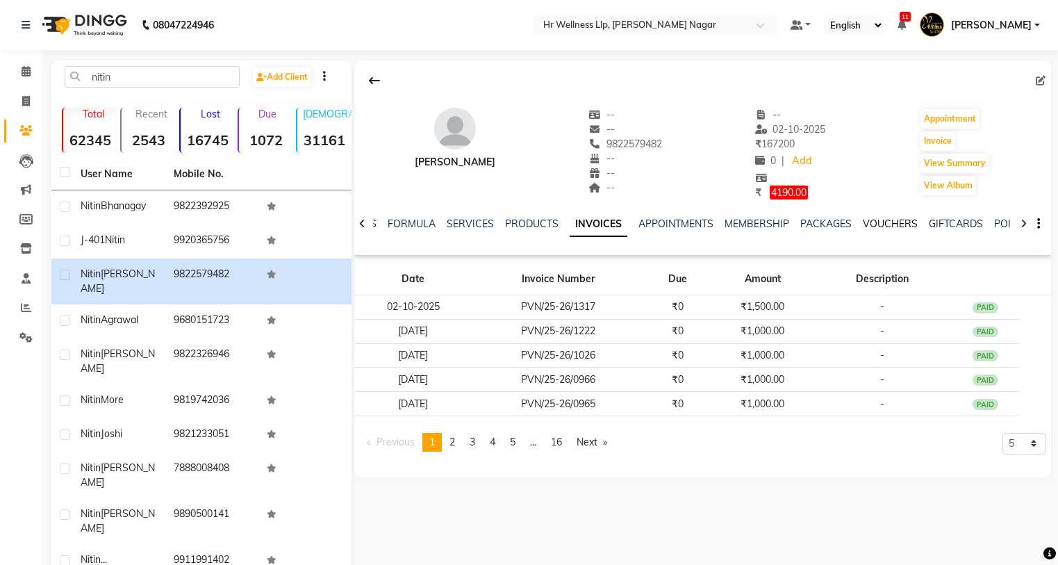
click at [897, 222] on link "VOUCHERS" at bounding box center [890, 223] width 55 height 13
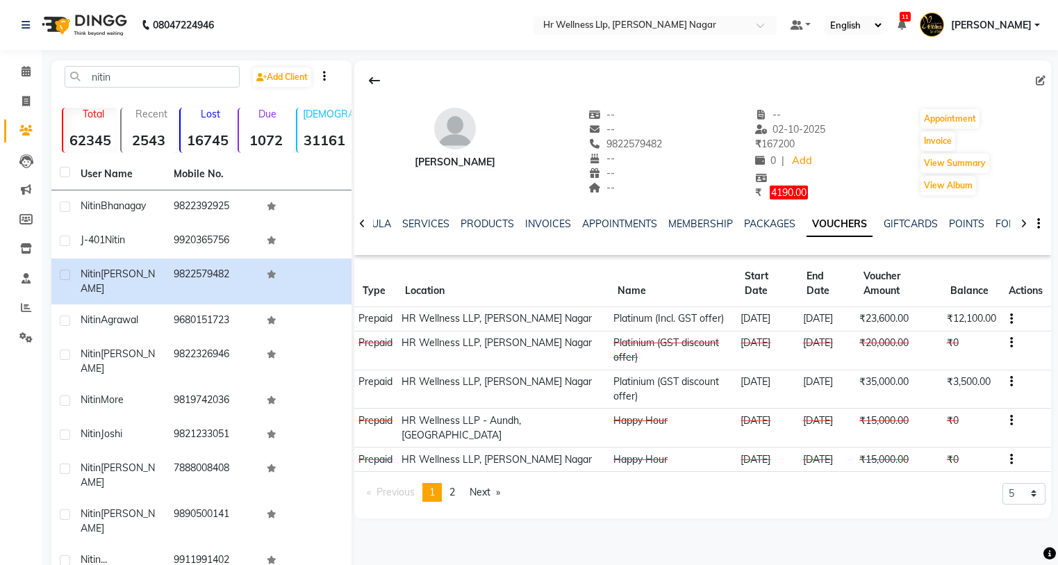
click at [540, 217] on div "INVOICES" at bounding box center [548, 224] width 46 height 15
click at [540, 226] on link "INVOICES" at bounding box center [548, 223] width 46 height 13
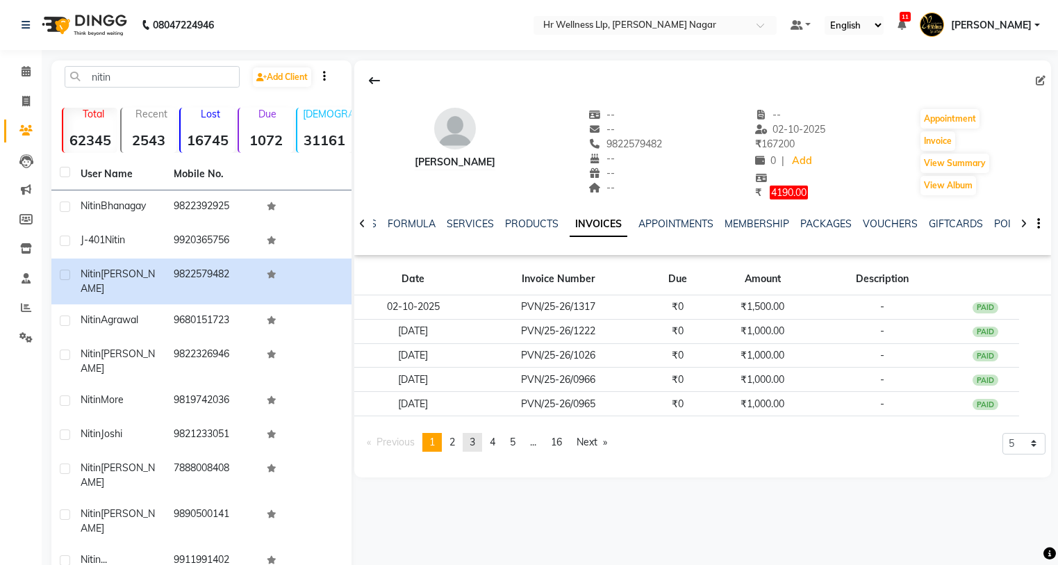
click at [475, 440] on span "3" at bounding box center [472, 441] width 6 height 13
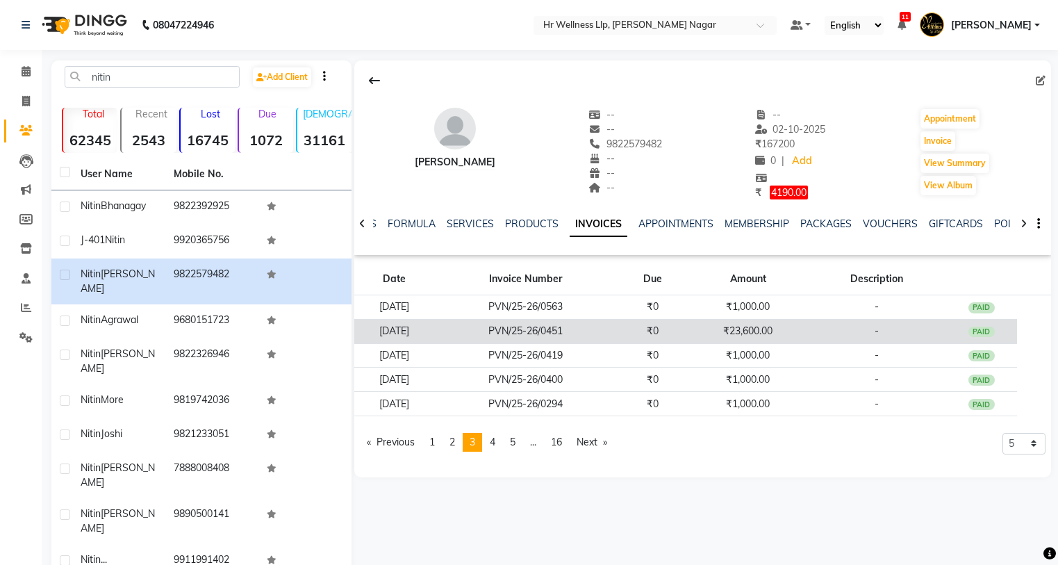
click at [773, 326] on td "₹23,600.00" at bounding box center [747, 331] width 118 height 24
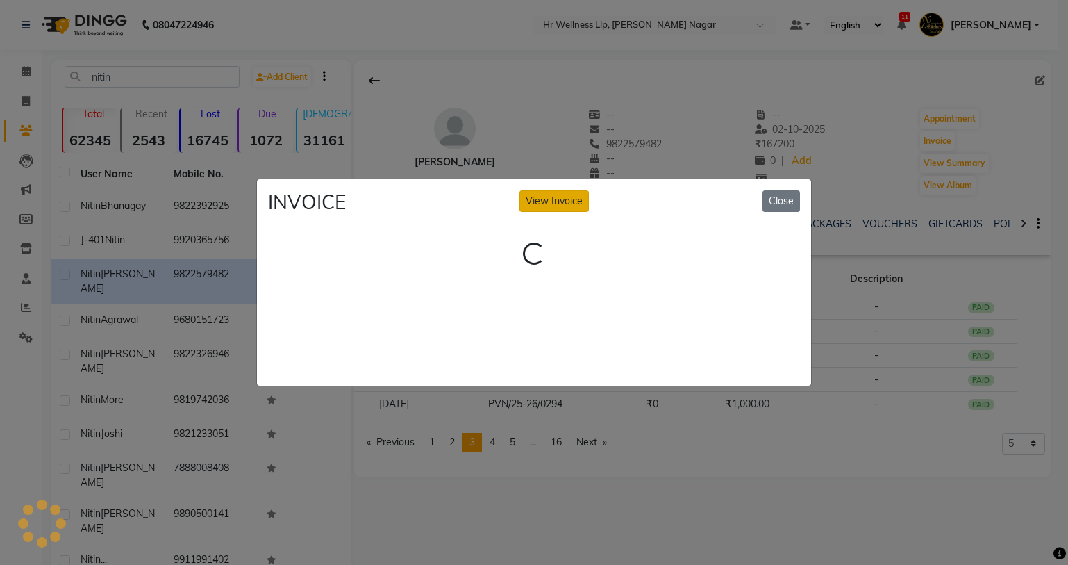
click at [559, 199] on button "View Invoice" at bounding box center [553, 201] width 69 height 22
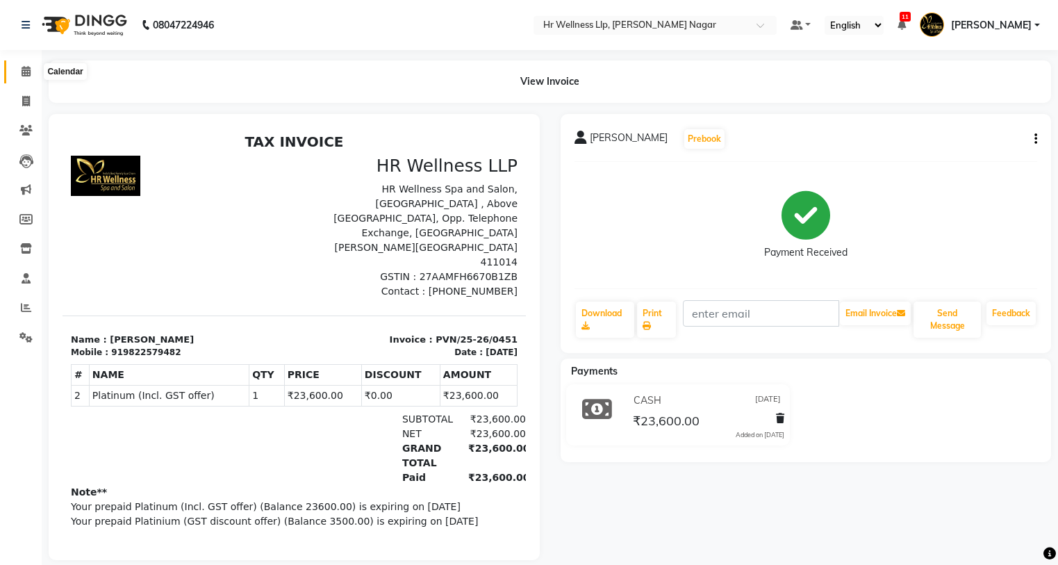
click at [24, 76] on icon at bounding box center [26, 71] width 9 height 10
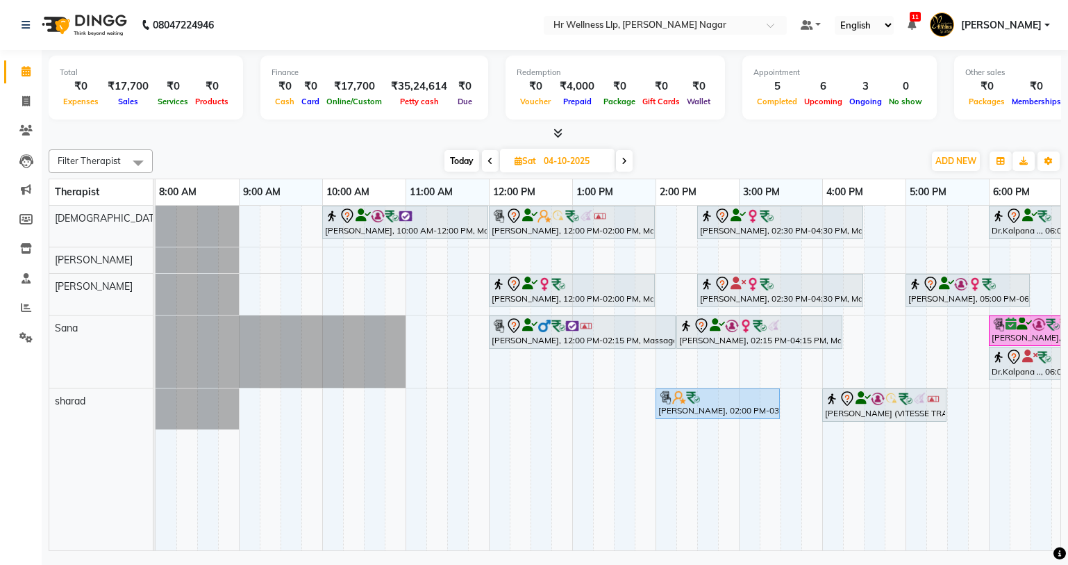
click at [624, 160] on icon at bounding box center [625, 161] width 6 height 8
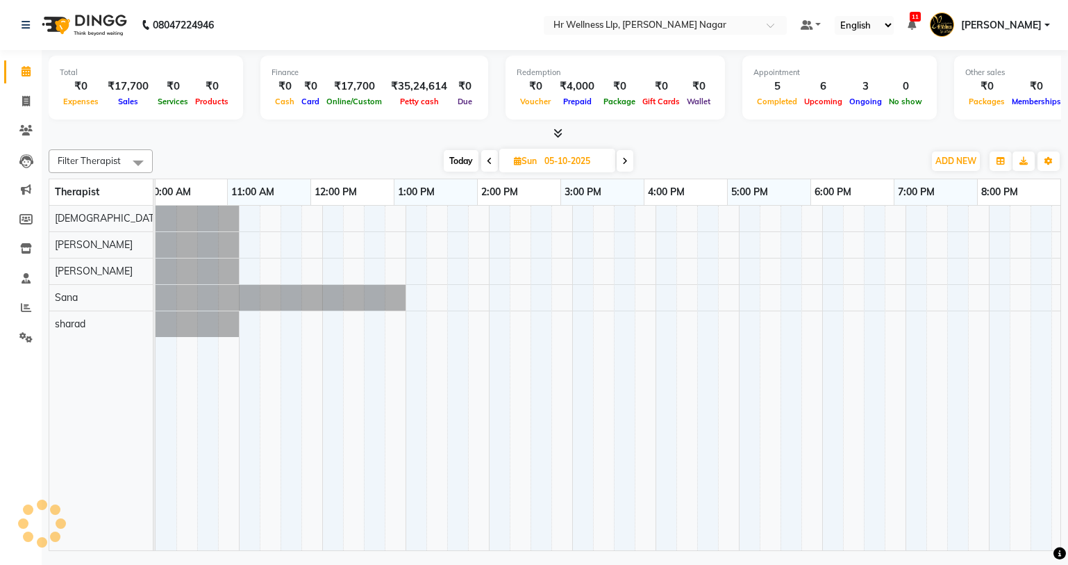
scroll to position [0, 178]
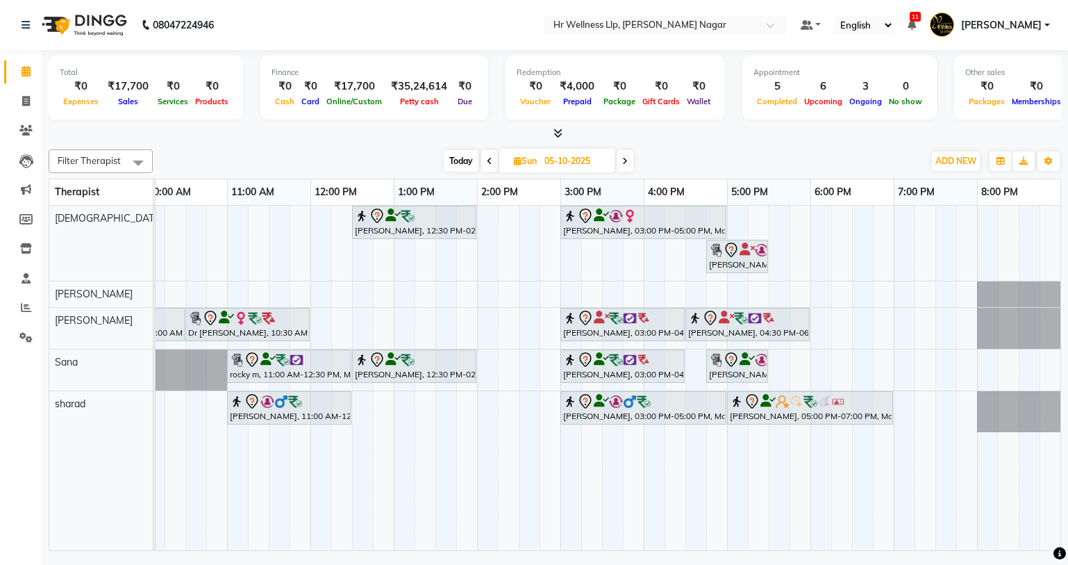
click at [485, 165] on span at bounding box center [489, 161] width 17 height 22
type input "04-10-2025"
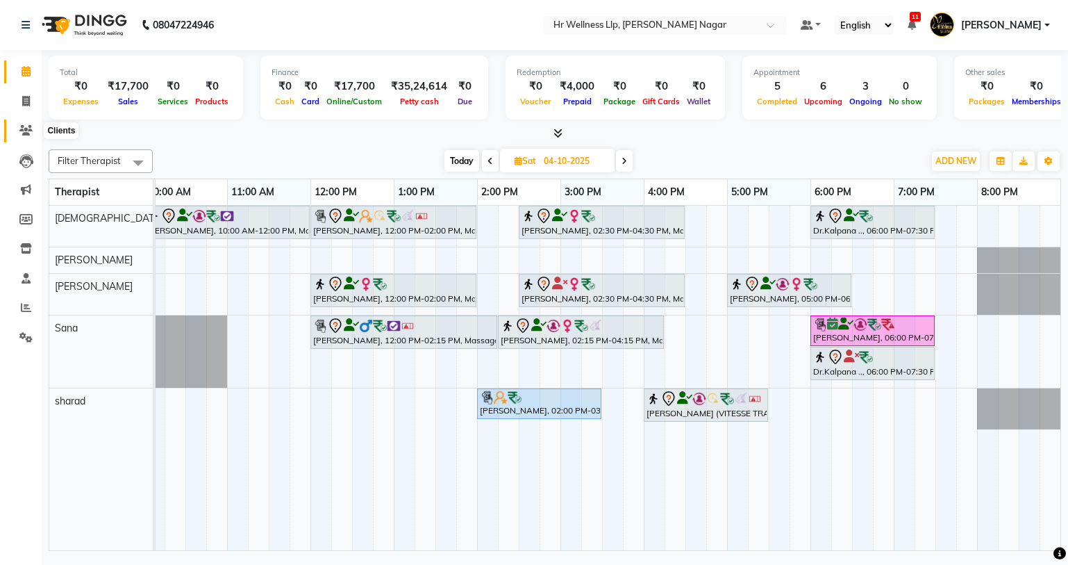
click at [27, 133] on icon at bounding box center [25, 130] width 13 height 10
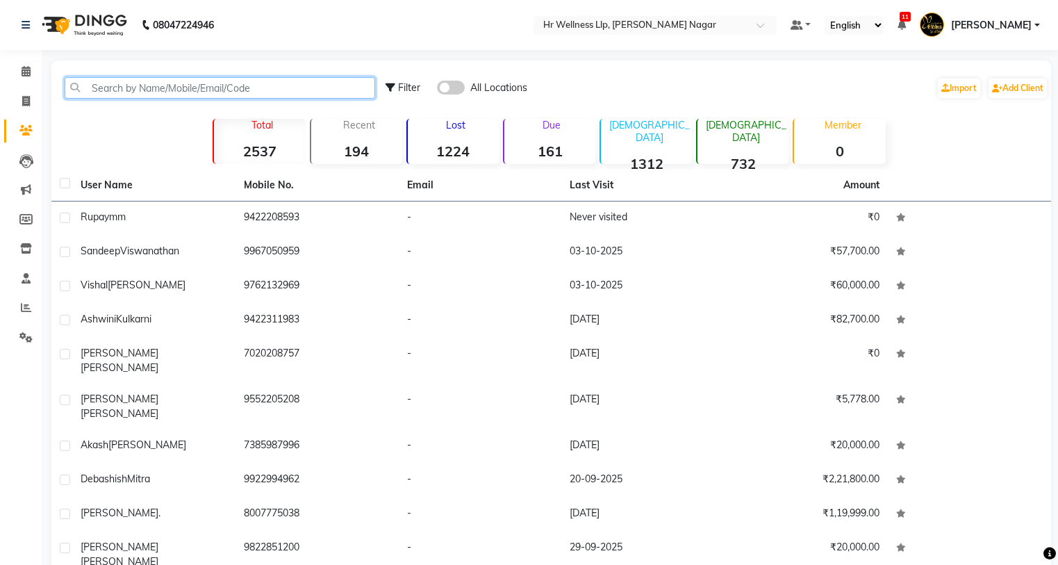
click at [195, 85] on input "text" at bounding box center [220, 88] width 310 height 22
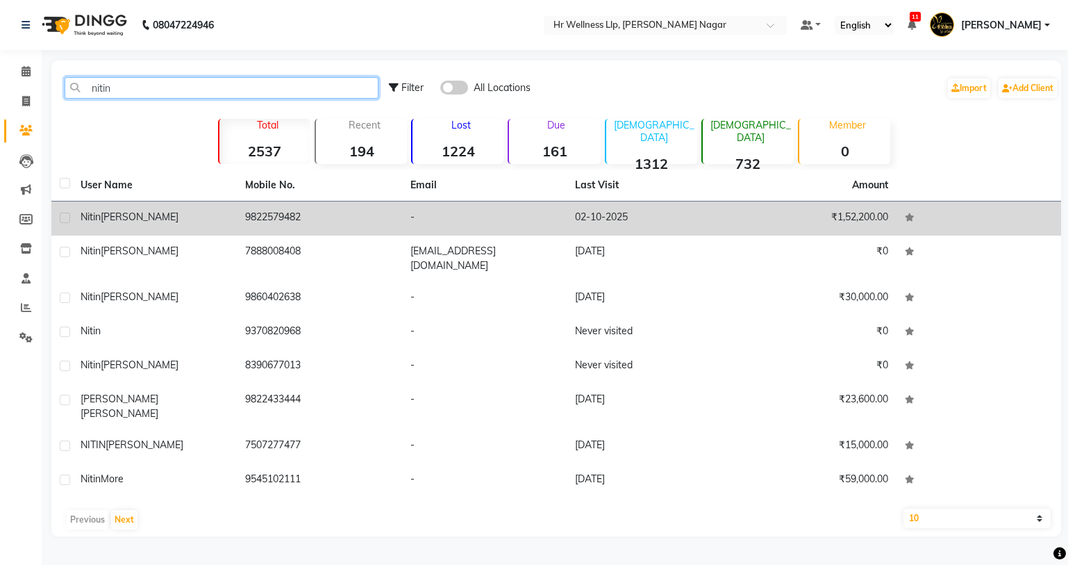
type input "nitin"
click at [264, 213] on td "9822579482" at bounding box center [319, 218] width 165 height 34
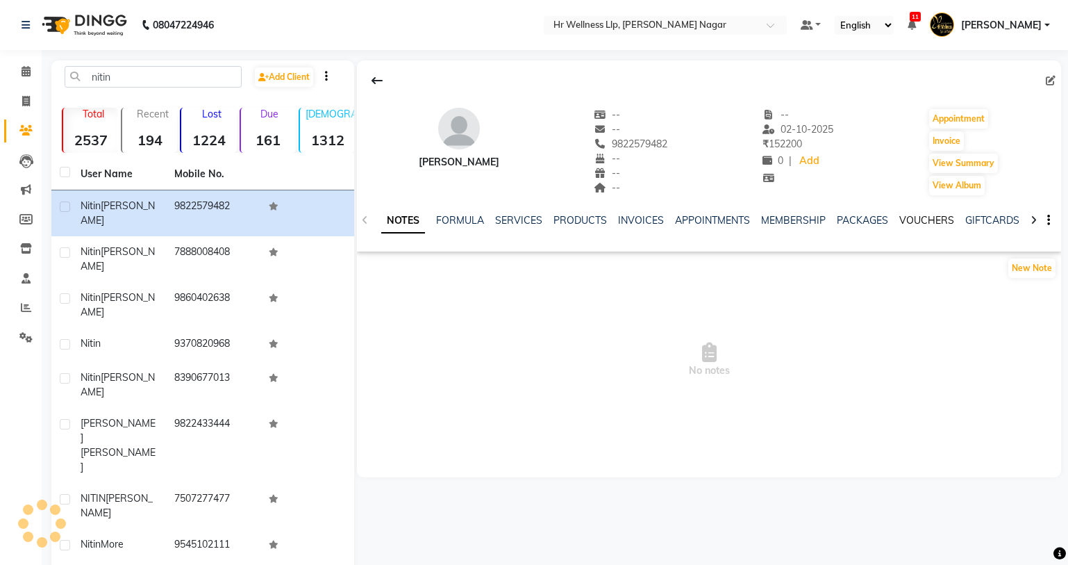
click at [922, 219] on link "VOUCHERS" at bounding box center [926, 220] width 55 height 13
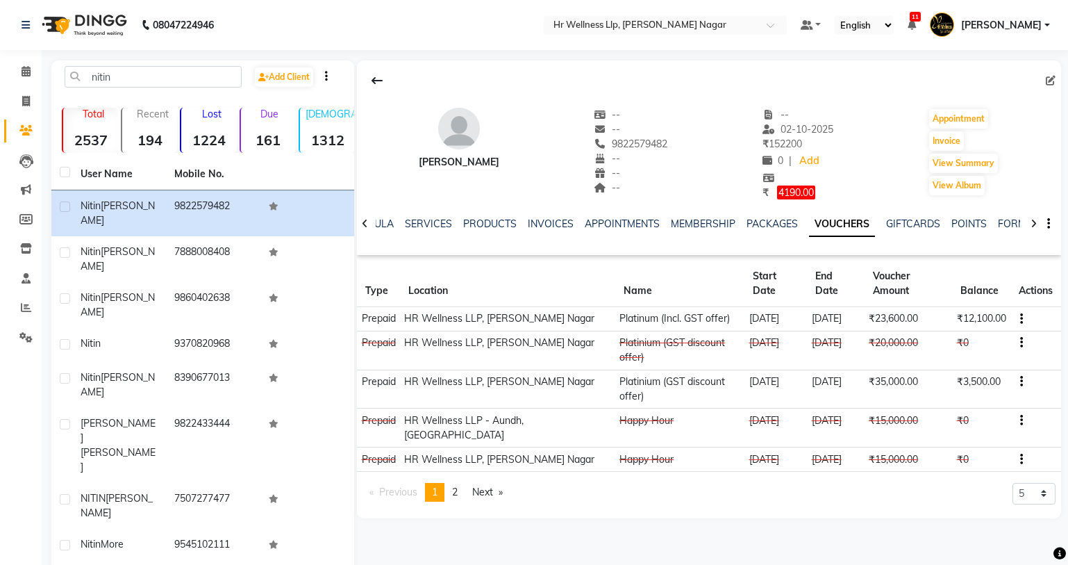
click at [1020, 381] on icon "button" at bounding box center [1021, 381] width 3 height 1
click at [931, 372] on div "Merge" at bounding box center [954, 368] width 87 height 17
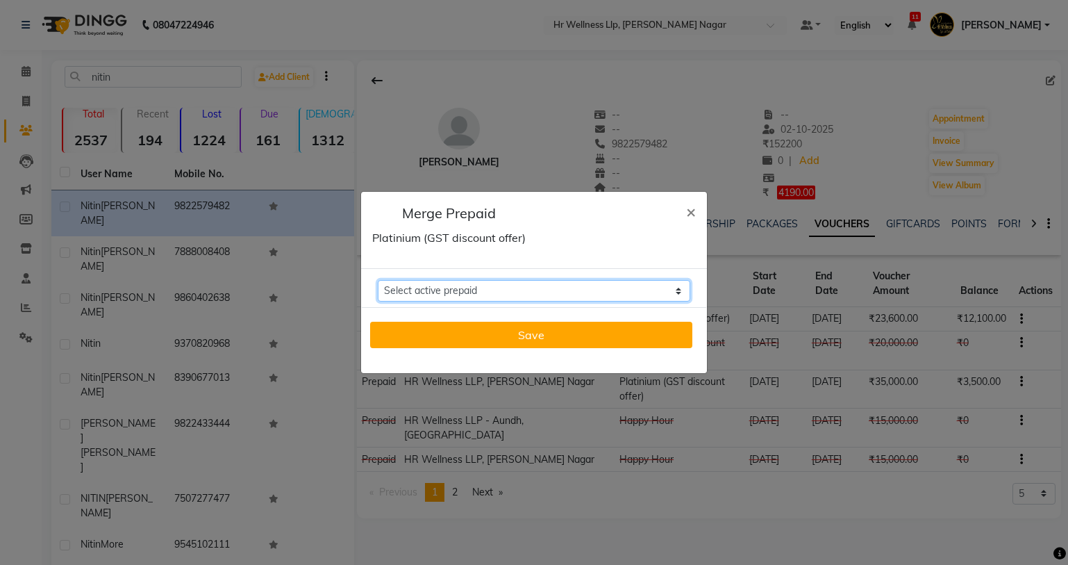
click at [672, 283] on select "Select active prepaid Platinum (Incl. GST offer) Balance: 12100" at bounding box center [534, 291] width 313 height 22
select select "270968"
click at [378, 280] on select "Select active prepaid Platinum (Incl. GST offer) Balance: 12100" at bounding box center [534, 291] width 313 height 22
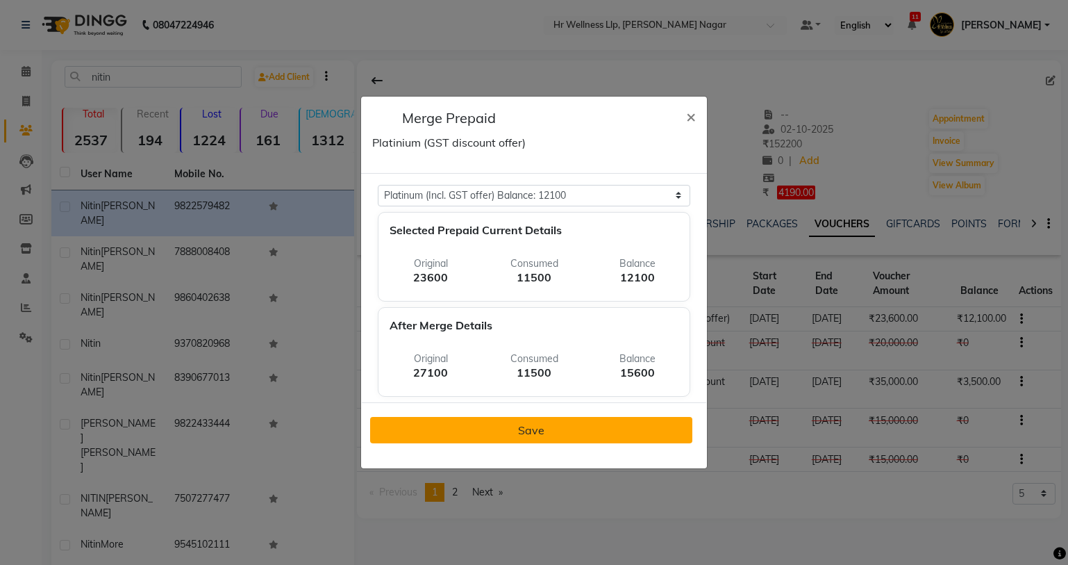
click at [528, 431] on span "Save" at bounding box center [531, 430] width 26 height 14
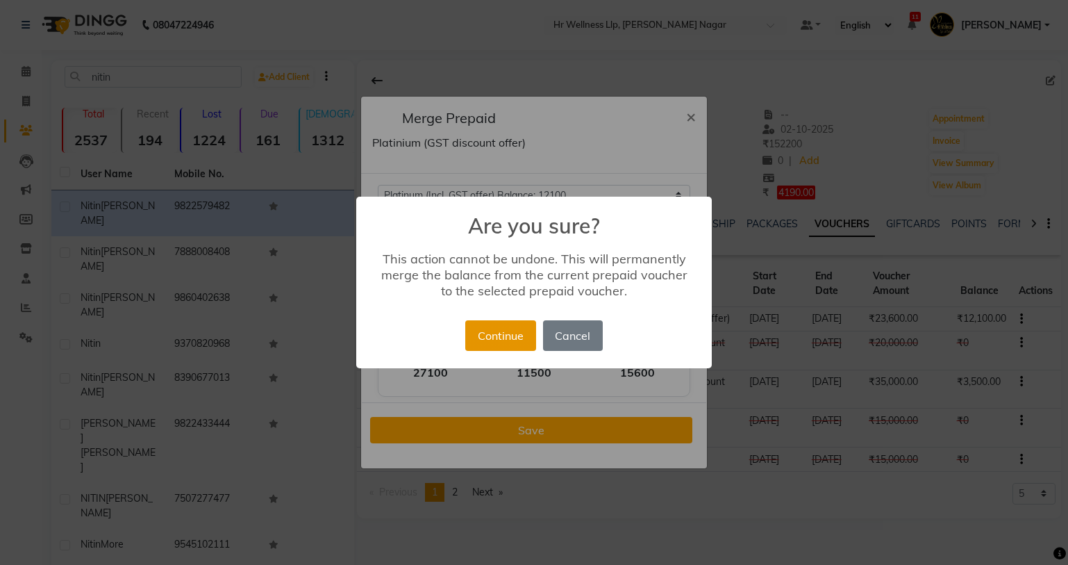
click at [503, 335] on button "Continue" at bounding box center [500, 335] width 70 height 31
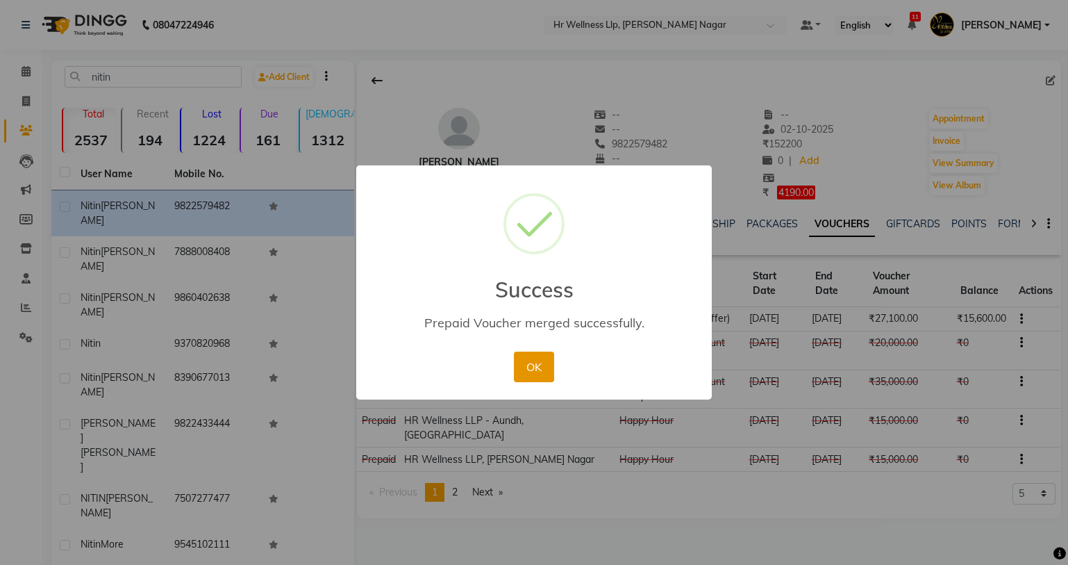
click at [528, 367] on button "OK" at bounding box center [534, 366] width 40 height 31
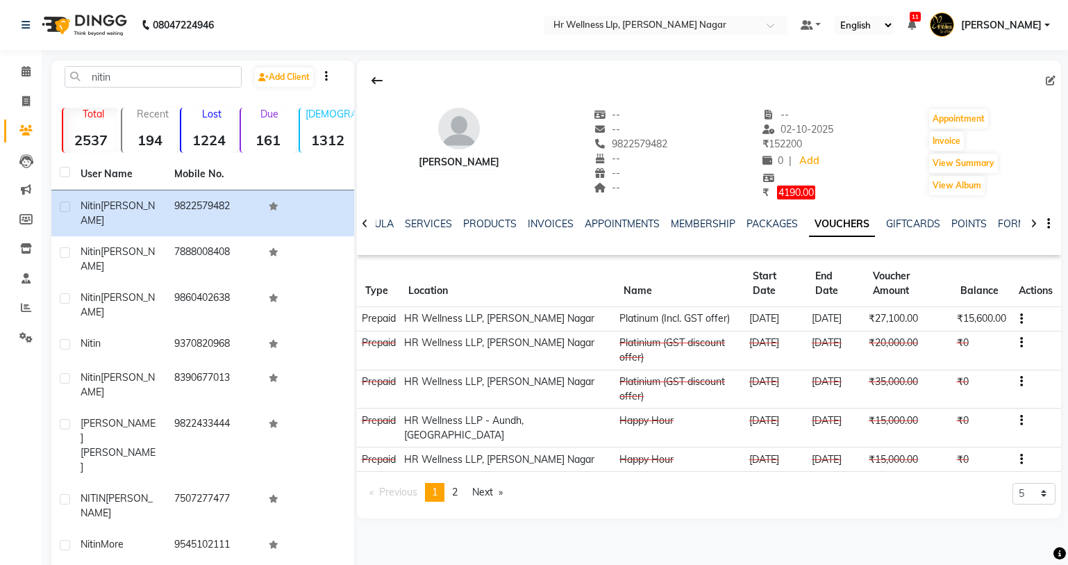
click at [1020, 342] on icon "button" at bounding box center [1021, 342] width 3 height 1
click at [926, 338] on div "Edit" at bounding box center [954, 336] width 87 height 17
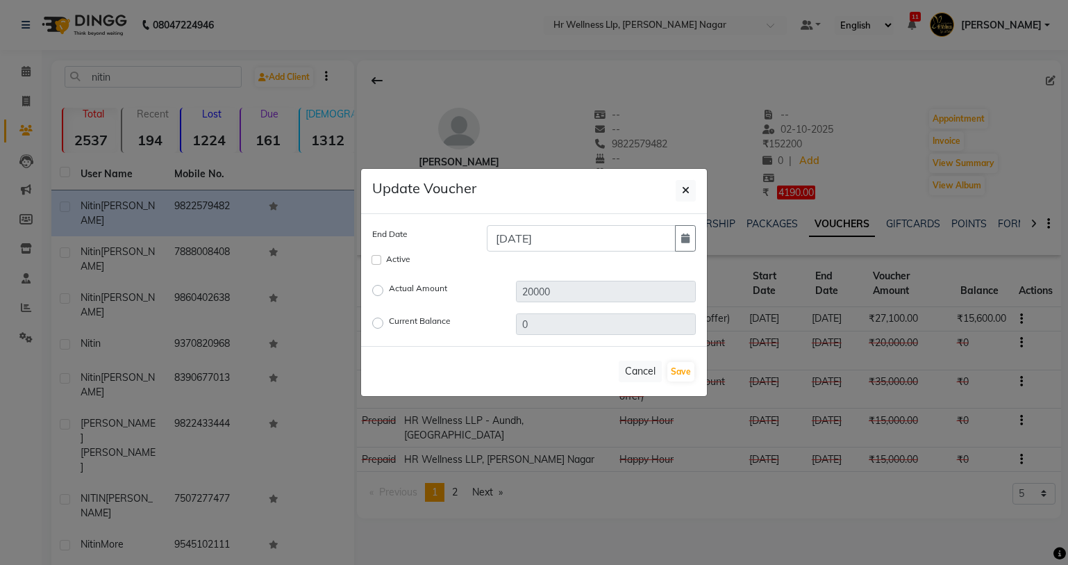
click at [389, 319] on label "Current Balance" at bounding box center [420, 323] width 62 height 17
click at [379, 319] on input "Current Balance" at bounding box center [380, 323] width 10 height 10
radio input "true"
click at [538, 322] on input "0" at bounding box center [606, 324] width 180 height 22
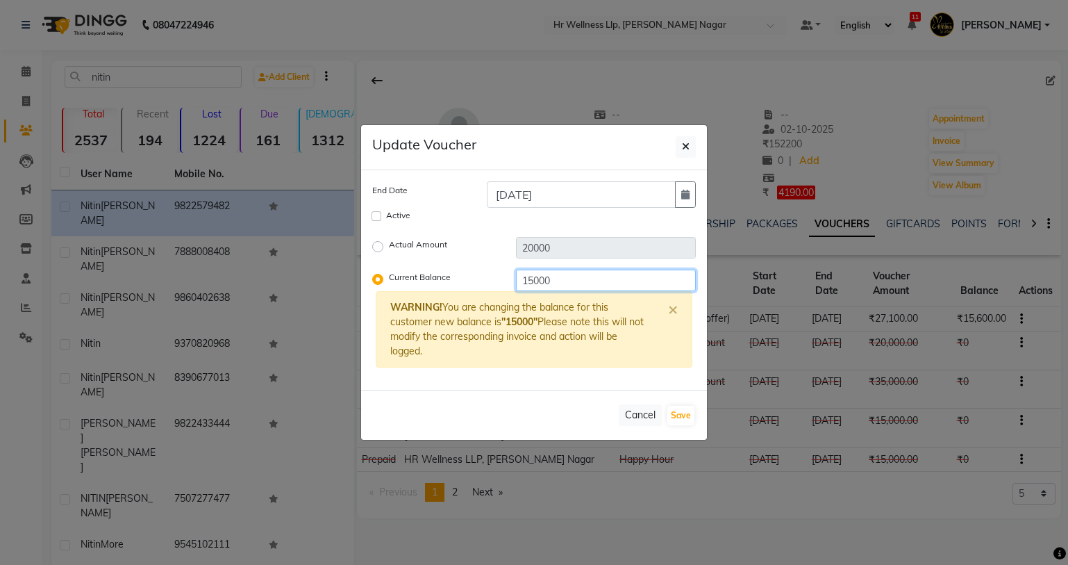
type input "15000"
click at [492, 419] on div "Cancel Save" at bounding box center [534, 415] width 346 height 50
click at [375, 220] on input "Active" at bounding box center [377, 216] width 10 height 10
checkbox input "true"
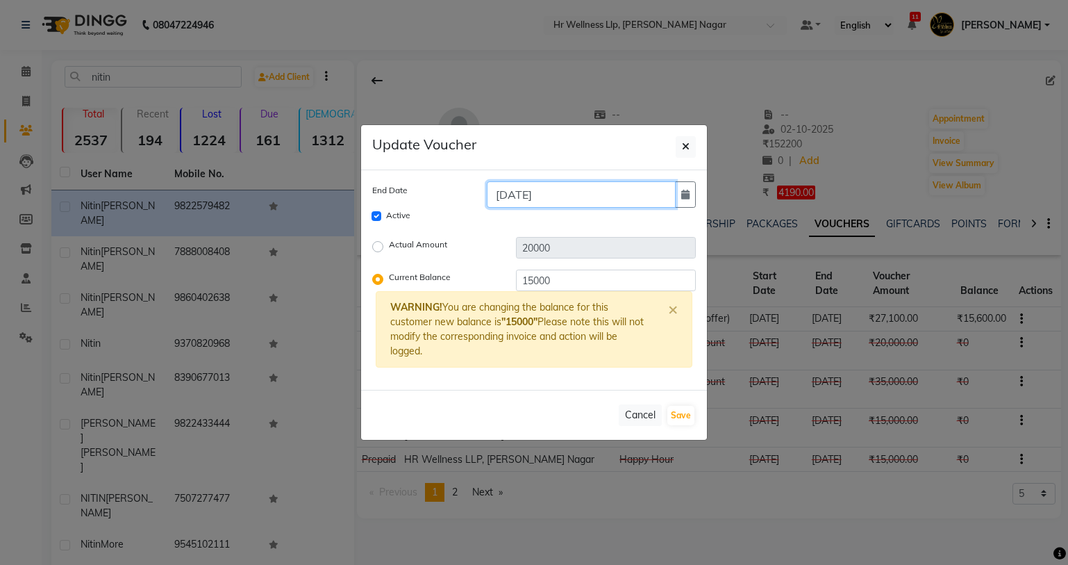
click at [556, 190] on input "13-06-2025" at bounding box center [581, 194] width 189 height 26
type input "13-06-2026"
click at [676, 415] on button "Save" at bounding box center [680, 415] width 27 height 19
checkbox input "false"
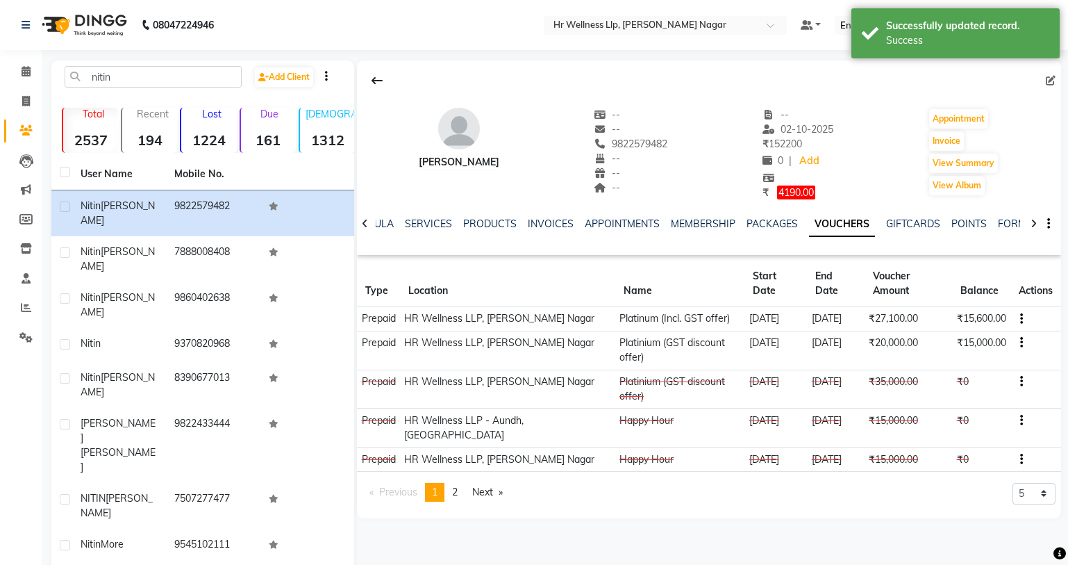
click at [1017, 335] on button "button" at bounding box center [1019, 342] width 8 height 15
click at [924, 344] on div "Merge" at bounding box center [954, 344] width 87 height 17
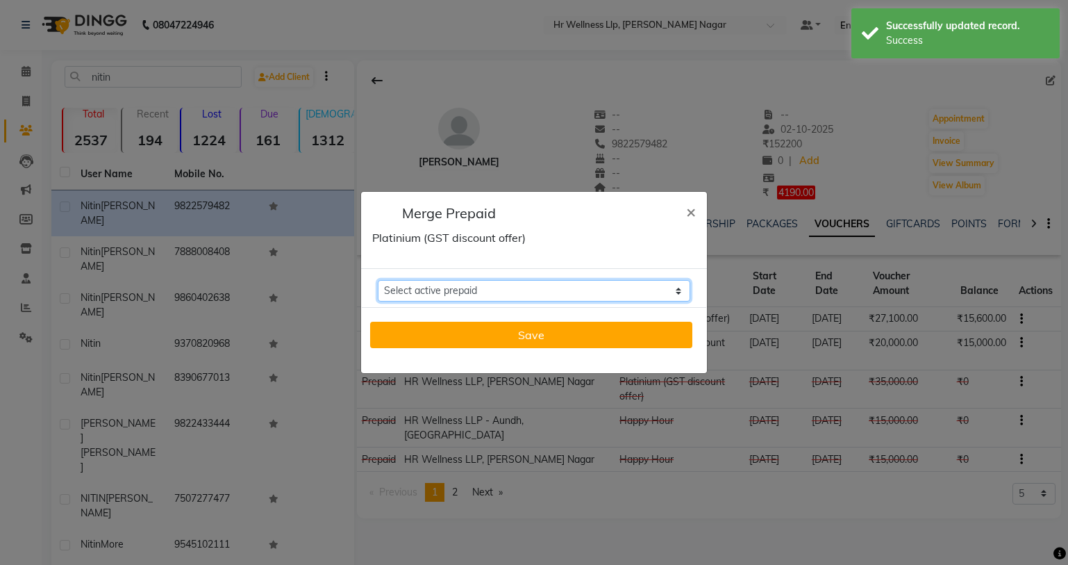
click at [547, 294] on select "Select active prepaid Platinum (Incl. GST offer) Balance: 15600" at bounding box center [534, 291] width 313 height 22
select select "270968"
click at [378, 280] on select "Select active prepaid Platinum (Incl. GST offer) Balance: 15600" at bounding box center [534, 291] width 313 height 22
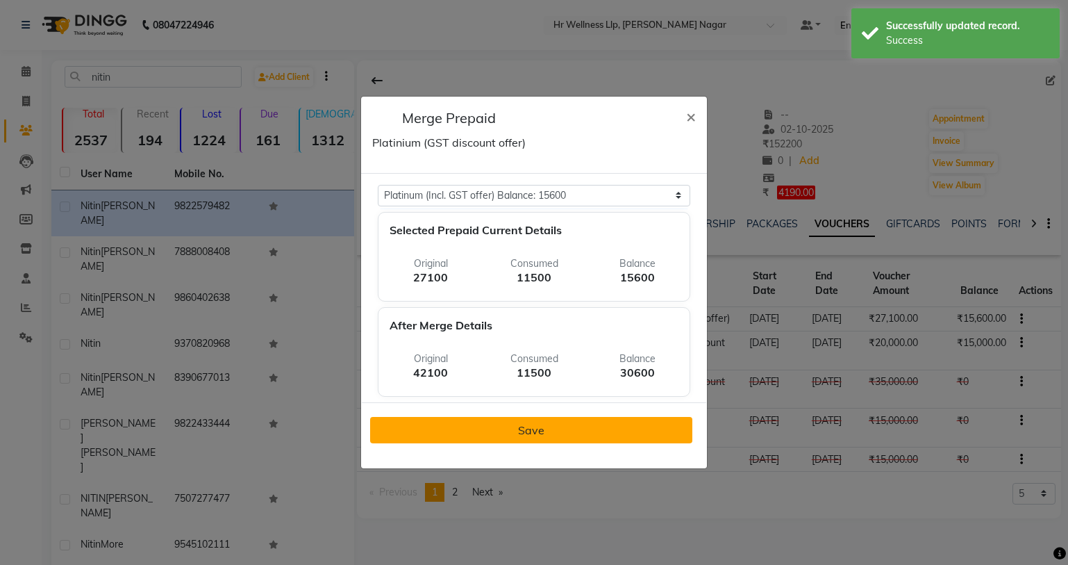
click at [520, 431] on span "Save" at bounding box center [531, 430] width 26 height 14
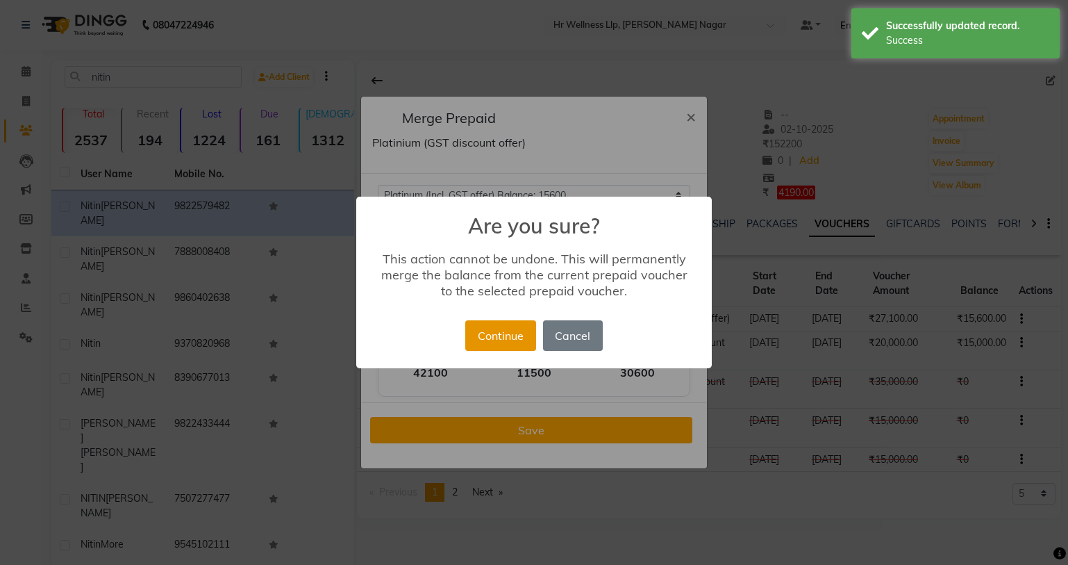
click at [506, 348] on button "Continue" at bounding box center [500, 335] width 70 height 31
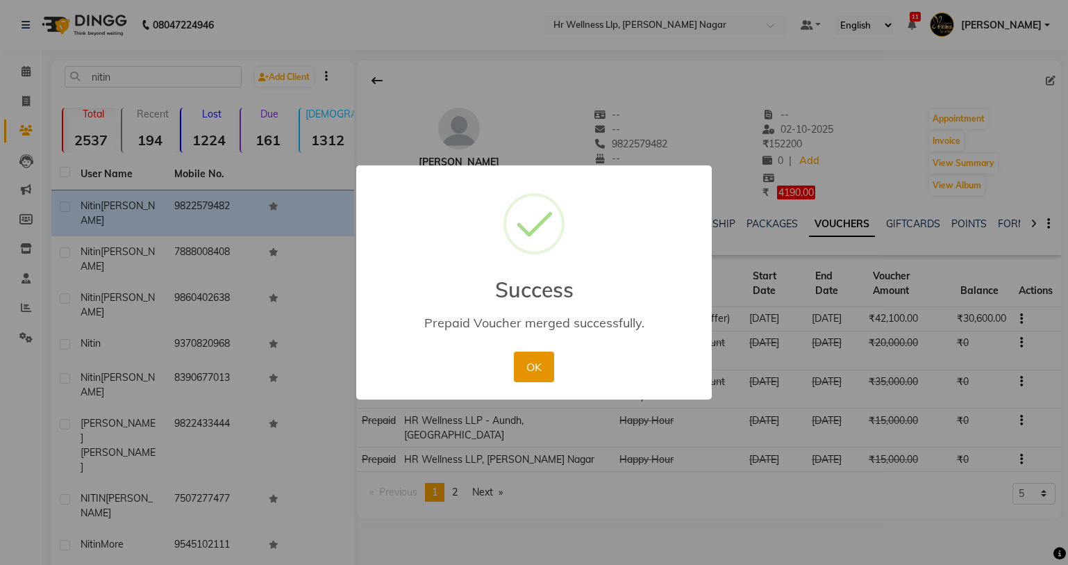
click at [546, 367] on button "OK" at bounding box center [534, 366] width 40 height 31
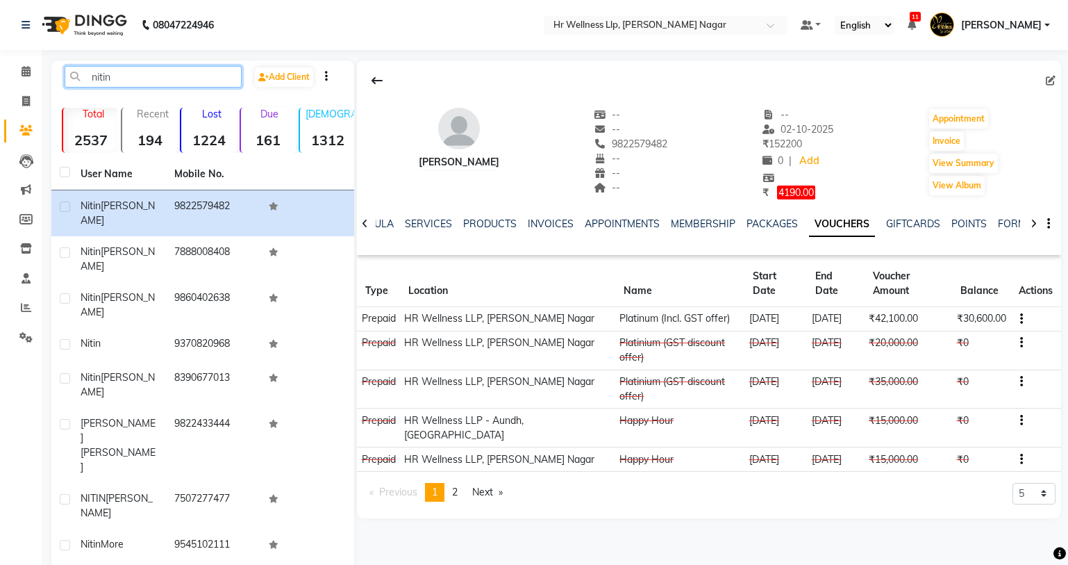
click at [134, 83] on input "nitin" at bounding box center [153, 77] width 177 height 22
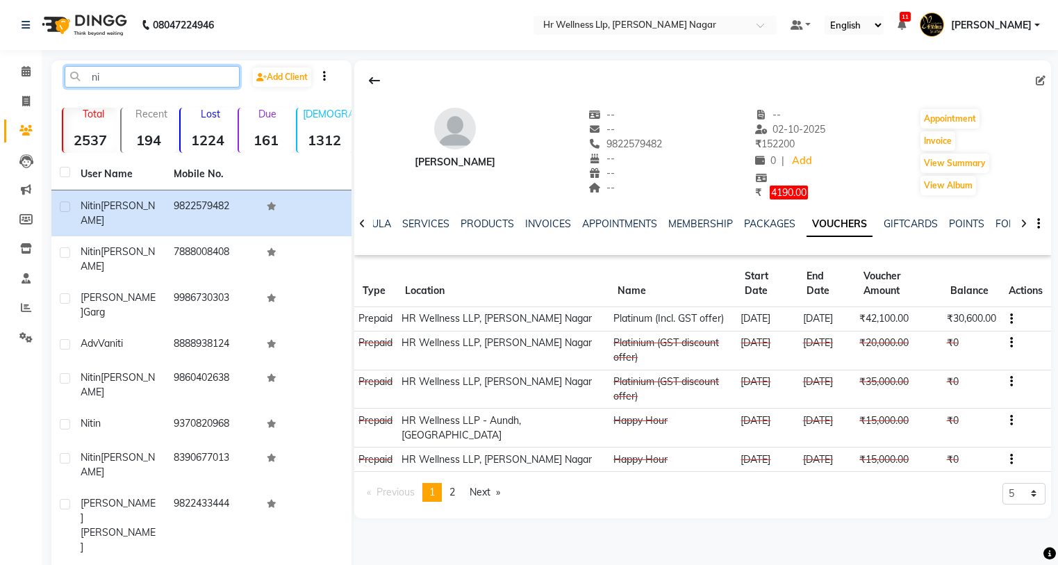
type input "n"
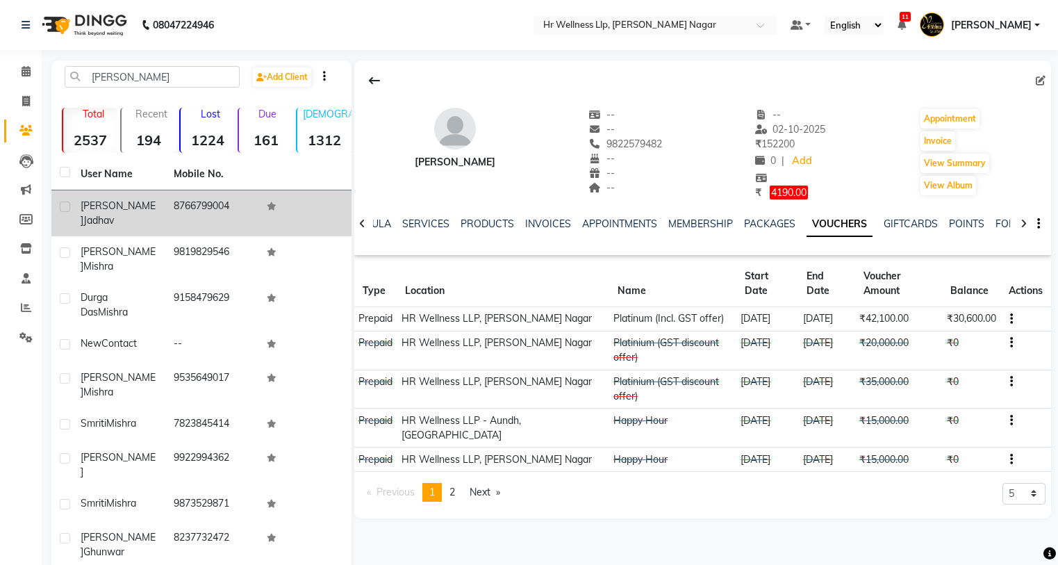
click at [126, 206] on div "Shraddha jadhav" at bounding box center [119, 213] width 76 height 29
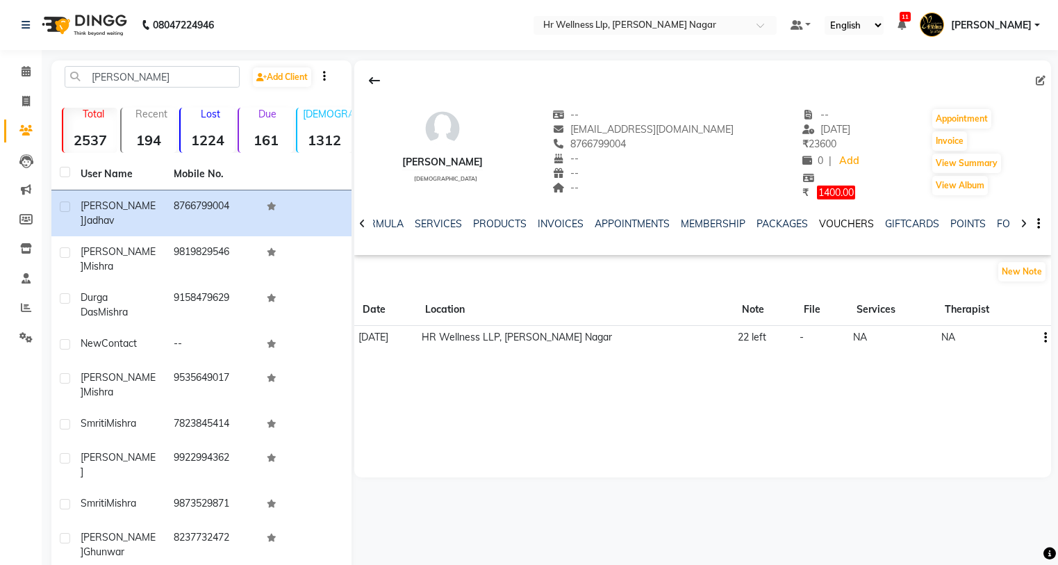
click at [859, 222] on link "VOUCHERS" at bounding box center [846, 223] width 55 height 13
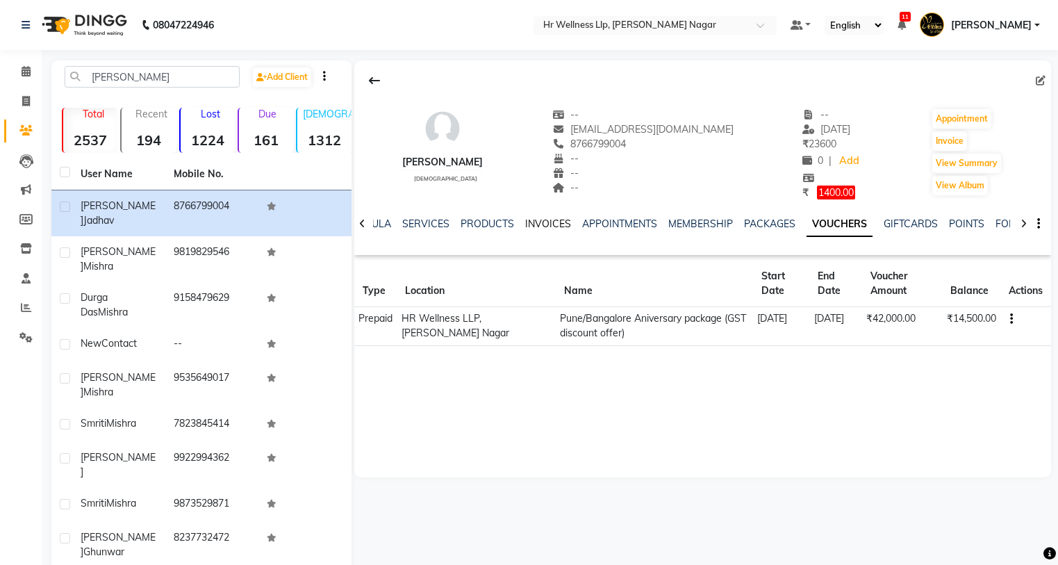
click at [525, 222] on link "INVOICES" at bounding box center [548, 223] width 46 height 13
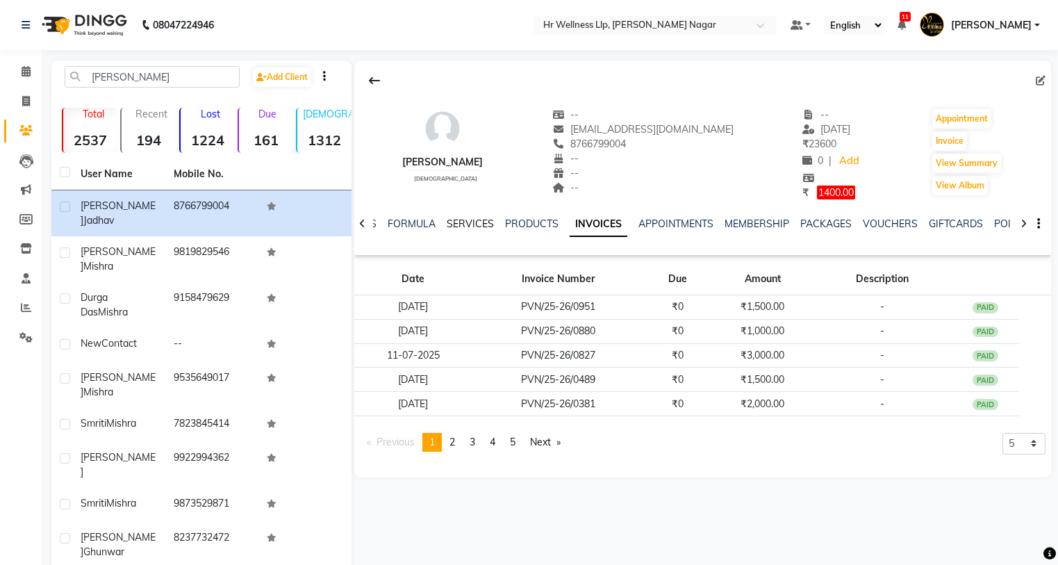
click at [458, 224] on link "SERVICES" at bounding box center [470, 223] width 47 height 13
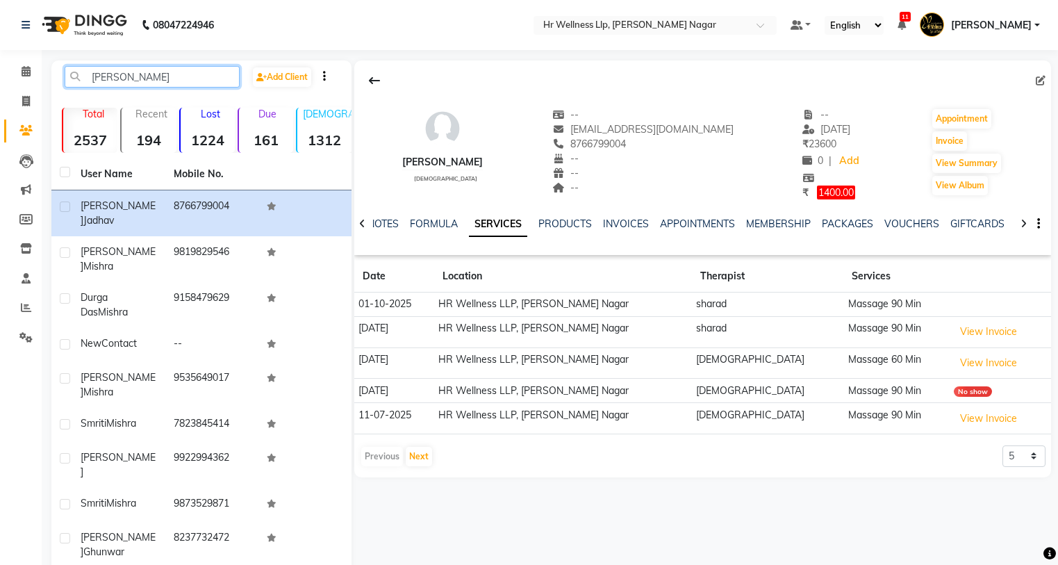
drag, startPoint x: 151, startPoint y: 73, endPoint x: 81, endPoint y: 85, distance: 71.2
click at [81, 85] on input "shraddha" at bounding box center [152, 77] width 175 height 22
paste input "9967050959"
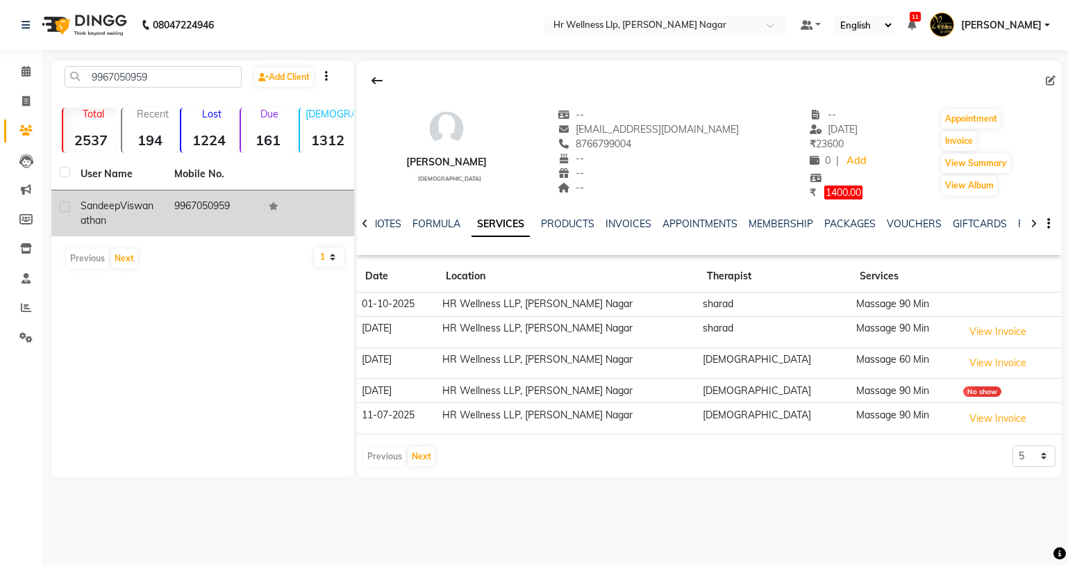
click at [158, 215] on div "Sandeep Viswanathan" at bounding box center [119, 213] width 77 height 29
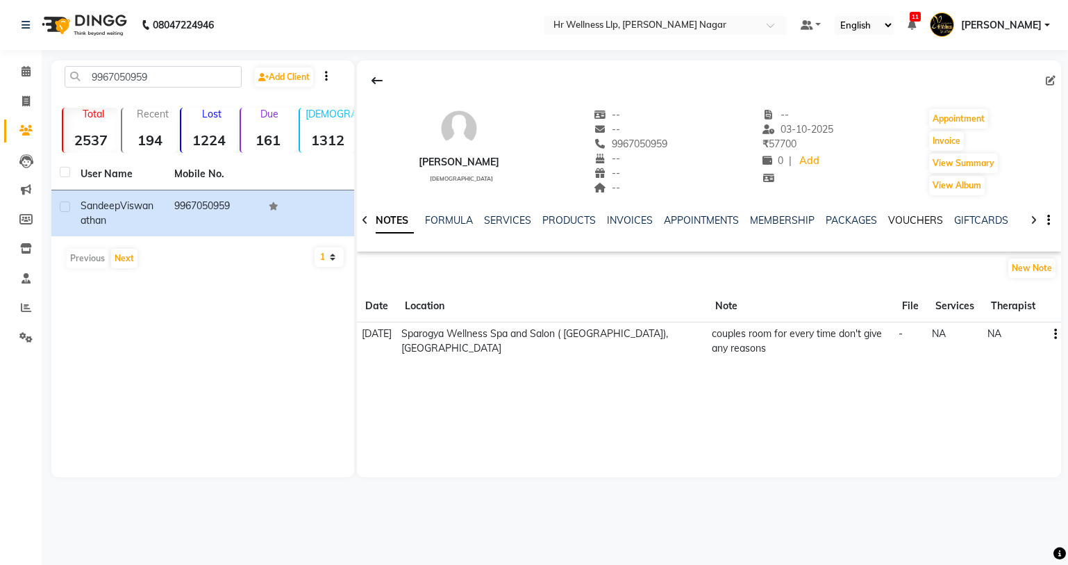
click at [915, 223] on link "VOUCHERS" at bounding box center [915, 220] width 55 height 13
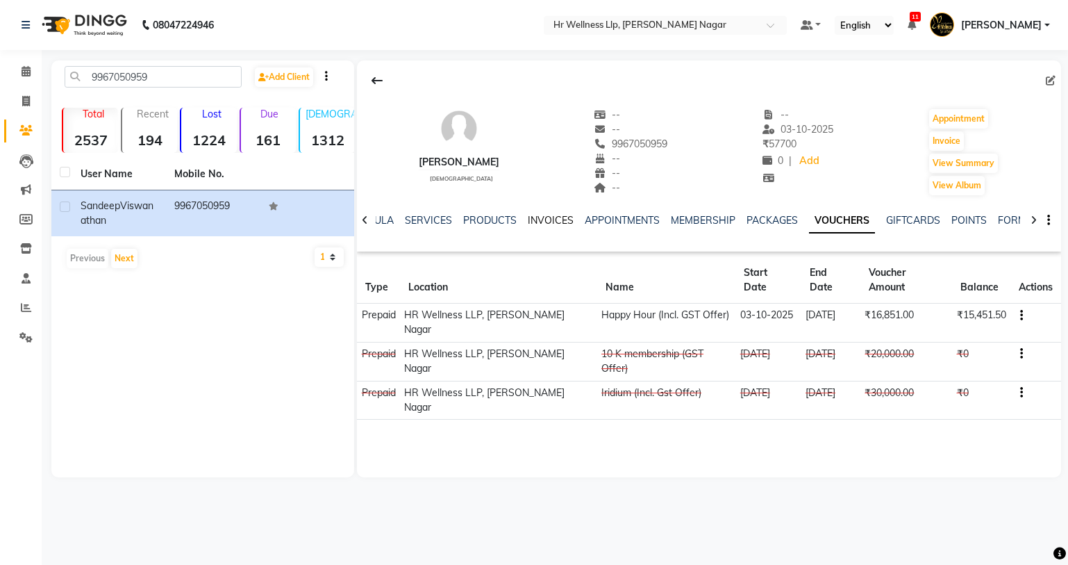
click at [549, 223] on link "INVOICES" at bounding box center [551, 220] width 46 height 13
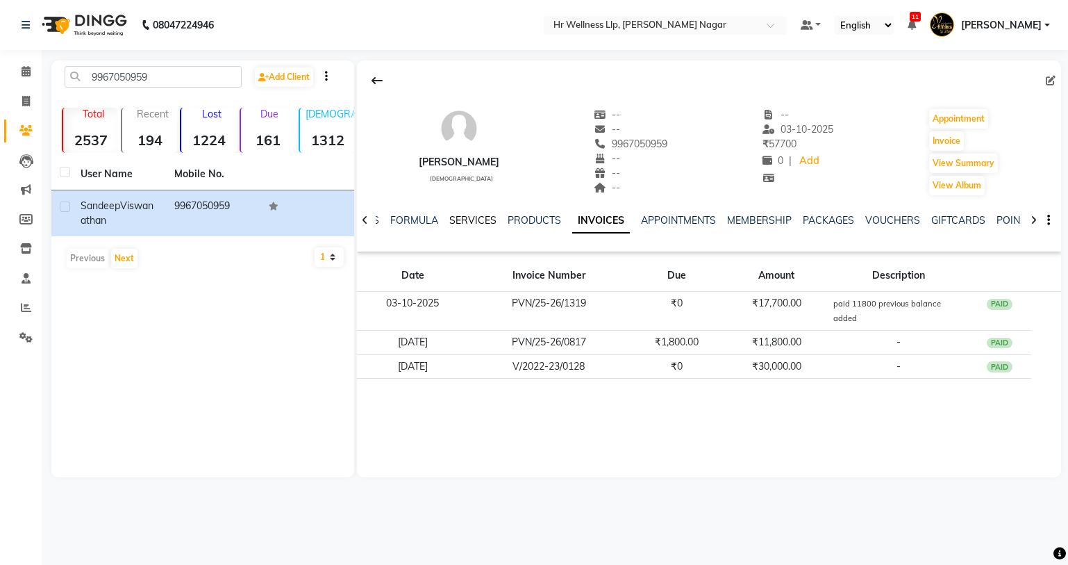
click at [478, 220] on link "SERVICES" at bounding box center [472, 220] width 47 height 13
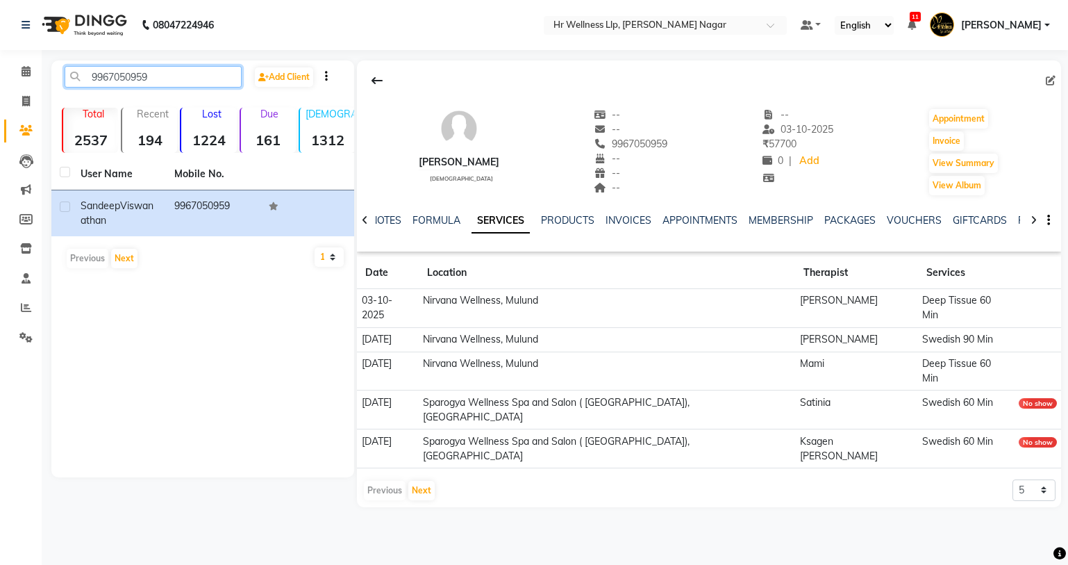
drag, startPoint x: 163, startPoint y: 78, endPoint x: 90, endPoint y: 73, distance: 73.1
click at [90, 73] on input "9967050959" at bounding box center [153, 77] width 177 height 22
paste input "8888845897"
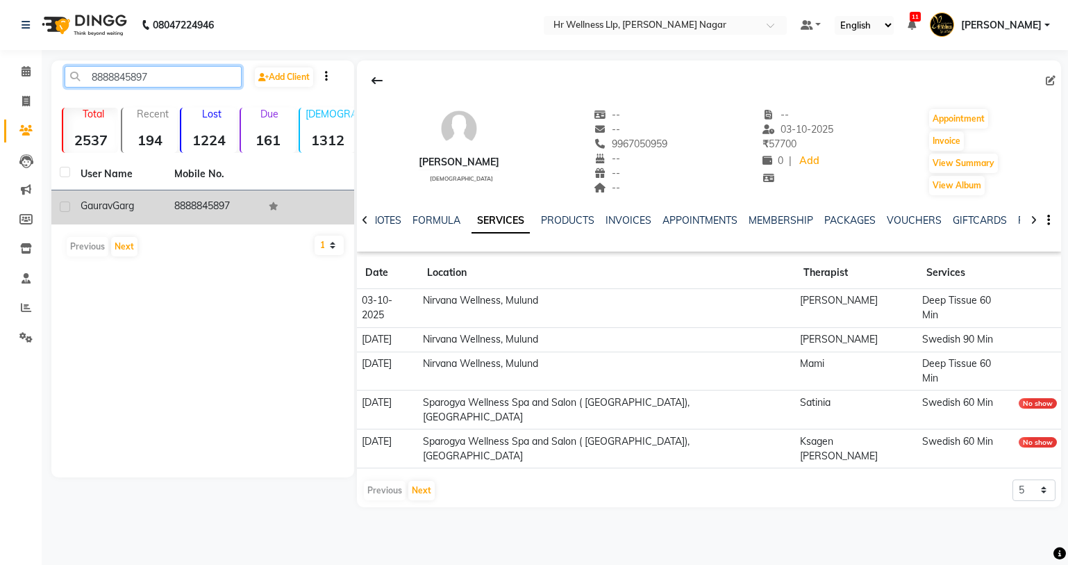
type input "8888845897"
click at [127, 210] on span "Garg" at bounding box center [124, 205] width 22 height 13
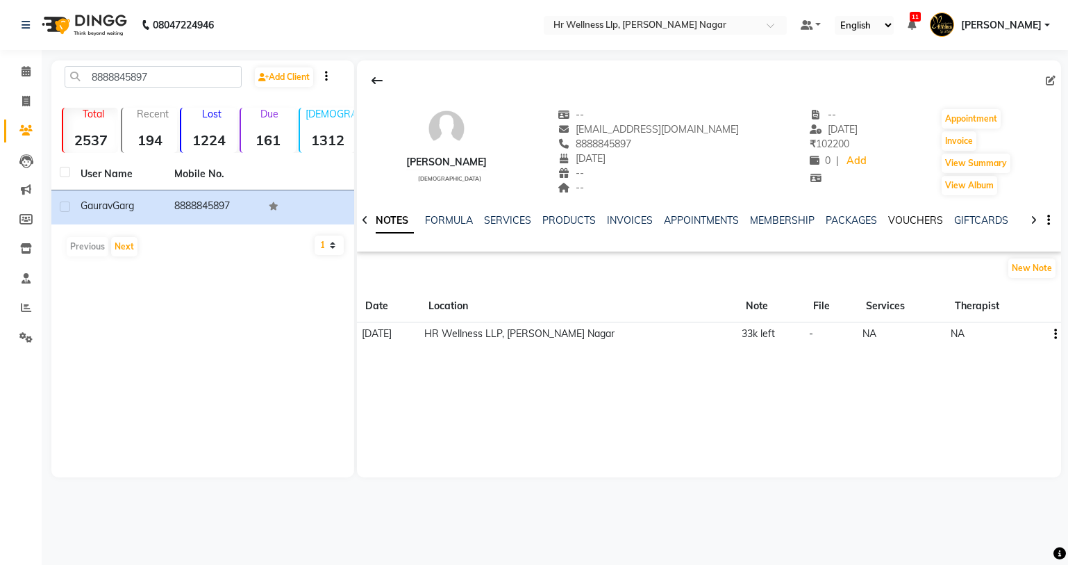
click at [906, 216] on link "VOUCHERS" at bounding box center [915, 220] width 55 height 13
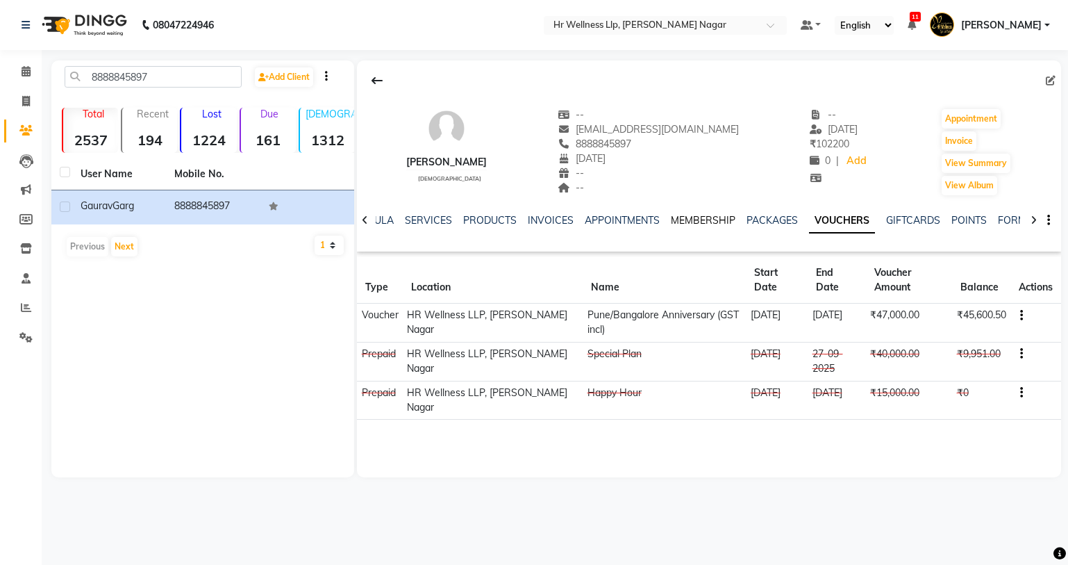
click at [705, 222] on link "MEMBERSHIP" at bounding box center [703, 220] width 65 height 13
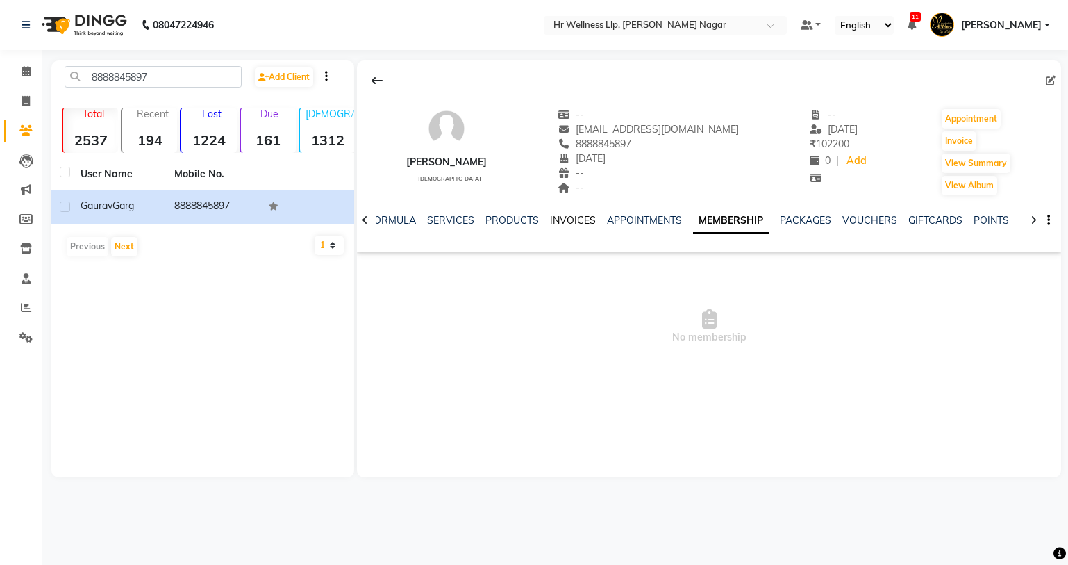
click at [556, 217] on link "INVOICES" at bounding box center [573, 220] width 46 height 13
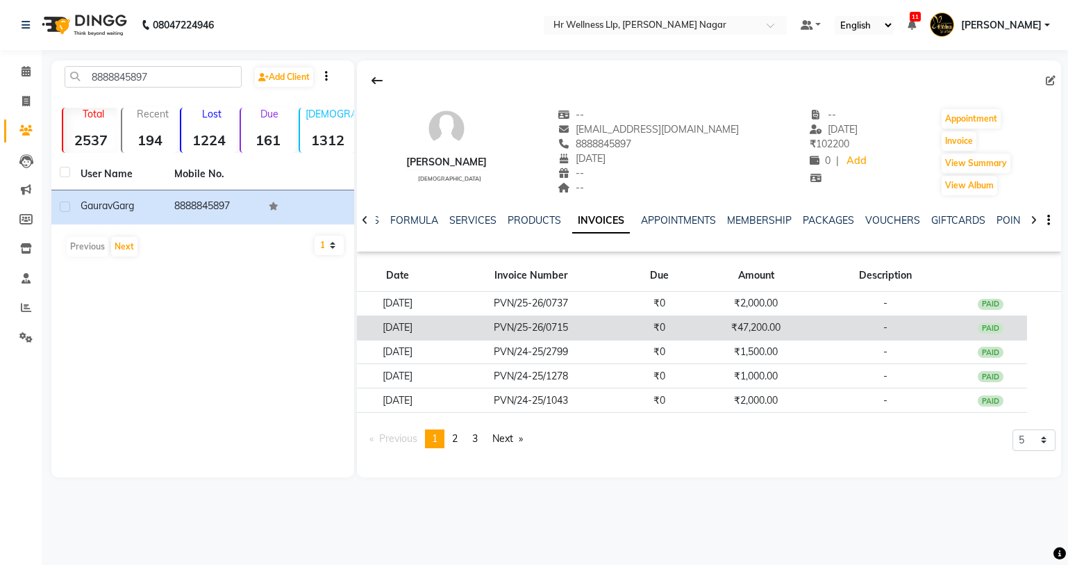
click at [996, 326] on div "PAID" at bounding box center [991, 328] width 26 height 11
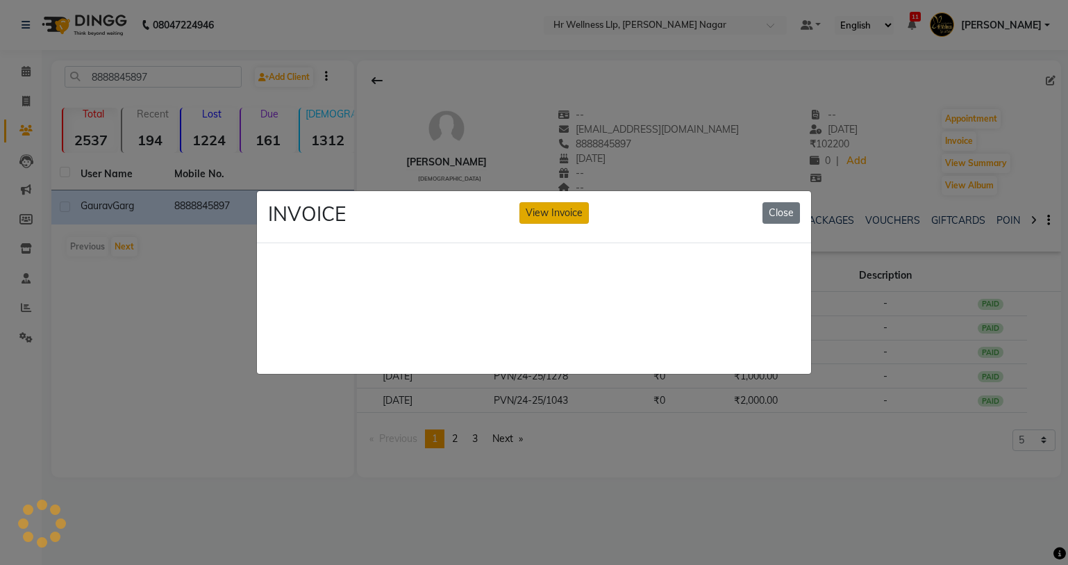
click at [563, 202] on button "View Invoice" at bounding box center [553, 213] width 69 height 22
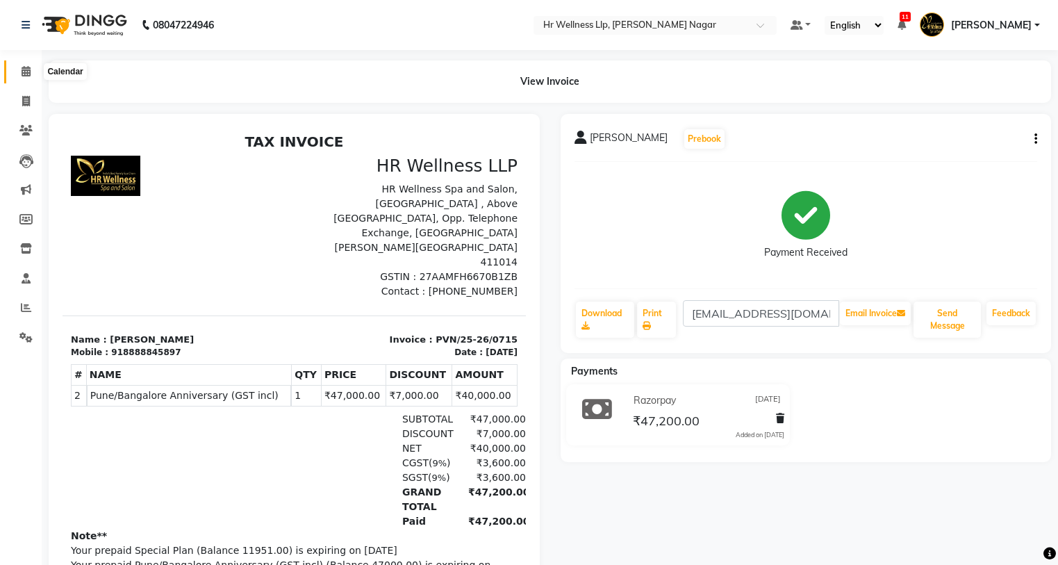
click at [22, 72] on icon at bounding box center [26, 71] width 9 height 10
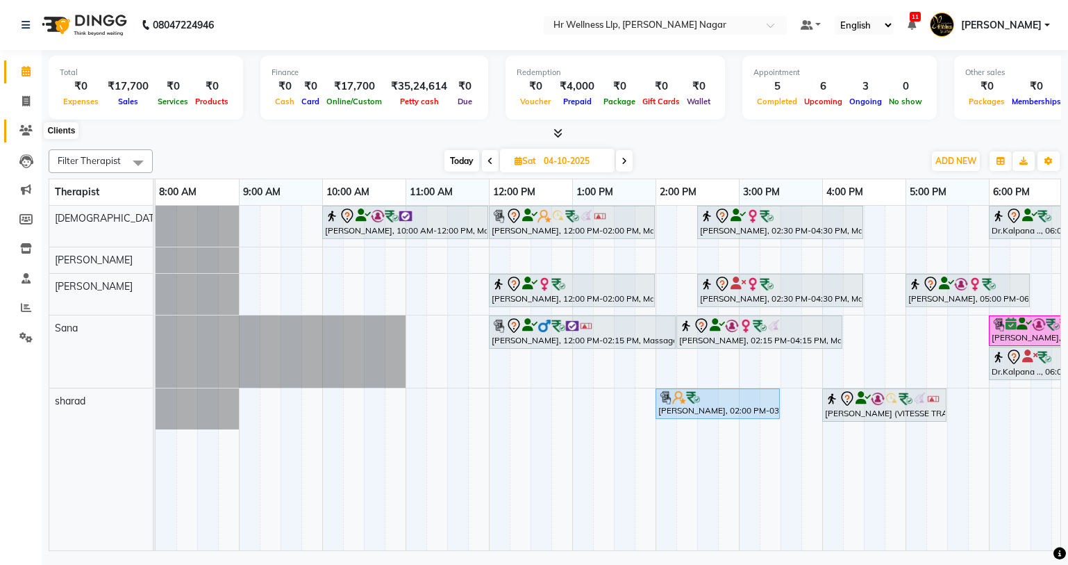
click at [28, 126] on icon at bounding box center [25, 130] width 13 height 10
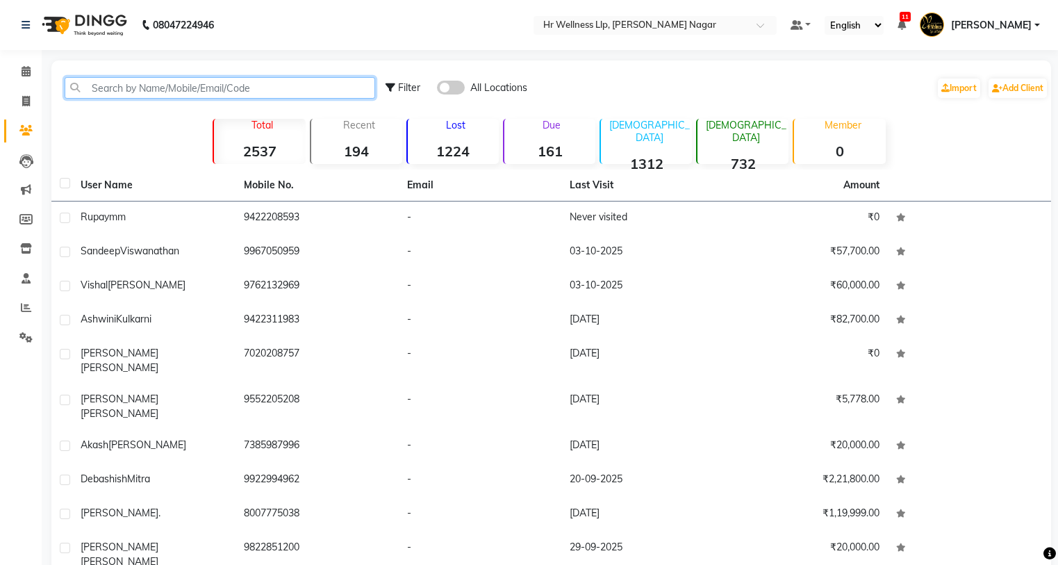
click at [233, 91] on input "text" at bounding box center [220, 88] width 310 height 22
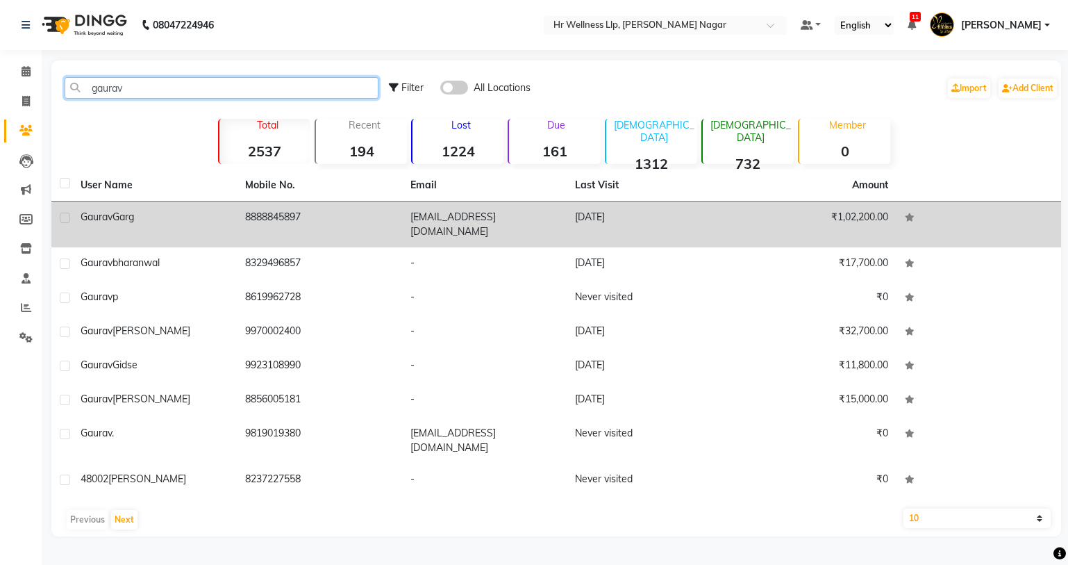
type input "gaurav"
click at [288, 220] on td "8888845897" at bounding box center [319, 224] width 165 height 46
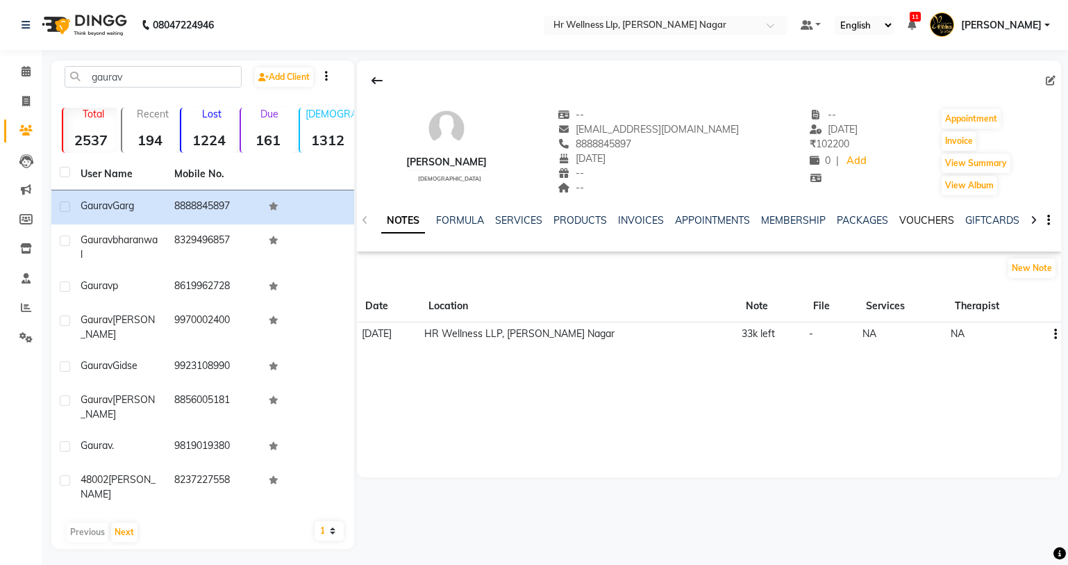
click at [937, 217] on link "VOUCHERS" at bounding box center [926, 220] width 55 height 13
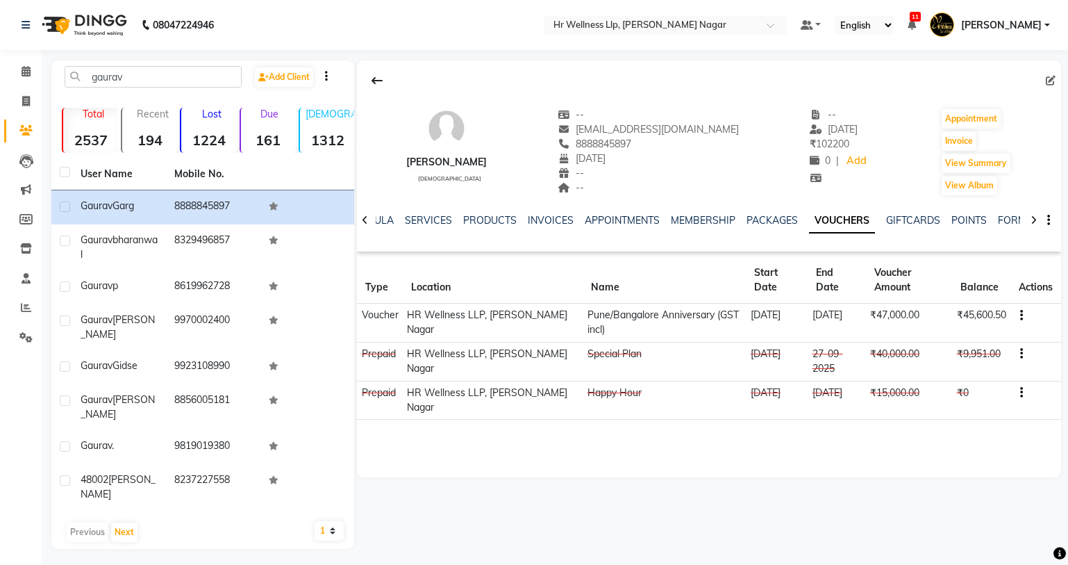
click at [1020, 353] on icon "button" at bounding box center [1021, 353] width 3 height 1
click at [931, 367] on div "Merge" at bounding box center [956, 370] width 87 height 17
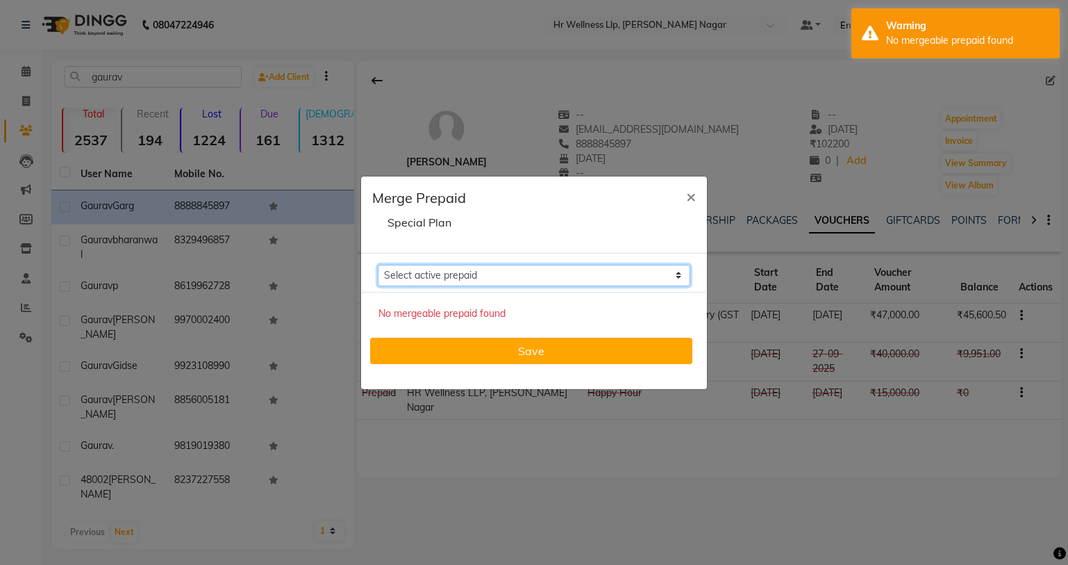
drag, startPoint x: 671, startPoint y: 274, endPoint x: 652, endPoint y: 274, distance: 18.8
click at [671, 274] on select "Select active prepaid" at bounding box center [534, 276] width 313 height 22
click at [730, 78] on ngb-modal-window "Merge Prepaid Special Plan × Select active prepaid No mergeable prepaid found S…" at bounding box center [534, 282] width 1068 height 565
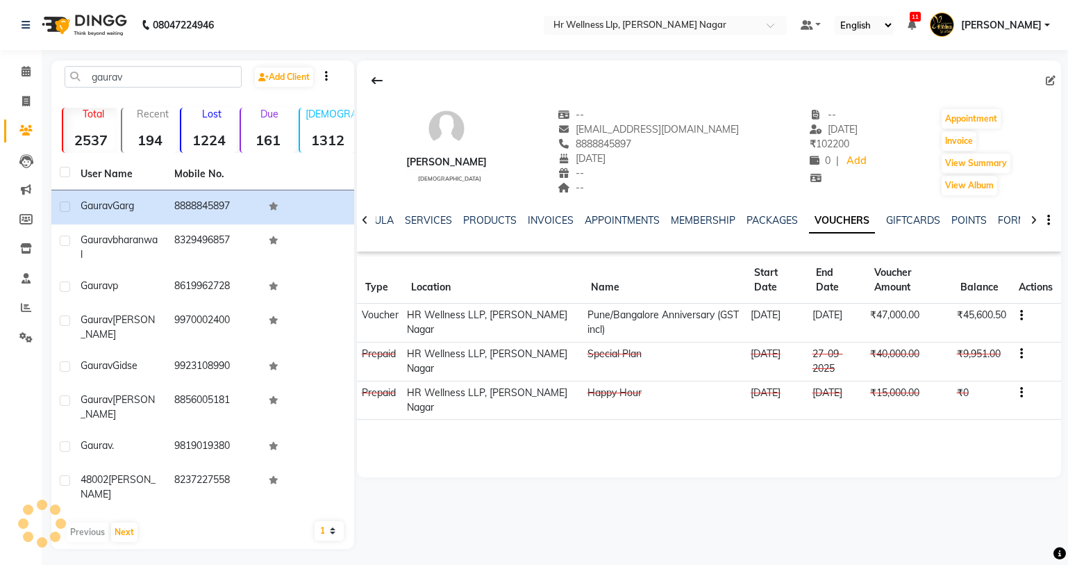
click at [1022, 317] on button "button" at bounding box center [1019, 315] width 8 height 15
click at [858, 459] on div "Gaurav Garg male -- gaurav.libra08@gmail.com 8888845897 02-02-2022 -- -- -- 29-…" at bounding box center [709, 268] width 704 height 417
click at [546, 222] on link "INVOICES" at bounding box center [551, 220] width 46 height 13
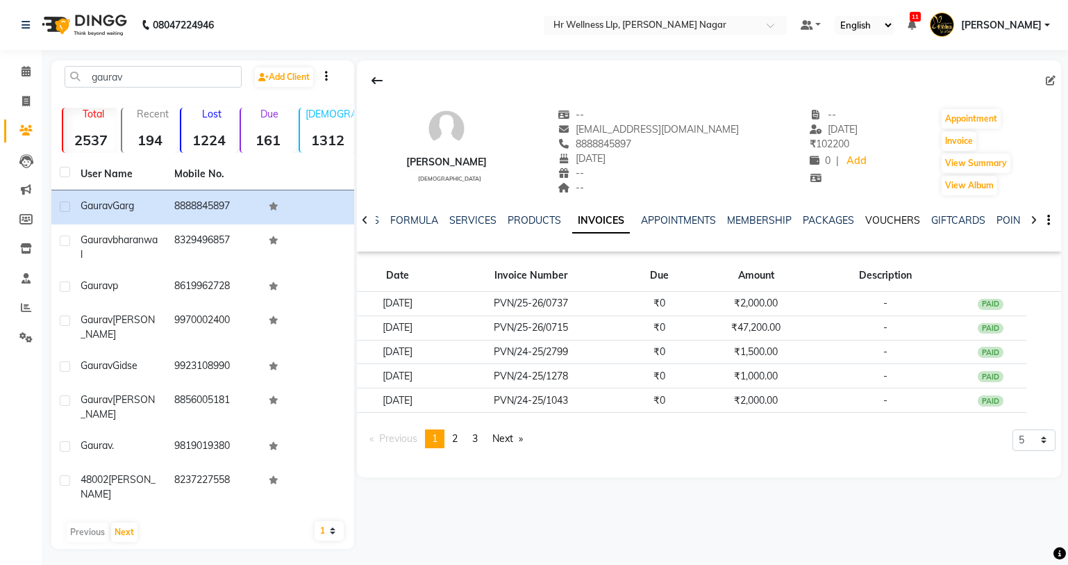
click at [894, 219] on link "VOUCHERS" at bounding box center [892, 220] width 55 height 13
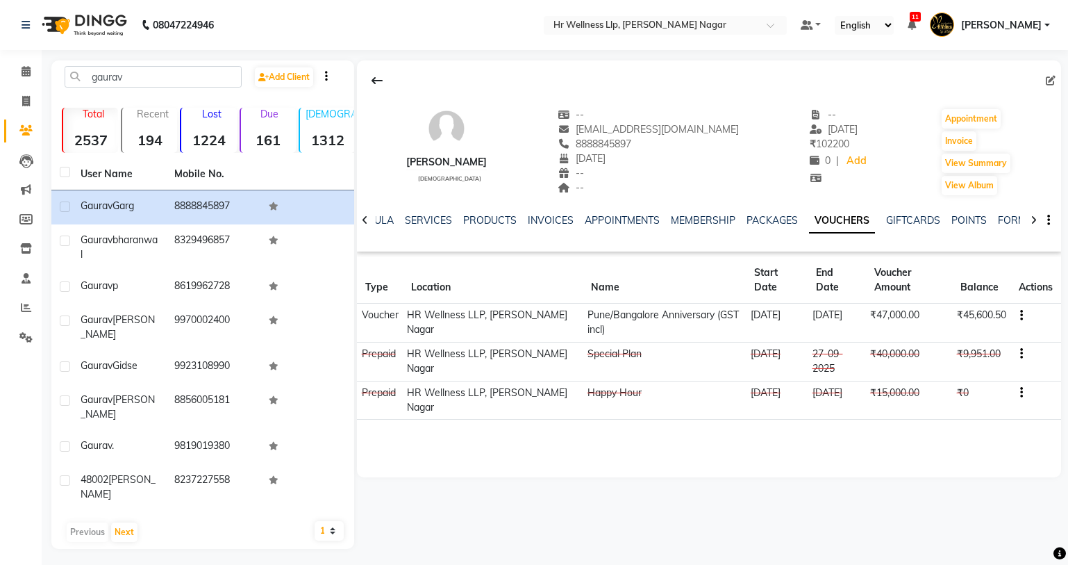
click at [1020, 315] on icon "button" at bounding box center [1021, 315] width 3 height 1
click at [783, 477] on div "Gaurav Garg male -- gaurav.libra08@gmail.com 8888845897 02-02-2022 -- -- -- 29-…" at bounding box center [707, 304] width 707 height 488
click at [1021, 315] on icon "button" at bounding box center [1021, 315] width 3 height 1
click at [928, 317] on div "Edit" at bounding box center [956, 314] width 87 height 17
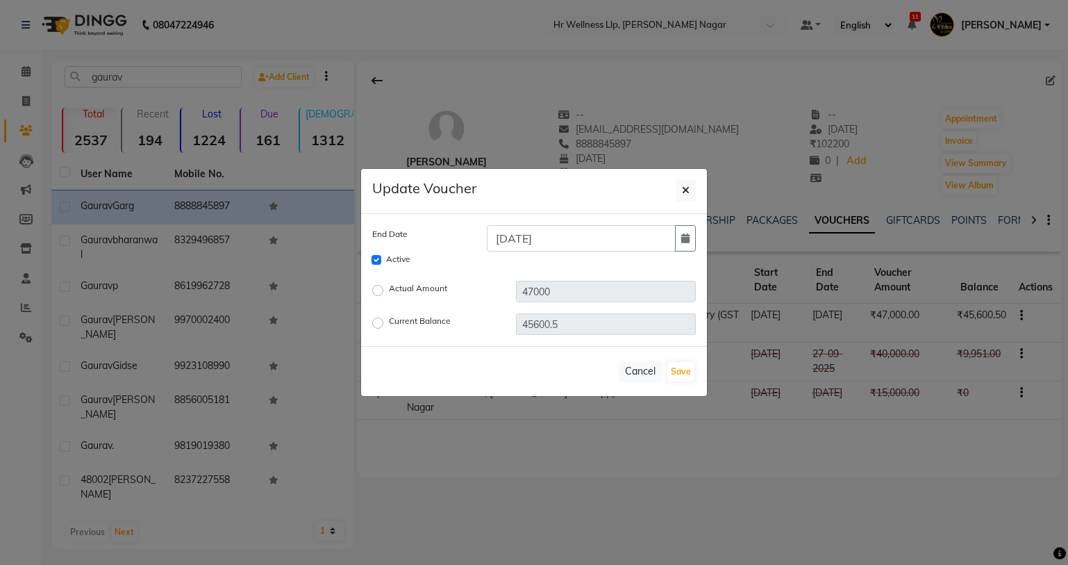
click at [389, 323] on label "Current Balance" at bounding box center [420, 323] width 62 height 17
click at [376, 323] on input "Current Balance" at bounding box center [380, 323] width 10 height 10
radio input "true"
click at [589, 326] on input "45600.5" at bounding box center [606, 324] width 180 height 22
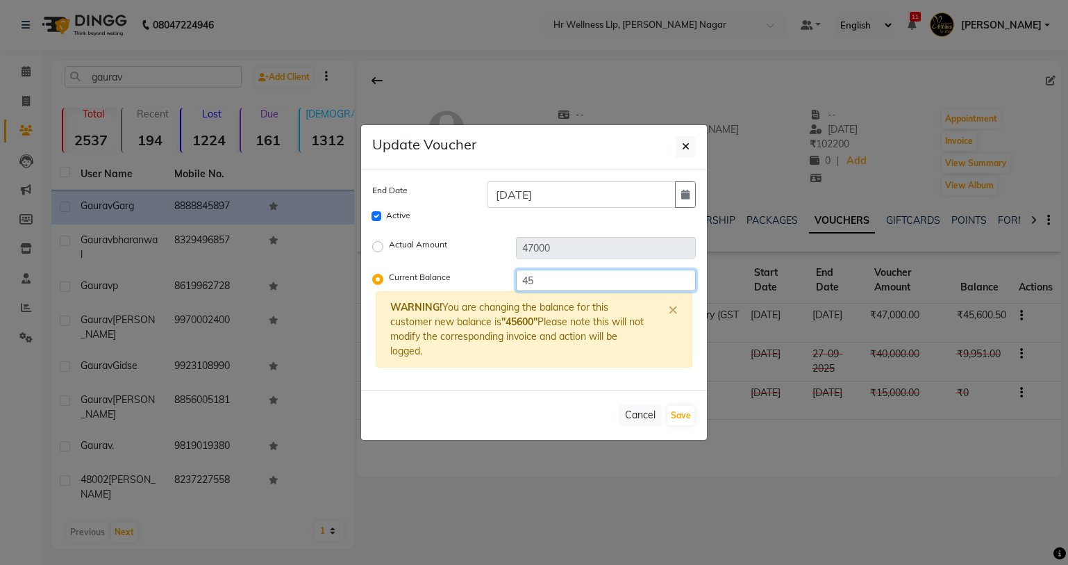
type input "4"
type input "67000"
click at [688, 420] on button "Save" at bounding box center [680, 415] width 27 height 19
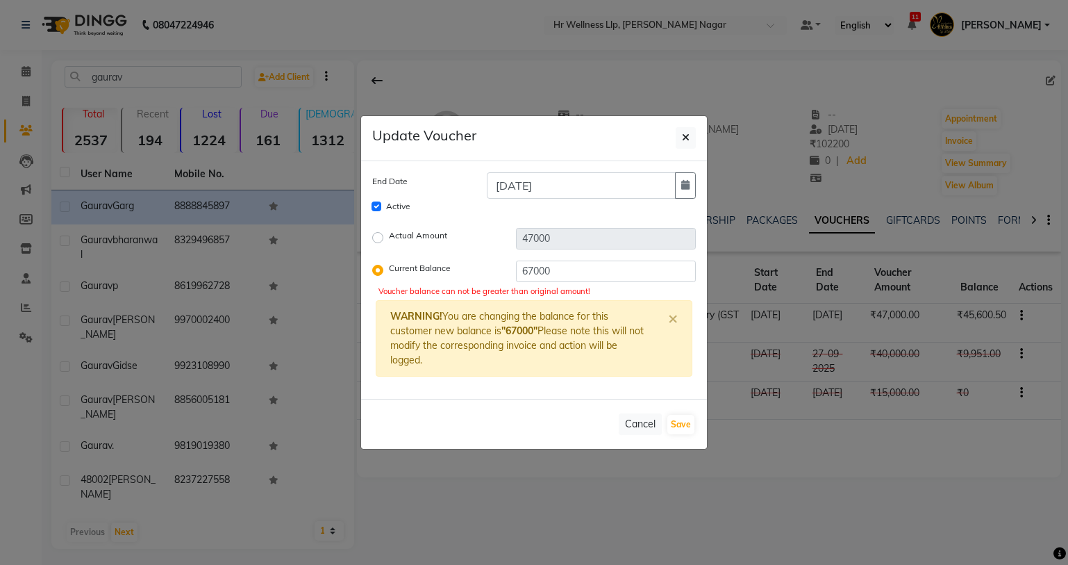
click at [389, 240] on label "Actual Amount" at bounding box center [418, 237] width 58 height 17
click at [379, 240] on input "Actual Amount" at bounding box center [380, 237] width 10 height 10
radio input "true"
type input "45600.5"
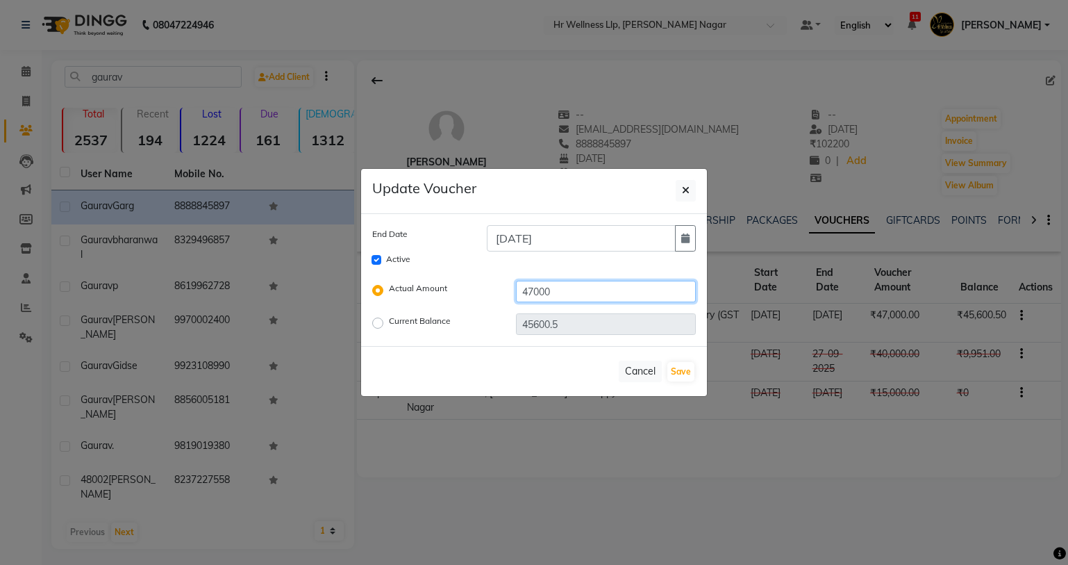
click at [549, 292] on input "47000" at bounding box center [606, 292] width 180 height 22
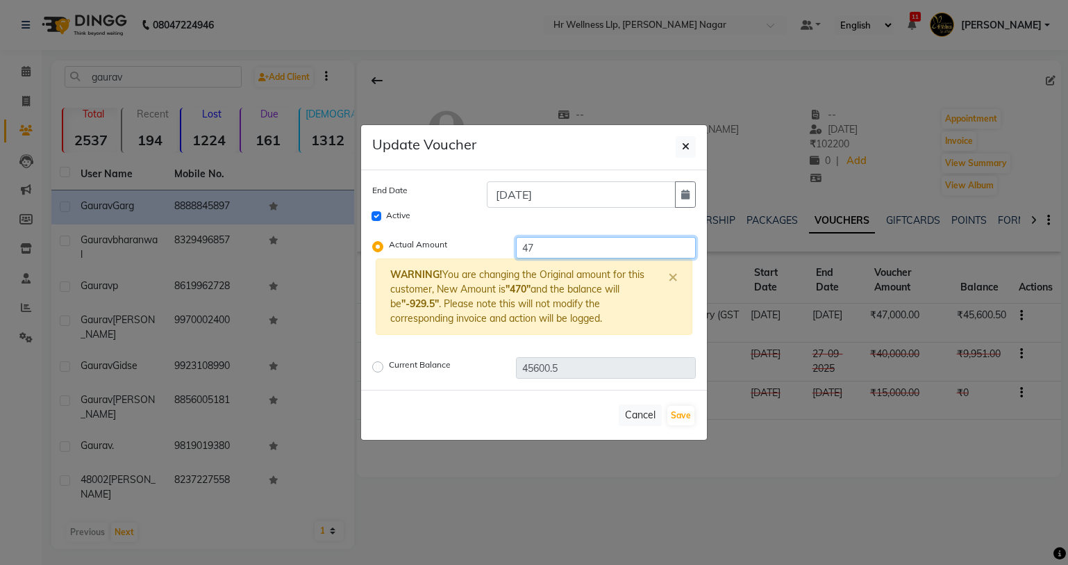
type input "4"
click at [575, 247] on input "number" at bounding box center [606, 248] width 180 height 22
type input "70000"
click at [675, 413] on button "Save" at bounding box center [680, 415] width 27 height 19
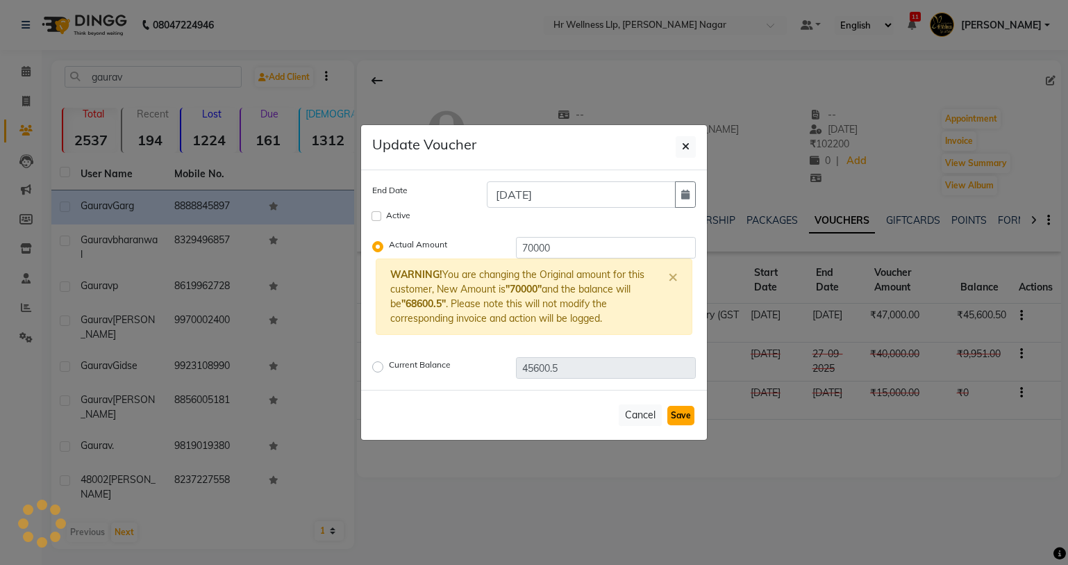
checkbox input "false"
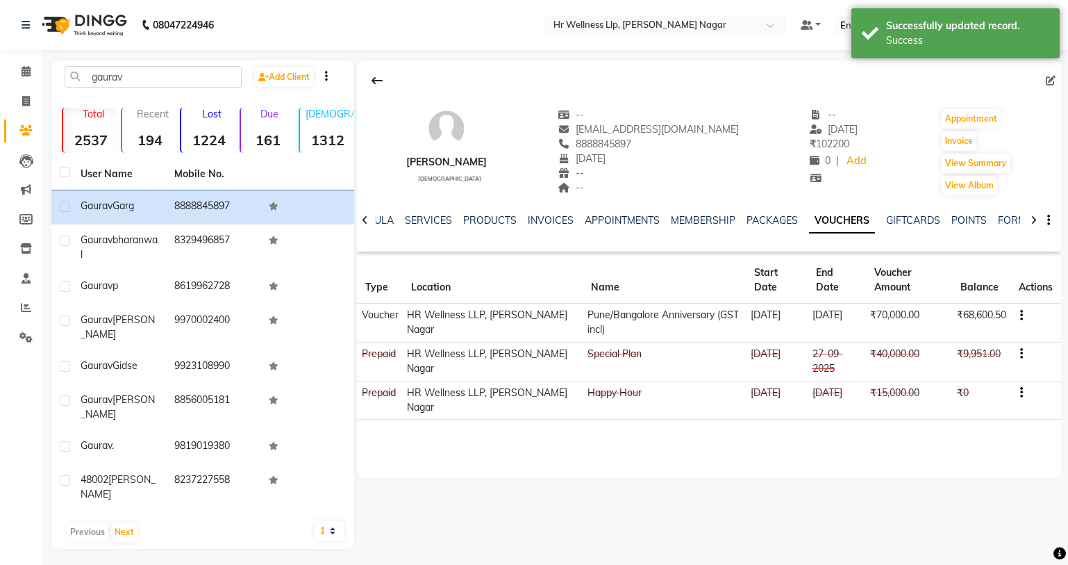
click at [1021, 353] on icon "button" at bounding box center [1021, 353] width 3 height 1
click at [930, 353] on div "Edit" at bounding box center [956, 352] width 87 height 17
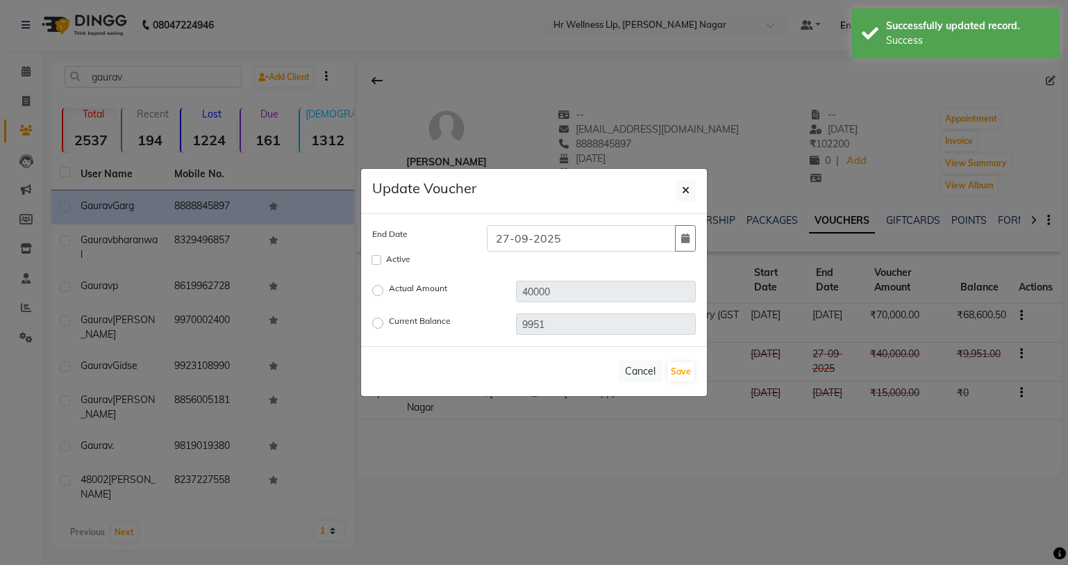
click at [389, 322] on label "Current Balance" at bounding box center [420, 323] width 62 height 17
click at [379, 322] on input "Current Balance" at bounding box center [380, 323] width 10 height 10
radio input "true"
drag, startPoint x: 565, startPoint y: 326, endPoint x: 494, endPoint y: 323, distance: 70.9
click at [494, 323] on div "Current Balance 9951" at bounding box center [534, 324] width 344 height 22
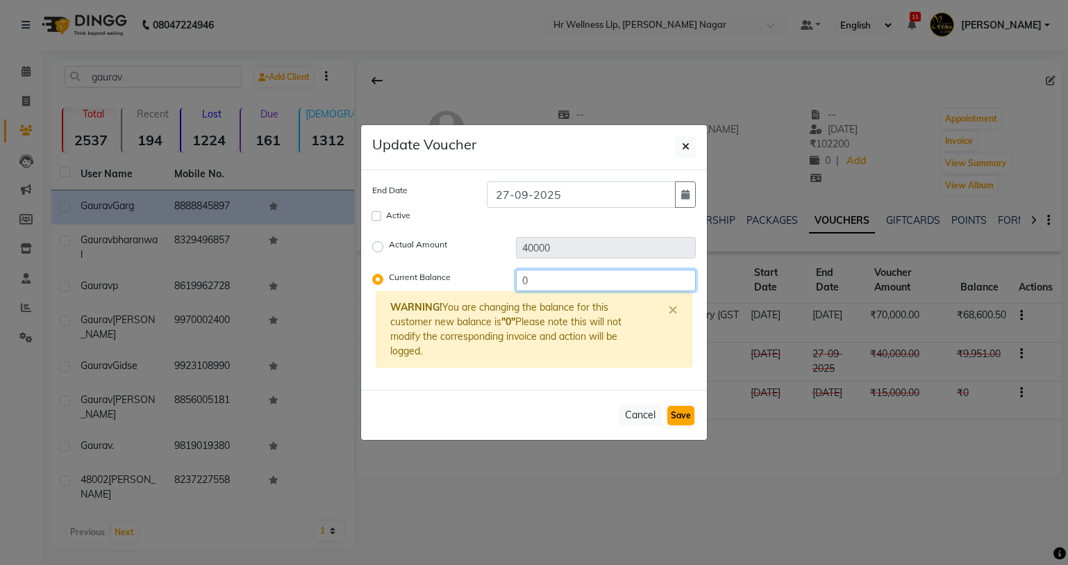
type input "0"
click at [681, 415] on button "Save" at bounding box center [680, 415] width 27 height 19
checkbox input "false"
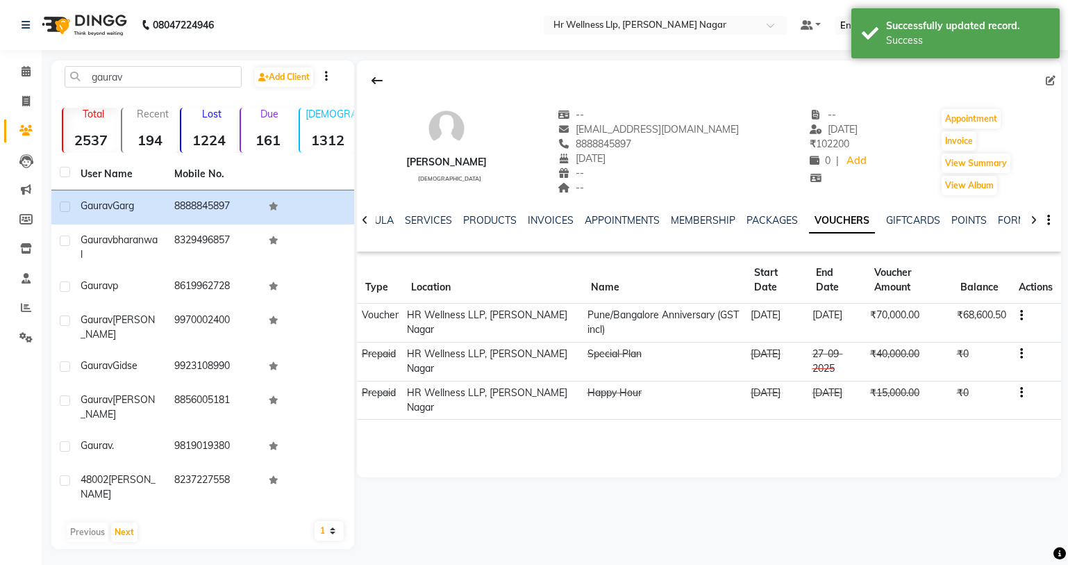
click at [969, 435] on div "Gaurav Garg male -- gaurav.libra08@gmail.com 8888845897 02-02-2022 -- -- -- 29-…" at bounding box center [709, 268] width 704 height 417
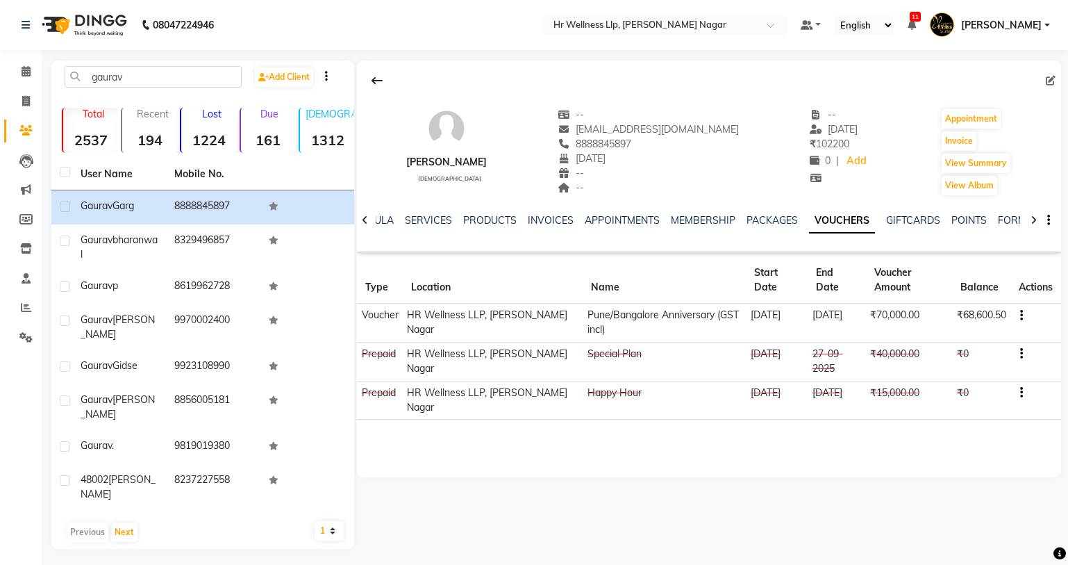
click at [1021, 315] on icon "button" at bounding box center [1021, 315] width 3 height 1
click at [924, 315] on div "Edit" at bounding box center [956, 314] width 87 height 17
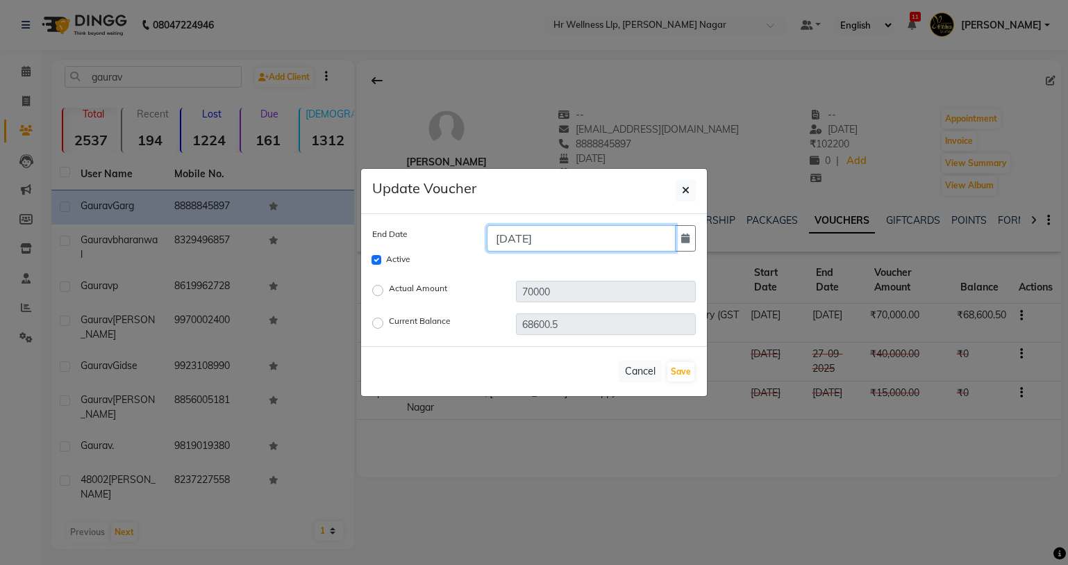
click at [526, 234] on input "28-06-2026" at bounding box center [581, 238] width 189 height 26
type input "28-12-2026"
click at [678, 373] on button "Save" at bounding box center [680, 371] width 27 height 19
checkbox input "false"
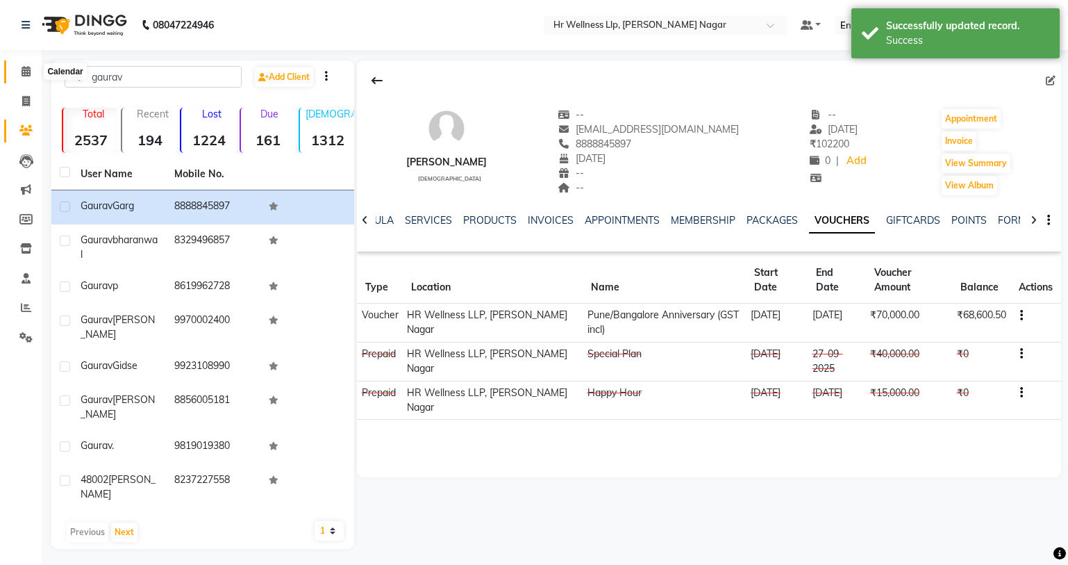
click at [26, 71] on icon at bounding box center [26, 71] width 9 height 10
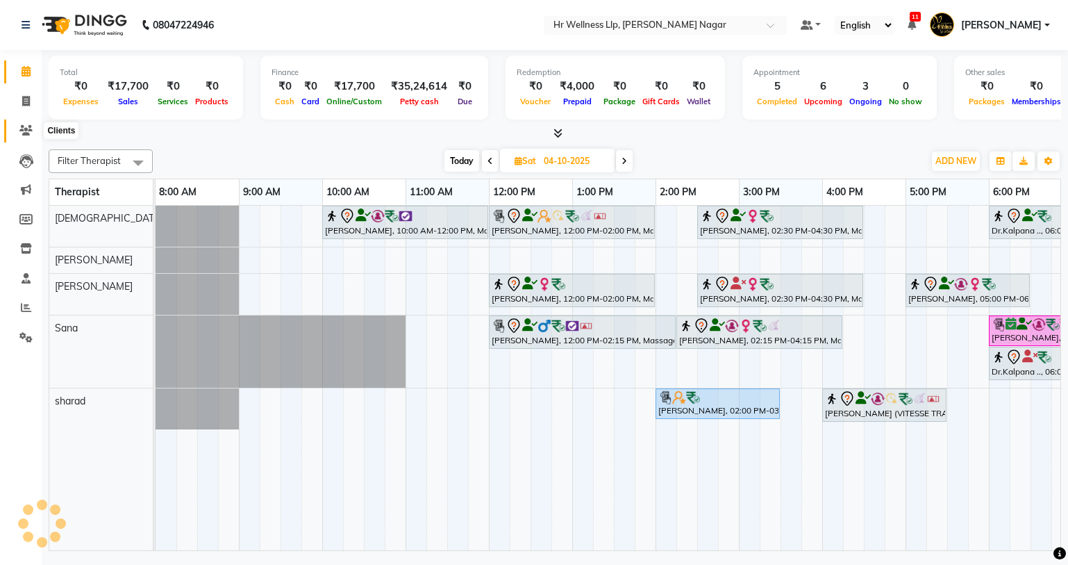
click at [29, 130] on icon at bounding box center [25, 130] width 13 height 10
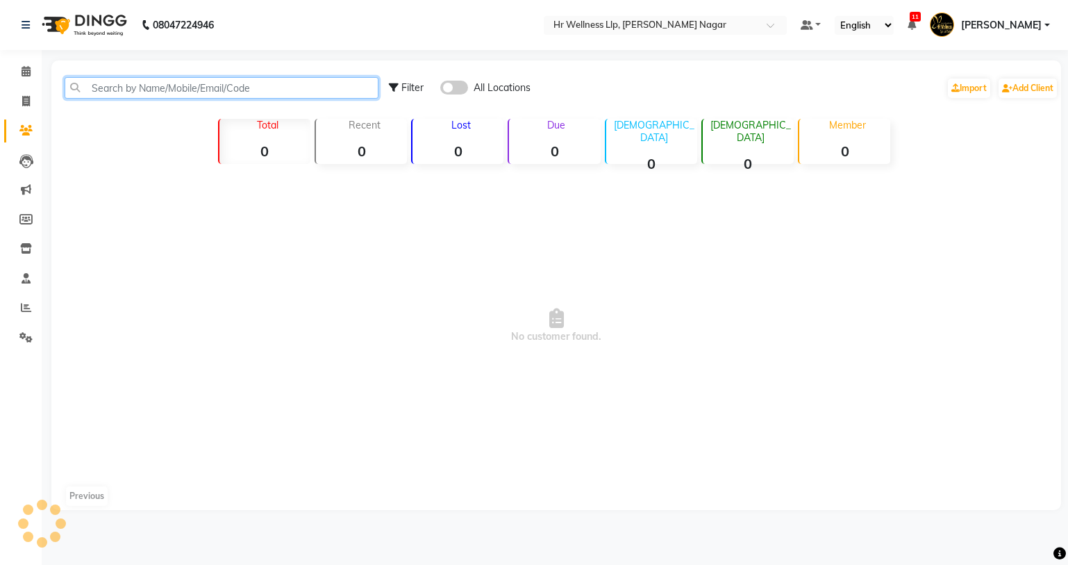
click at [125, 88] on input "text" at bounding box center [222, 88] width 314 height 22
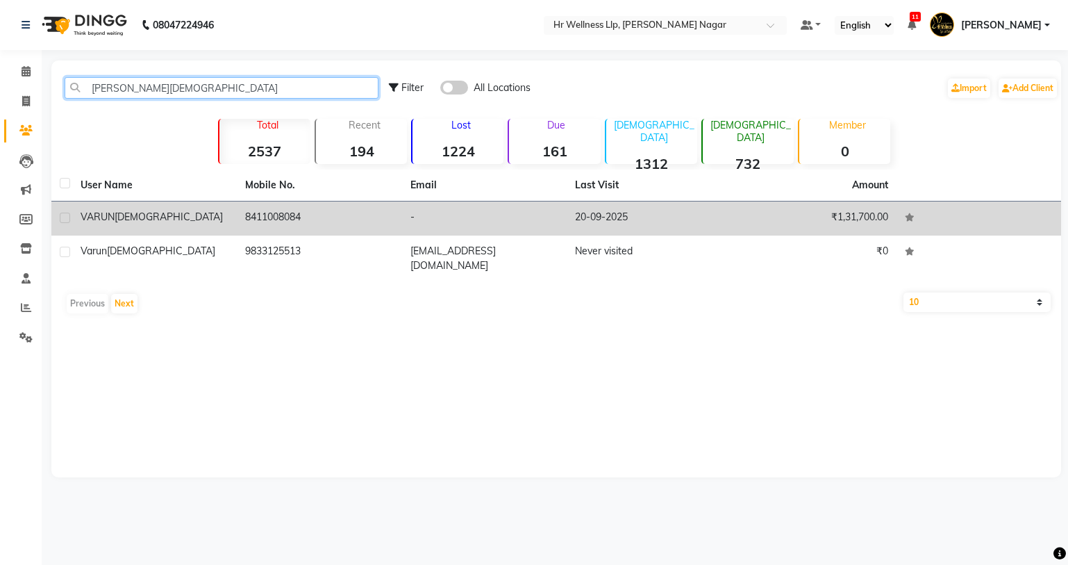
type input "varun jain"
click at [290, 212] on td "8411008084" at bounding box center [319, 218] width 165 height 34
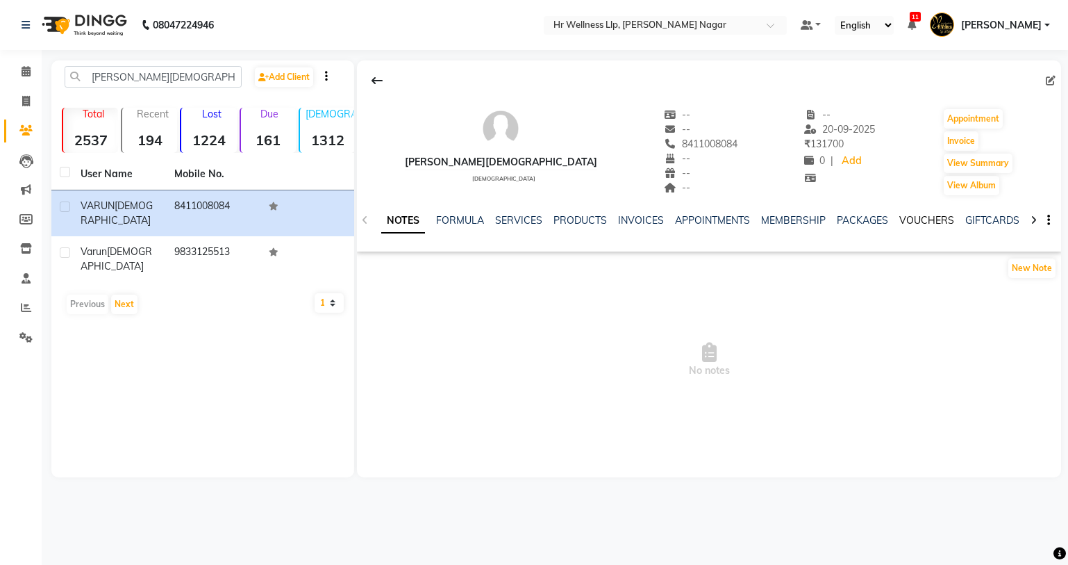
click at [946, 222] on link "VOUCHERS" at bounding box center [926, 220] width 55 height 13
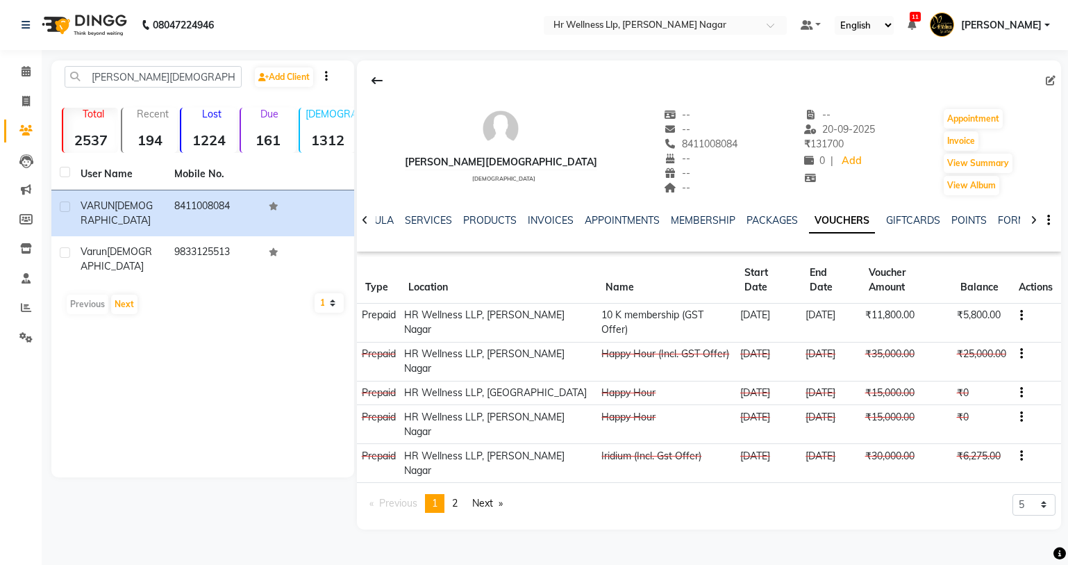
click at [1020, 347] on button "button" at bounding box center [1019, 354] width 8 height 15
click at [922, 330] on div "Edit" at bounding box center [953, 323] width 87 height 17
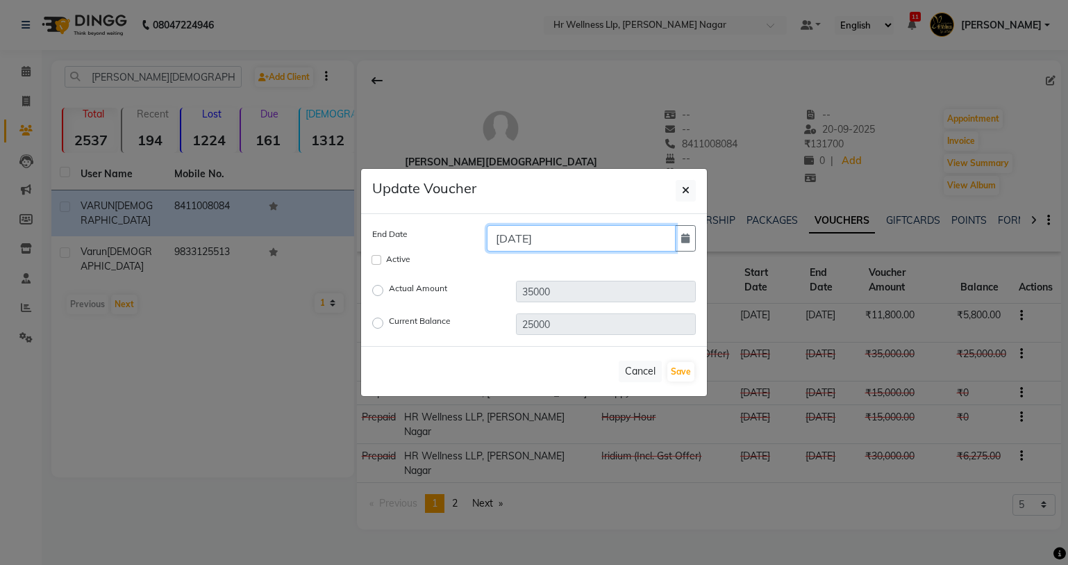
click at [565, 237] on input "09-03-2025" at bounding box center [581, 238] width 189 height 26
click at [528, 236] on input "09-03-2026" at bounding box center [581, 238] width 189 height 26
type input "09-02-2026"
click at [374, 260] on input "Active" at bounding box center [377, 260] width 10 height 10
checkbox input "true"
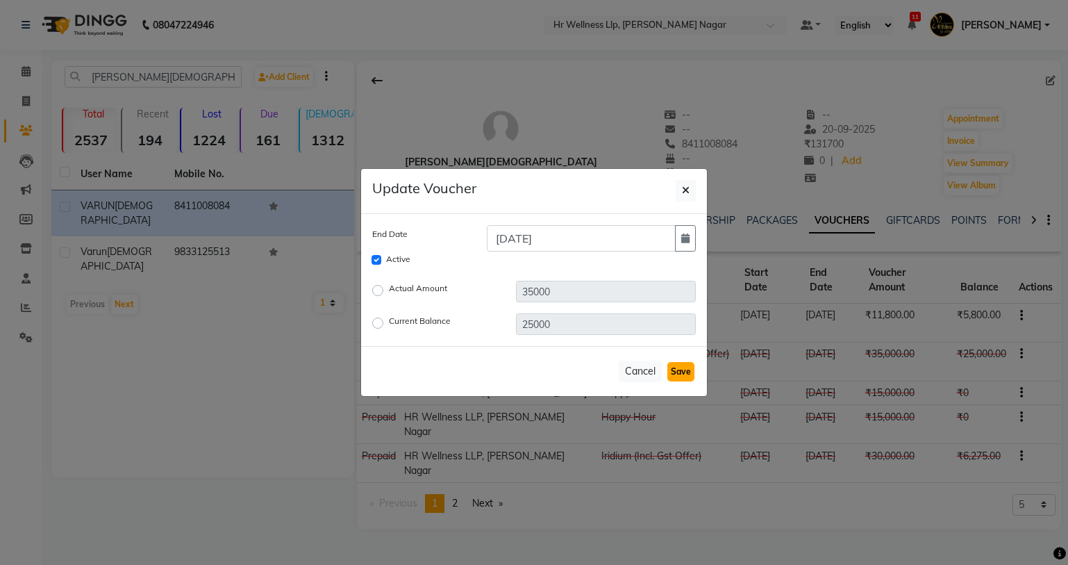
click at [674, 373] on button "Save" at bounding box center [680, 371] width 27 height 19
checkbox input "false"
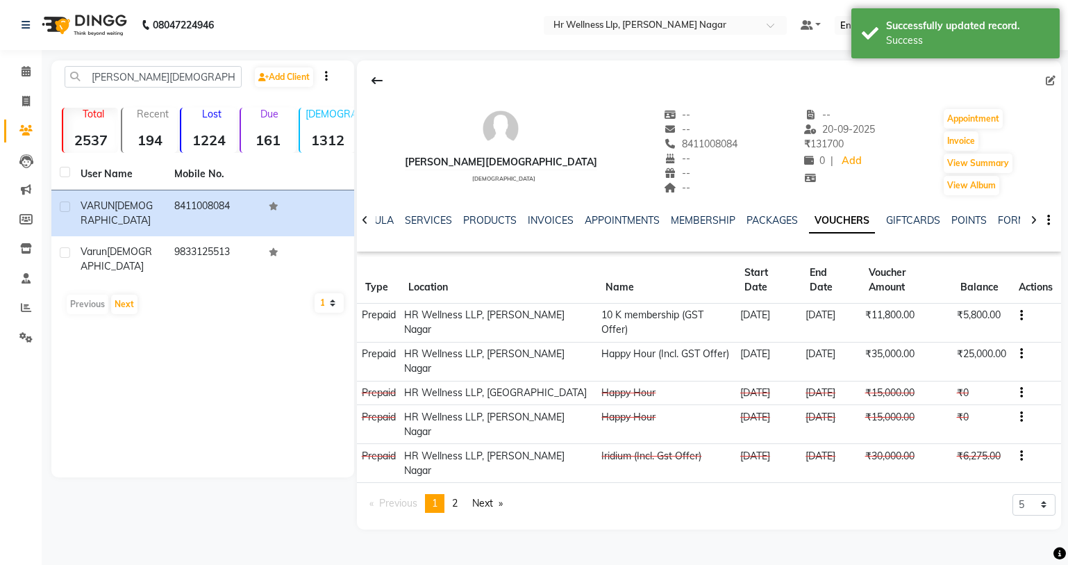
click at [1020, 456] on icon "button" at bounding box center [1021, 456] width 3 height 1
click at [982, 390] on div "Edit" at bounding box center [980, 388] width 33 height 17
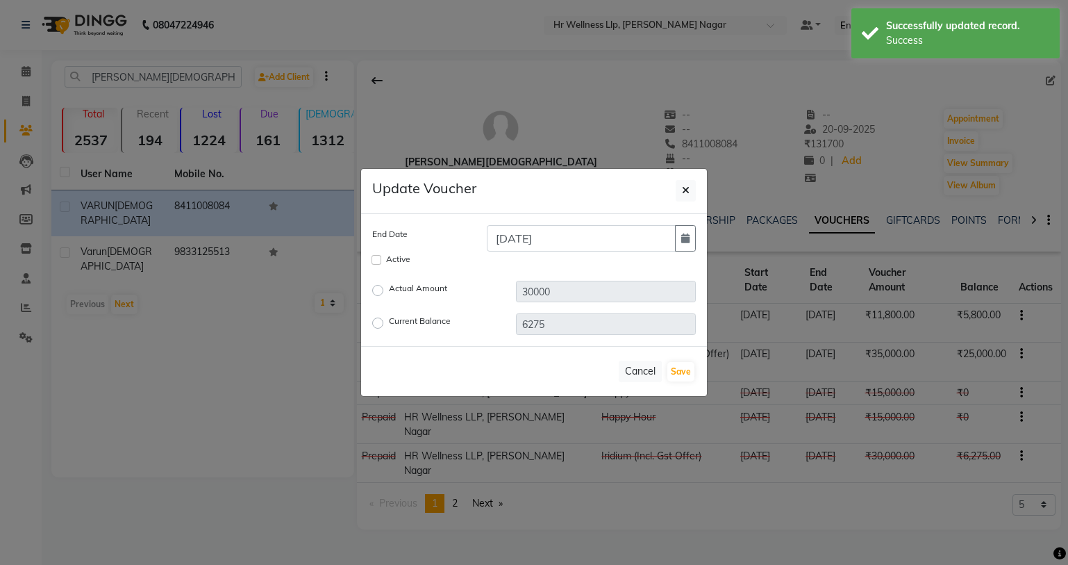
click at [389, 326] on label "Current Balance" at bounding box center [420, 323] width 62 height 17
click at [378, 326] on input "Current Balance" at bounding box center [380, 323] width 10 height 10
radio input "true"
drag, startPoint x: 550, startPoint y: 324, endPoint x: 512, endPoint y: 324, distance: 38.2
click at [512, 324] on div "6275" at bounding box center [606, 324] width 201 height 22
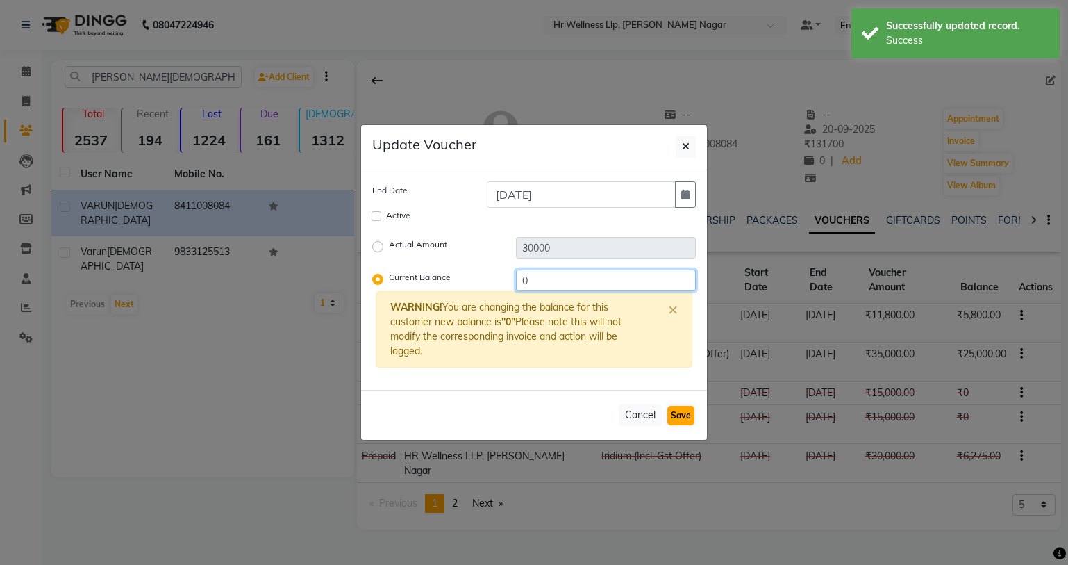
type input "0"
click at [675, 415] on button "Save" at bounding box center [680, 415] width 27 height 19
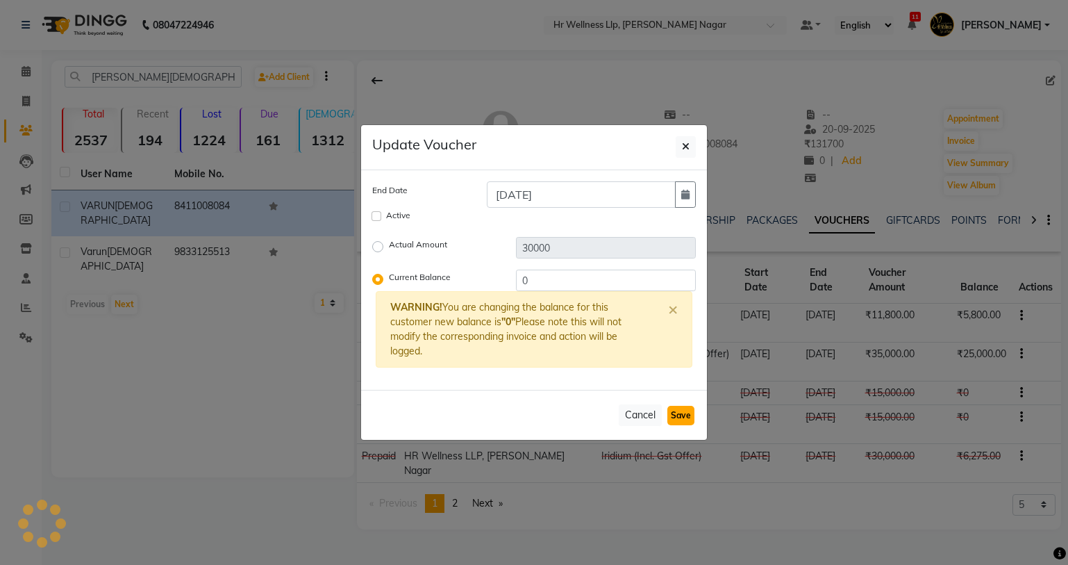
checkbox input "false"
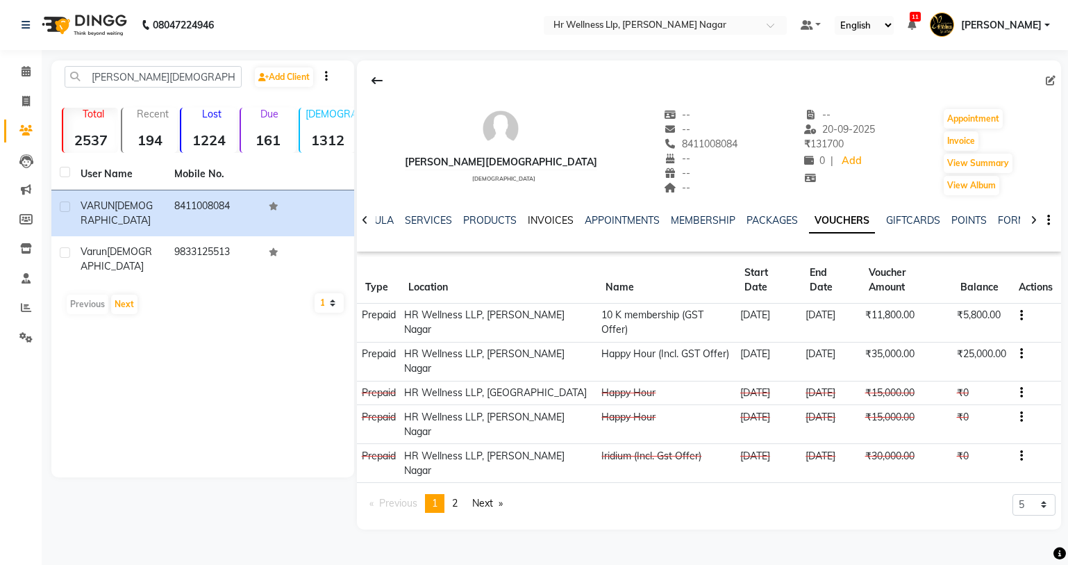
click at [558, 217] on link "INVOICES" at bounding box center [551, 220] width 46 height 13
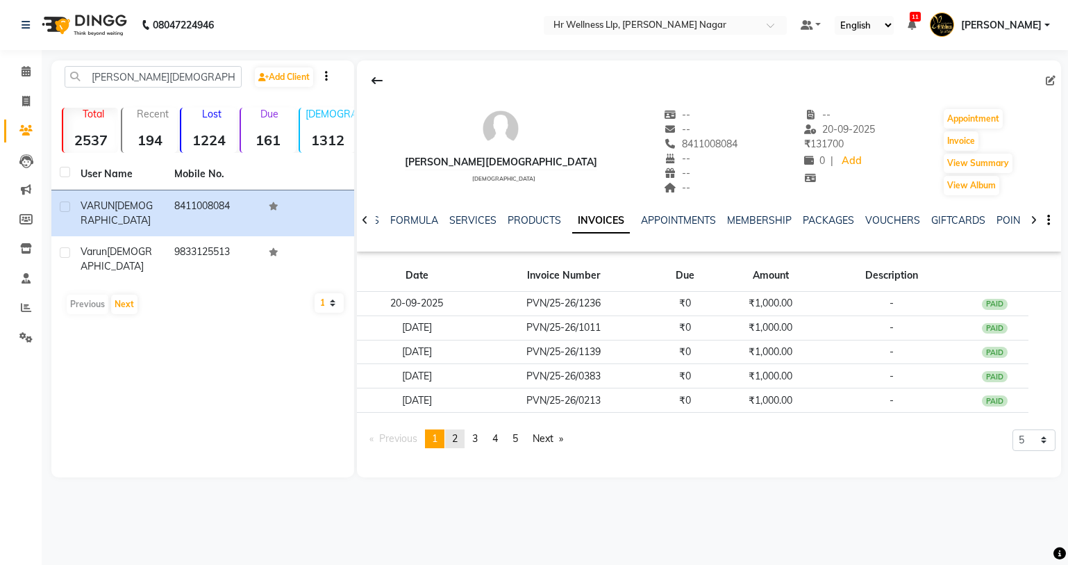
click at [453, 440] on link "page 2" at bounding box center [454, 438] width 19 height 19
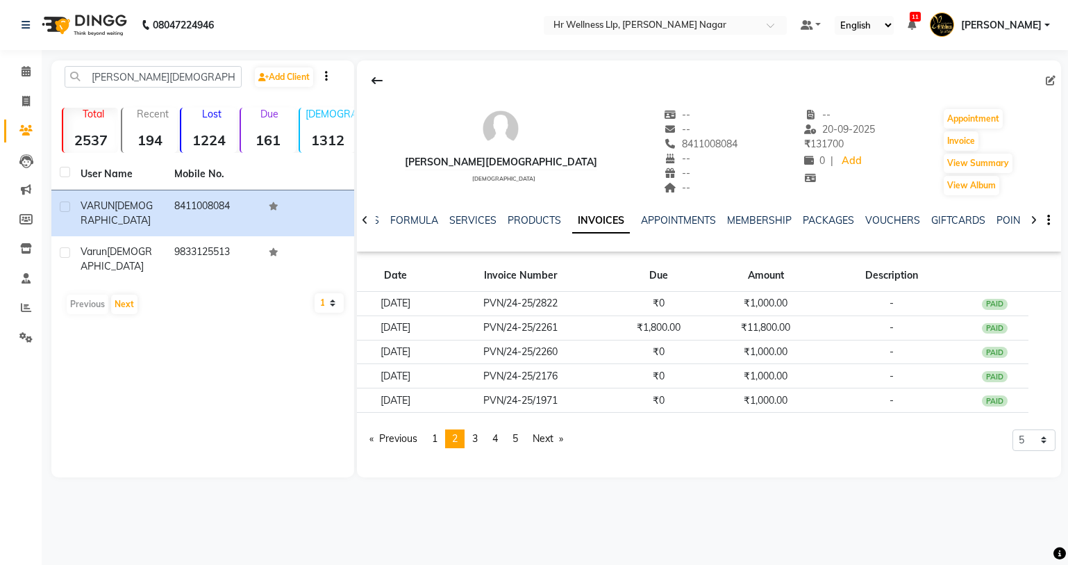
click at [368, 221] on div at bounding box center [365, 219] width 16 height 27
click at [918, 223] on link "VOUCHERS" at bounding box center [915, 220] width 55 height 13
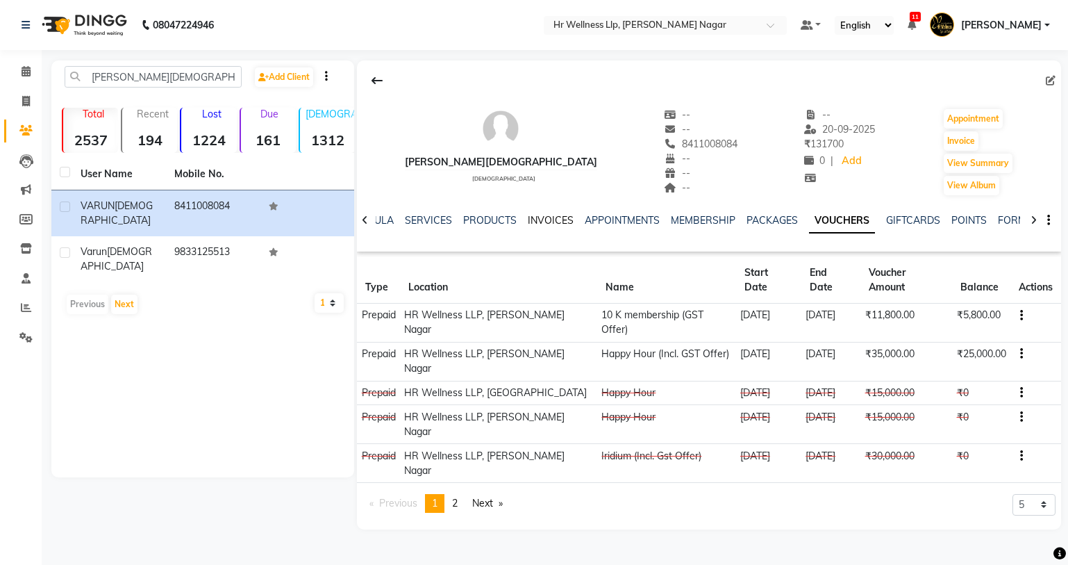
click at [528, 215] on link "INVOICES" at bounding box center [551, 220] width 46 height 13
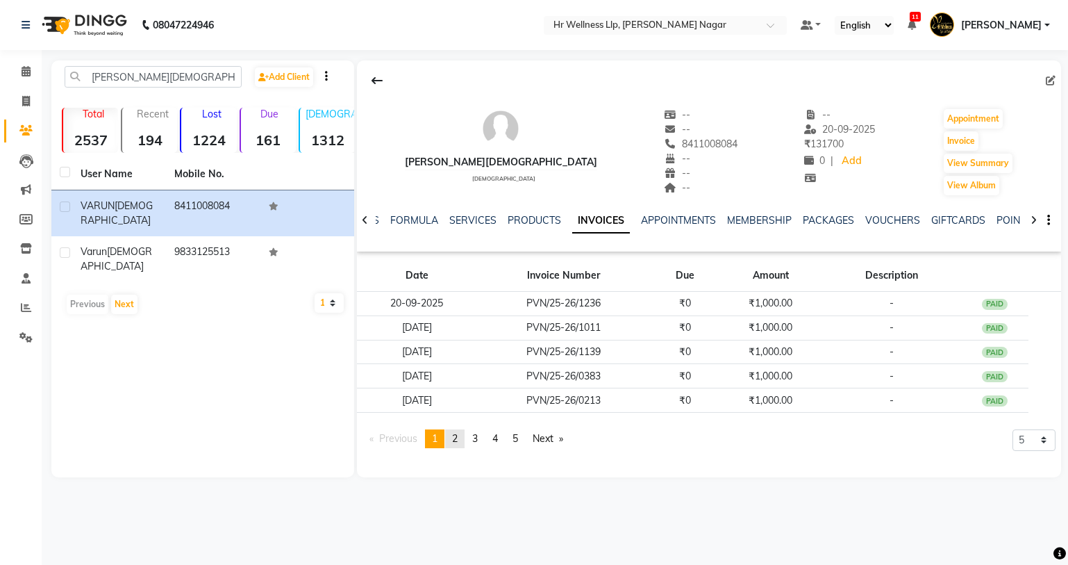
click at [456, 442] on span "2" at bounding box center [455, 438] width 6 height 13
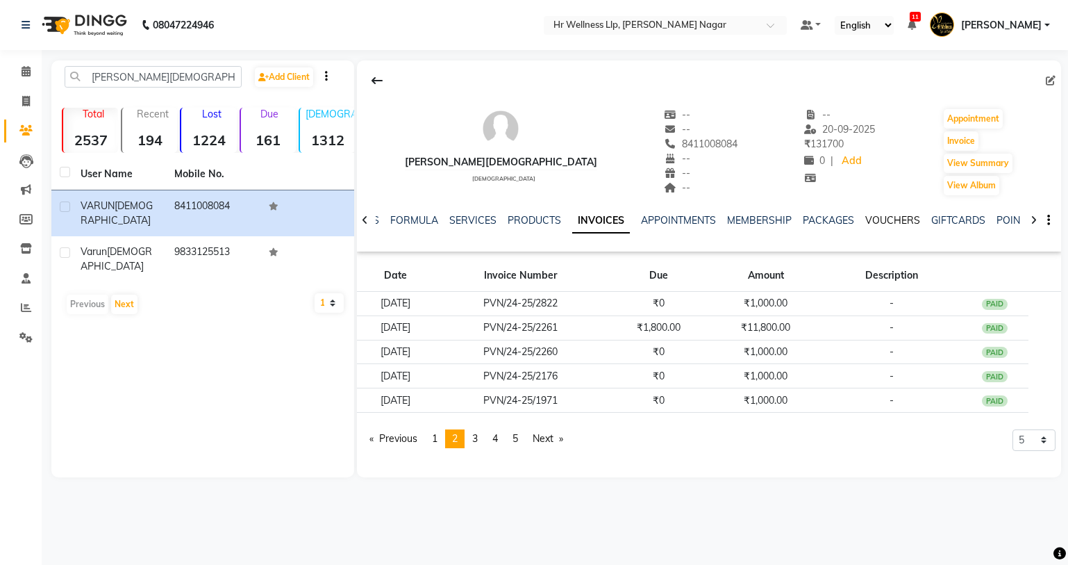
click at [902, 220] on link "VOUCHERS" at bounding box center [892, 220] width 55 height 13
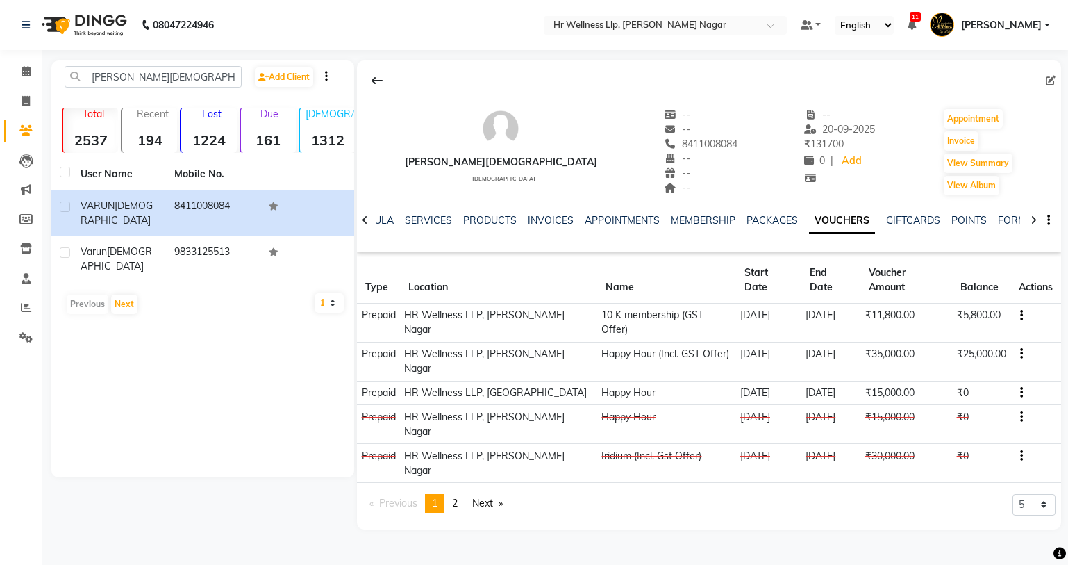
click at [1020, 353] on icon "button" at bounding box center [1021, 353] width 3 height 1
click at [929, 326] on div "Edit" at bounding box center [953, 323] width 87 height 17
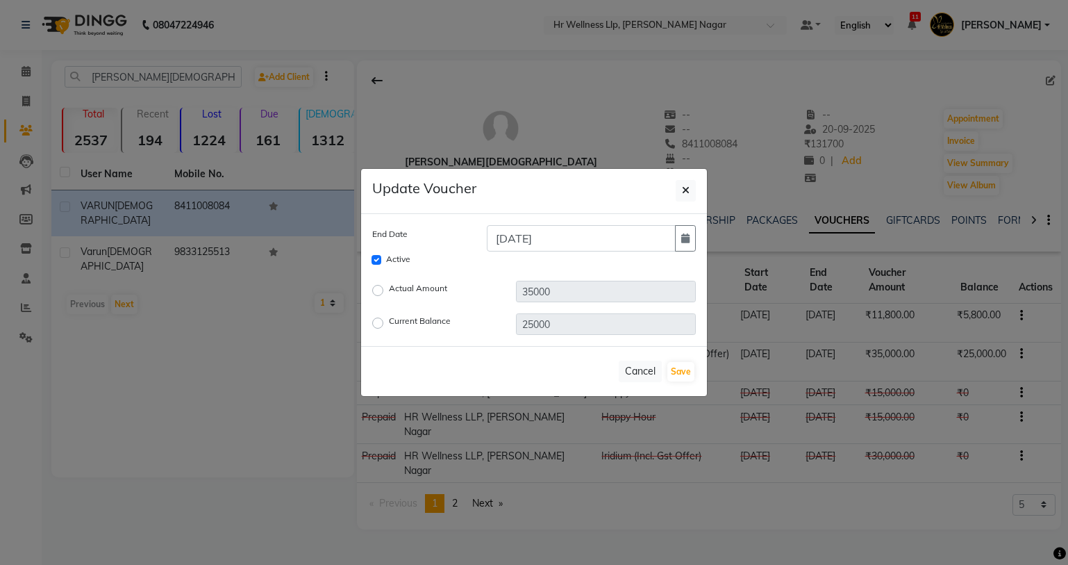
click at [389, 293] on label "Actual Amount" at bounding box center [418, 290] width 58 height 17
click at [378, 293] on input "Actual Amount" at bounding box center [380, 290] width 10 height 10
radio input "true"
click at [535, 290] on input "35000" at bounding box center [606, 292] width 180 height 22
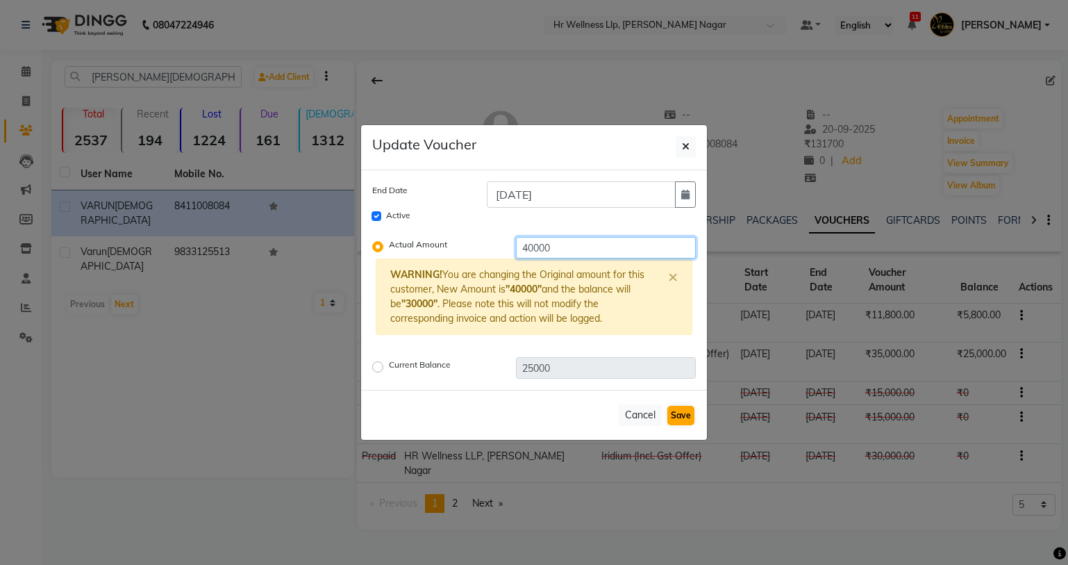
type input "40000"
click at [686, 418] on button "Save" at bounding box center [680, 415] width 27 height 19
checkbox input "false"
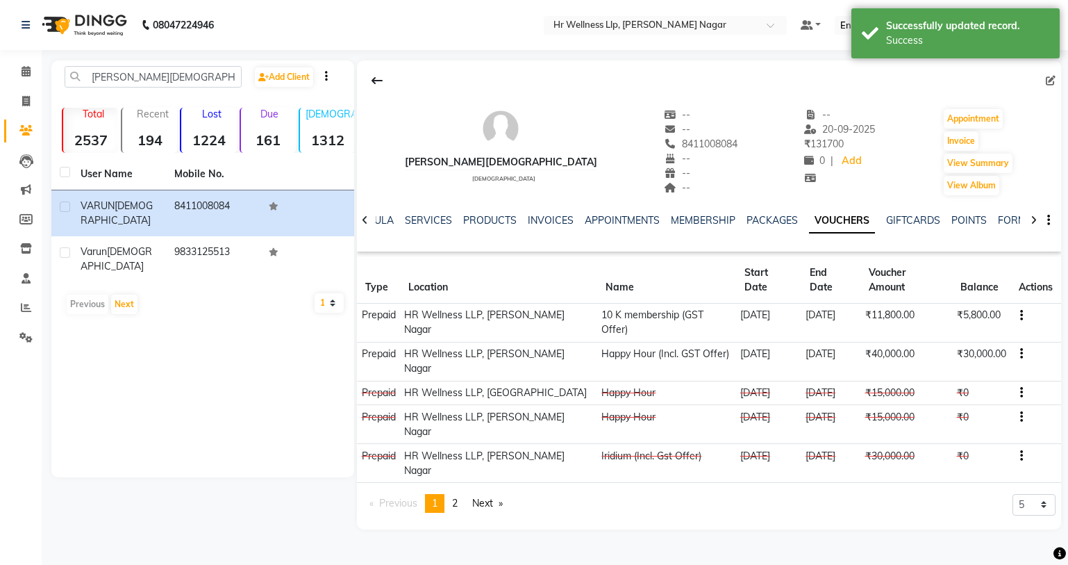
click at [1015, 308] on button "button" at bounding box center [1019, 315] width 8 height 15
click at [940, 303] on div "Edit" at bounding box center [953, 299] width 87 height 17
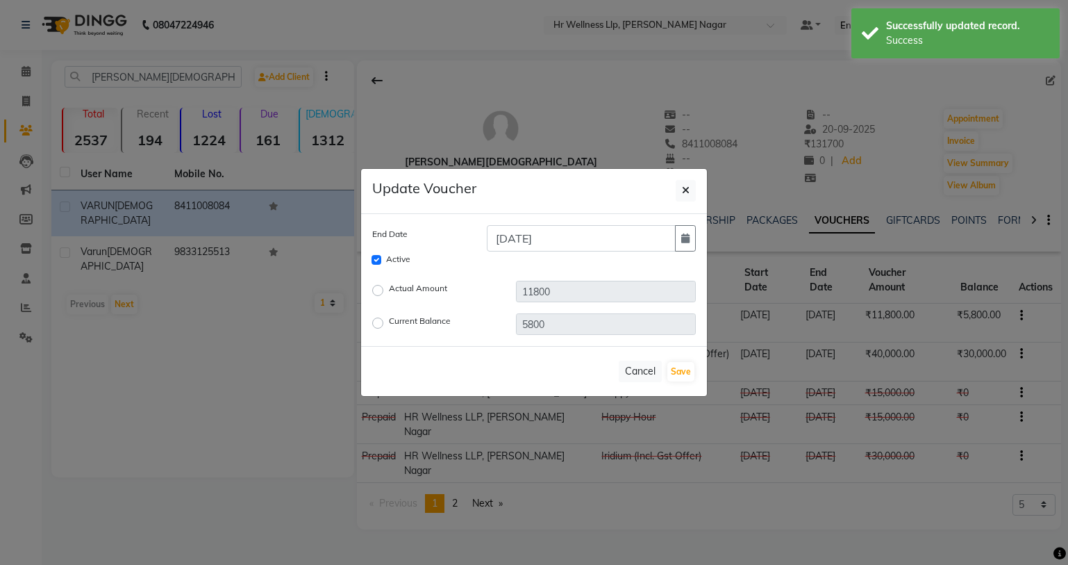
click at [389, 324] on label "Current Balance" at bounding box center [420, 323] width 62 height 17
click at [379, 324] on input "Current Balance" at bounding box center [380, 323] width 10 height 10
radio input "true"
drag, startPoint x: 561, startPoint y: 322, endPoint x: 510, endPoint y: 322, distance: 50.7
click at [510, 322] on div "5800" at bounding box center [606, 324] width 201 height 22
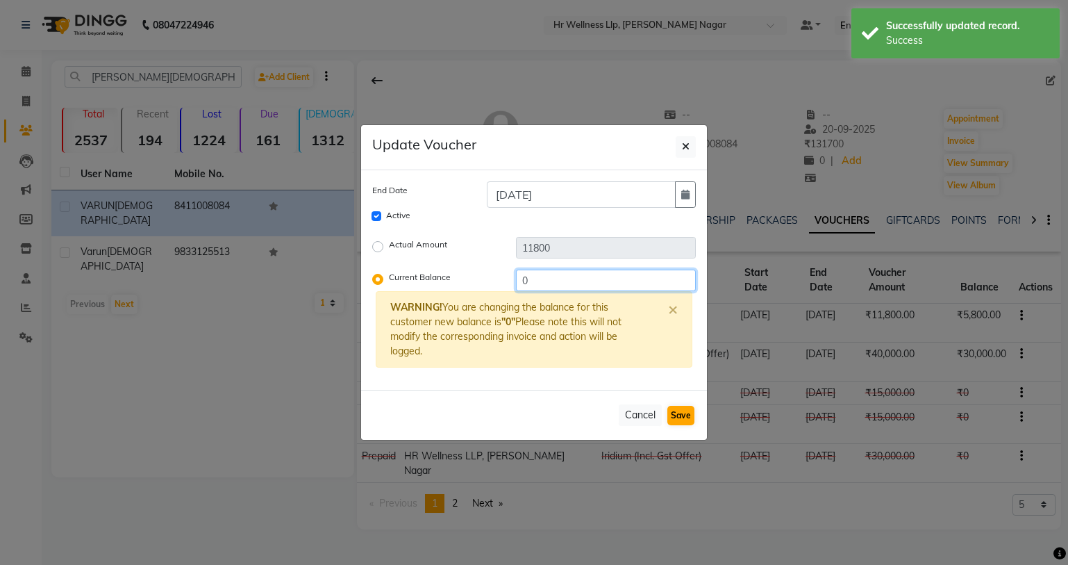
type input "0"
click at [692, 416] on button "Save" at bounding box center [680, 415] width 27 height 19
checkbox input "false"
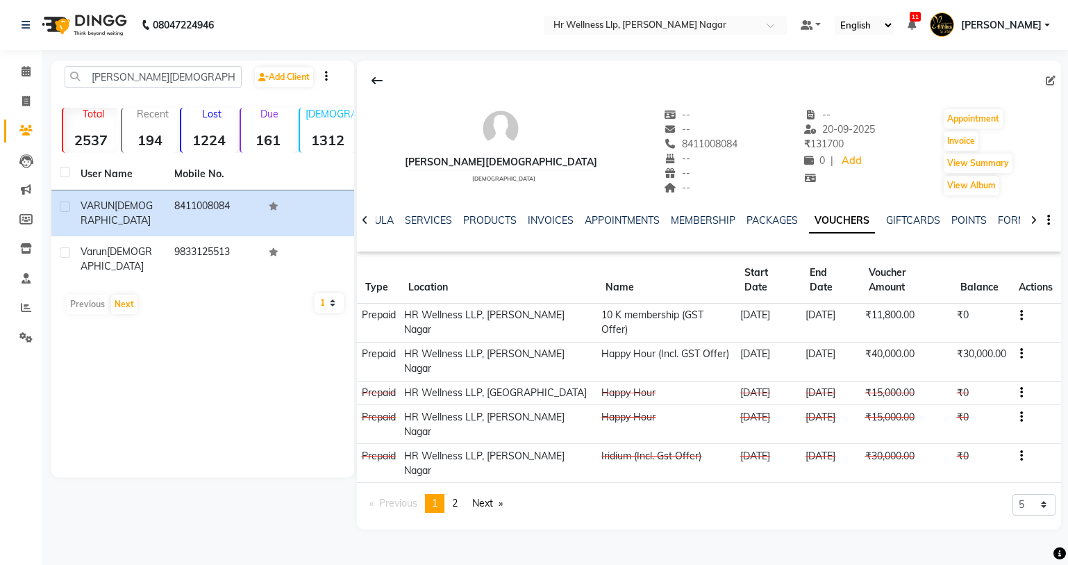
click at [695, 494] on div "Previous page 1 / 2 You're on page 1 page 2 Next page 5 10 50 100 500" at bounding box center [709, 509] width 693 height 30
click at [26, 74] on icon at bounding box center [26, 71] width 9 height 10
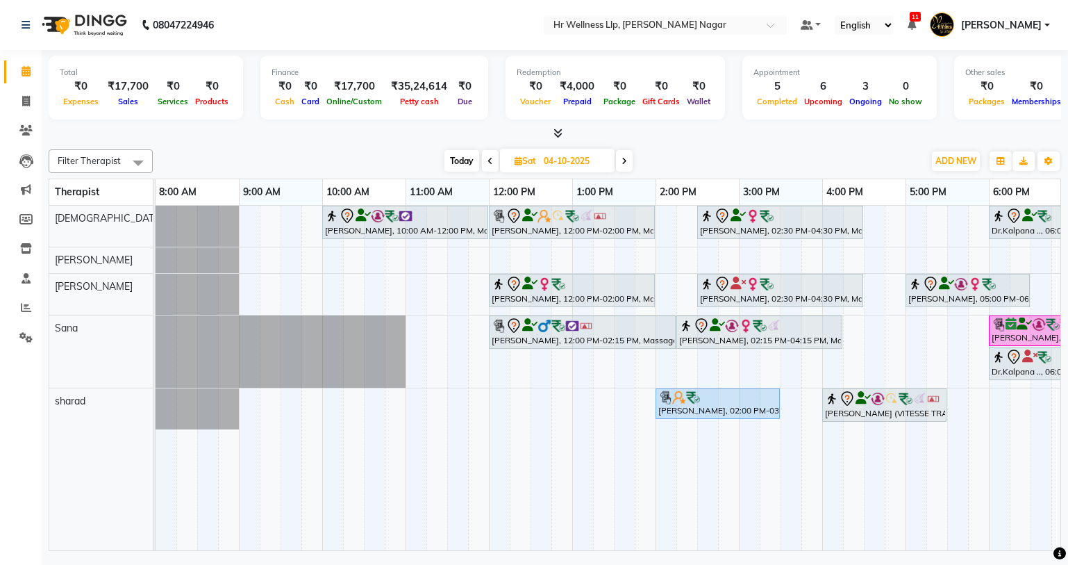
click at [462, 158] on span "Today" at bounding box center [461, 161] width 35 height 22
type input "03-10-2025"
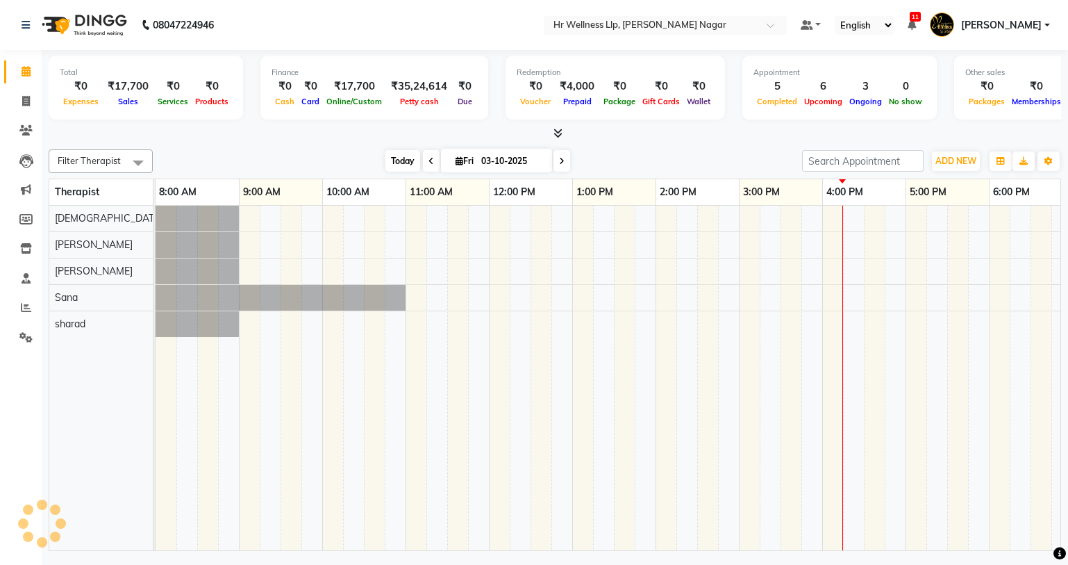
scroll to position [0, 178]
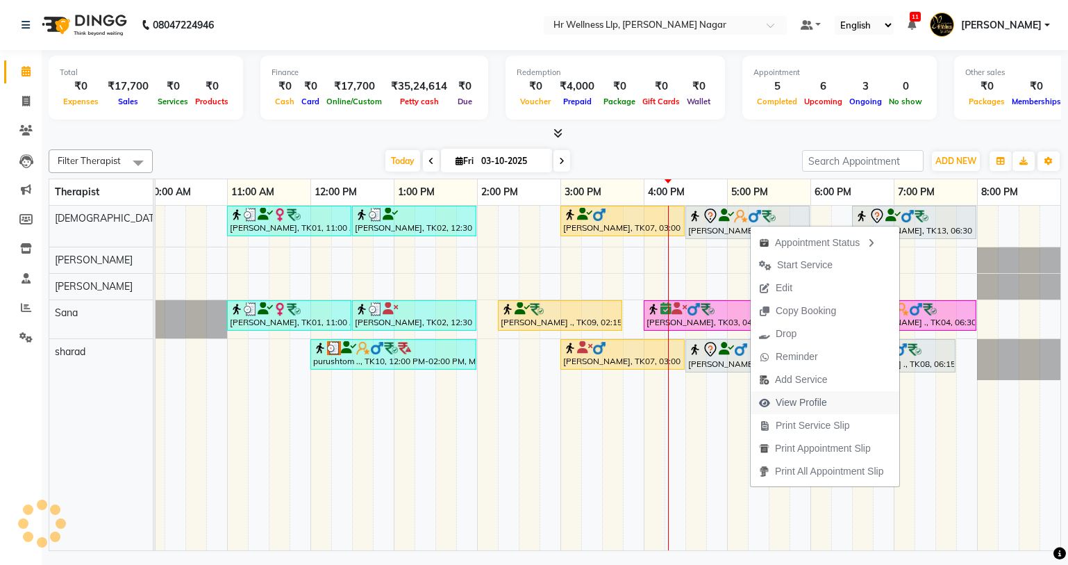
click at [784, 404] on span "View Profile" at bounding box center [801, 402] width 51 height 15
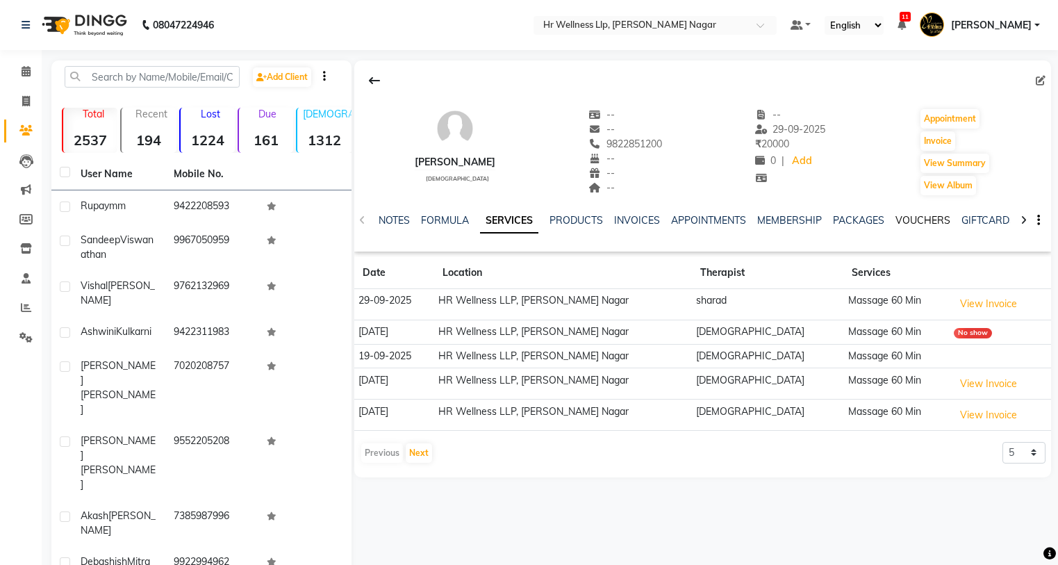
click at [912, 216] on link "VOUCHERS" at bounding box center [922, 220] width 55 height 13
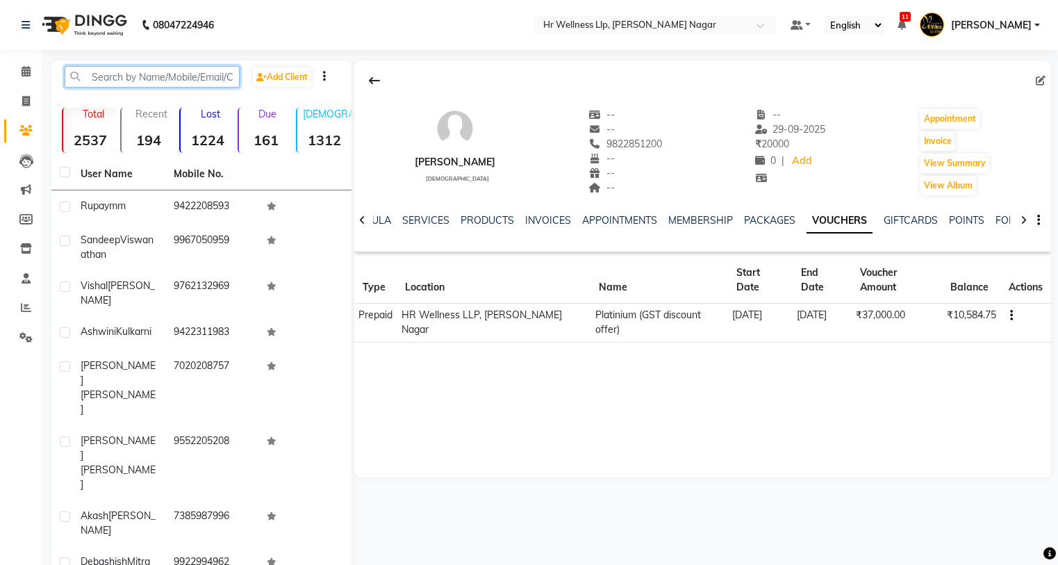
click at [188, 76] on input "text" at bounding box center [152, 77] width 175 height 22
paste input "7506649384"
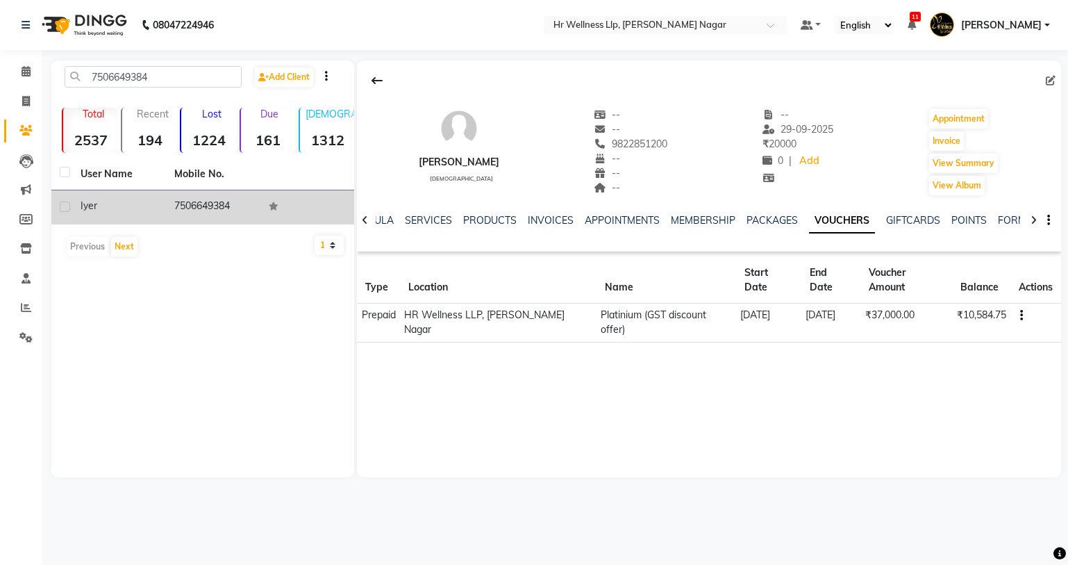
click at [172, 201] on td "7506649384" at bounding box center [213, 207] width 94 height 34
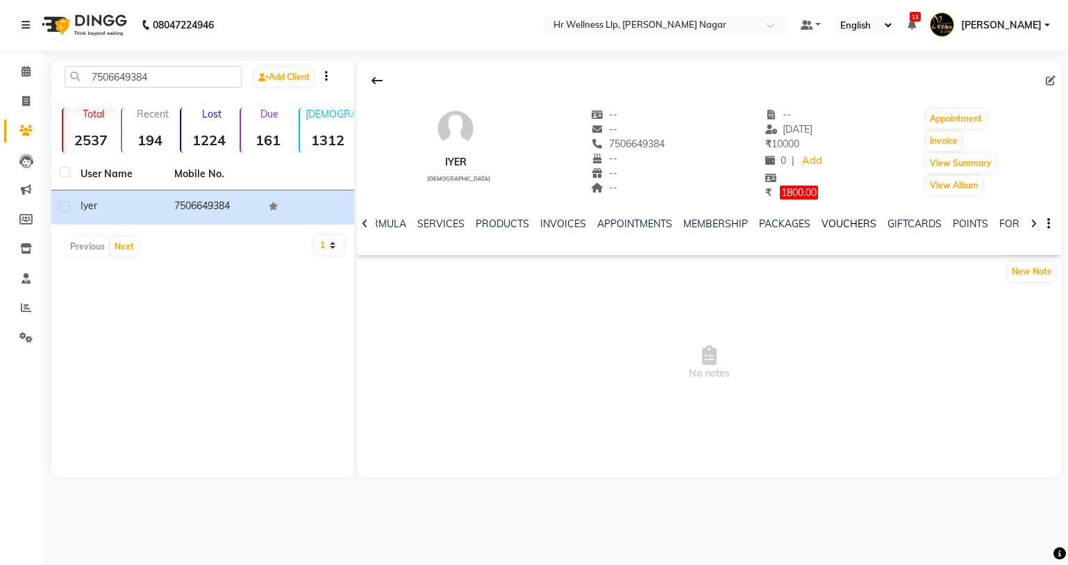
click at [825, 222] on link "VOUCHERS" at bounding box center [849, 223] width 55 height 13
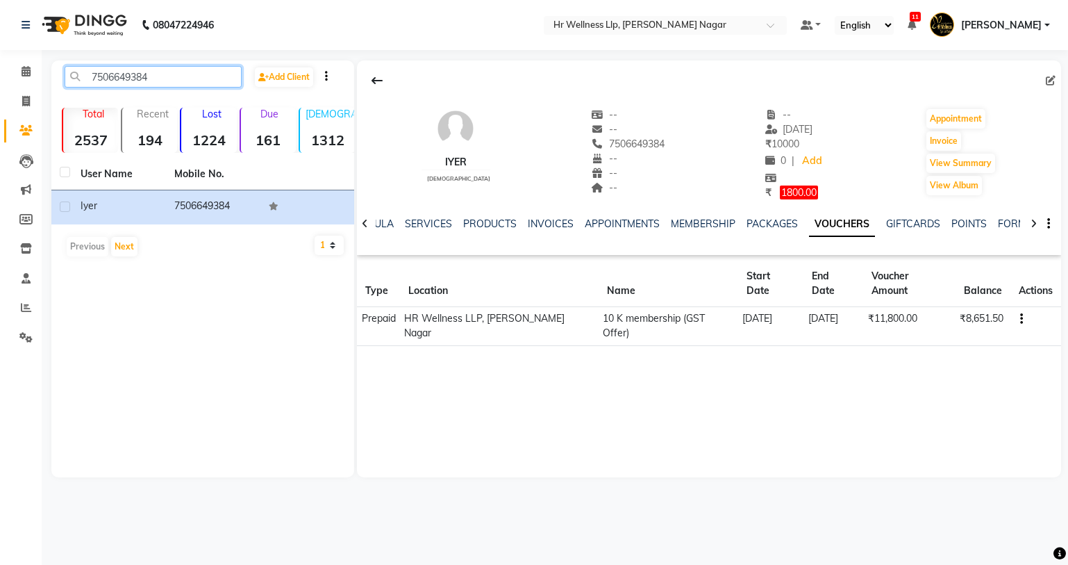
click at [159, 80] on input "7506649384" at bounding box center [153, 77] width 177 height 22
type input "7"
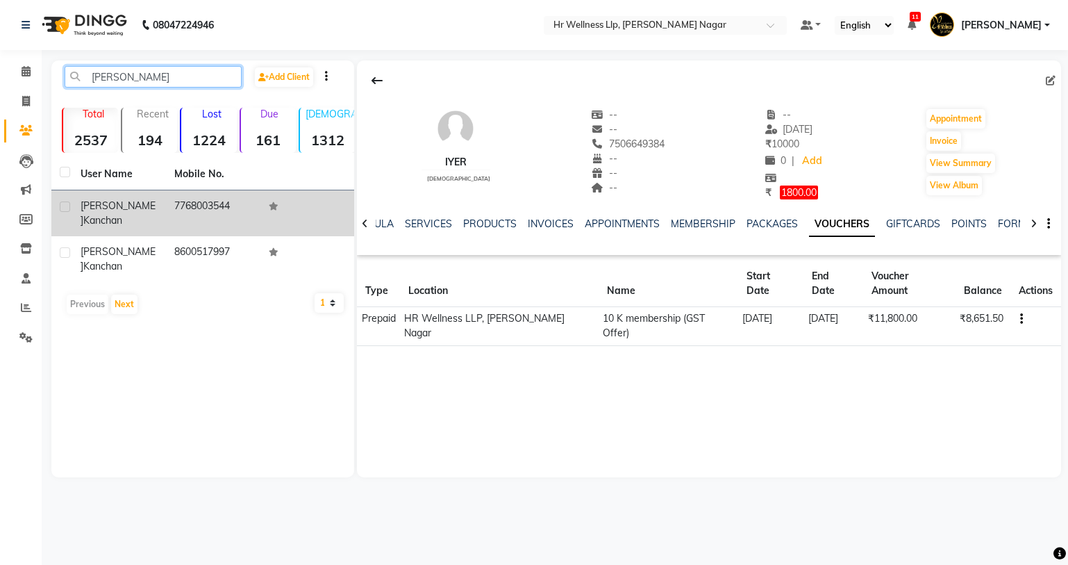
type input "MEGHNA K"
click at [112, 215] on span "kanchan" at bounding box center [102, 220] width 39 height 13
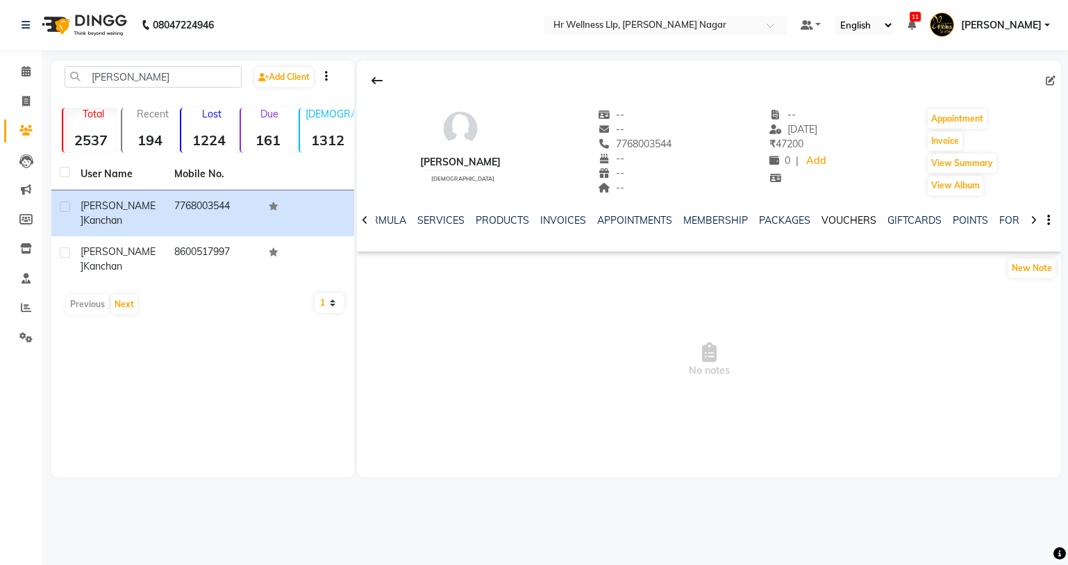
click at [842, 224] on link "VOUCHERS" at bounding box center [849, 220] width 55 height 13
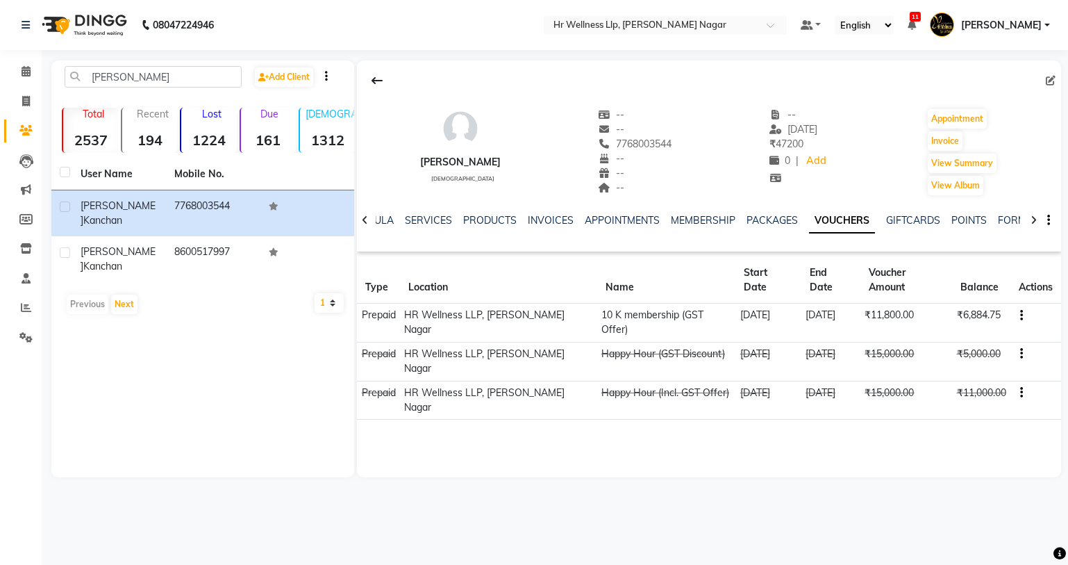
click at [1020, 392] on icon "button" at bounding box center [1021, 392] width 3 height 1
click at [922, 349] on div "Edit" at bounding box center [953, 348] width 87 height 17
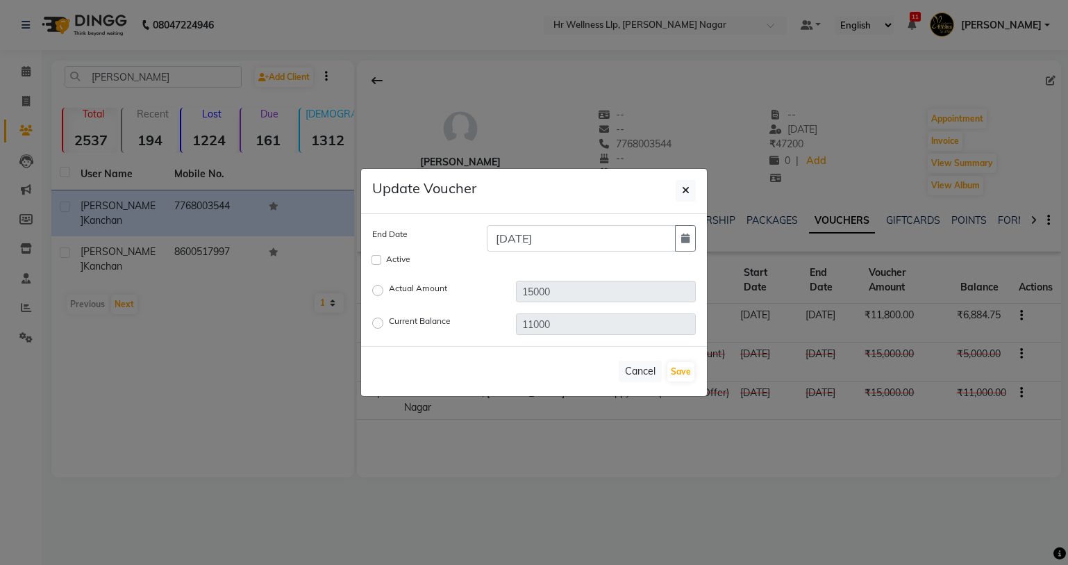
click at [389, 325] on label "Current Balance" at bounding box center [420, 323] width 62 height 17
click at [375, 325] on input "Current Balance" at bounding box center [380, 323] width 10 height 10
radio input "true"
drag, startPoint x: 550, startPoint y: 317, endPoint x: 488, endPoint y: 330, distance: 63.1
click at [488, 330] on div "Current Balance 11000" at bounding box center [534, 324] width 344 height 22
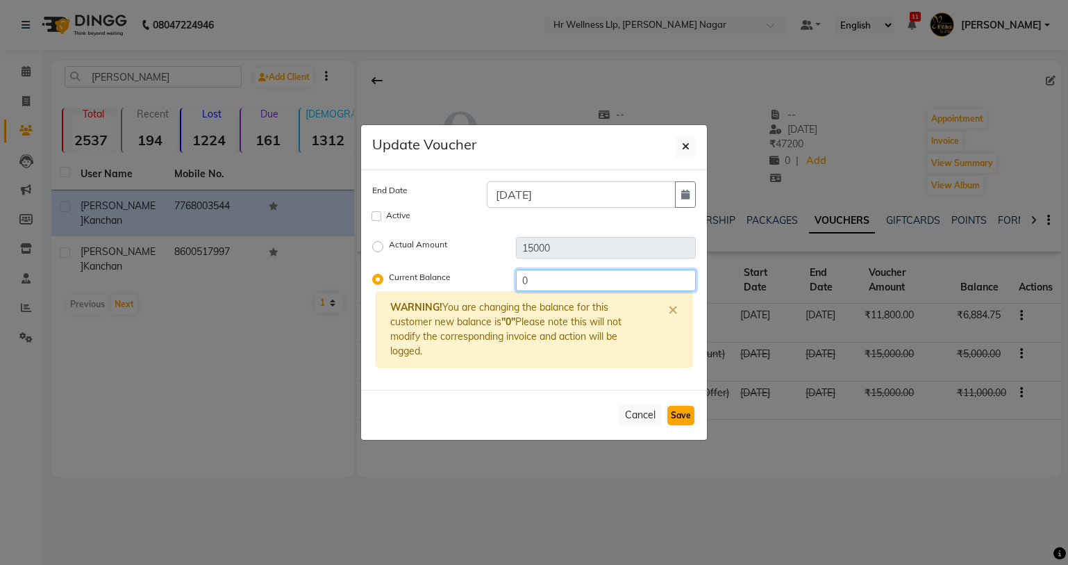
type input "0"
click at [675, 417] on button "Save" at bounding box center [680, 415] width 27 height 19
checkbox input "false"
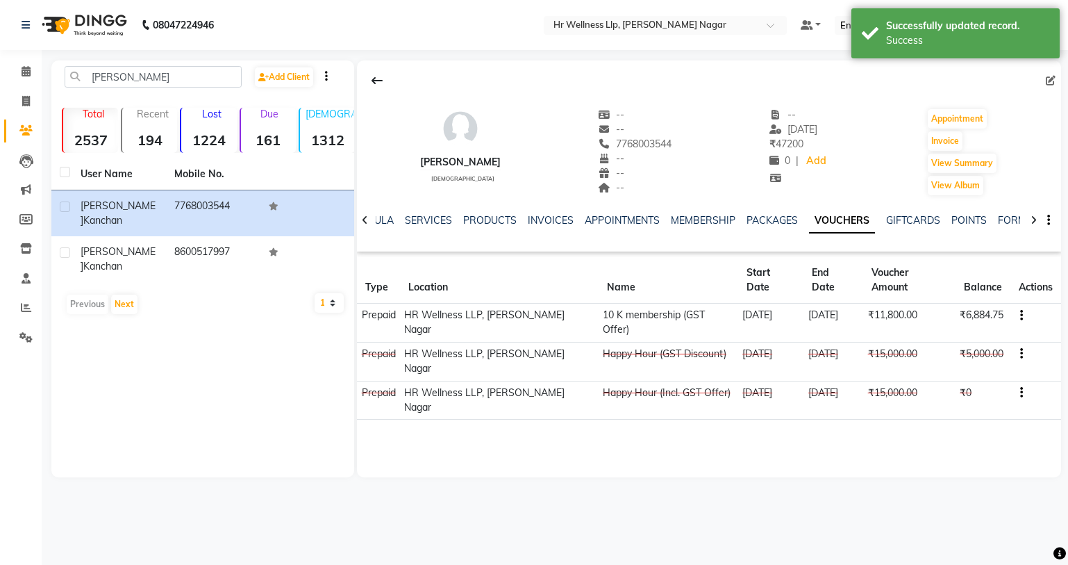
click at [1015, 308] on button "button" at bounding box center [1019, 315] width 8 height 15
click at [930, 297] on div "Edit" at bounding box center [953, 299] width 87 height 17
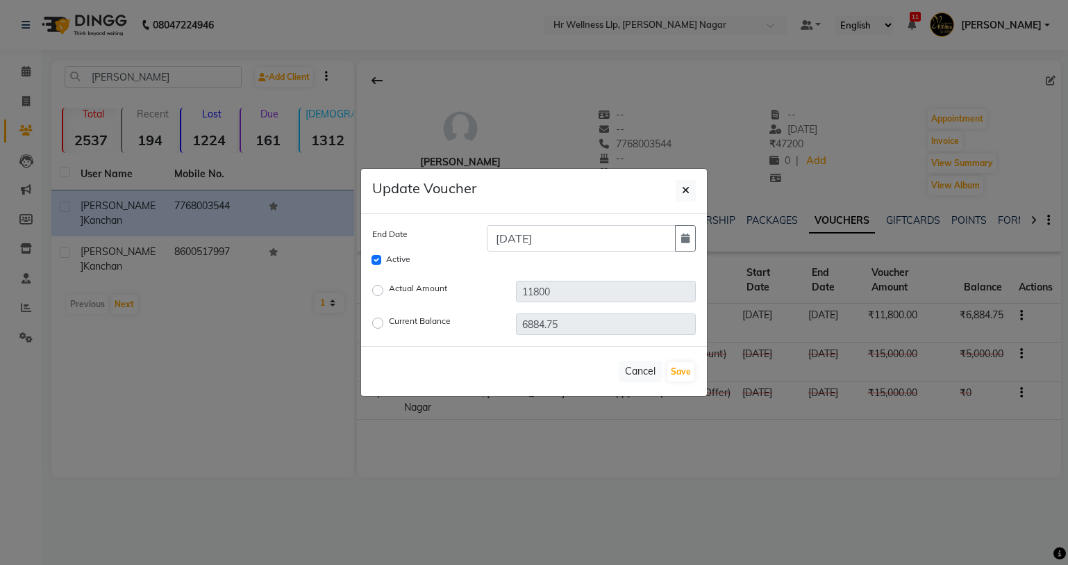
click at [389, 291] on label "Actual Amount" at bounding box center [418, 290] width 58 height 17
click at [378, 291] on input "Actual Amount" at bounding box center [380, 290] width 10 height 10
radio input "true"
click at [536, 290] on input "11800" at bounding box center [606, 292] width 180 height 22
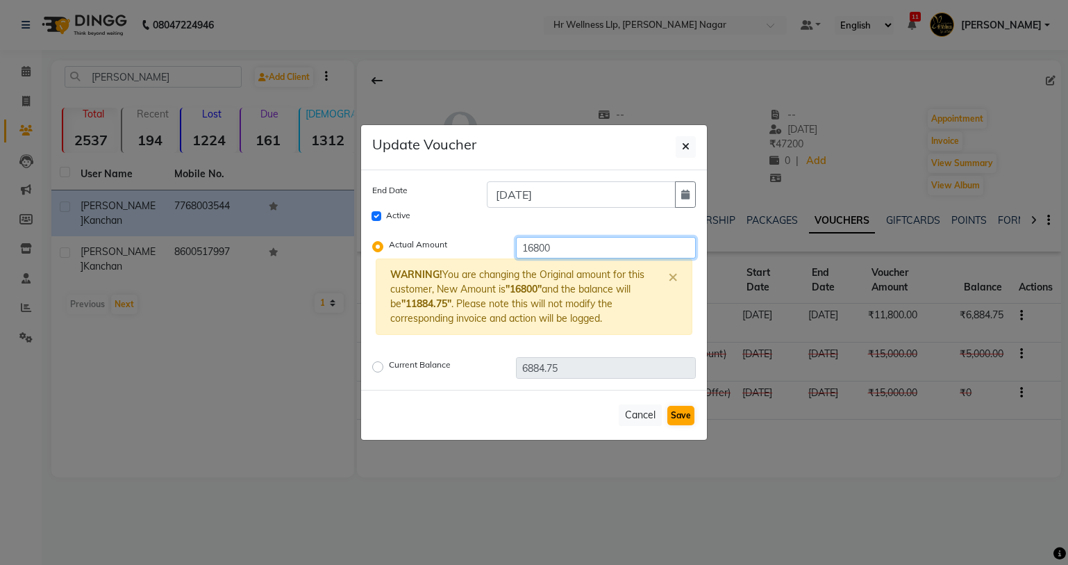
type input "16800"
click at [681, 415] on button "Save" at bounding box center [680, 415] width 27 height 19
checkbox input "false"
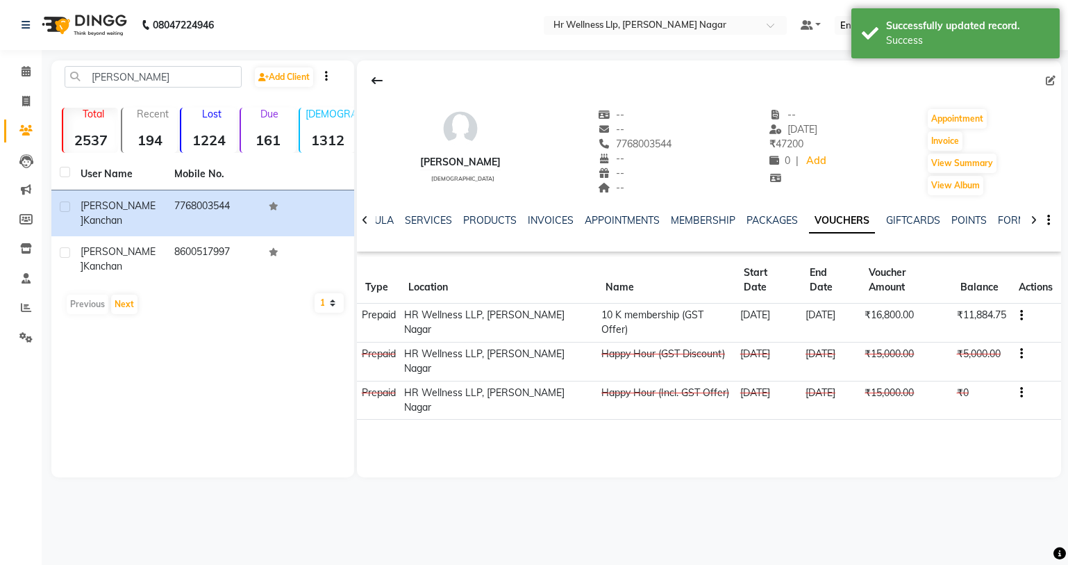
click at [1020, 353] on icon "button" at bounding box center [1021, 353] width 3 height 1
click at [926, 324] on div "Edit" at bounding box center [953, 323] width 87 height 17
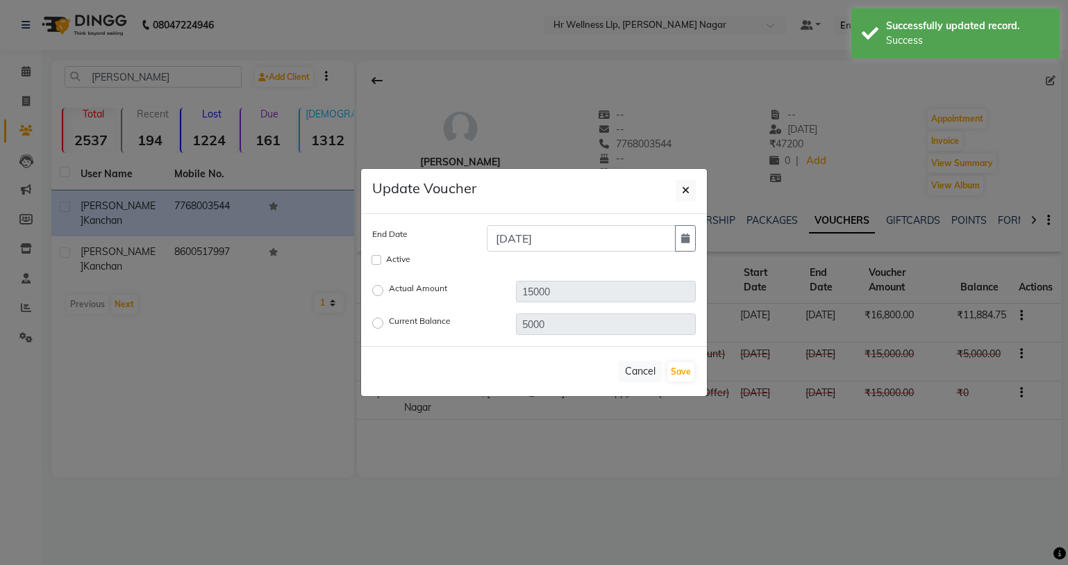
click at [389, 323] on label "Current Balance" at bounding box center [420, 323] width 62 height 17
click at [381, 323] on input "Current Balance" at bounding box center [380, 323] width 10 height 10
radio input "true"
drag, startPoint x: 578, startPoint y: 324, endPoint x: 519, endPoint y: 323, distance: 58.3
click at [519, 323] on input "5000" at bounding box center [606, 324] width 180 height 22
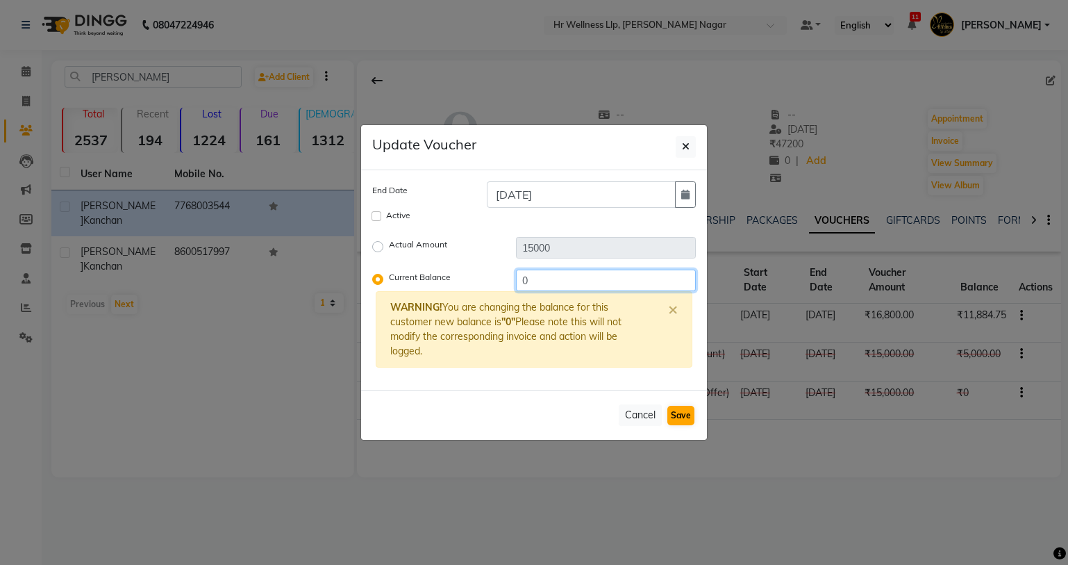
type input "0"
click at [693, 414] on button "Save" at bounding box center [680, 415] width 27 height 19
checkbox input "false"
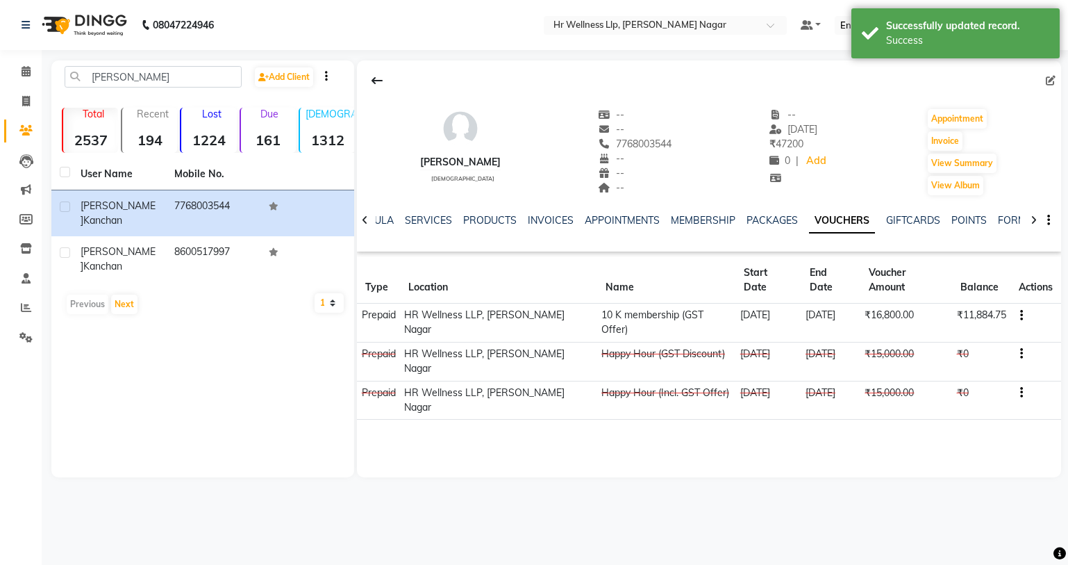
click at [592, 563] on div "08047224946 Select Location × Hr Wellness Llp, Viman Nagar Default Panel My Pan…" at bounding box center [534, 282] width 1068 height 565
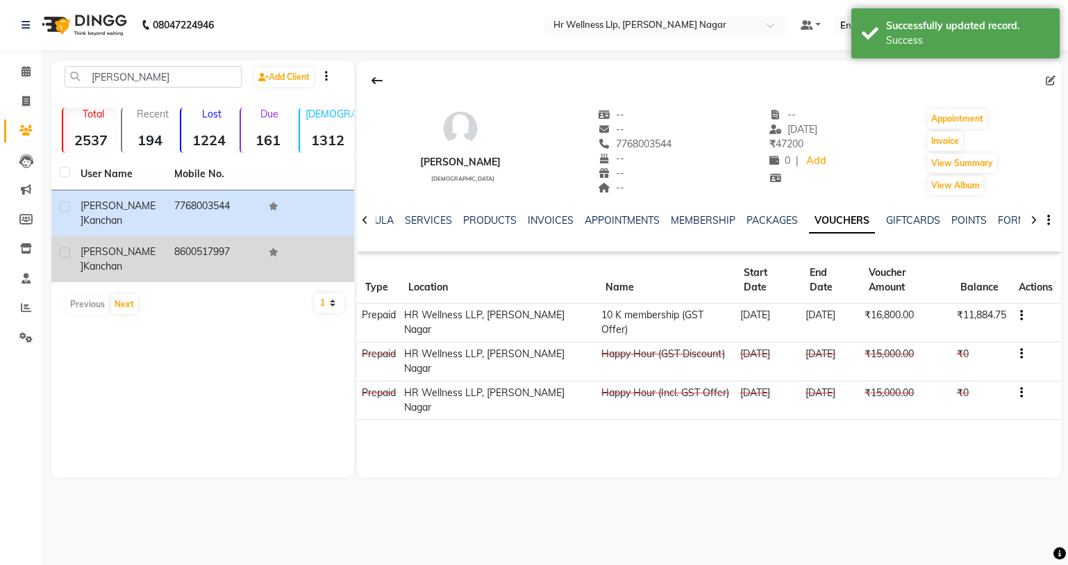
click at [178, 263] on td "8600517997" at bounding box center [213, 259] width 94 height 46
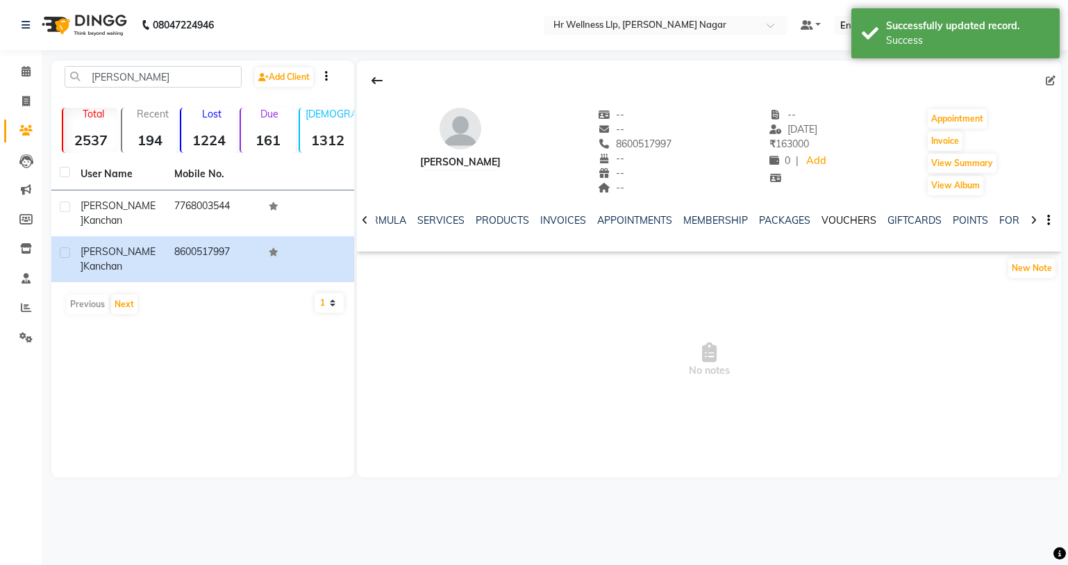
click at [853, 219] on link "VOUCHERS" at bounding box center [849, 220] width 55 height 13
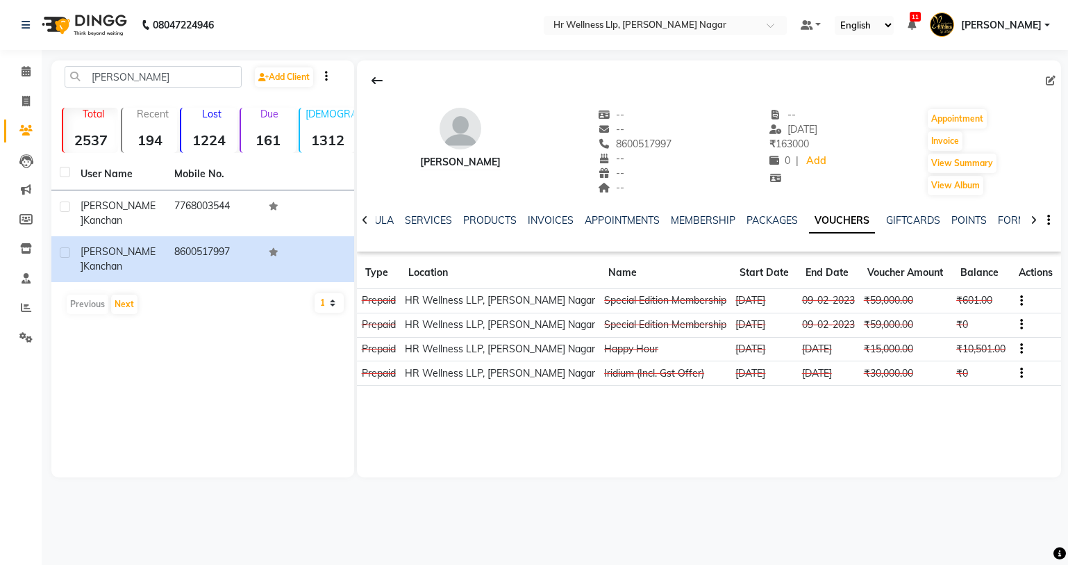
click at [1019, 345] on td at bounding box center [1035, 349] width 51 height 24
click at [1022, 347] on td at bounding box center [1035, 349] width 51 height 24
click at [1020, 349] on icon "button" at bounding box center [1021, 349] width 3 height 1
click at [944, 351] on div "Edit" at bounding box center [952, 348] width 87 height 17
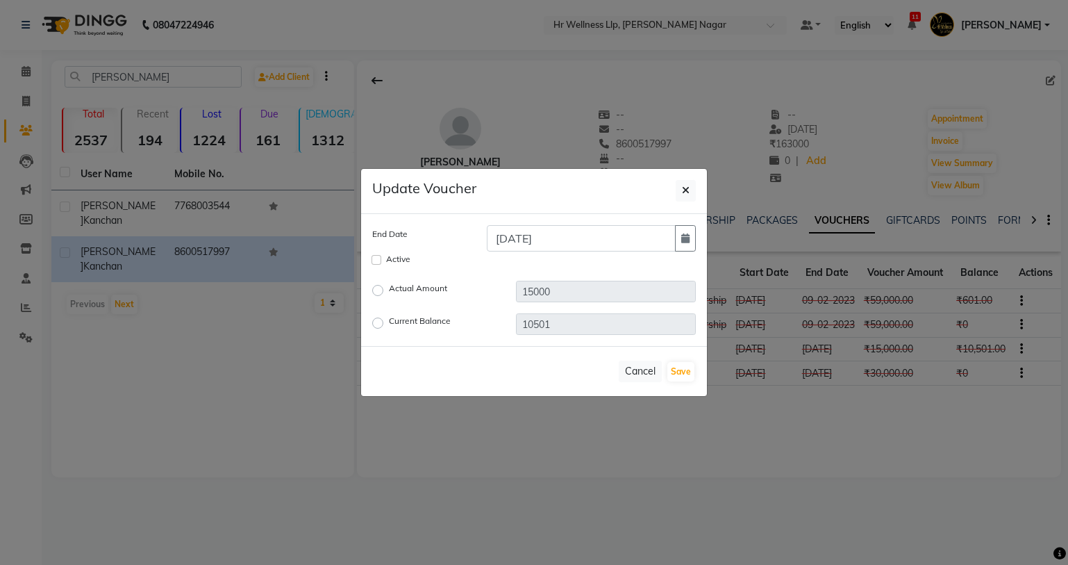
click at [389, 327] on label "Current Balance" at bounding box center [420, 323] width 62 height 17
click at [376, 327] on input "Current Balance" at bounding box center [380, 323] width 10 height 10
radio input "true"
drag, startPoint x: 566, startPoint y: 324, endPoint x: 519, endPoint y: 325, distance: 47.2
click at [519, 325] on input "10501" at bounding box center [606, 324] width 180 height 22
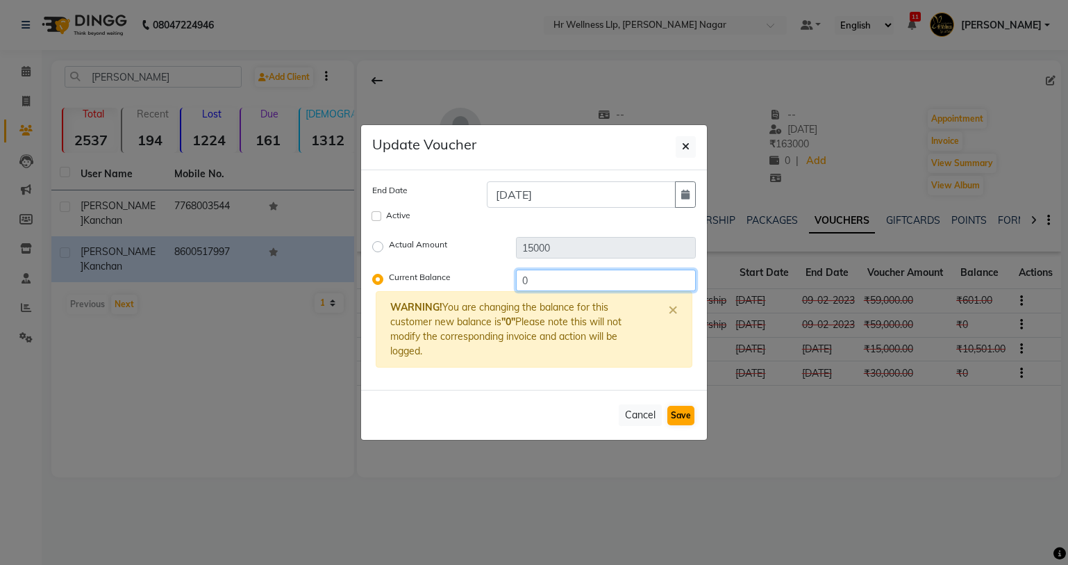
type input "0"
click at [684, 411] on button "Save" at bounding box center [680, 415] width 27 height 19
checkbox input "false"
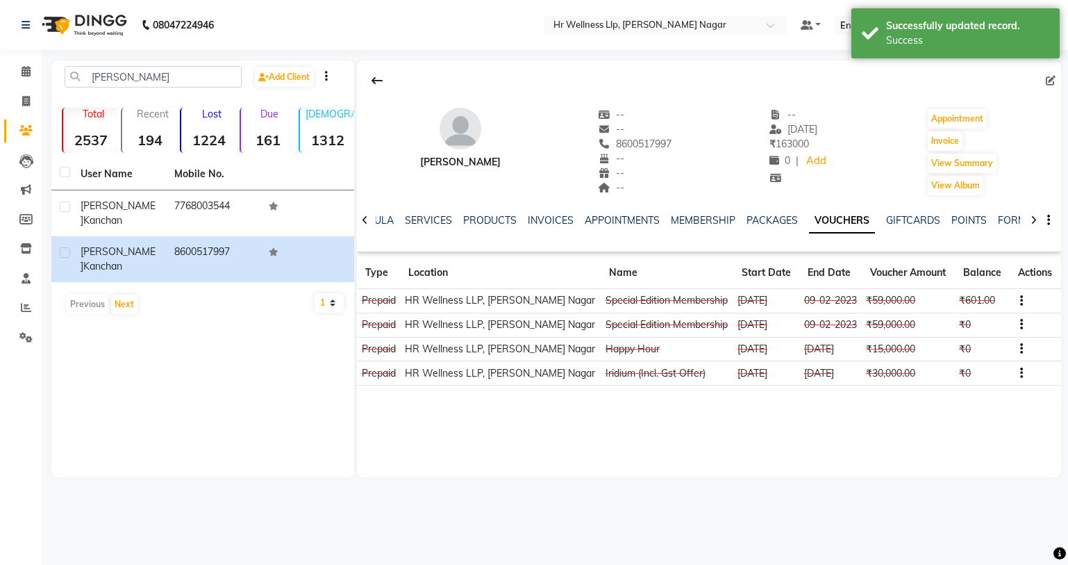
click at [684, 453] on div "Meghna Kanchan -- -- 8600517997 -- -- -- -- 10-09-2023 ₹ 163000 0 | Add Appoint…" at bounding box center [709, 268] width 704 height 417
click at [28, 73] on icon at bounding box center [26, 71] width 9 height 10
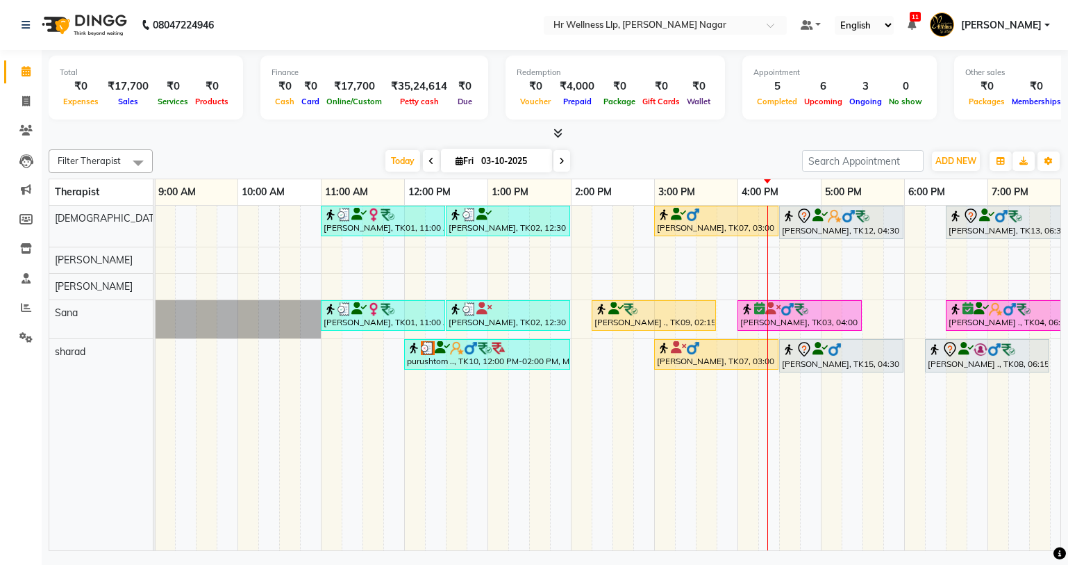
scroll to position [0, 84]
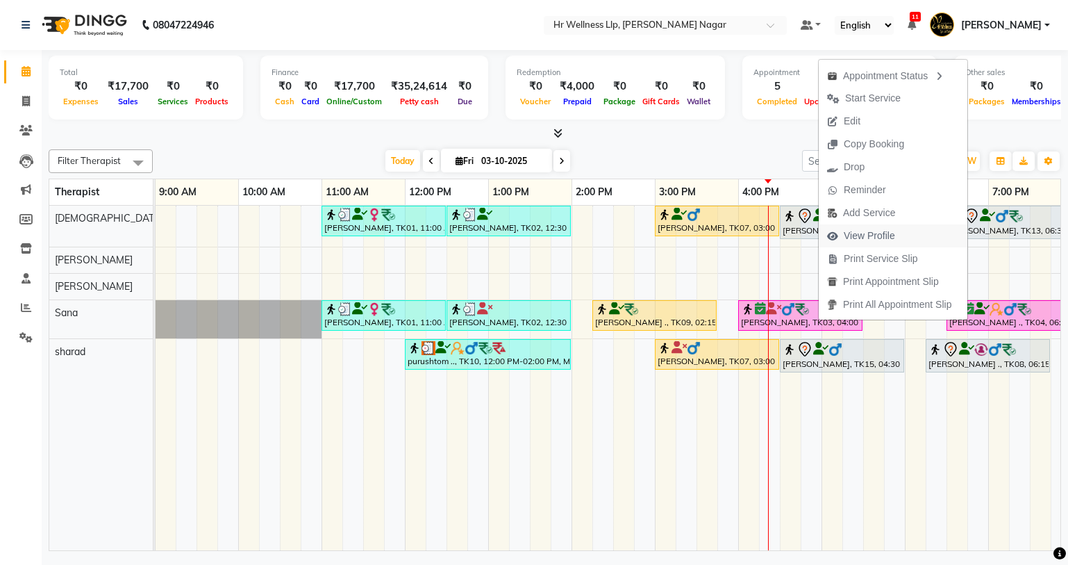
click at [874, 235] on span "View Profile" at bounding box center [869, 235] width 51 height 15
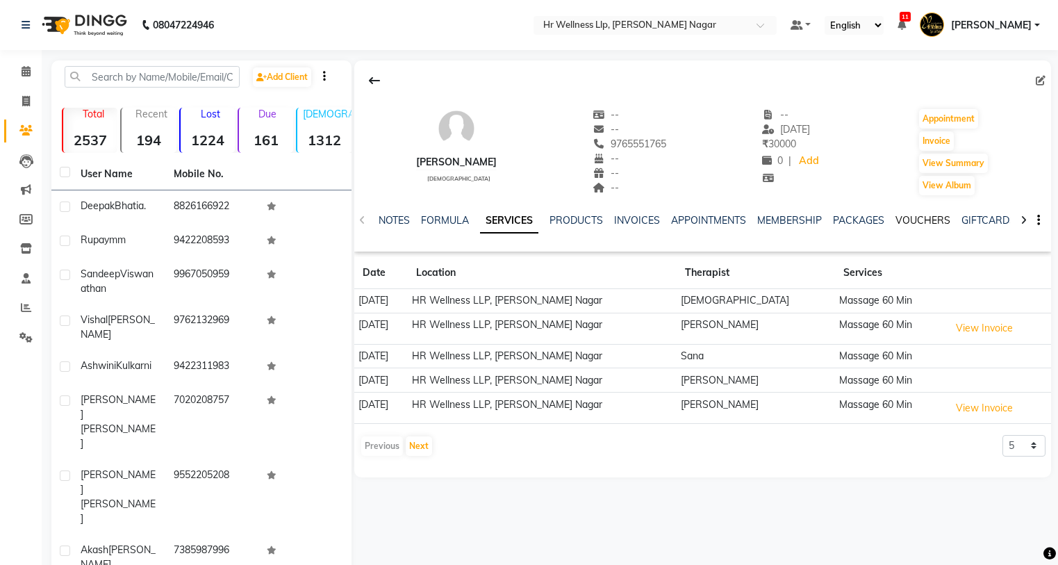
click at [899, 215] on link "VOUCHERS" at bounding box center [922, 220] width 55 height 13
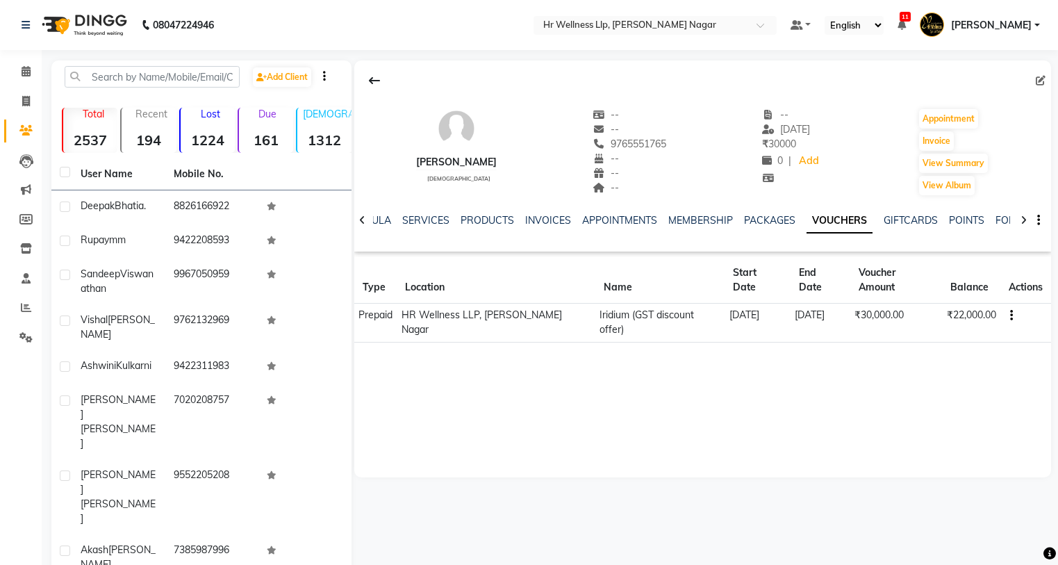
click at [1006, 308] on button "button" at bounding box center [1008, 315] width 8 height 15
click at [976, 297] on div "Edit" at bounding box center [942, 299] width 87 height 17
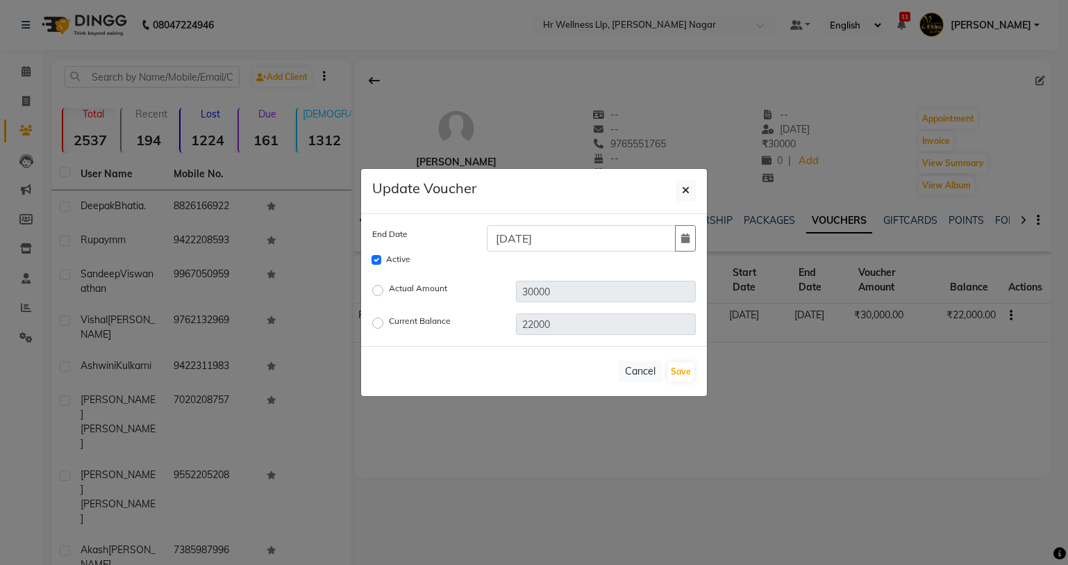
click at [389, 326] on label "Current Balance" at bounding box center [420, 323] width 62 height 17
click at [378, 326] on input "Current Balance" at bounding box center [380, 323] width 10 height 10
radio input "true"
click at [536, 326] on input "22000" at bounding box center [606, 324] width 180 height 22
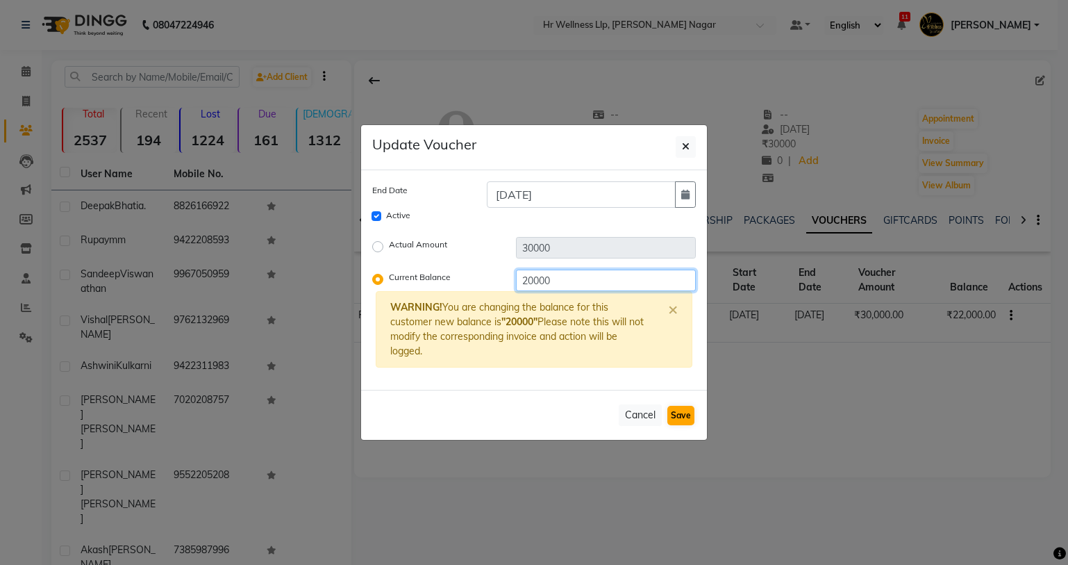
type input "20000"
click at [678, 419] on button "Save" at bounding box center [680, 415] width 27 height 19
checkbox input "false"
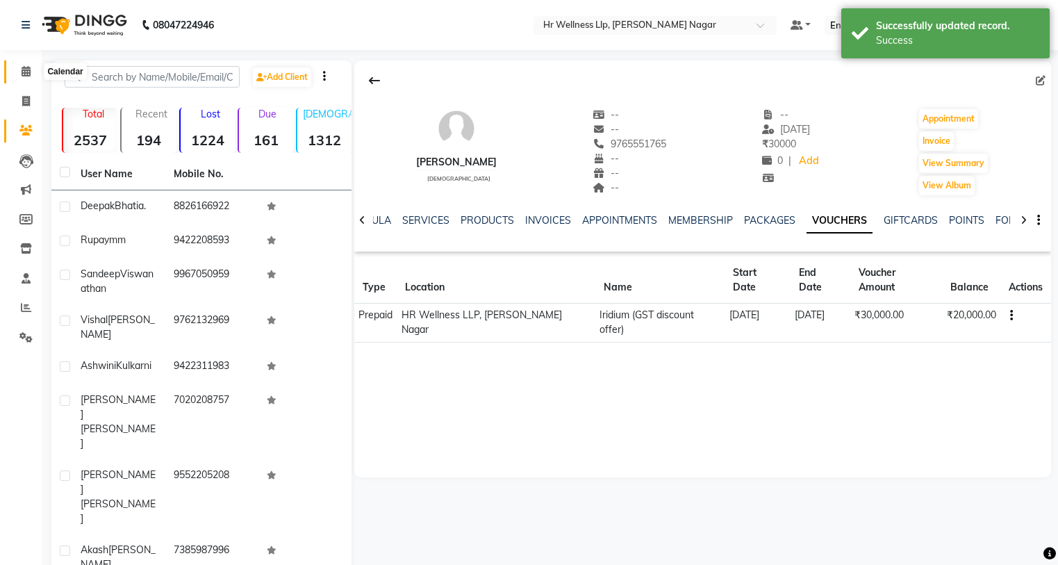
click at [22, 72] on icon at bounding box center [26, 71] width 9 height 10
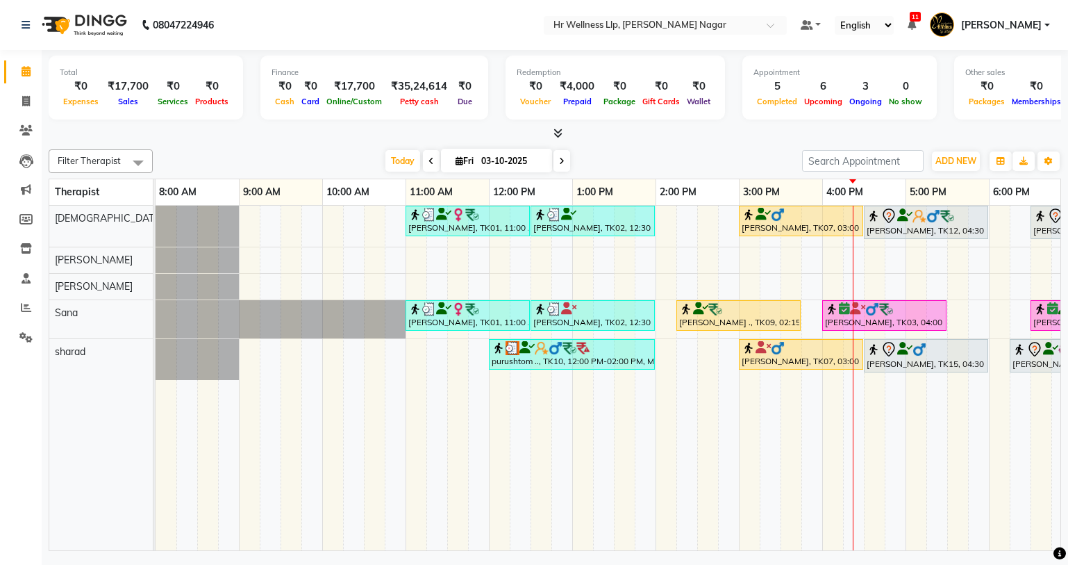
click at [562, 163] on icon at bounding box center [562, 161] width 6 height 8
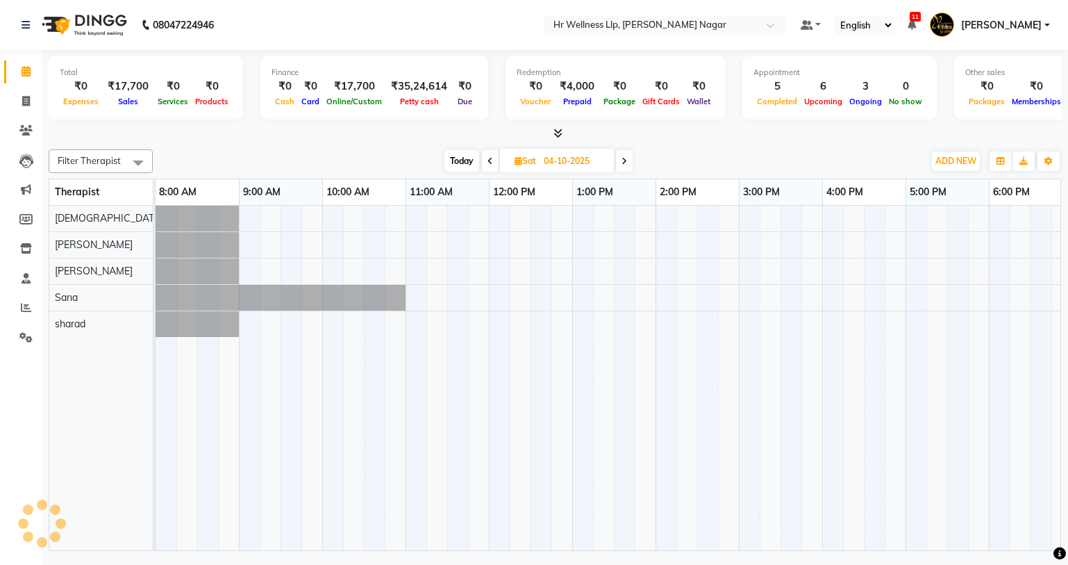
scroll to position [0, 178]
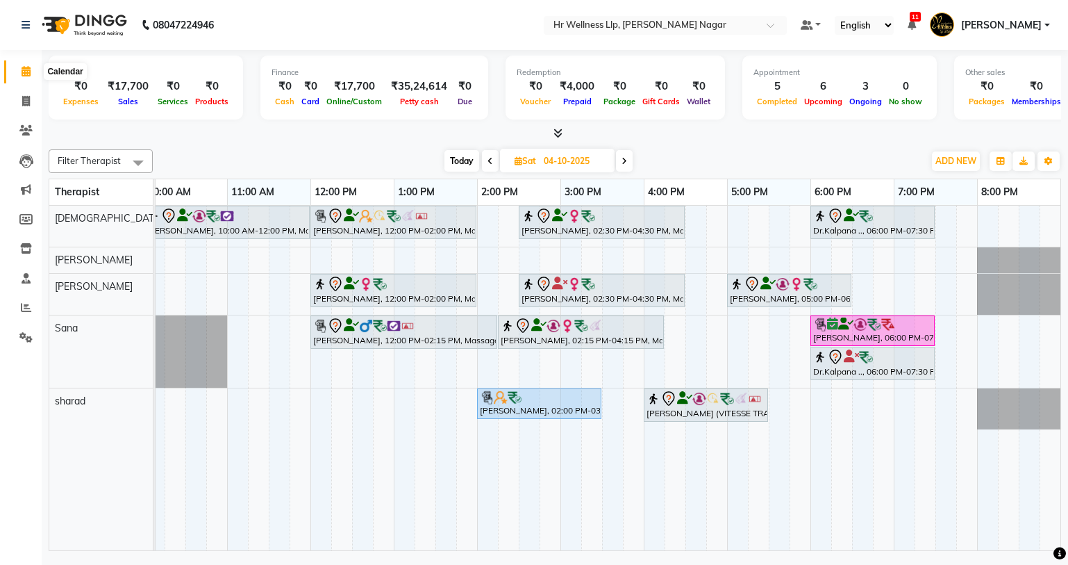
click at [28, 64] on span at bounding box center [26, 72] width 24 height 16
click at [24, 72] on icon at bounding box center [26, 71] width 9 height 10
click at [488, 160] on icon at bounding box center [491, 161] width 6 height 8
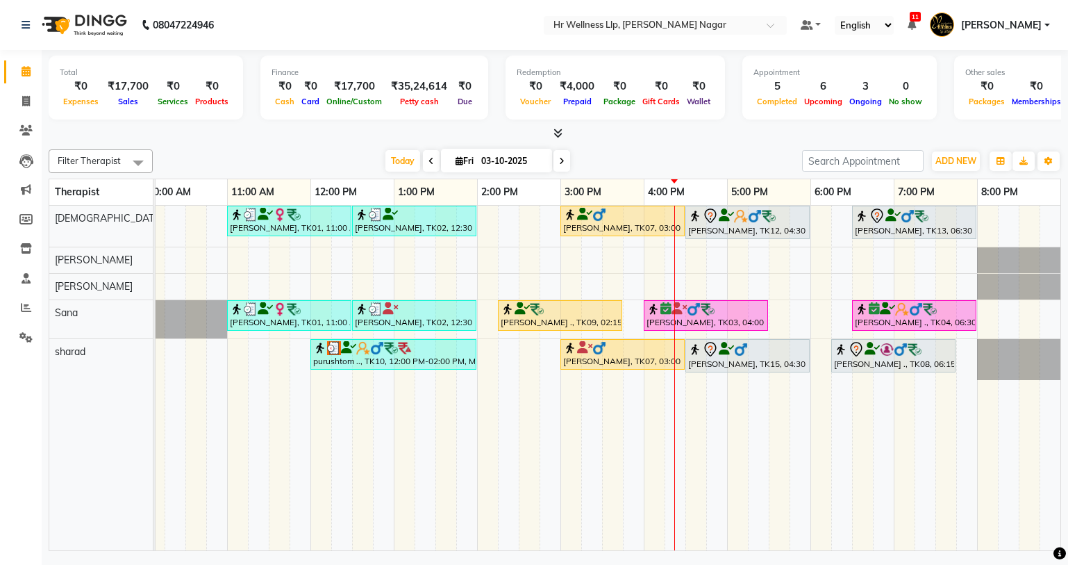
click at [562, 165] on span at bounding box center [561, 161] width 17 height 22
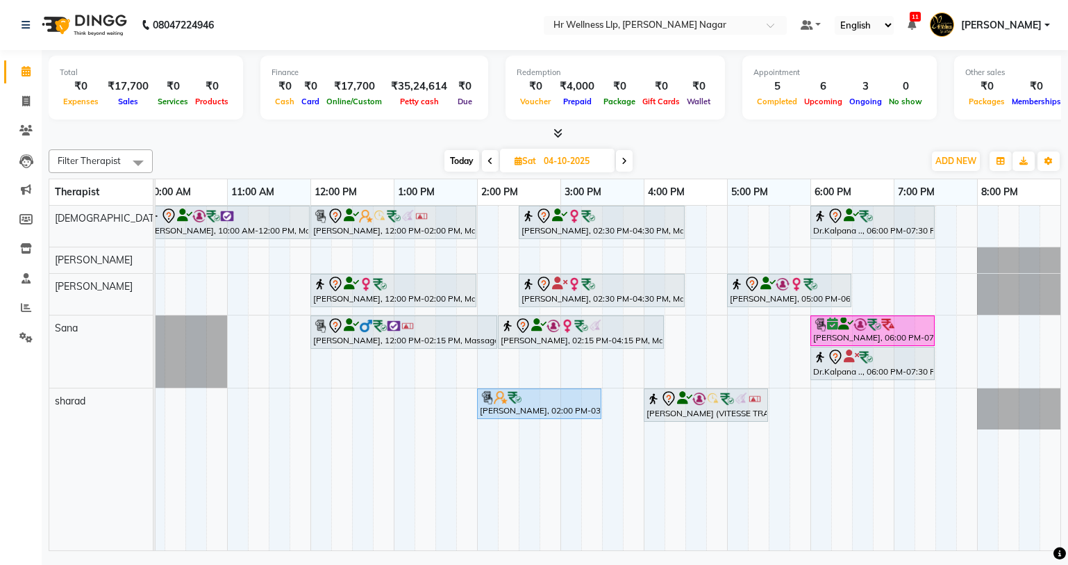
scroll to position [0, 0]
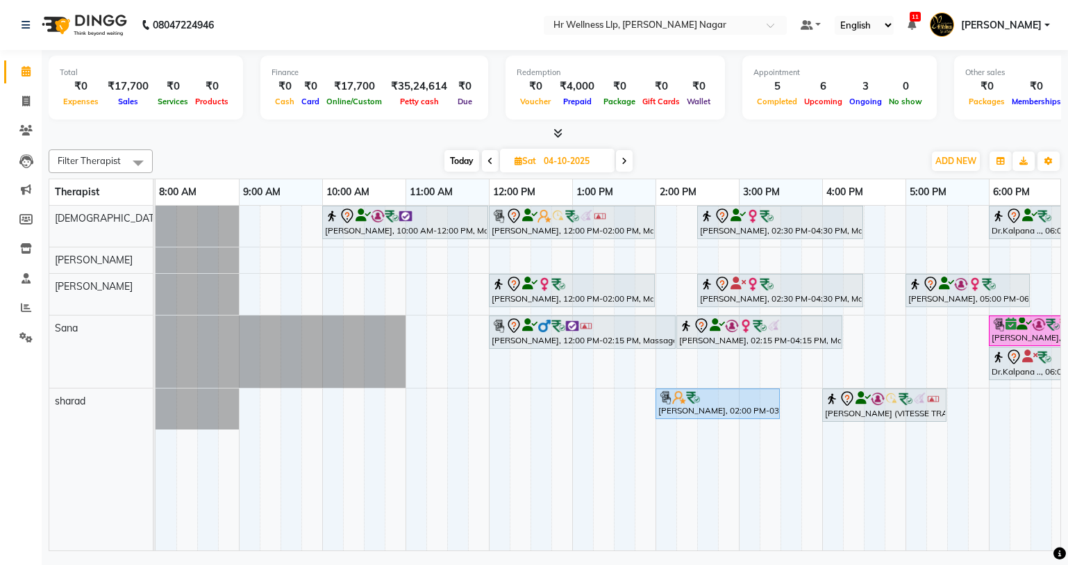
click at [464, 157] on span "Today" at bounding box center [461, 161] width 35 height 22
type input "03-10-2025"
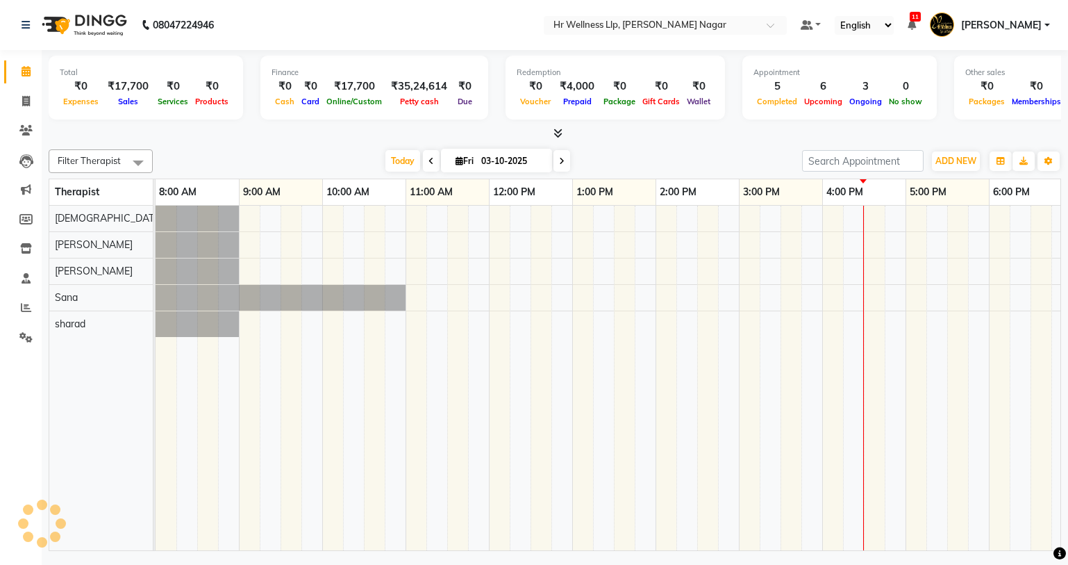
scroll to position [0, 178]
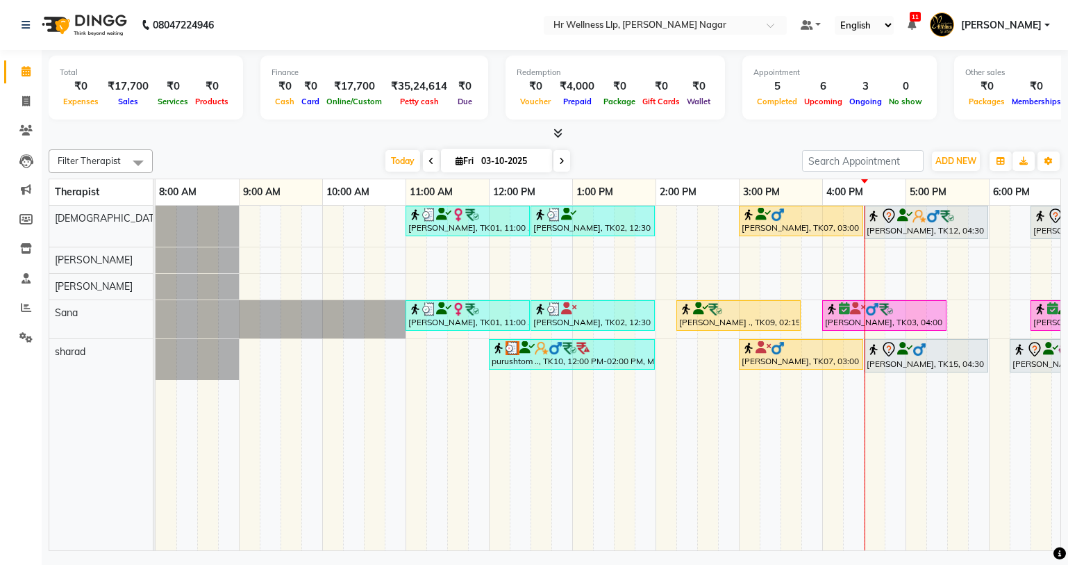
scroll to position [0, 178]
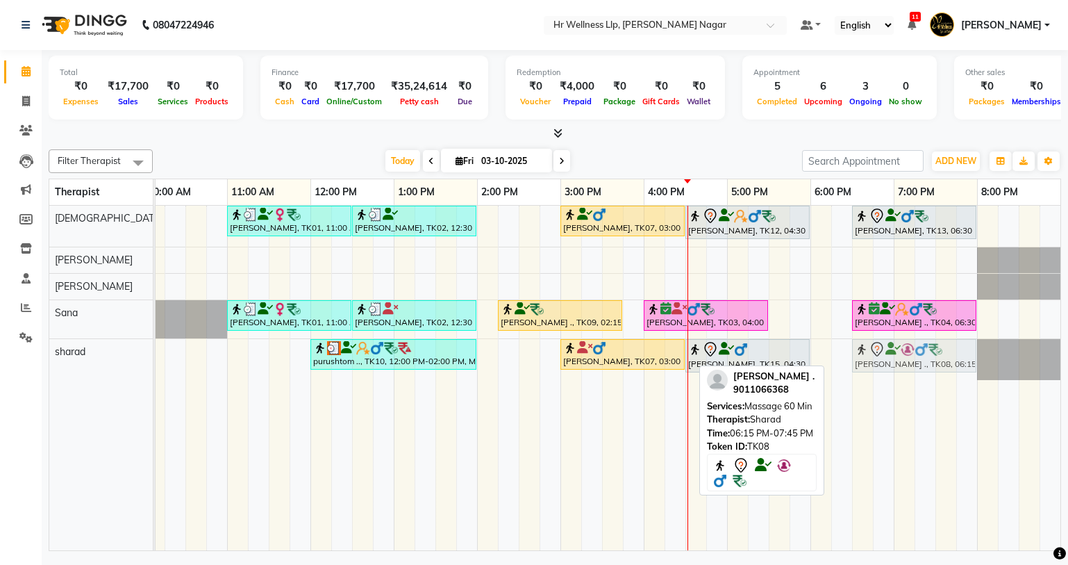
drag, startPoint x: 876, startPoint y: 357, endPoint x: 893, endPoint y: 373, distance: 23.6
click at [893, 373] on div "[PERSON_NAME], TK01, 11:00 AM-12:30 PM, Massage 60 Min [PERSON_NAME], TK02, 12:…" at bounding box center [518, 378] width 1083 height 344
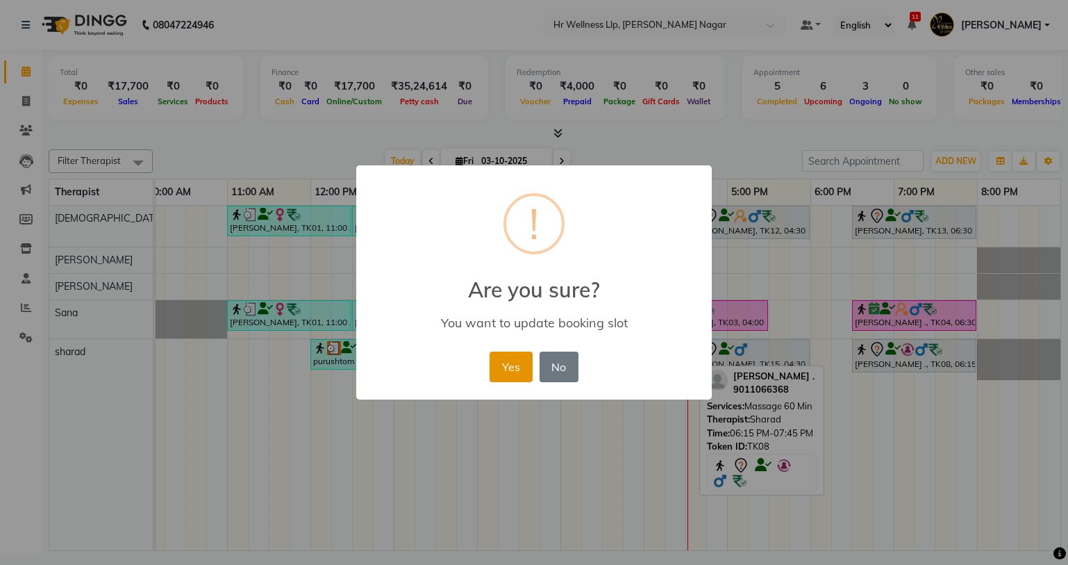
click at [510, 363] on button "Yes" at bounding box center [511, 366] width 42 height 31
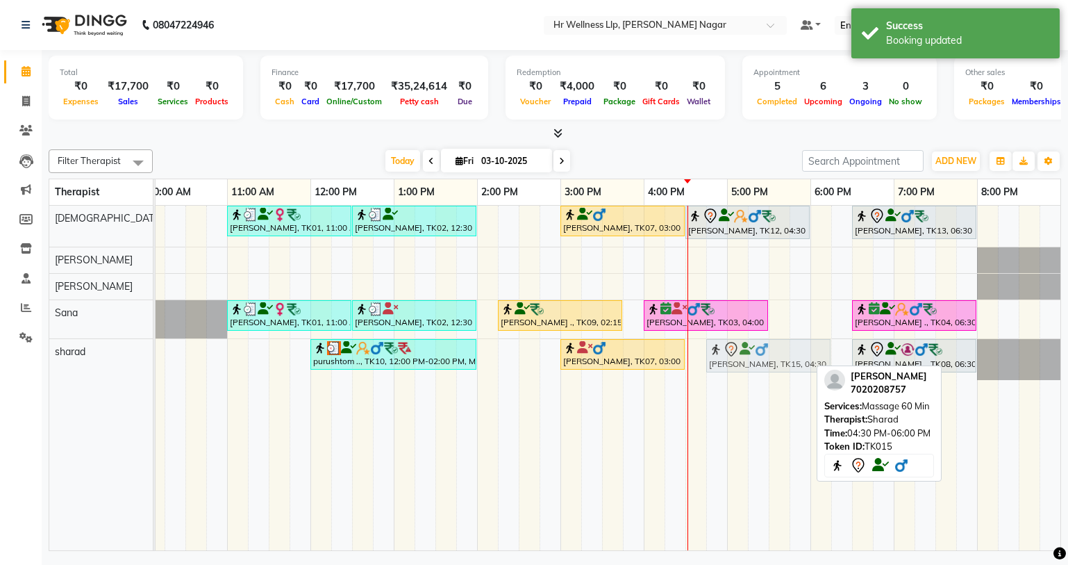
drag, startPoint x: 731, startPoint y: 356, endPoint x: 751, endPoint y: 358, distance: 20.2
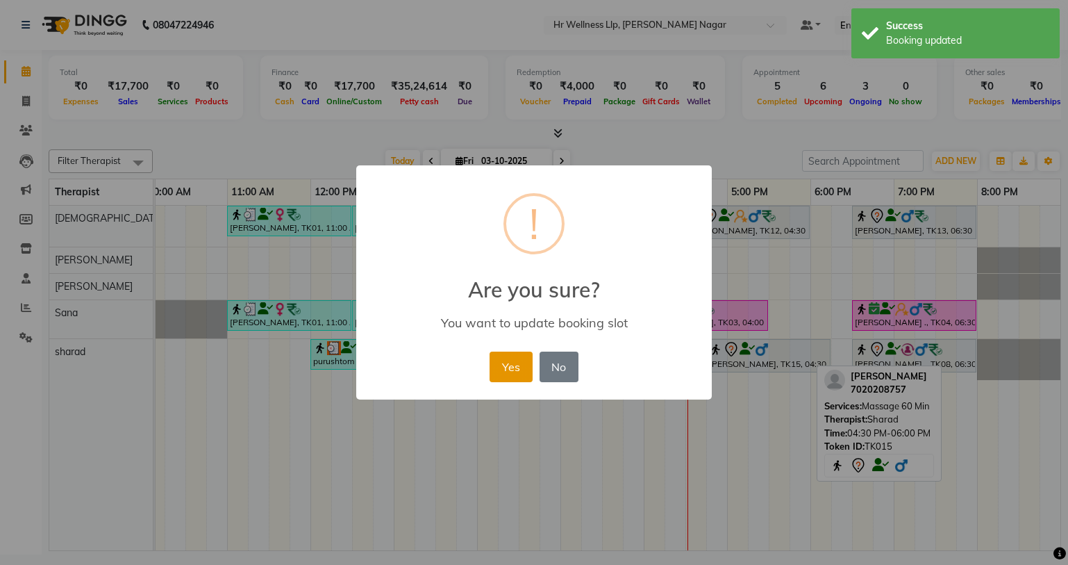
click at [520, 368] on button "Yes" at bounding box center [511, 366] width 42 height 31
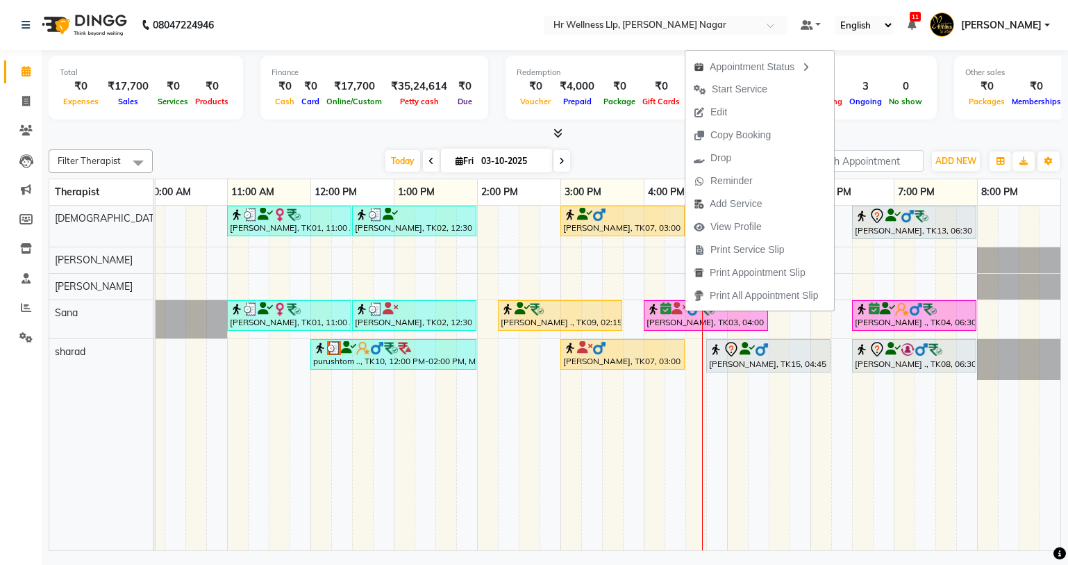
click at [482, 39] on nav "08047224946 Select Location × Hr Wellness Llp, [PERSON_NAME] Nagar Default Pane…" at bounding box center [534, 25] width 1068 height 50
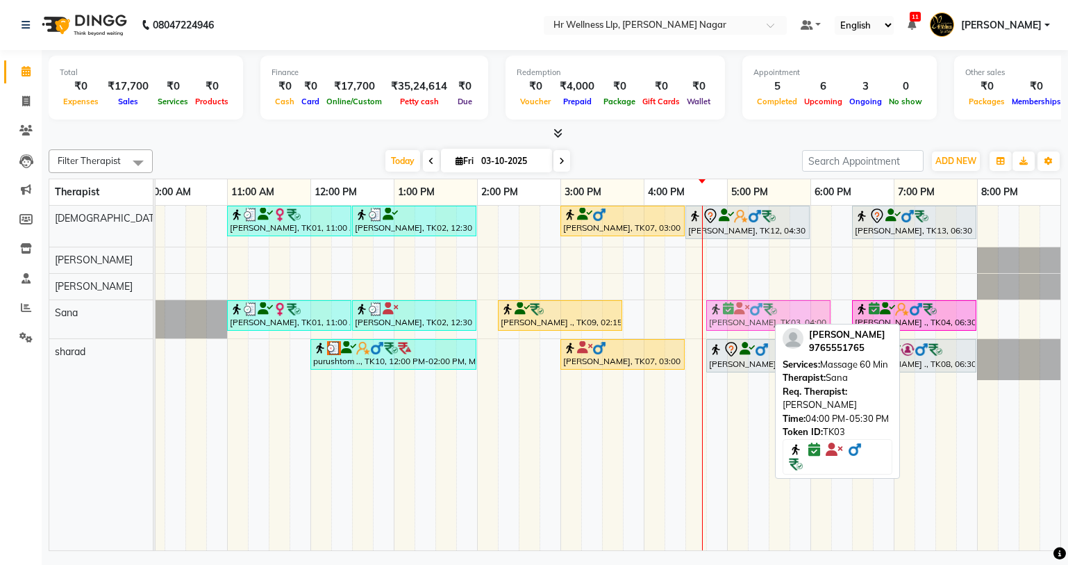
drag, startPoint x: 713, startPoint y: 312, endPoint x: 776, endPoint y: 314, distance: 63.2
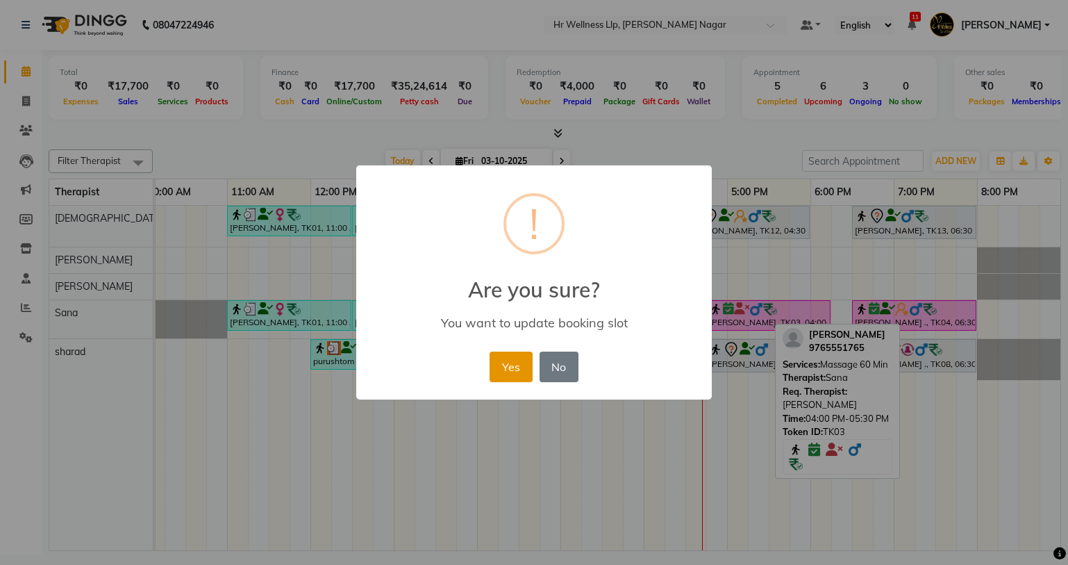
click at [500, 369] on button "Yes" at bounding box center [511, 366] width 42 height 31
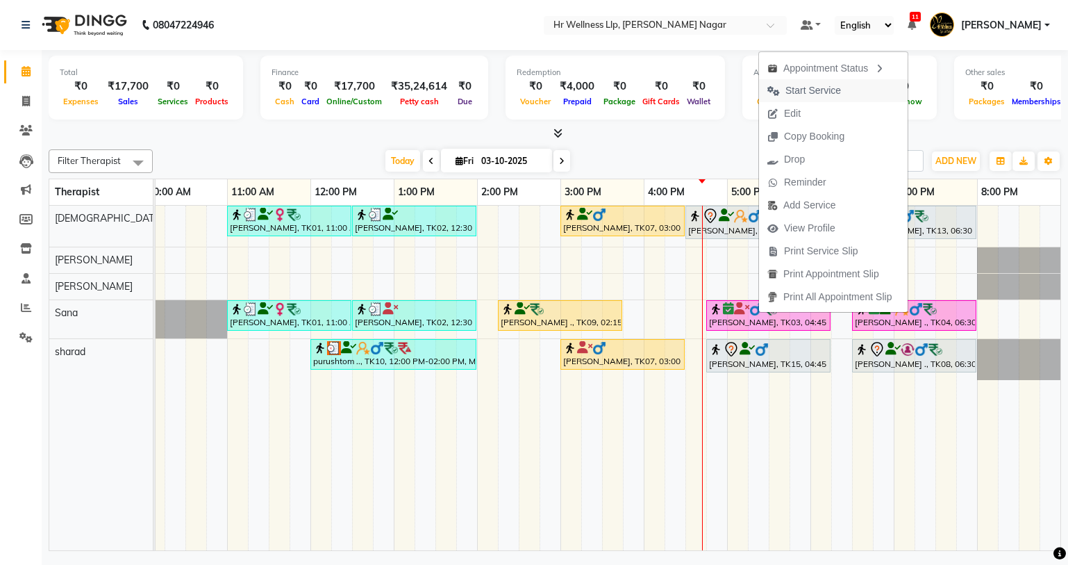
click at [803, 84] on span "Start Service" at bounding box center [813, 90] width 56 height 15
